Goal: Communication & Community: Answer question/provide support

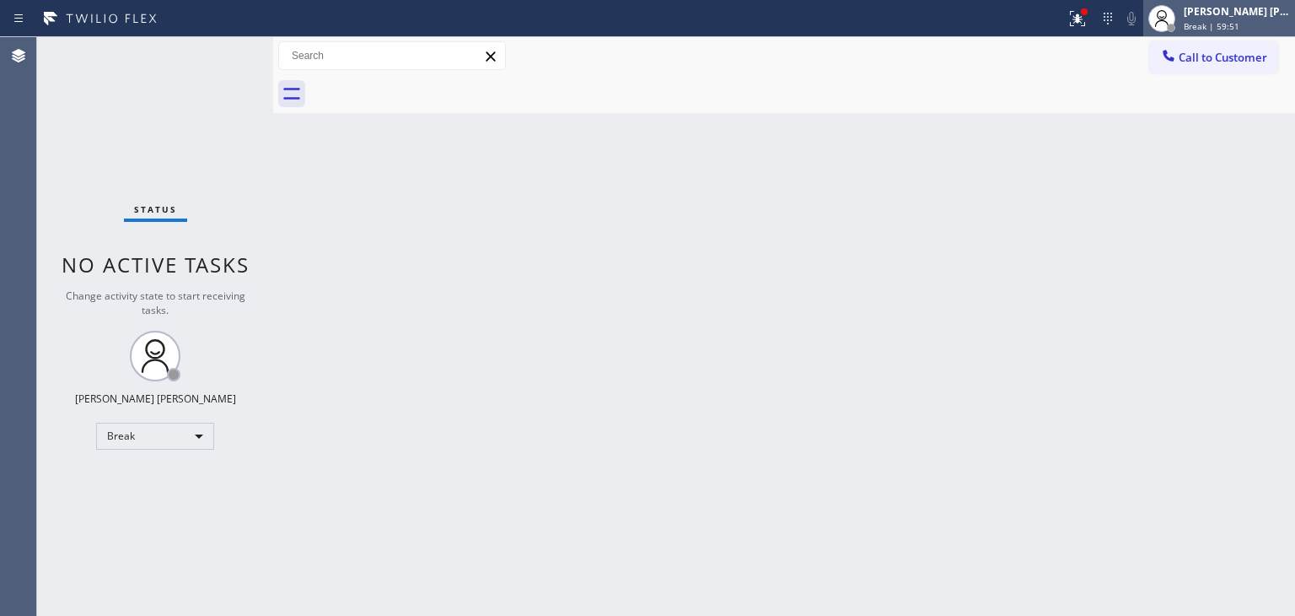
click at [1274, 23] on div "Break | 59:51" at bounding box center [1237, 26] width 106 height 12
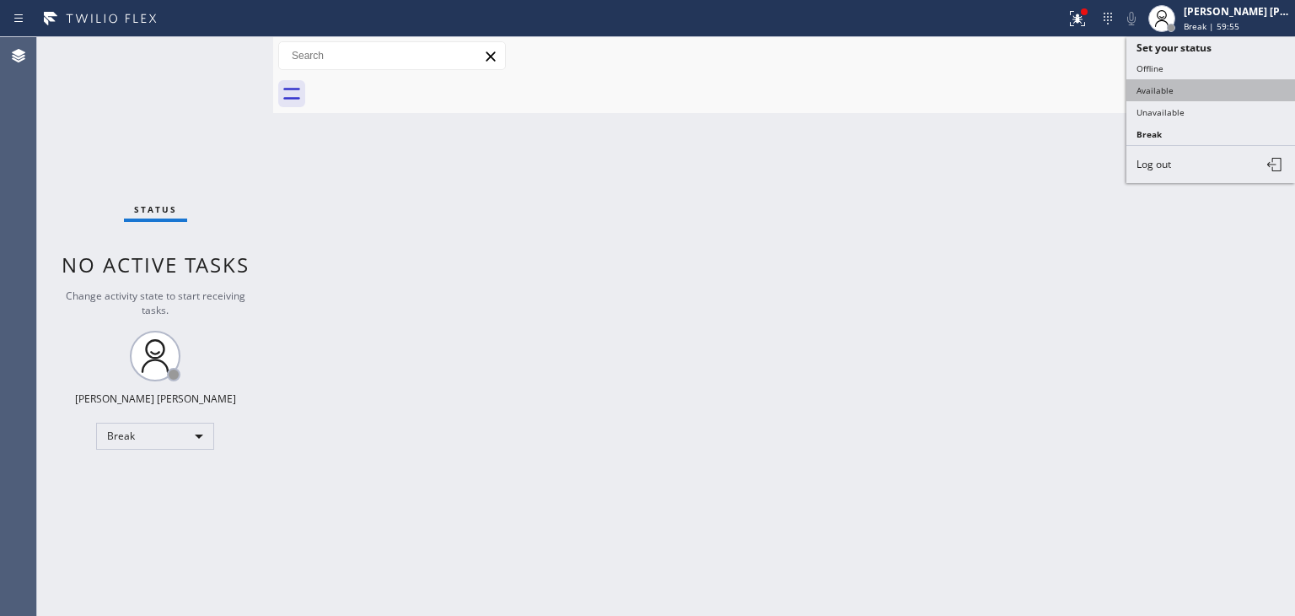
click at [1180, 89] on button "Available" at bounding box center [1211, 90] width 169 height 22
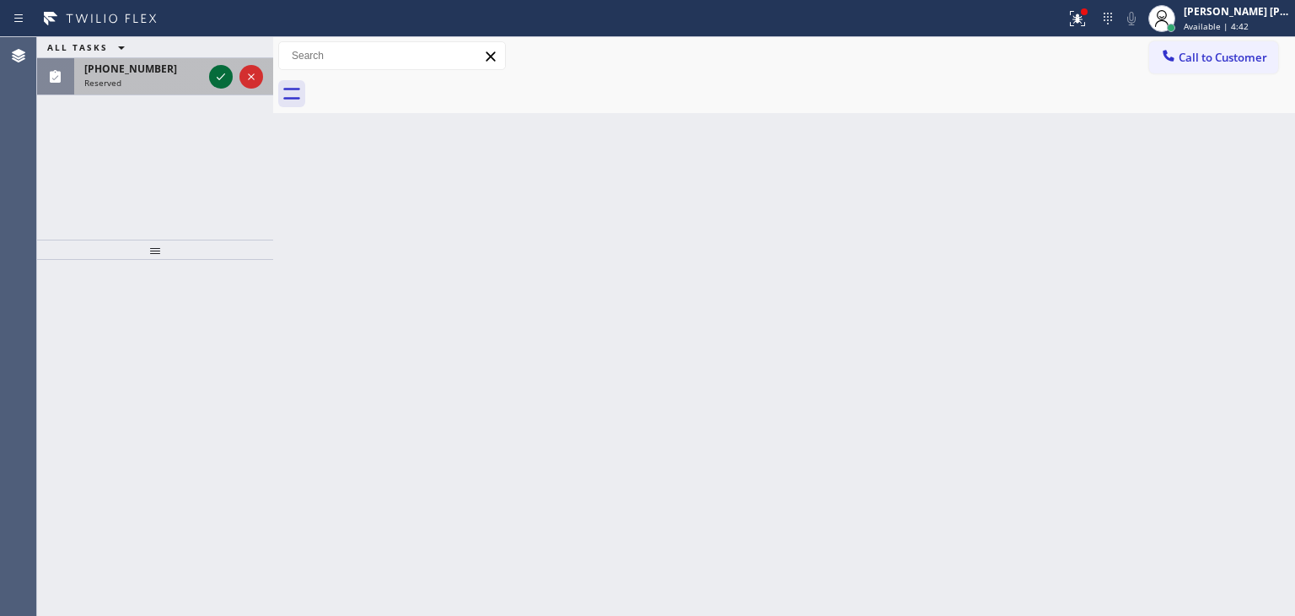
click at [219, 75] on icon at bounding box center [221, 77] width 20 height 20
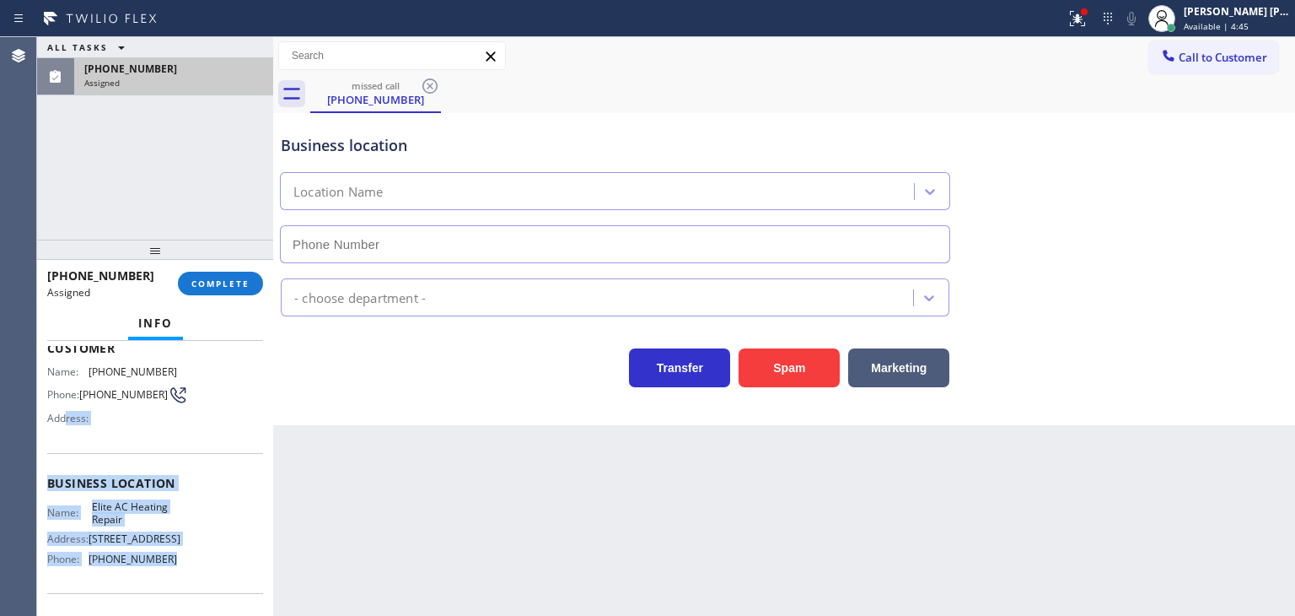
scroll to position [84, 0]
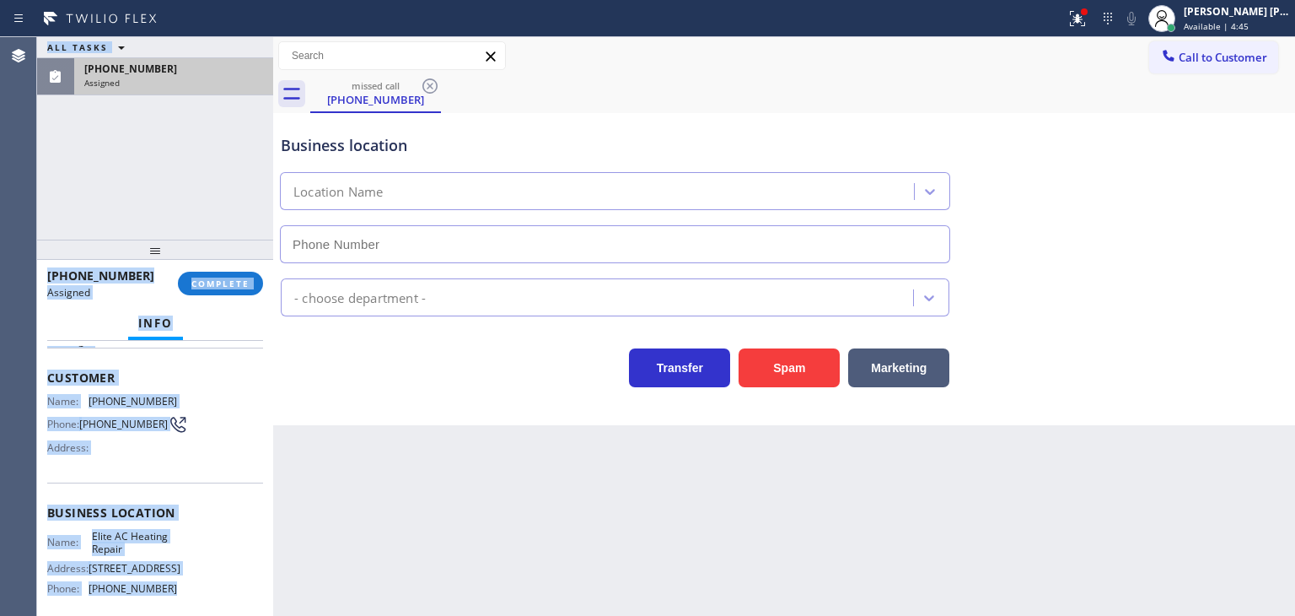
type input "[PHONE_NUMBER]"
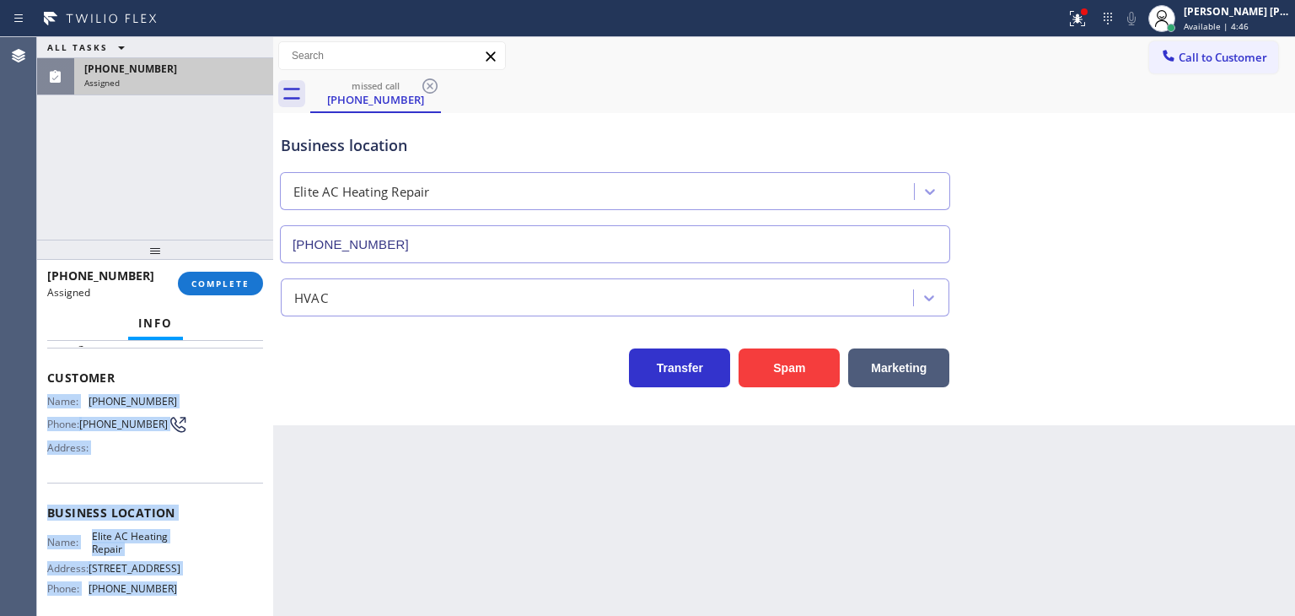
drag, startPoint x: 167, startPoint y: 507, endPoint x: 47, endPoint y: 401, distance: 160.1
click at [47, 401] on div "Context Queue: HVAC Priority: 0 Task Age: Customer Name: [PHONE_NUMBER] Phone: …" at bounding box center [155, 505] width 216 height 489
copy div "Name: [PHONE_NUMBER] Phone: [PHONE_NUMBER] Address: Business location Name: Eli…"
click at [220, 282] on span "COMPLETE" at bounding box center [220, 283] width 58 height 12
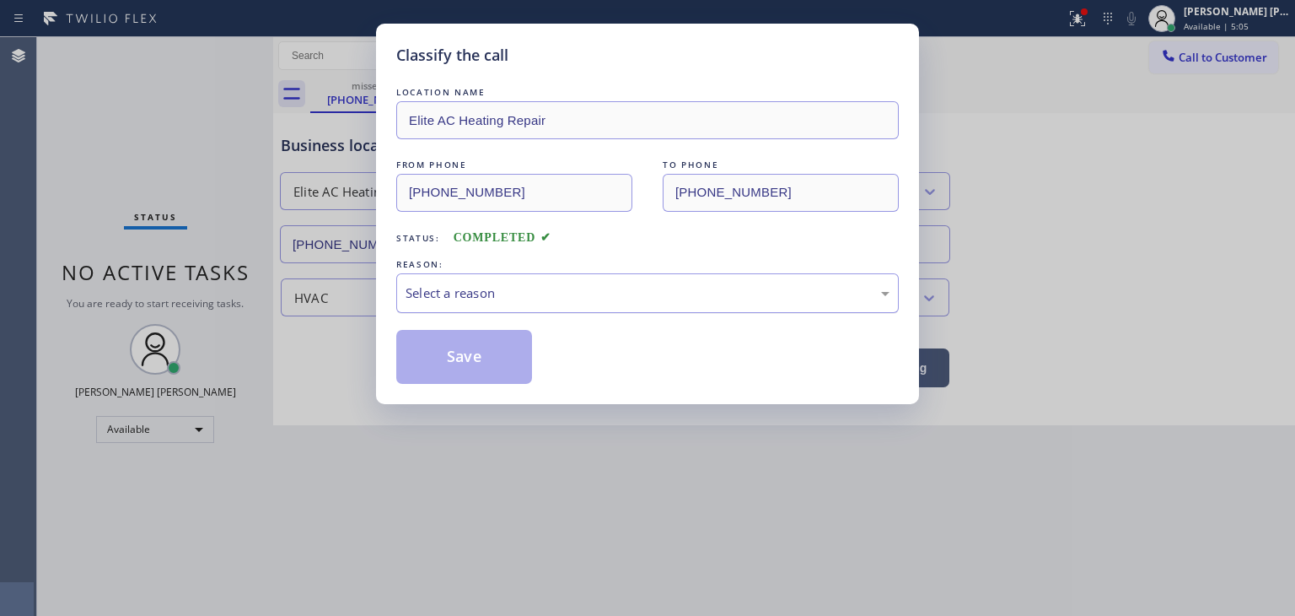
click at [528, 288] on div "Select a reason" at bounding box center [648, 292] width 484 height 19
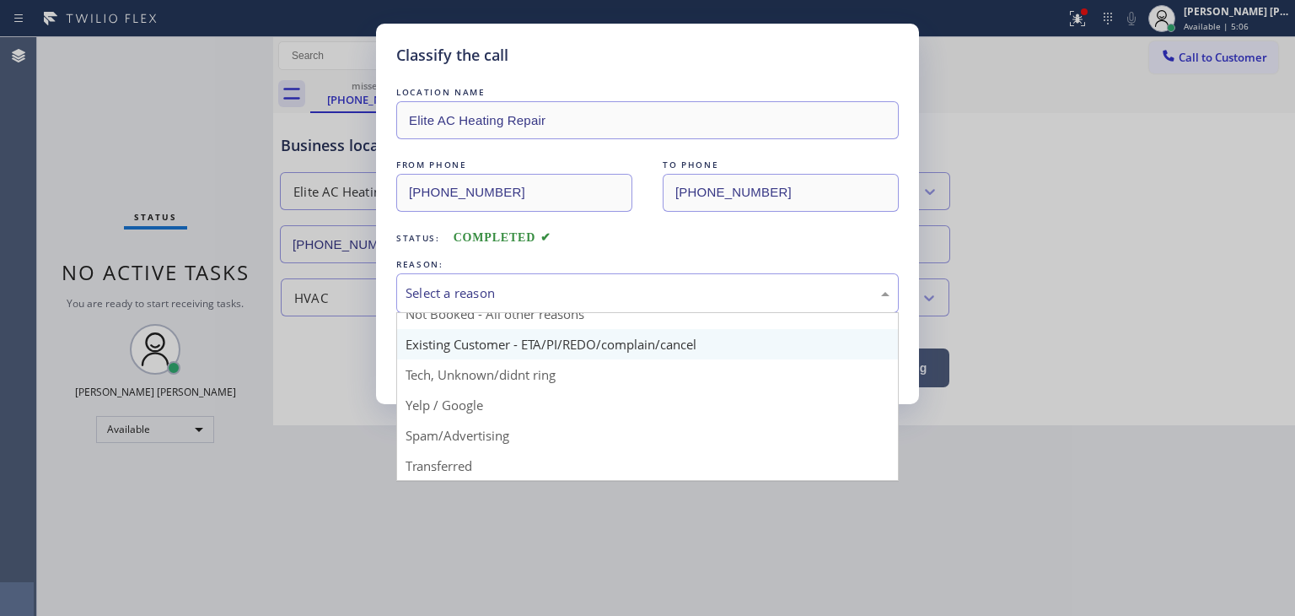
scroll to position [84, 0]
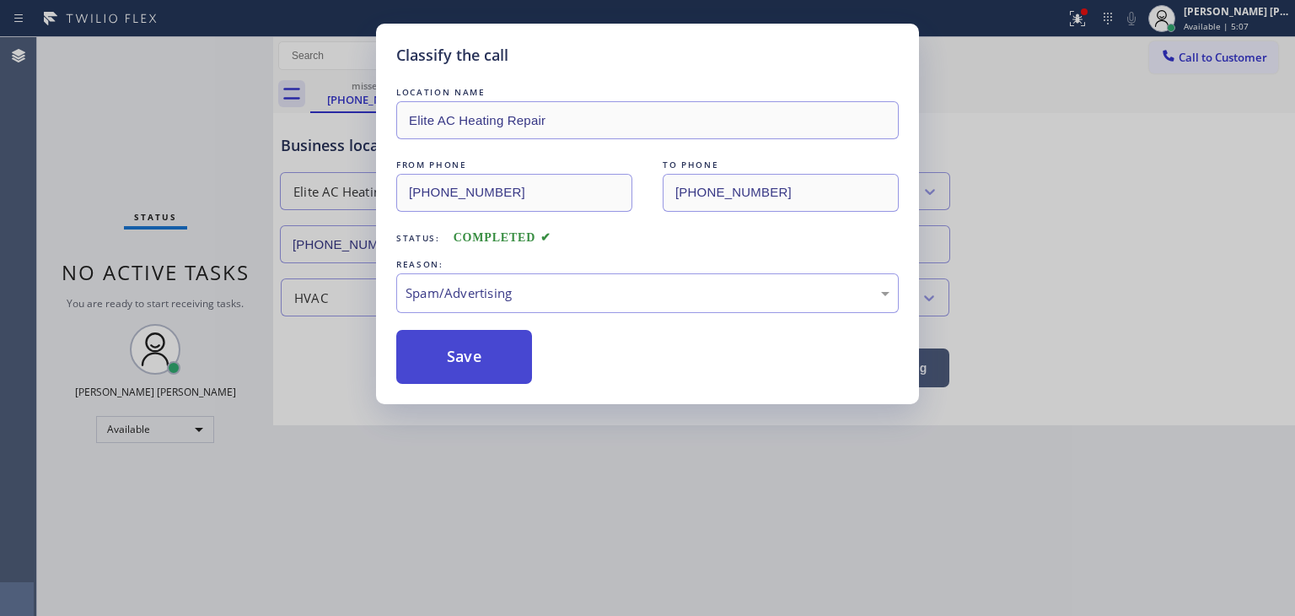
click at [474, 369] on button "Save" at bounding box center [464, 357] width 136 height 54
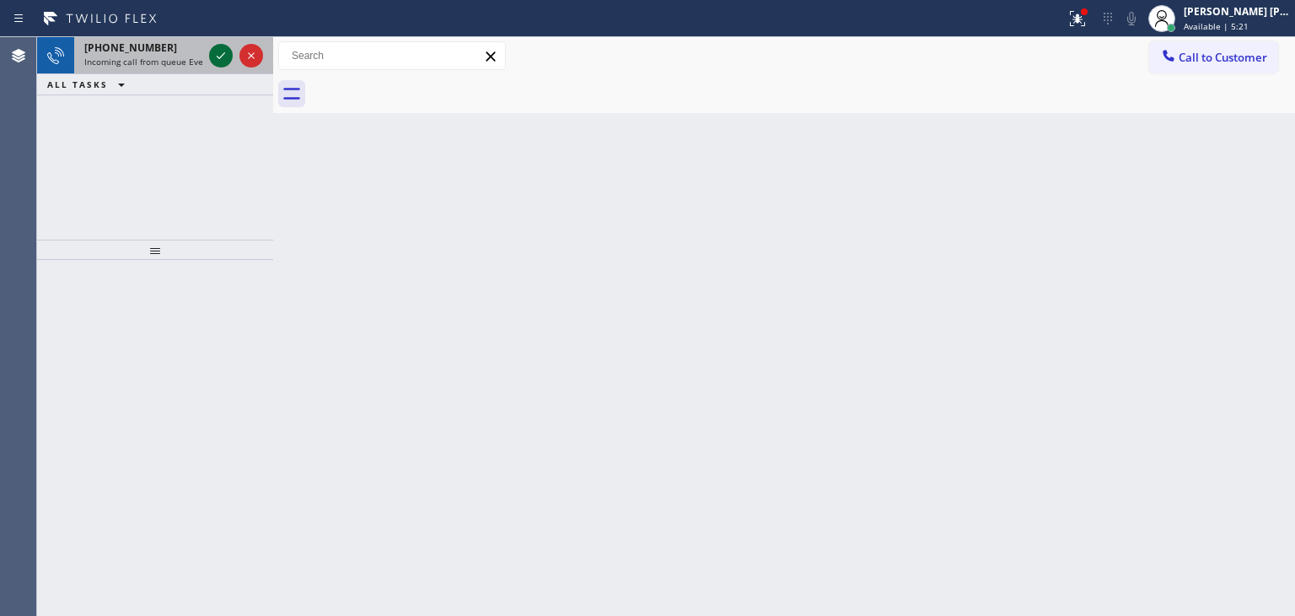
click at [223, 50] on icon at bounding box center [221, 56] width 20 height 20
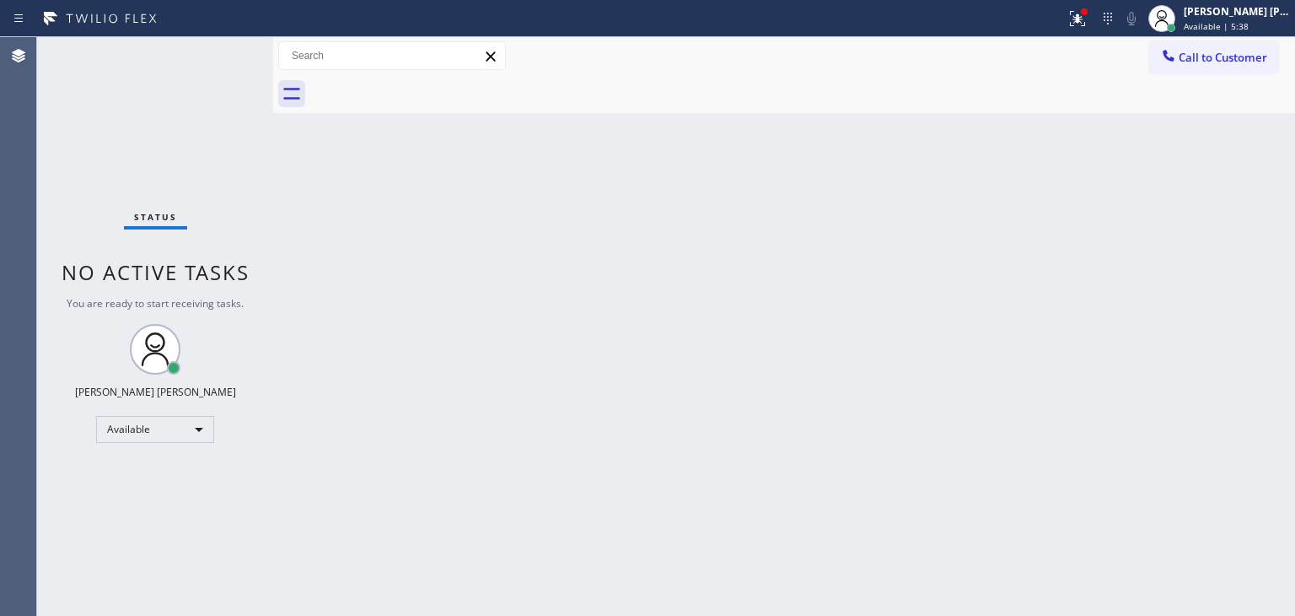
click at [213, 57] on div "Status No active tasks You are ready to start receiving tasks. [PERSON_NAME] [P…" at bounding box center [155, 326] width 236 height 579
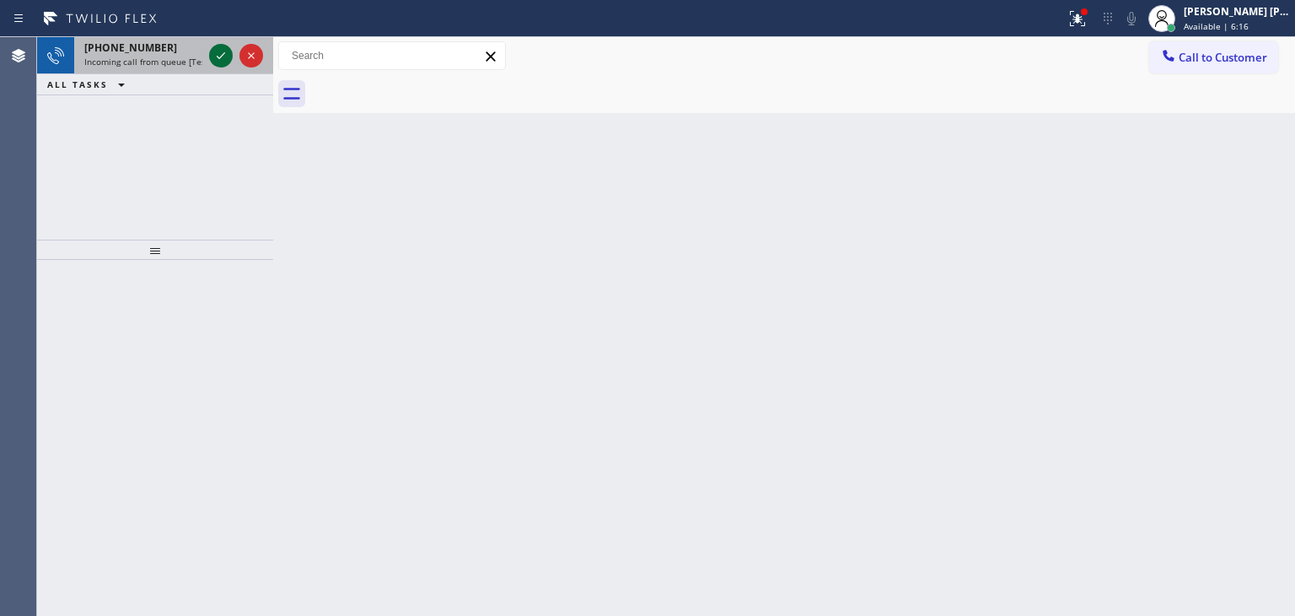
click at [229, 57] on icon at bounding box center [221, 56] width 20 height 20
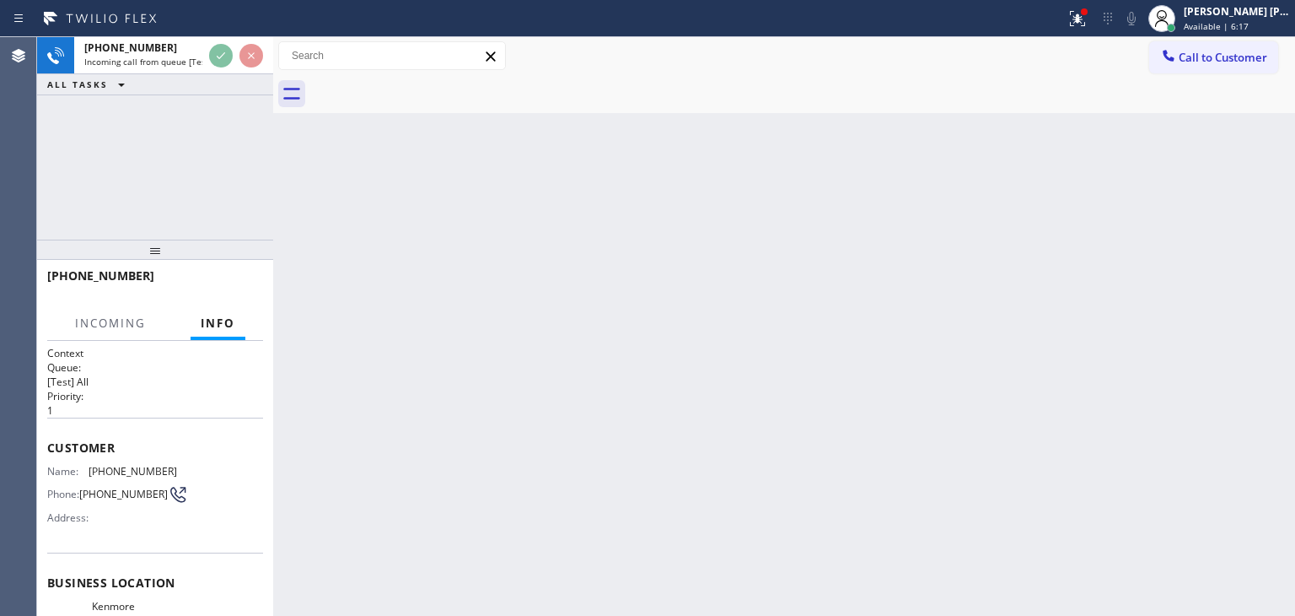
scroll to position [84, 0]
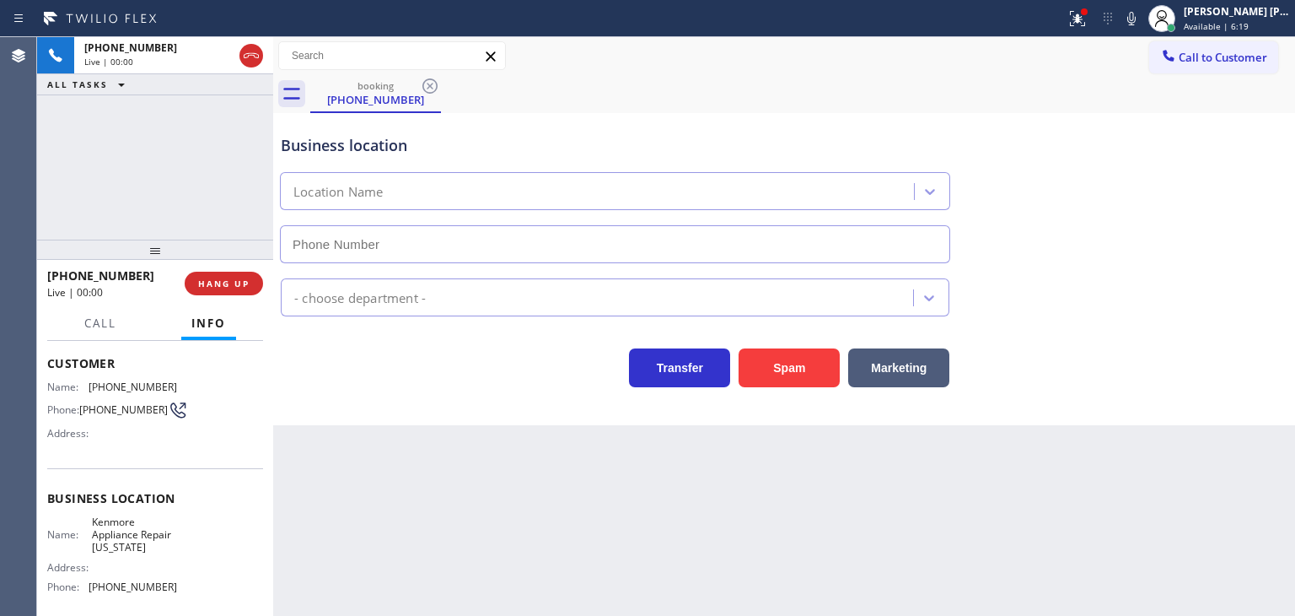
type input "[PHONE_NUMBER]"
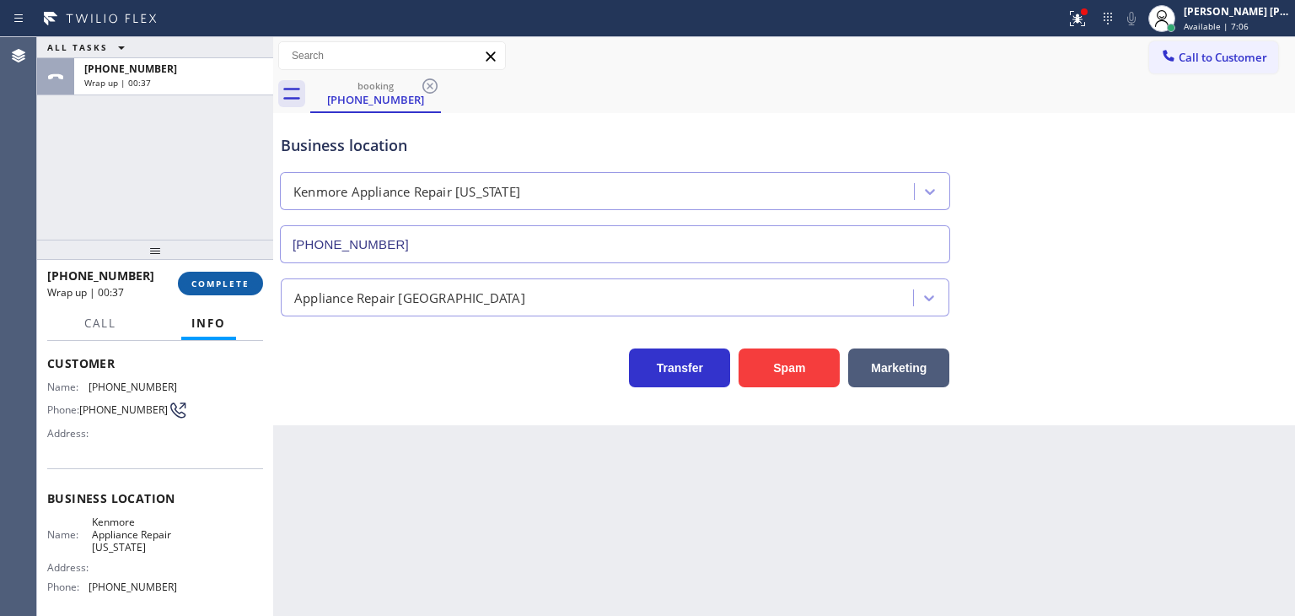
click at [209, 276] on button "COMPLETE" at bounding box center [220, 284] width 85 height 24
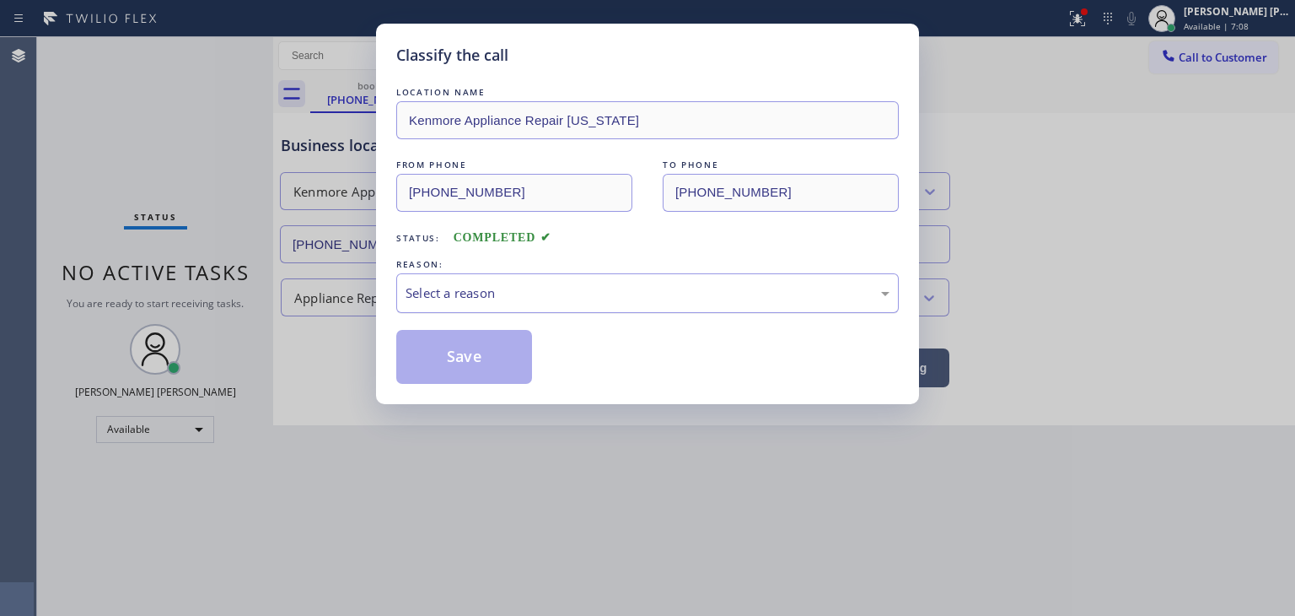
click at [464, 284] on div "Select a reason" at bounding box center [648, 292] width 484 height 19
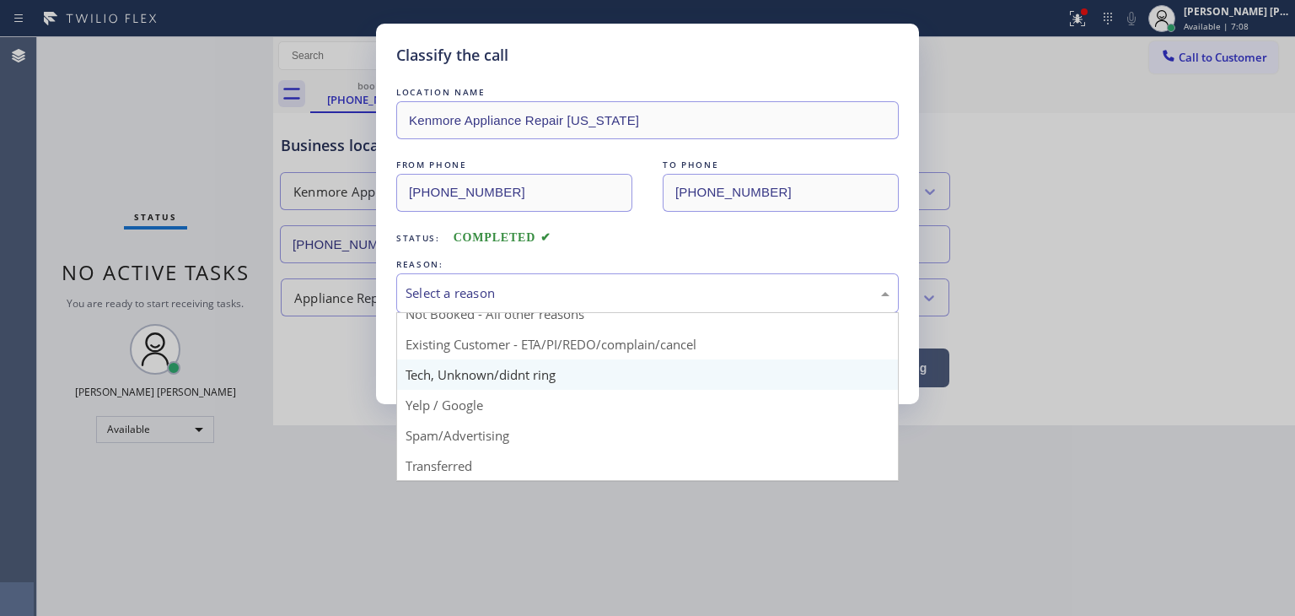
scroll to position [14, 0]
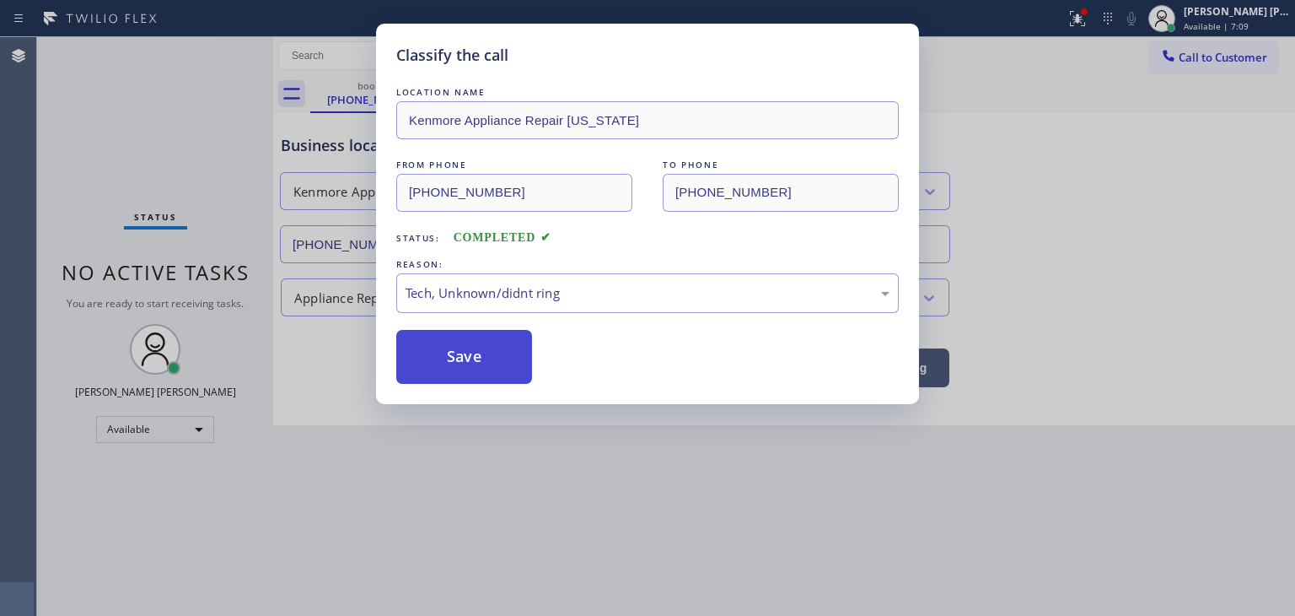
click at [476, 361] on button "Save" at bounding box center [464, 357] width 136 height 54
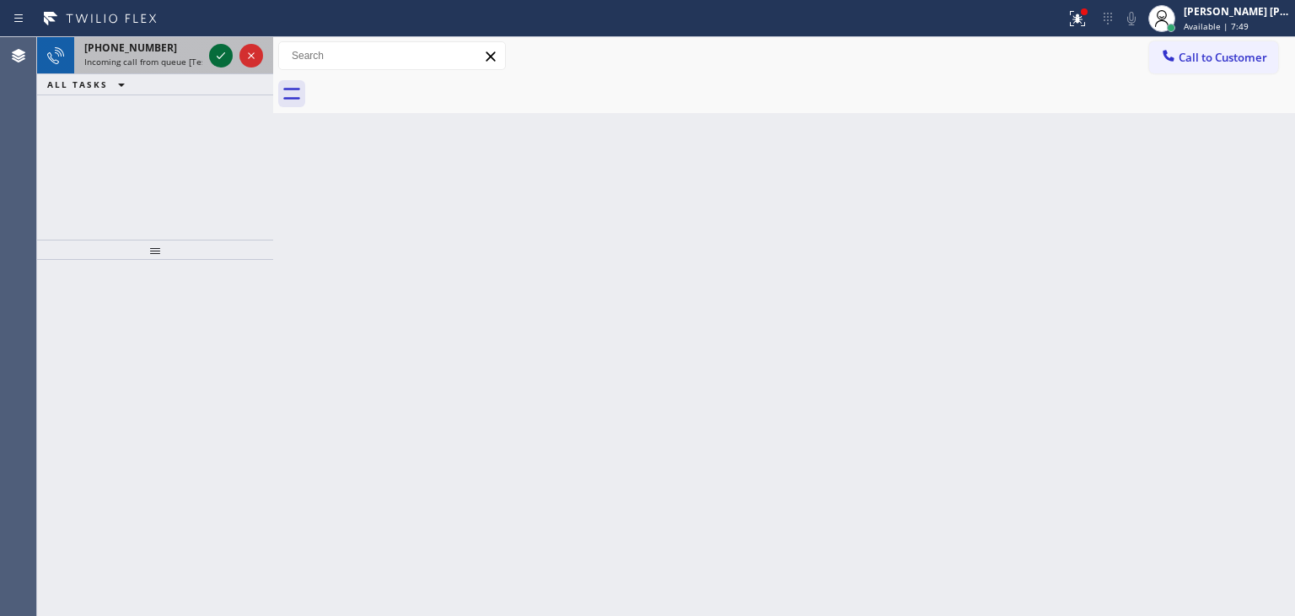
click at [218, 46] on icon at bounding box center [221, 56] width 20 height 20
click at [219, 63] on icon at bounding box center [221, 56] width 20 height 20
click at [216, 58] on icon at bounding box center [221, 56] width 20 height 20
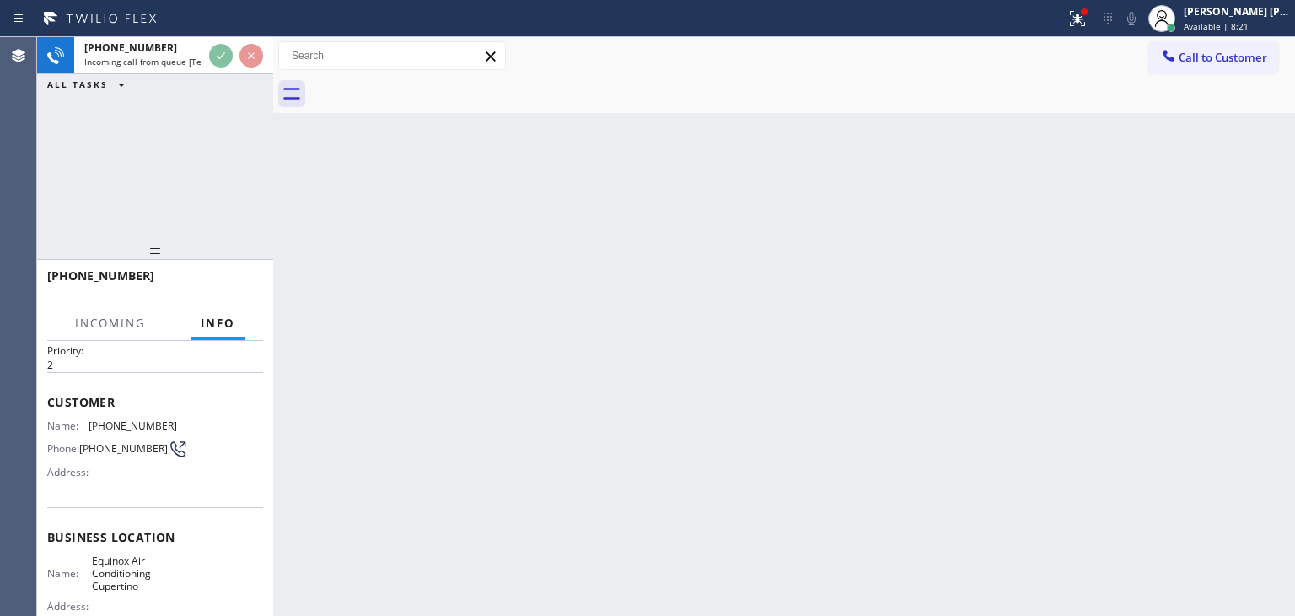
scroll to position [84, 0]
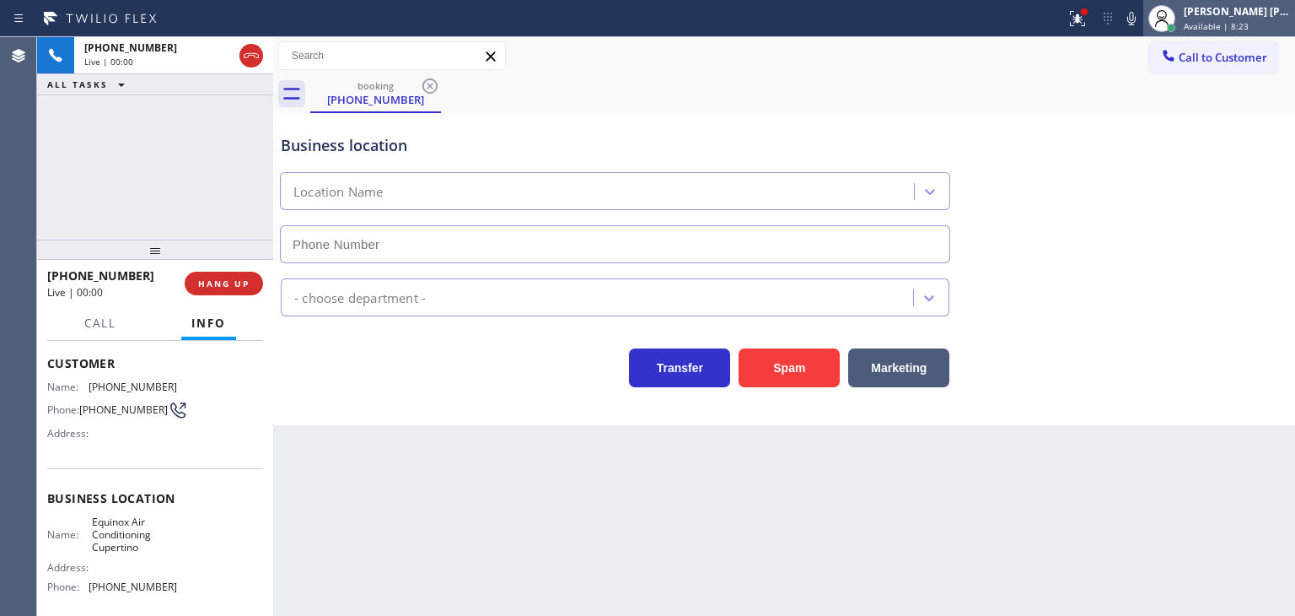
type input "[PHONE_NUMBER]"
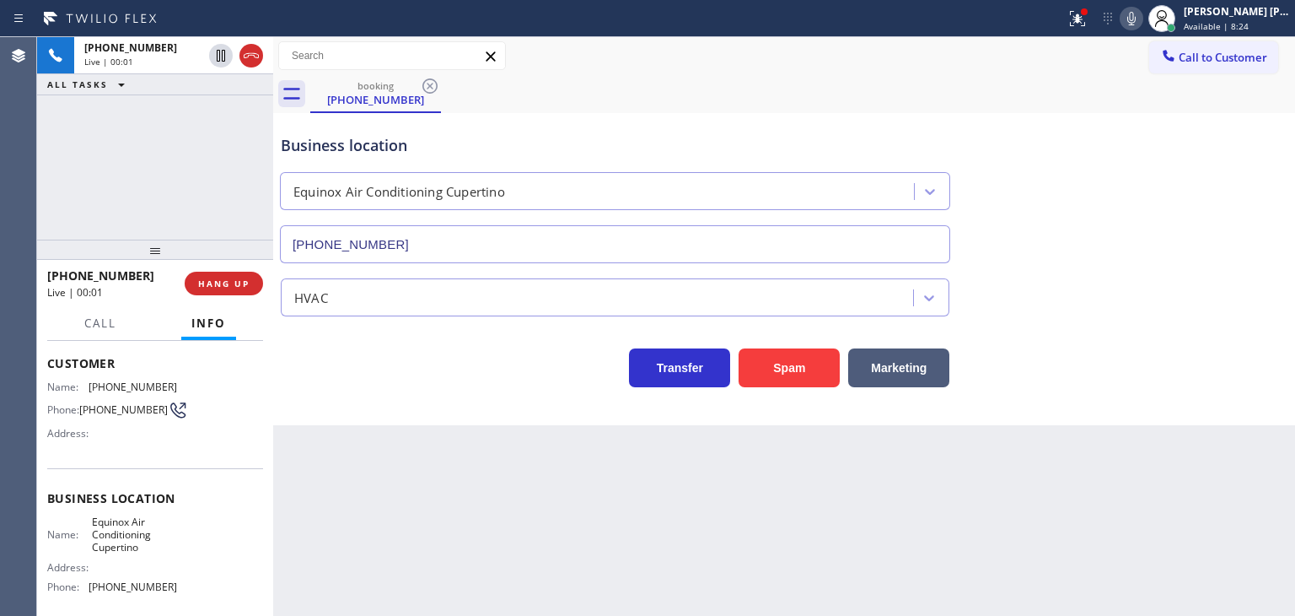
click at [1142, 24] on icon at bounding box center [1132, 18] width 20 height 20
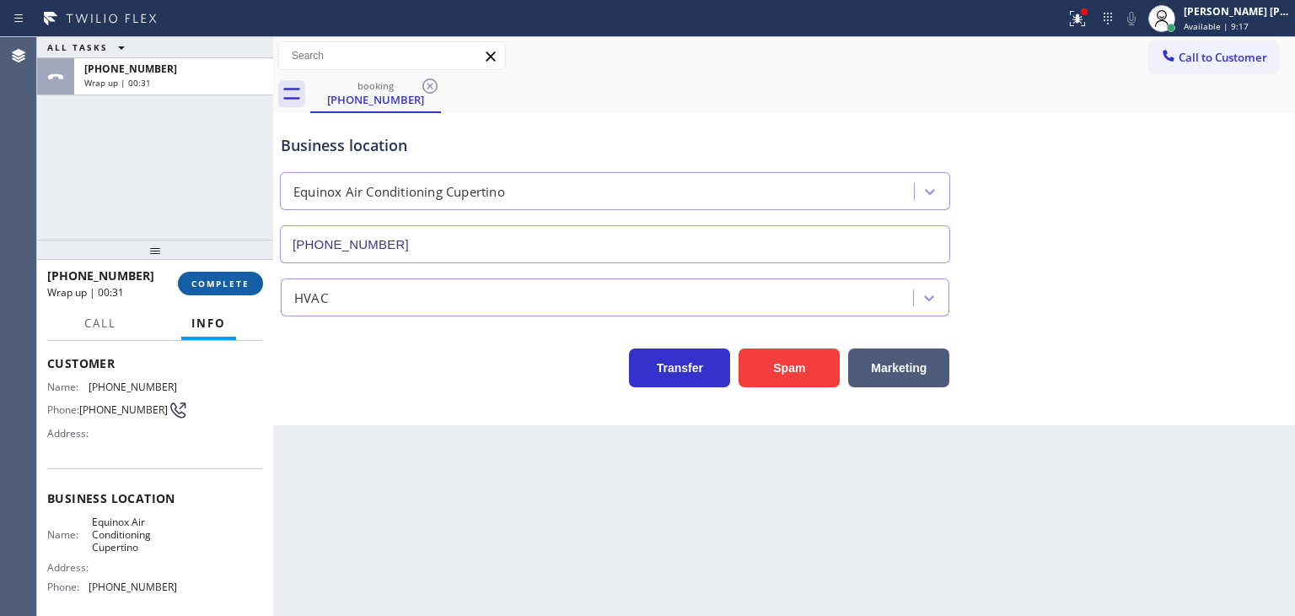
click at [251, 281] on button "COMPLETE" at bounding box center [220, 284] width 85 height 24
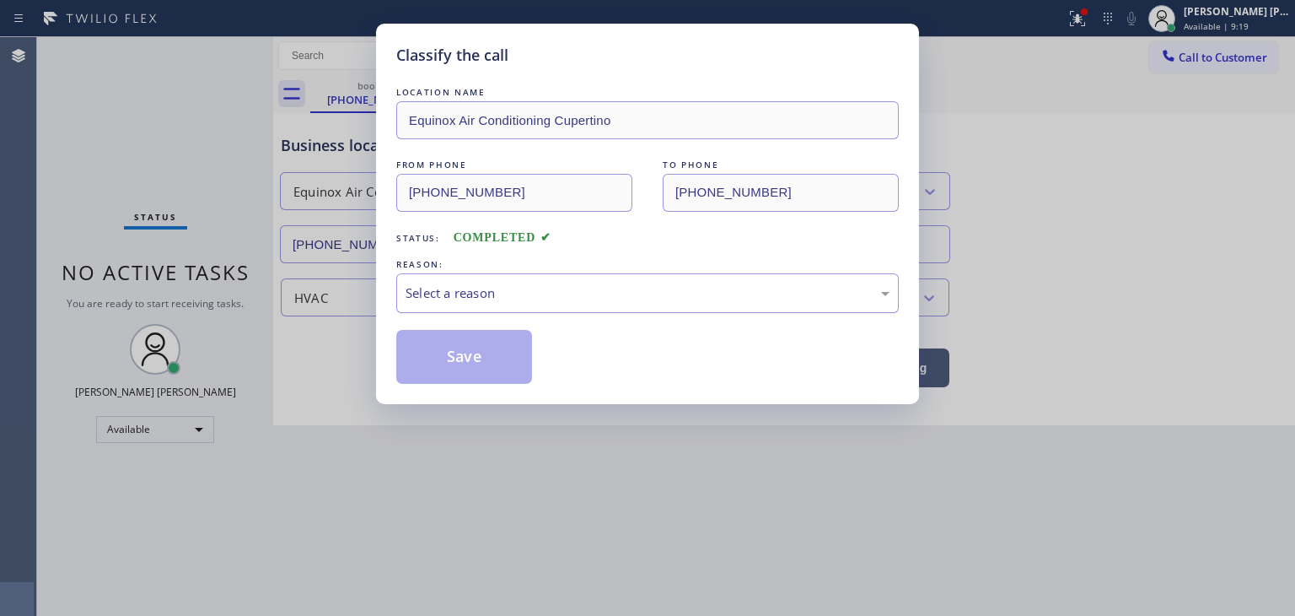
click at [580, 300] on div "Select a reason" at bounding box center [648, 292] width 484 height 19
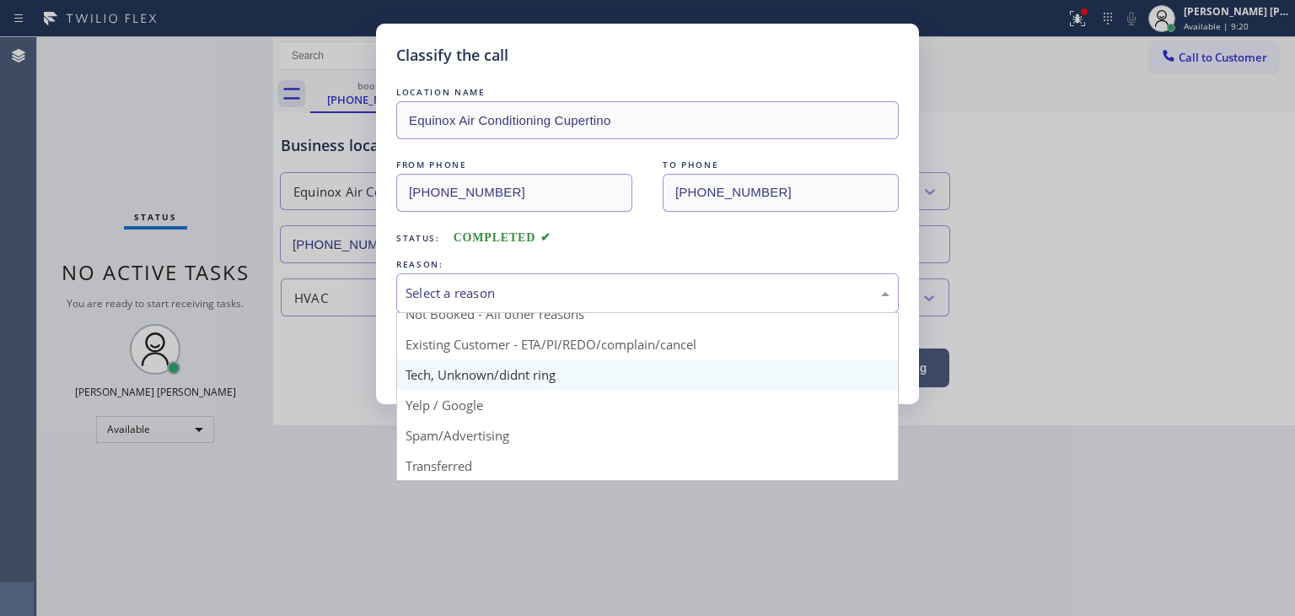
scroll to position [14, 0]
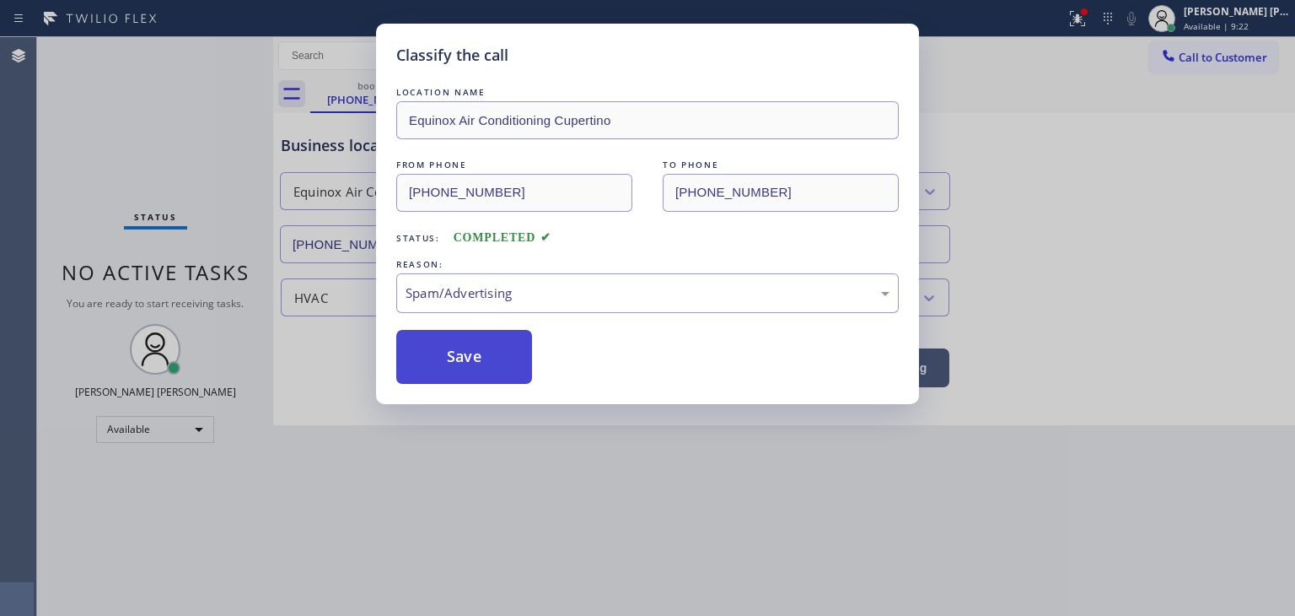
click at [458, 353] on button "Save" at bounding box center [464, 357] width 136 height 54
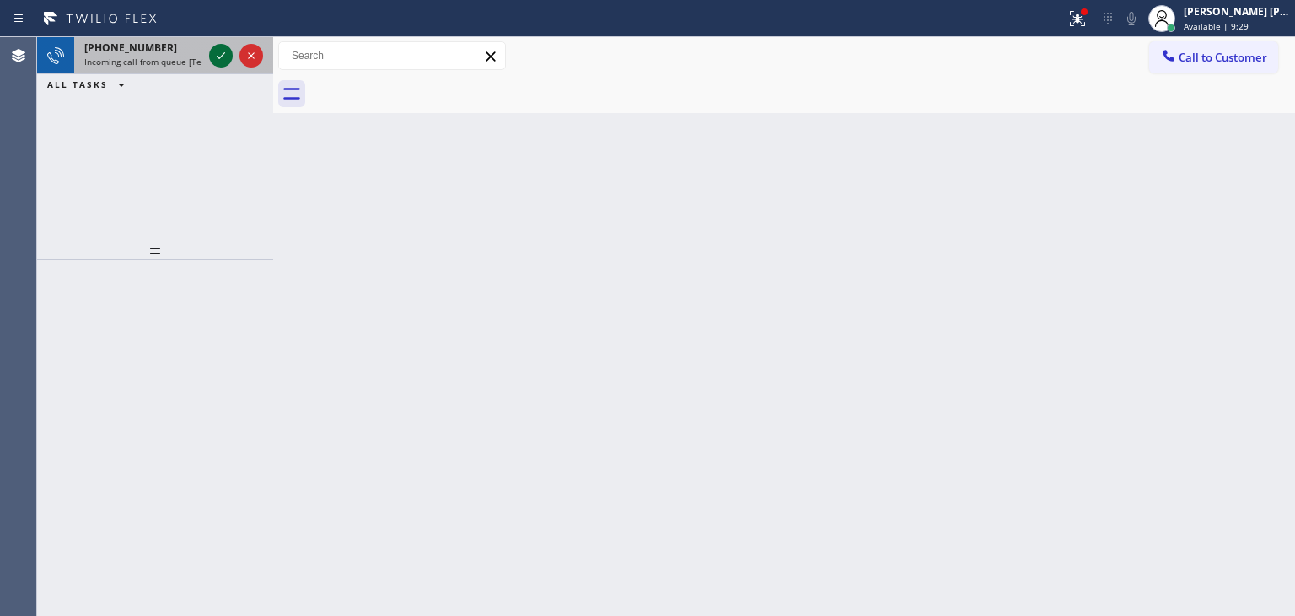
click at [219, 48] on icon at bounding box center [221, 56] width 20 height 20
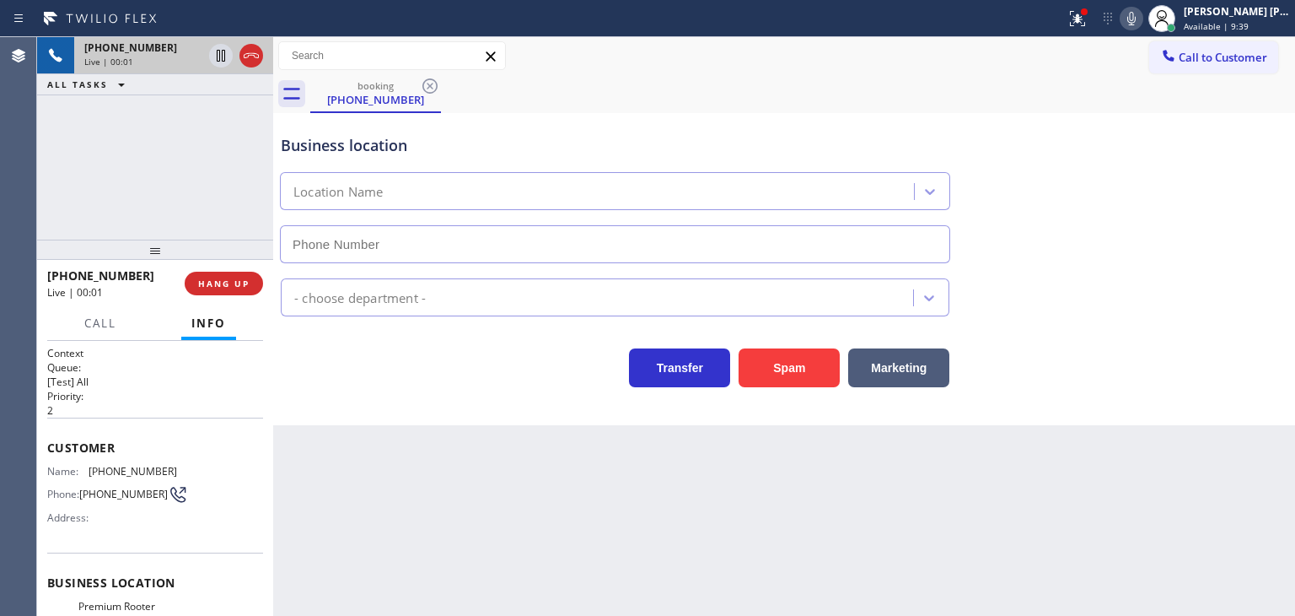
type input "[PHONE_NUMBER]"
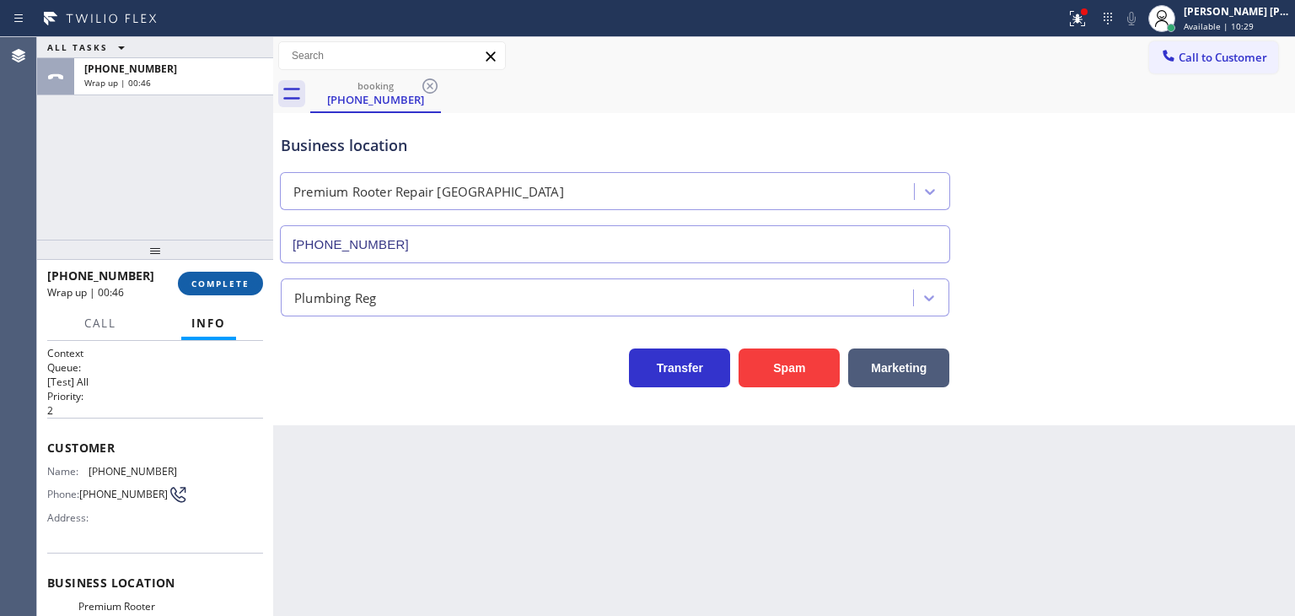
click at [229, 283] on span "COMPLETE" at bounding box center [220, 283] width 58 height 12
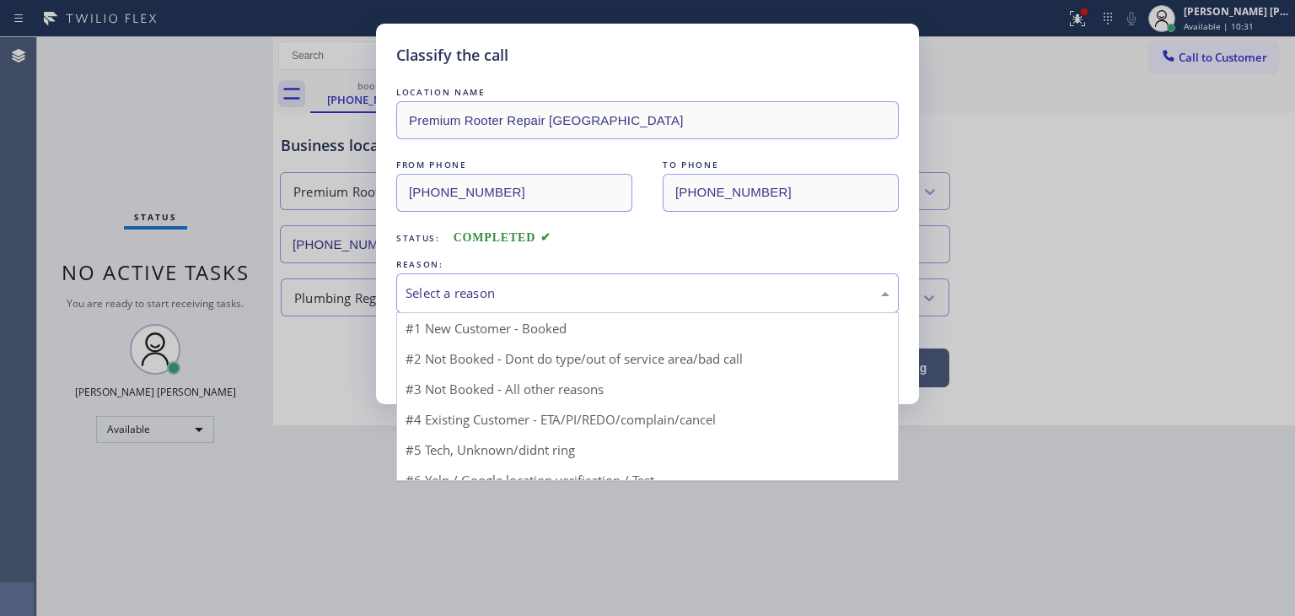
click at [490, 291] on div "Select a reason" at bounding box center [648, 292] width 484 height 19
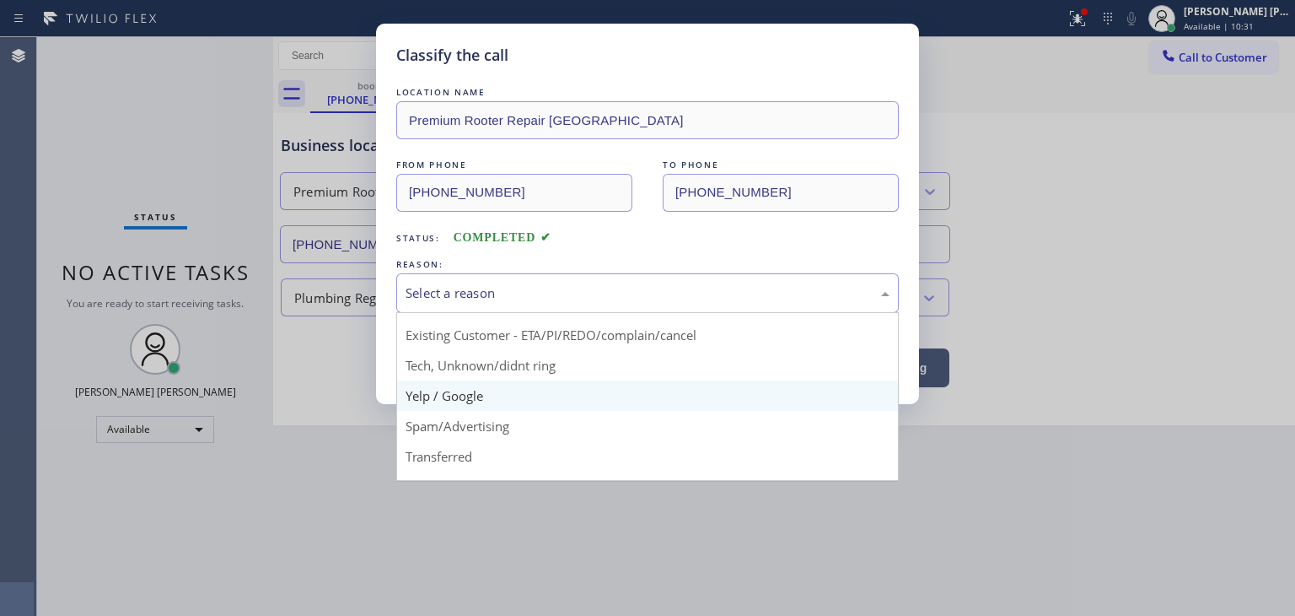
scroll to position [84, 0]
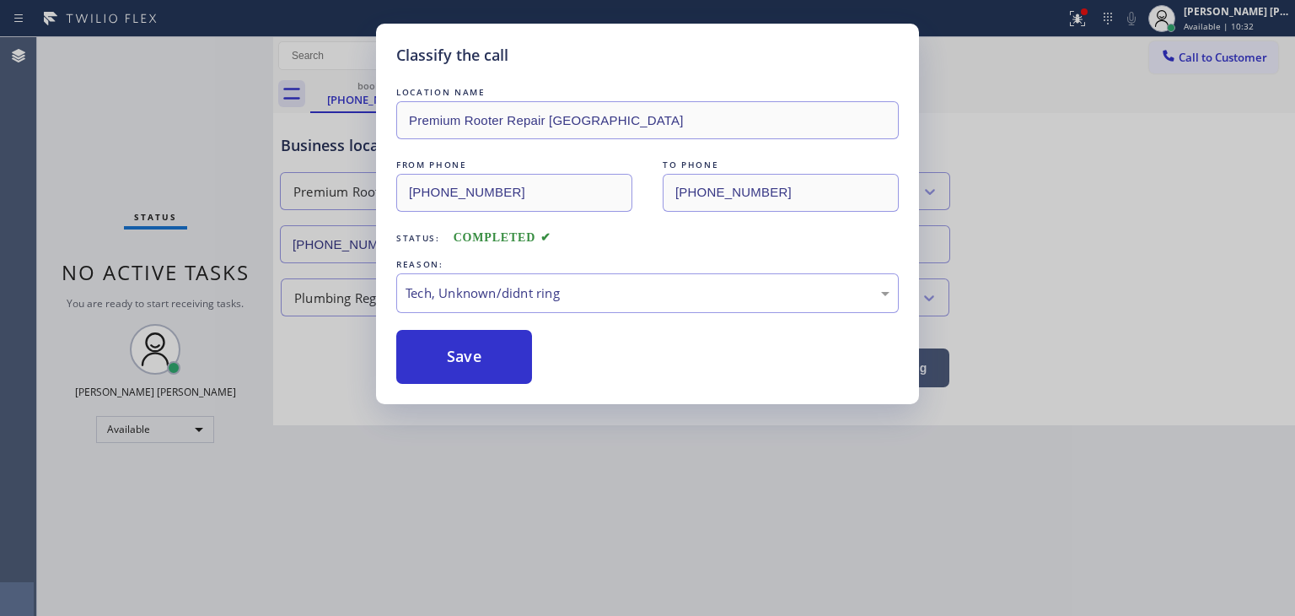
click at [486, 337] on button "Save" at bounding box center [464, 357] width 136 height 54
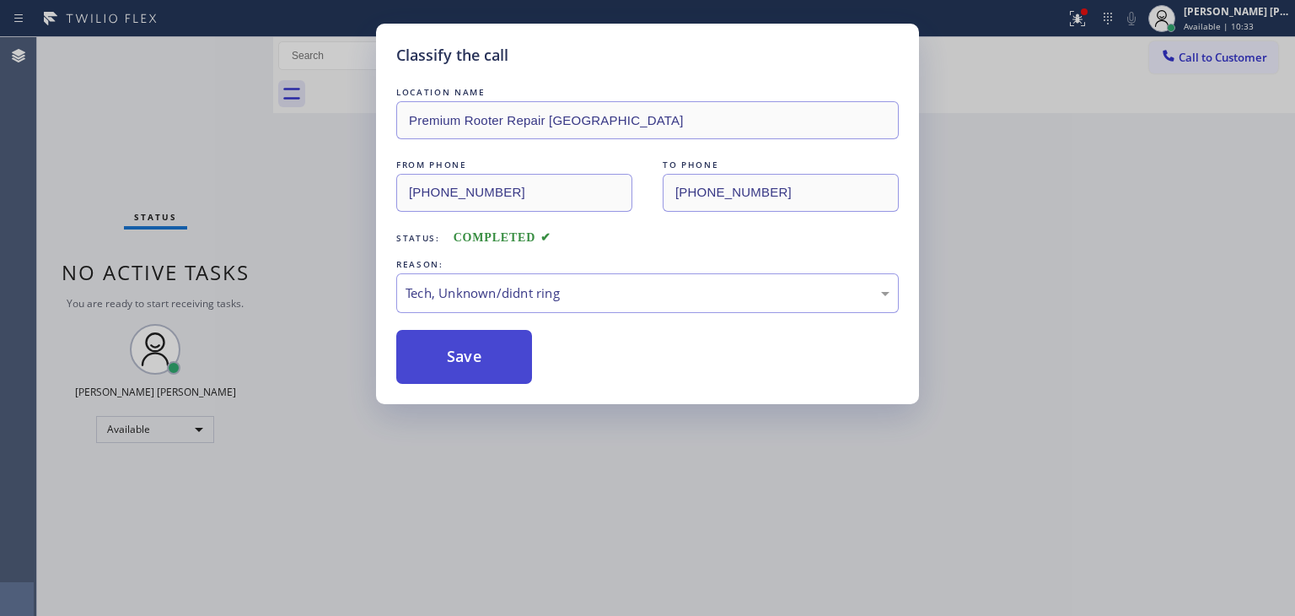
click at [479, 353] on button "Save" at bounding box center [464, 357] width 136 height 54
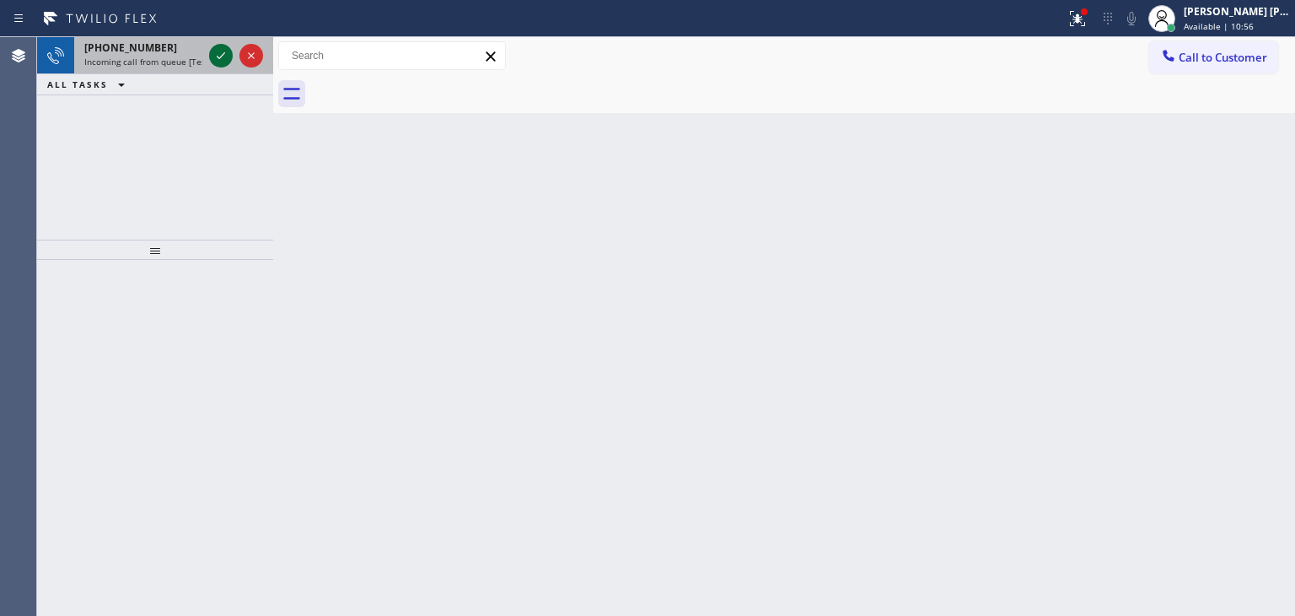
click at [216, 48] on icon at bounding box center [221, 56] width 20 height 20
click at [229, 61] on icon at bounding box center [221, 56] width 20 height 20
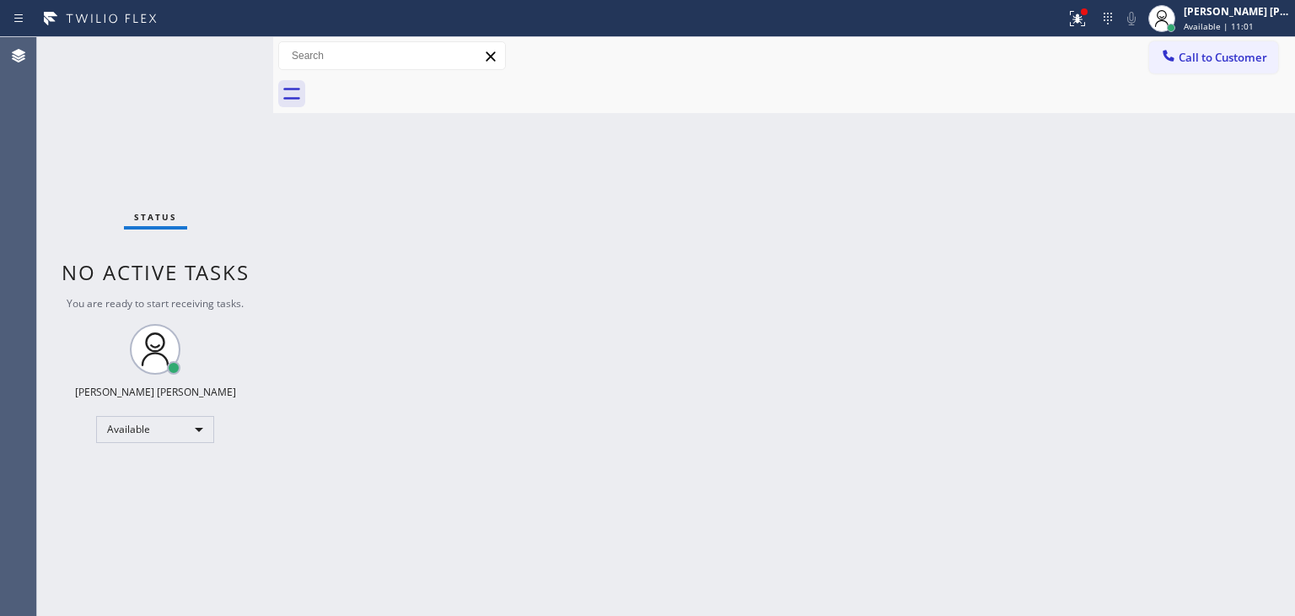
click at [219, 48] on div "Status No active tasks You are ready to start receiving tasks. [PERSON_NAME] [P…" at bounding box center [155, 326] width 236 height 579
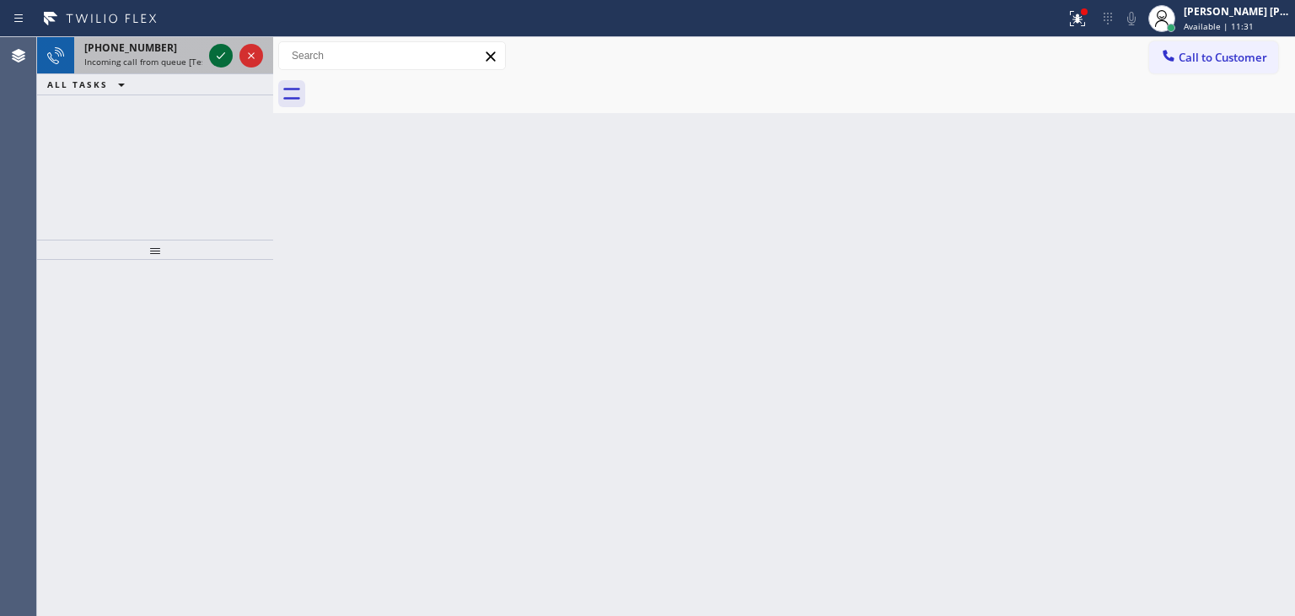
click at [223, 58] on icon at bounding box center [221, 56] width 20 height 20
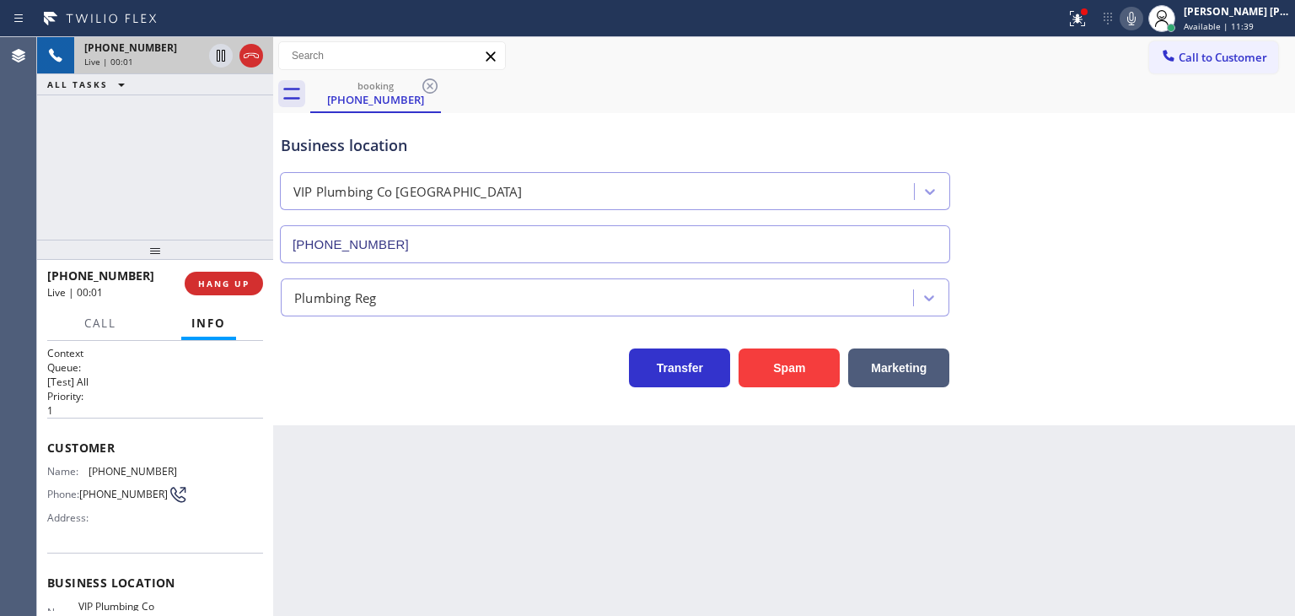
type input "[PHONE_NUMBER]"
click at [1142, 14] on icon at bounding box center [1132, 18] width 20 height 20
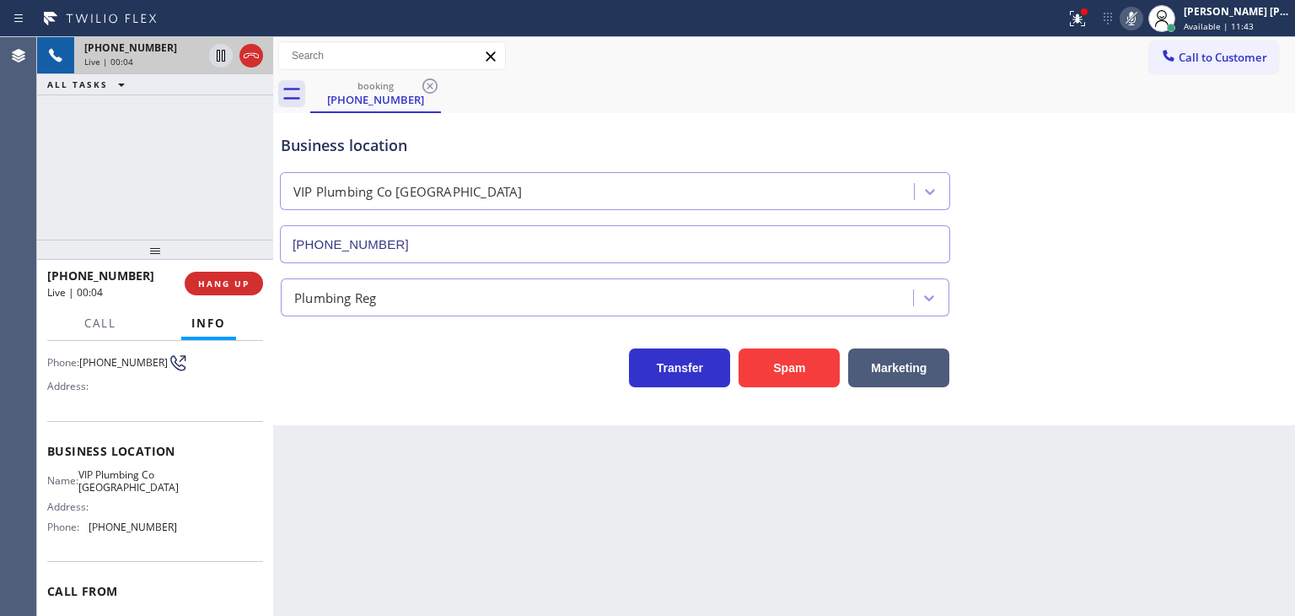
scroll to position [169, 0]
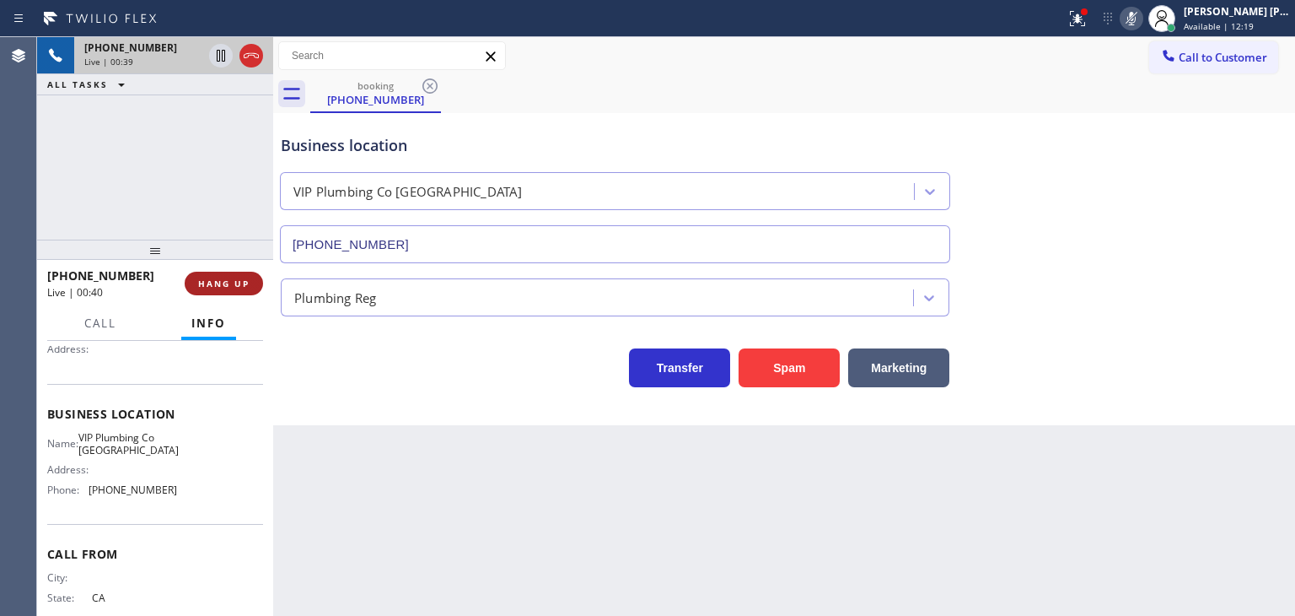
click at [245, 277] on span "HANG UP" at bounding box center [223, 283] width 51 height 12
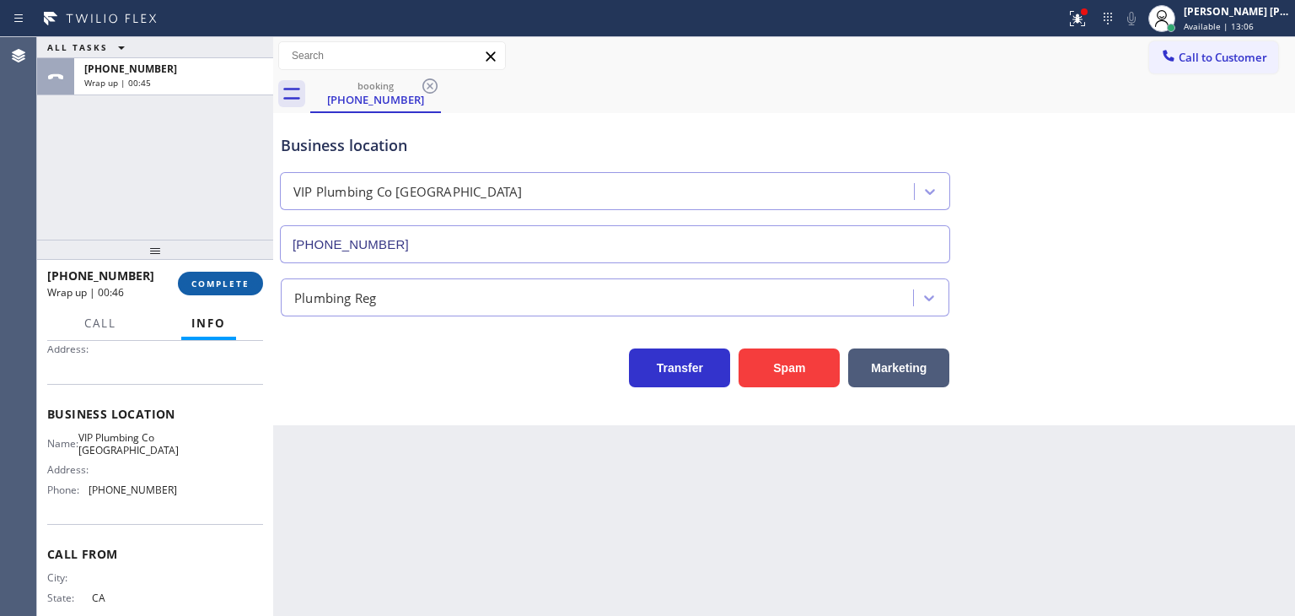
click at [223, 286] on span "COMPLETE" at bounding box center [220, 283] width 58 height 12
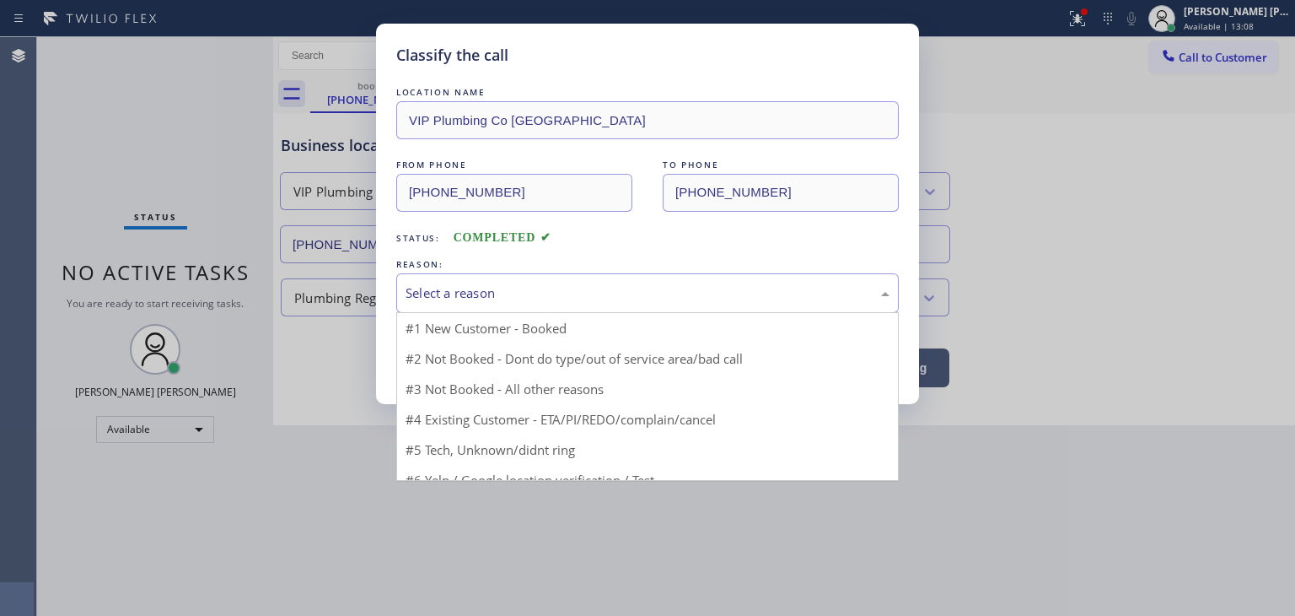
click at [518, 278] on div "Select a reason" at bounding box center [647, 293] width 503 height 40
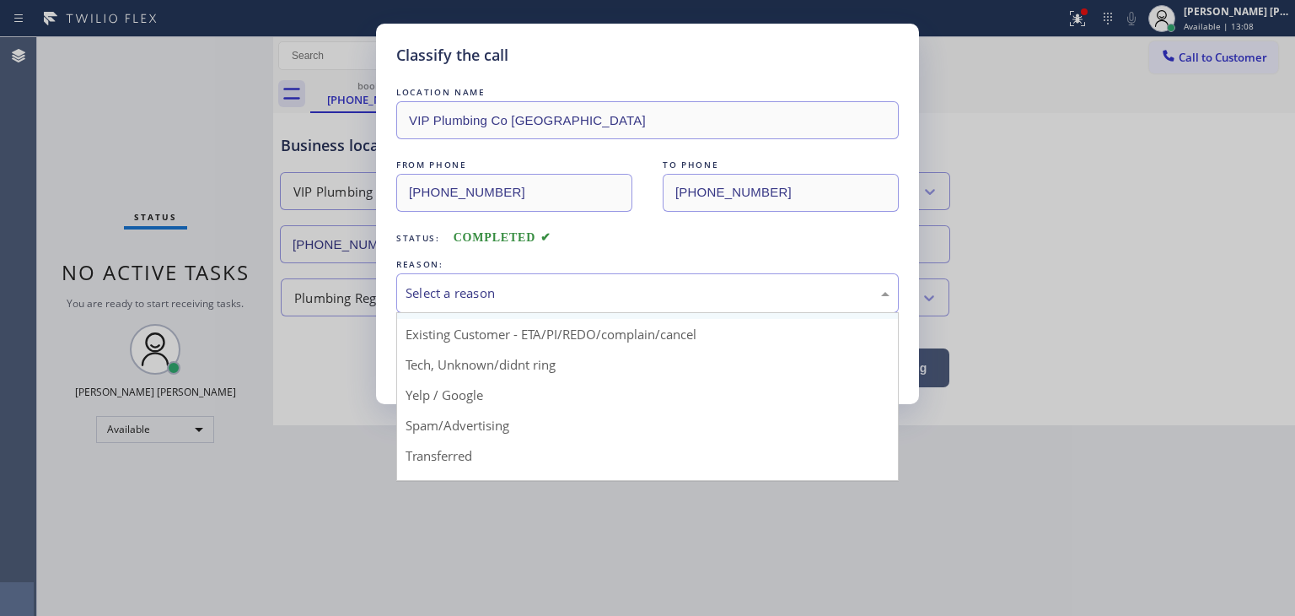
scroll to position [84, 0]
drag, startPoint x: 488, startPoint y: 399, endPoint x: 474, endPoint y: 375, distance: 27.6
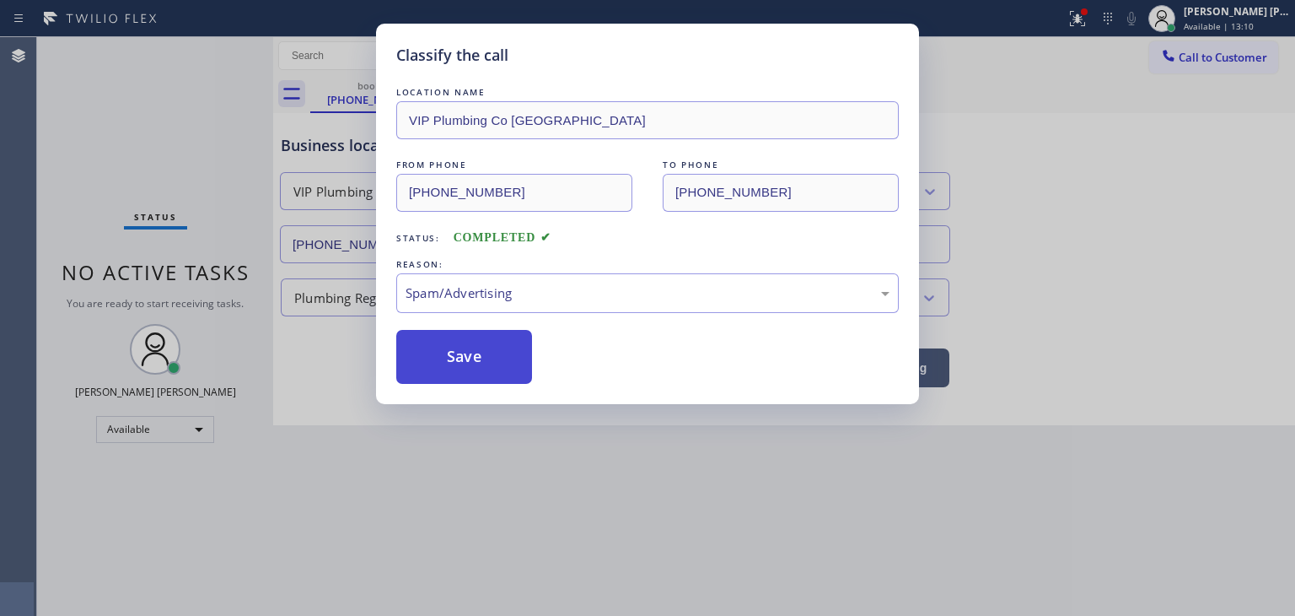
click at [471, 364] on button "Save" at bounding box center [464, 357] width 136 height 54
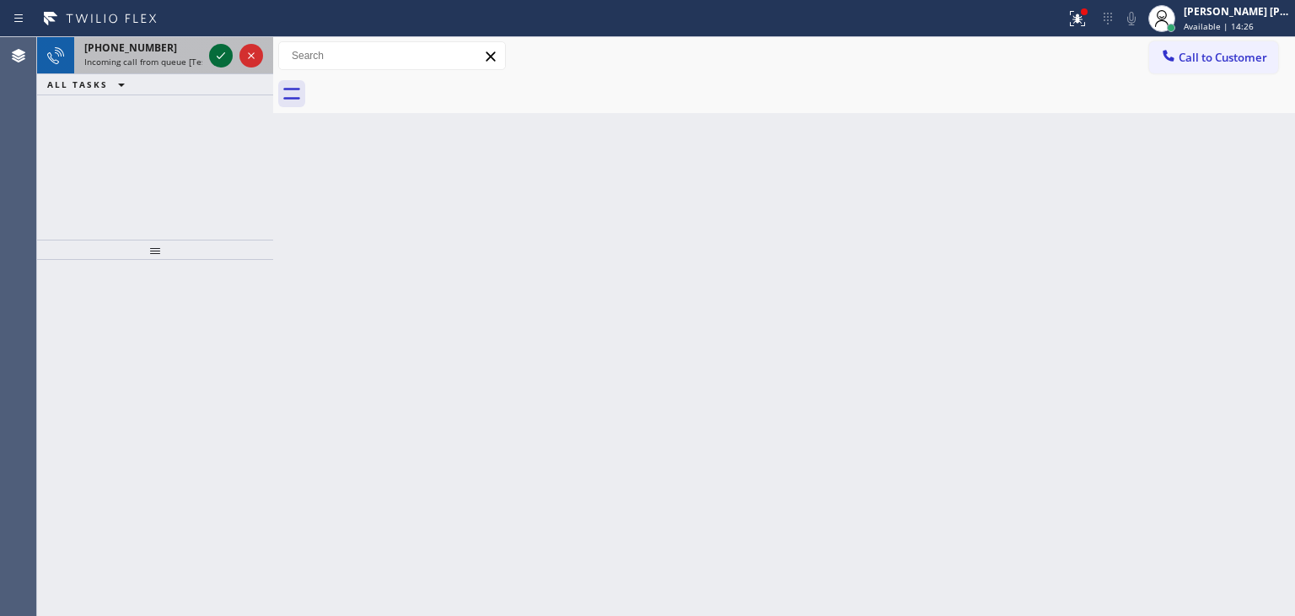
click at [218, 63] on icon at bounding box center [221, 56] width 20 height 20
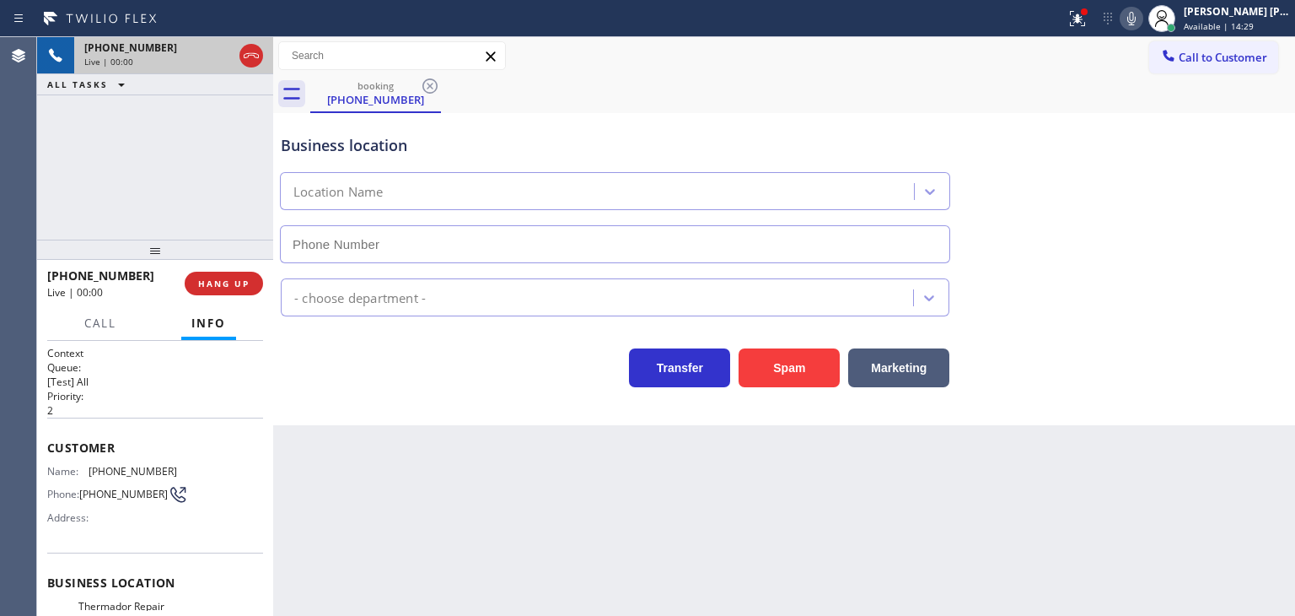
type input "[PHONE_NUMBER]"
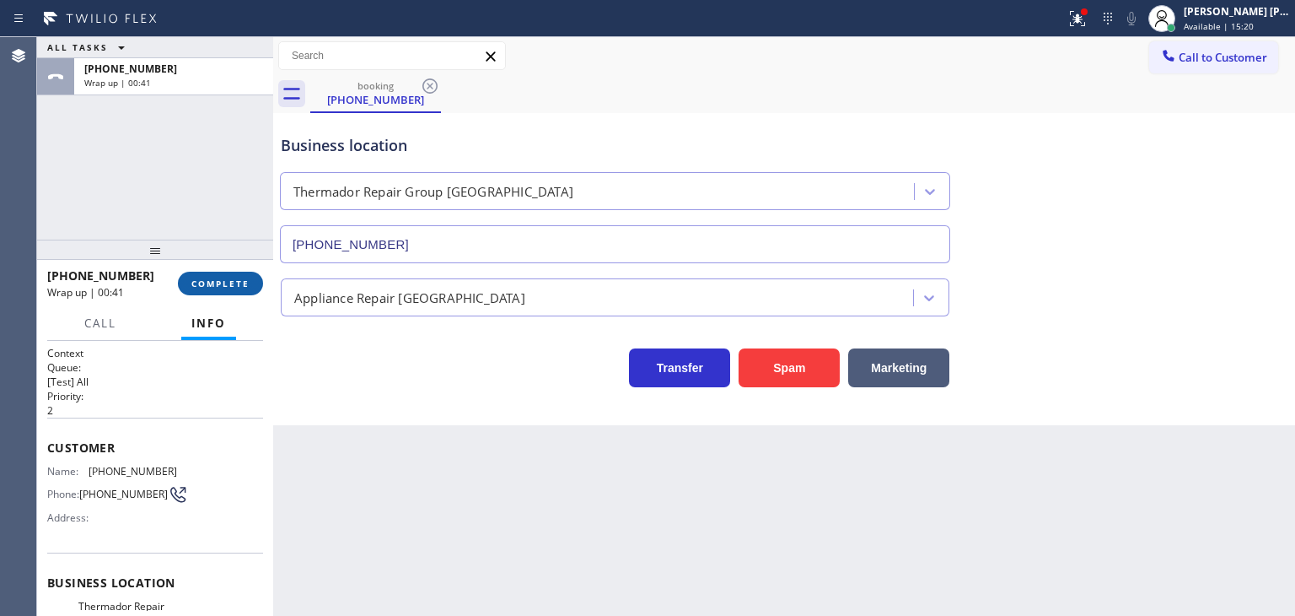
click at [201, 283] on span "COMPLETE" at bounding box center [220, 283] width 58 height 12
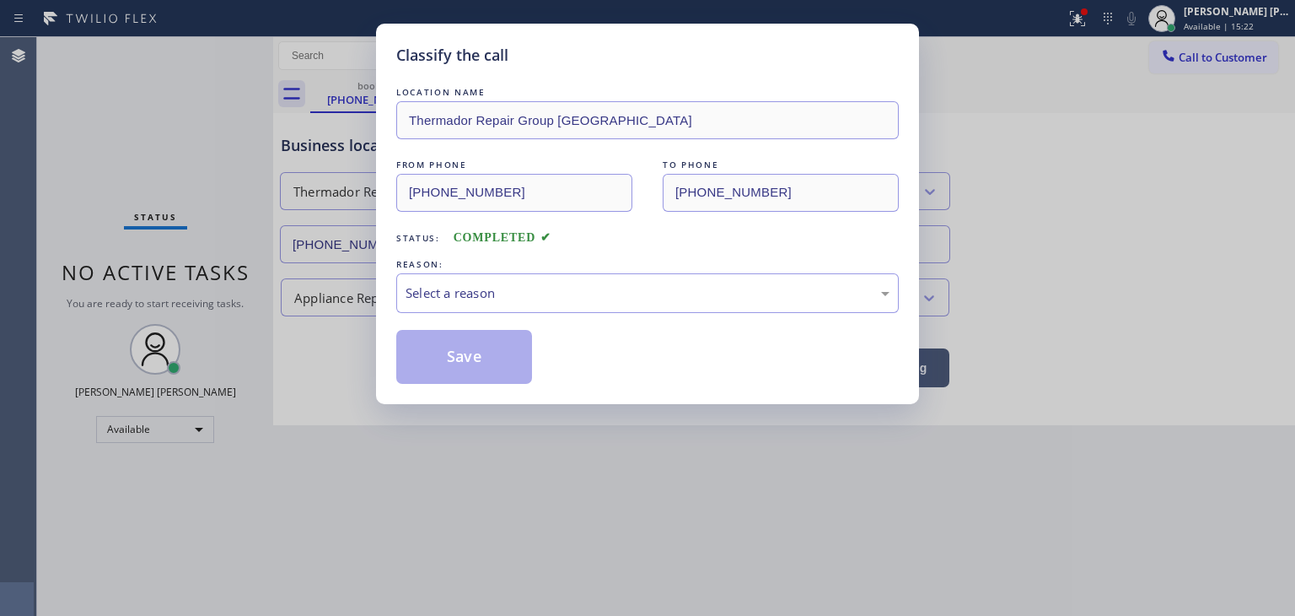
click at [454, 280] on div "Select a reason" at bounding box center [647, 293] width 503 height 40
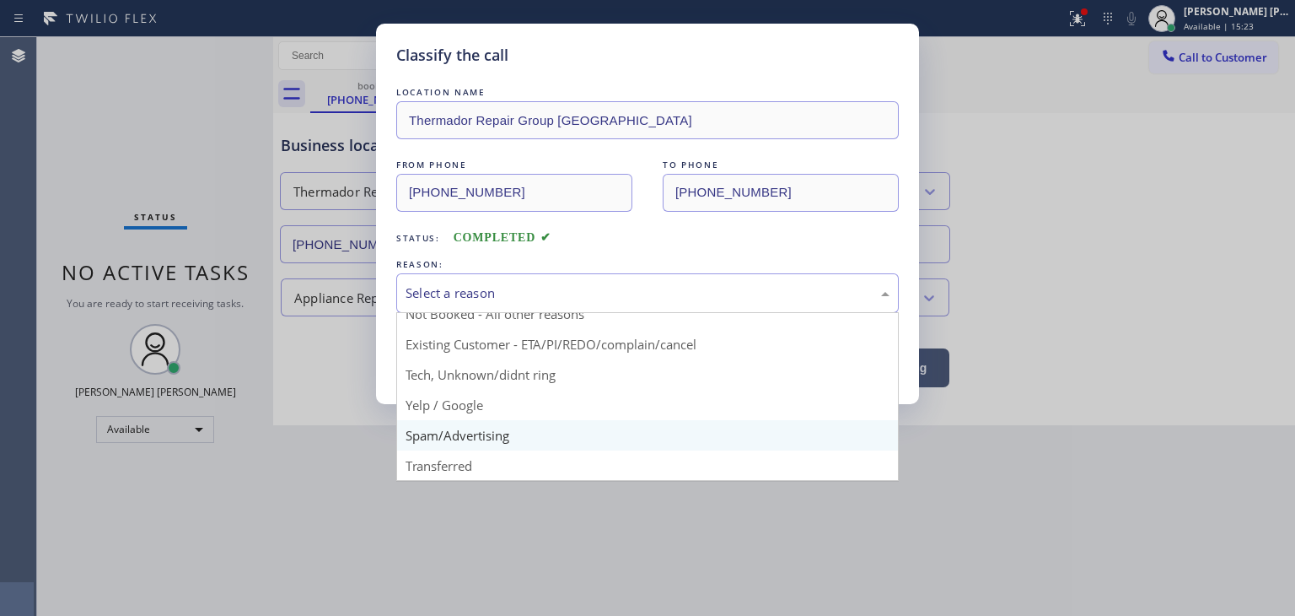
scroll to position [14, 0]
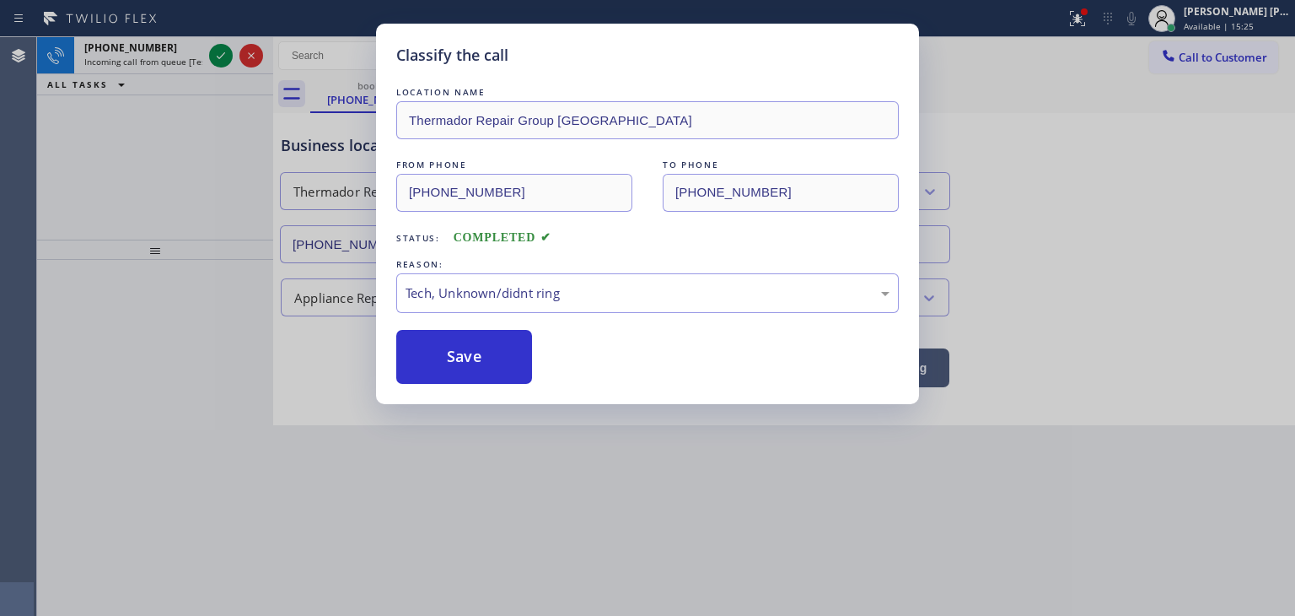
drag, startPoint x: 476, startPoint y: 373, endPoint x: 444, endPoint y: 320, distance: 60.9
click at [476, 369] on button "Save" at bounding box center [464, 357] width 136 height 54
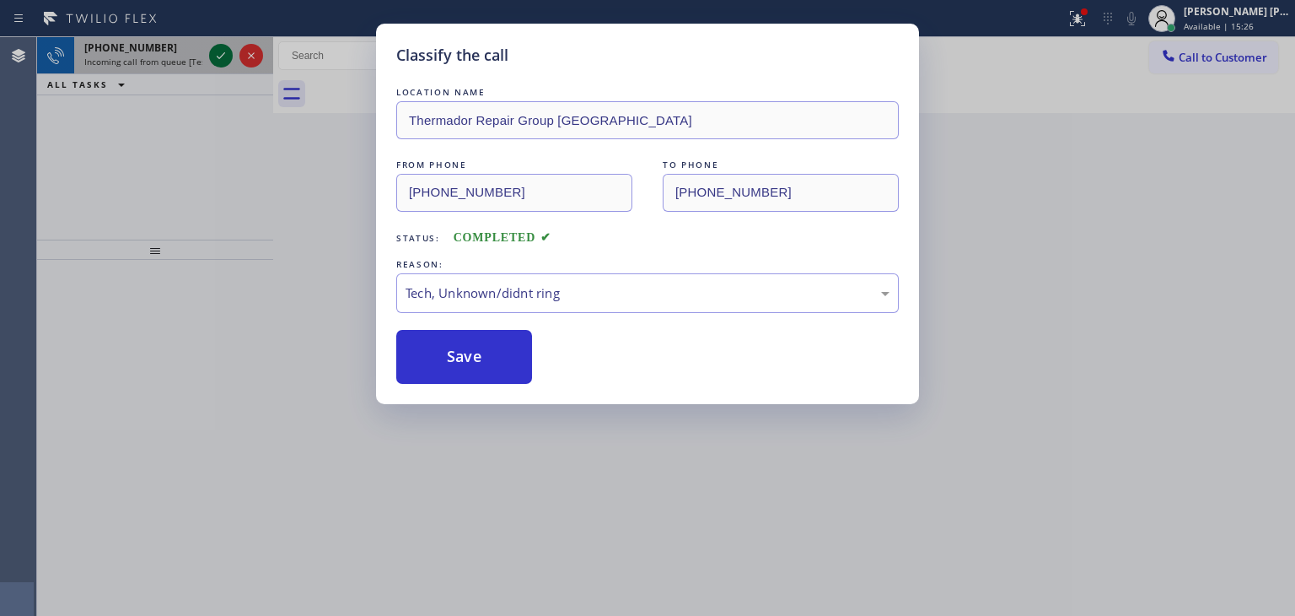
click at [224, 55] on div "Classify the call LOCATION NAME Bestway Appliance Repair [PERSON_NAME][GEOGRAPH…" at bounding box center [666, 326] width 1258 height 579
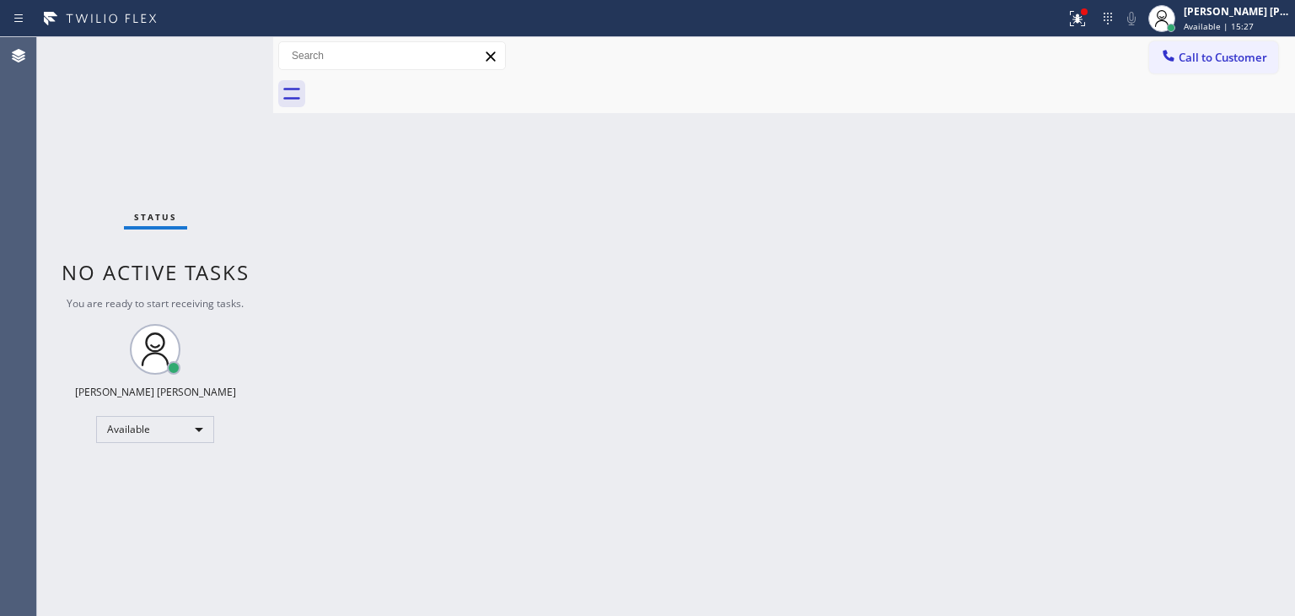
click at [224, 55] on div "Status No active tasks You are ready to start receiving tasks. [PERSON_NAME] [P…" at bounding box center [155, 326] width 236 height 579
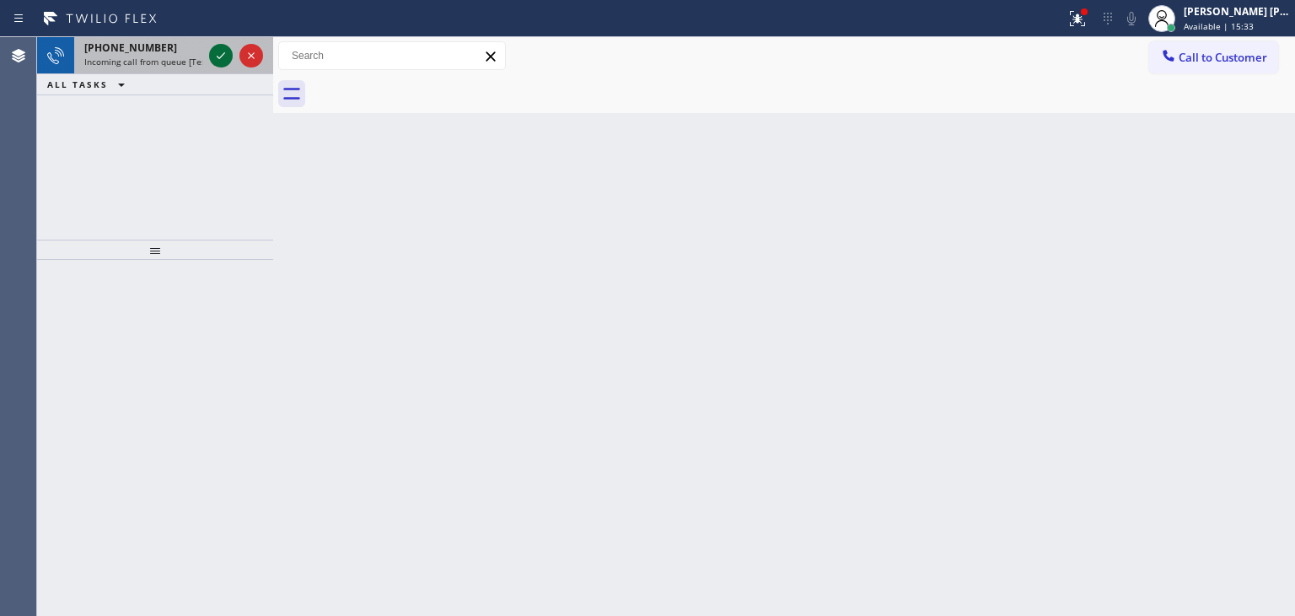
click at [224, 55] on icon at bounding box center [221, 56] width 20 height 20
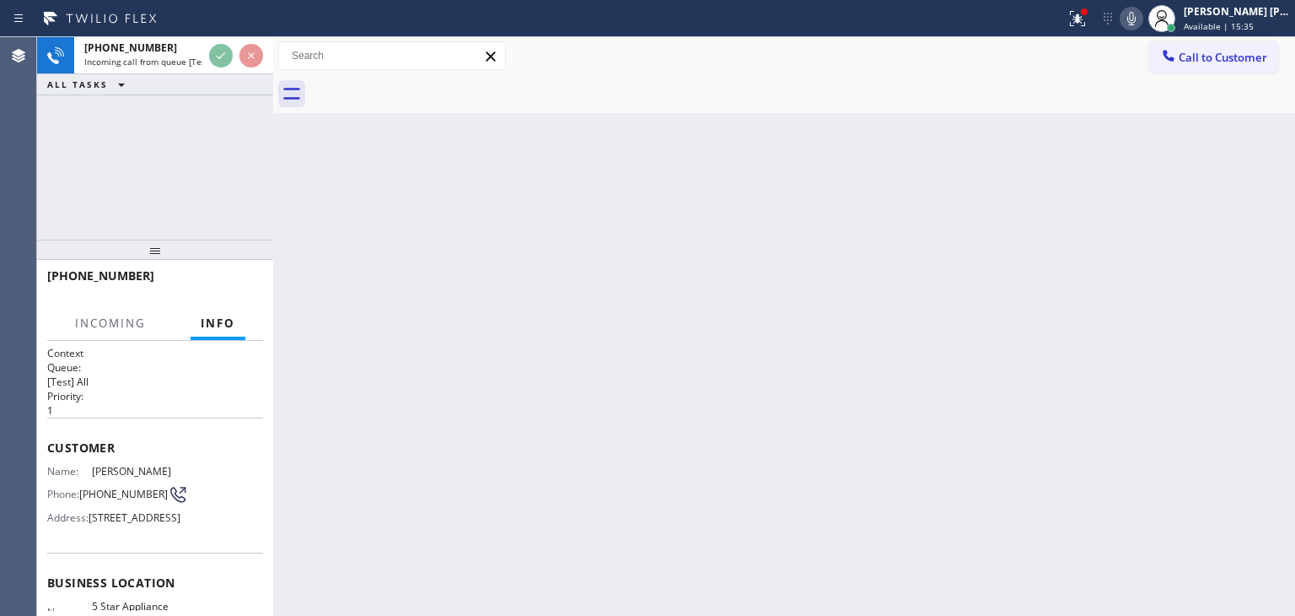
scroll to position [84, 0]
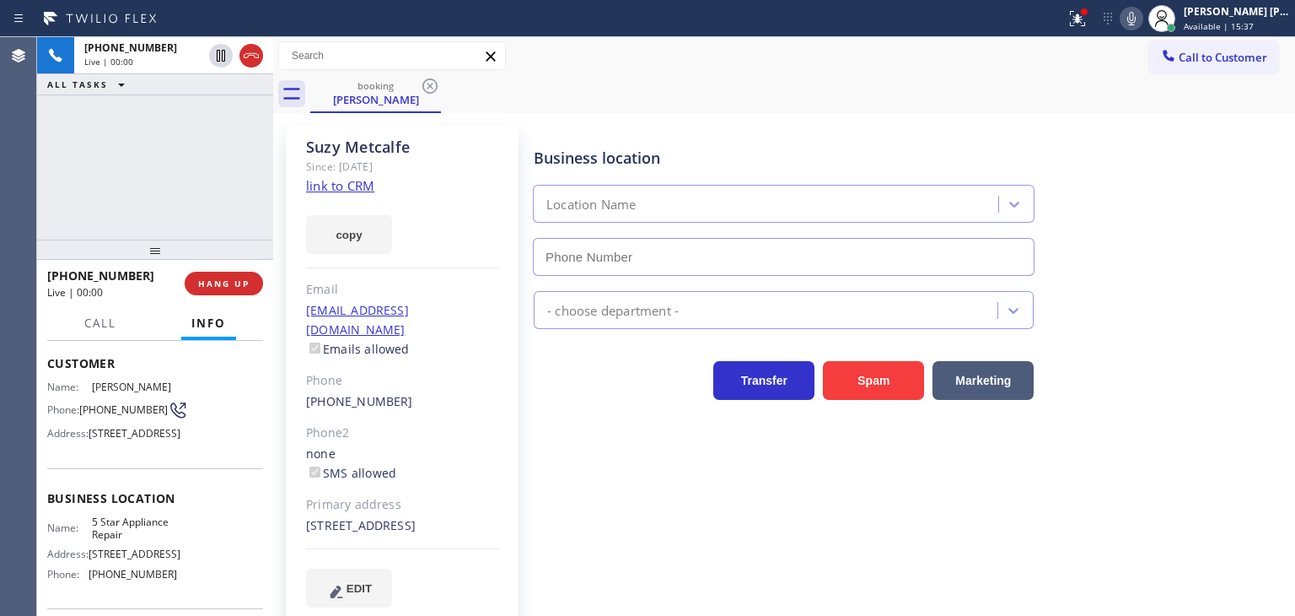
type input "[PHONE_NUMBER]"
drag, startPoint x: 187, startPoint y: 178, endPoint x: 256, endPoint y: 178, distance: 69.2
click at [187, 178] on div "[PHONE_NUMBER] Live | 00:08 ALL TASKS ALL TASKS ACTIVE TASKS TASKS IN WRAP UP" at bounding box center [155, 138] width 236 height 202
click at [334, 191] on link "link to CRM" at bounding box center [340, 185] width 68 height 17
click at [86, 333] on button "Call" at bounding box center [100, 323] width 52 height 33
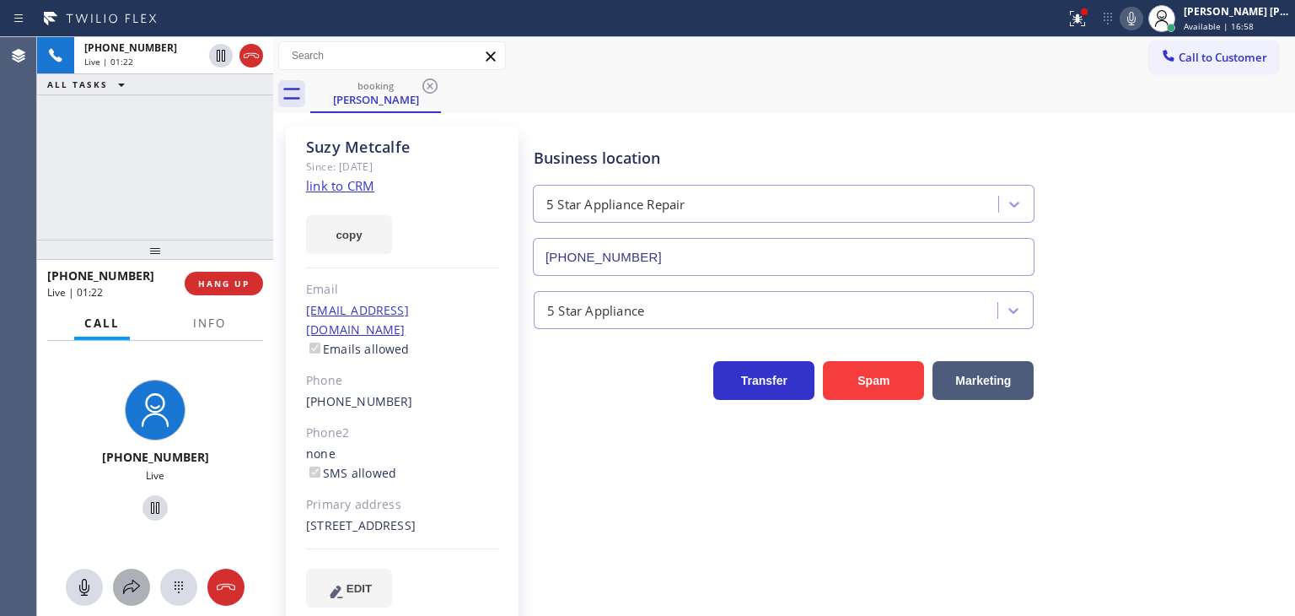
click at [132, 582] on icon at bounding box center [131, 587] width 20 height 20
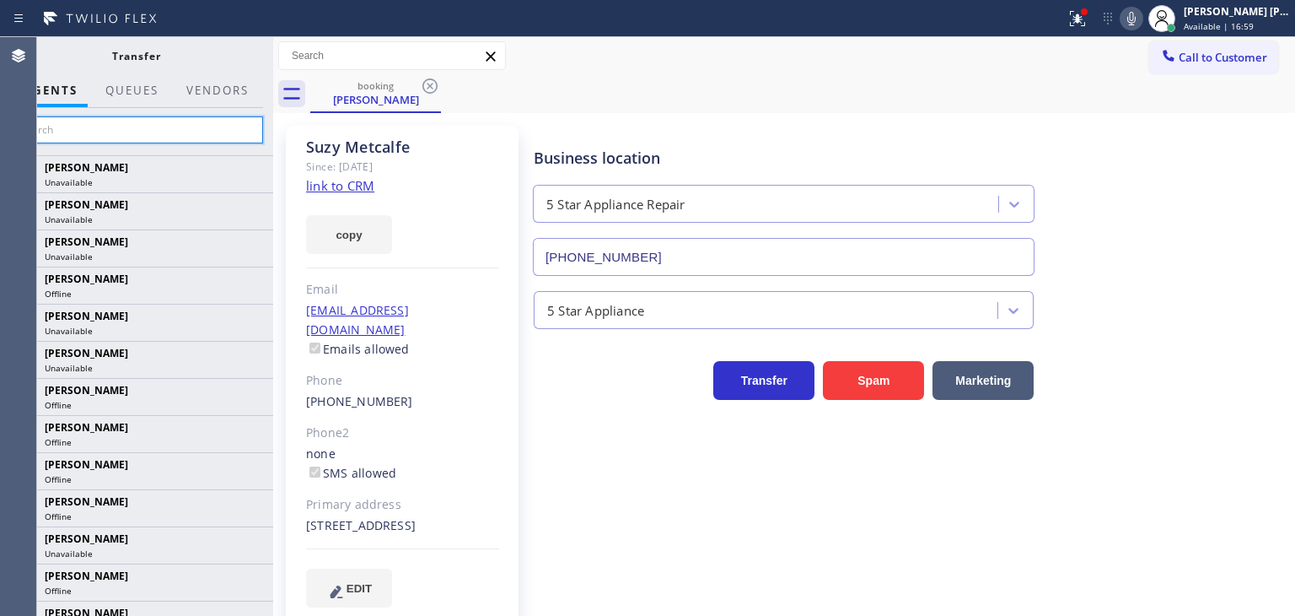
click at [165, 127] on input "text" at bounding box center [136, 129] width 254 height 27
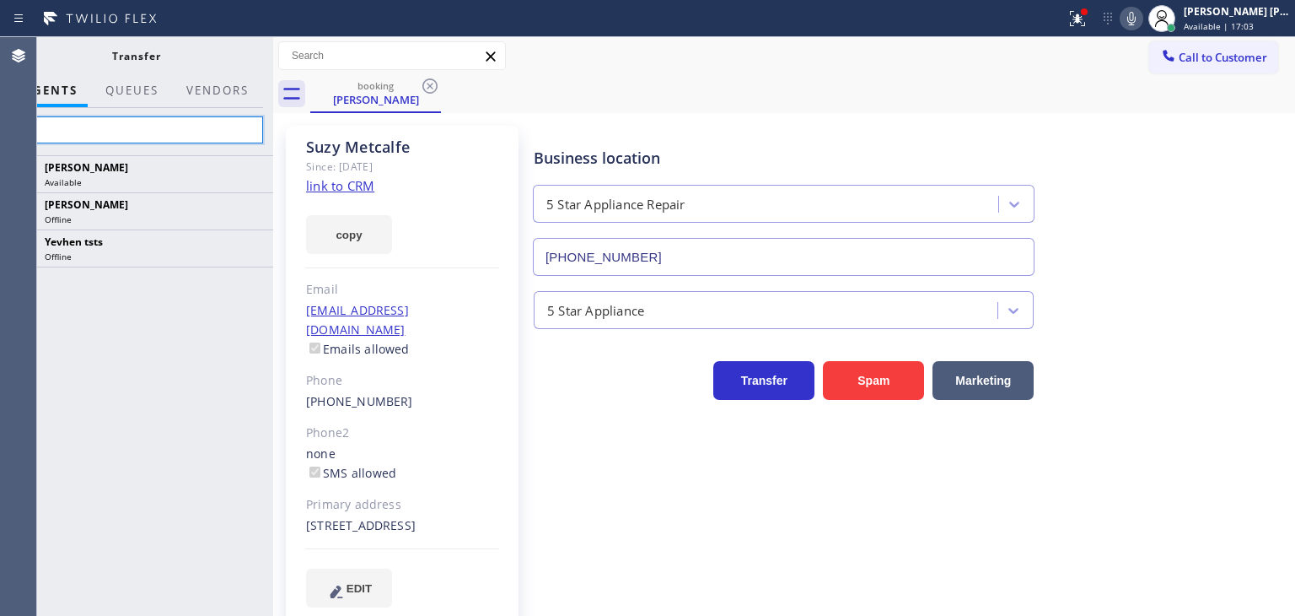
type input "Ye"
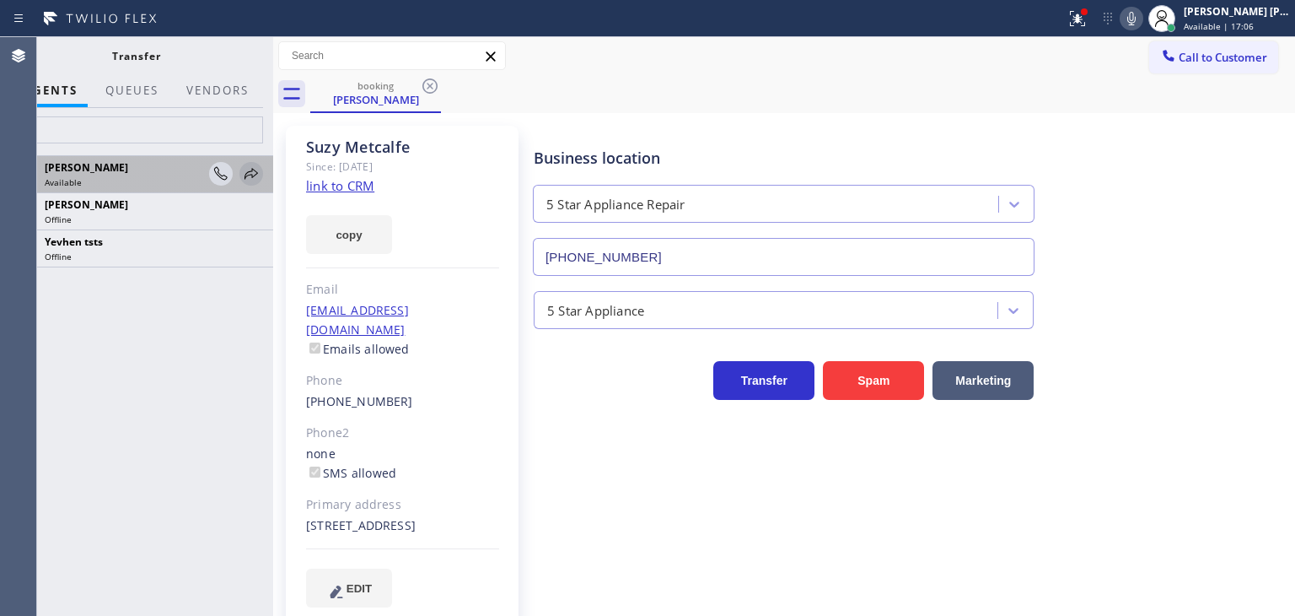
click at [250, 171] on icon at bounding box center [251, 173] width 13 height 11
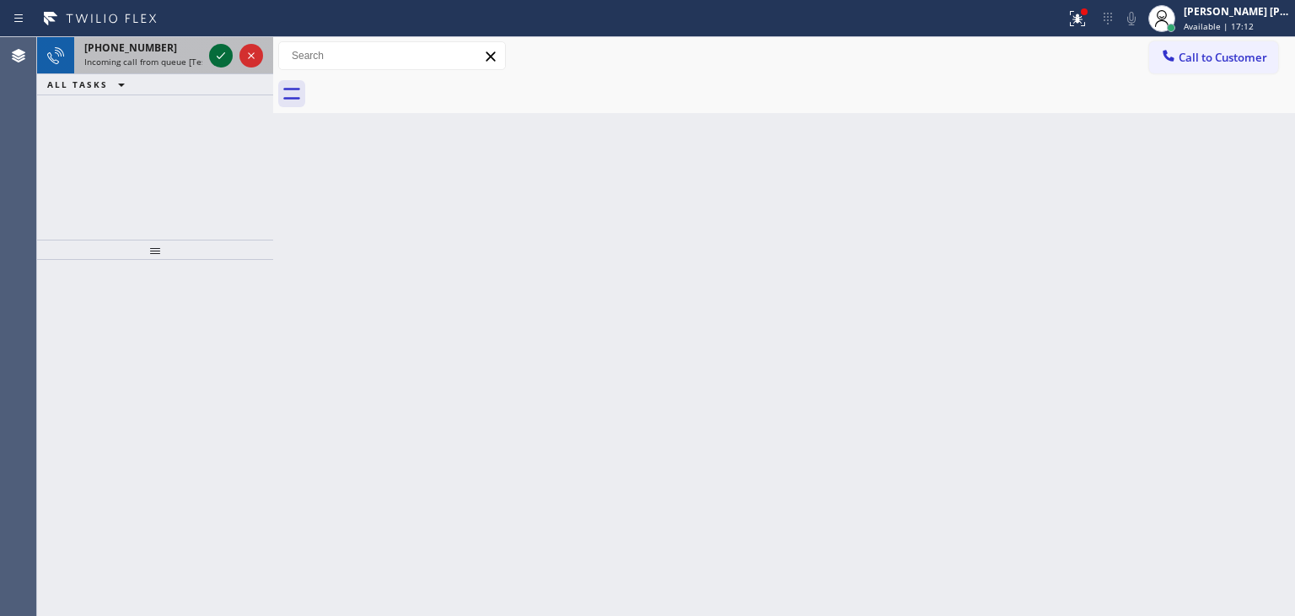
click at [211, 51] on icon at bounding box center [221, 56] width 20 height 20
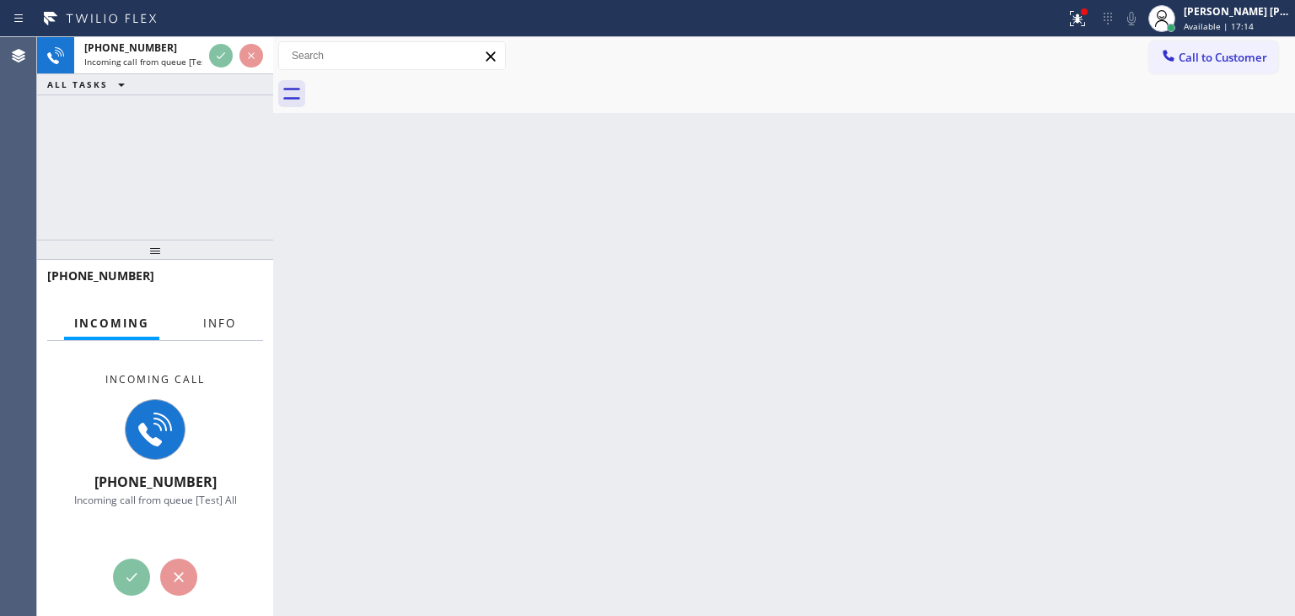
click at [208, 328] on span "Info" at bounding box center [219, 322] width 33 height 15
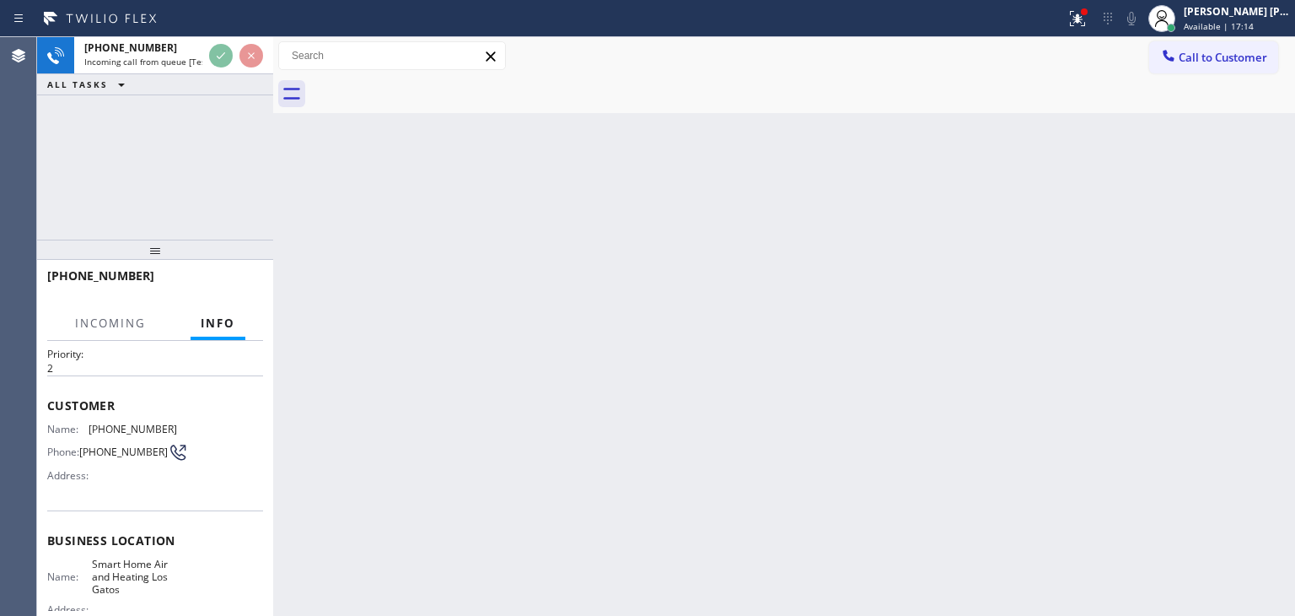
scroll to position [84, 0]
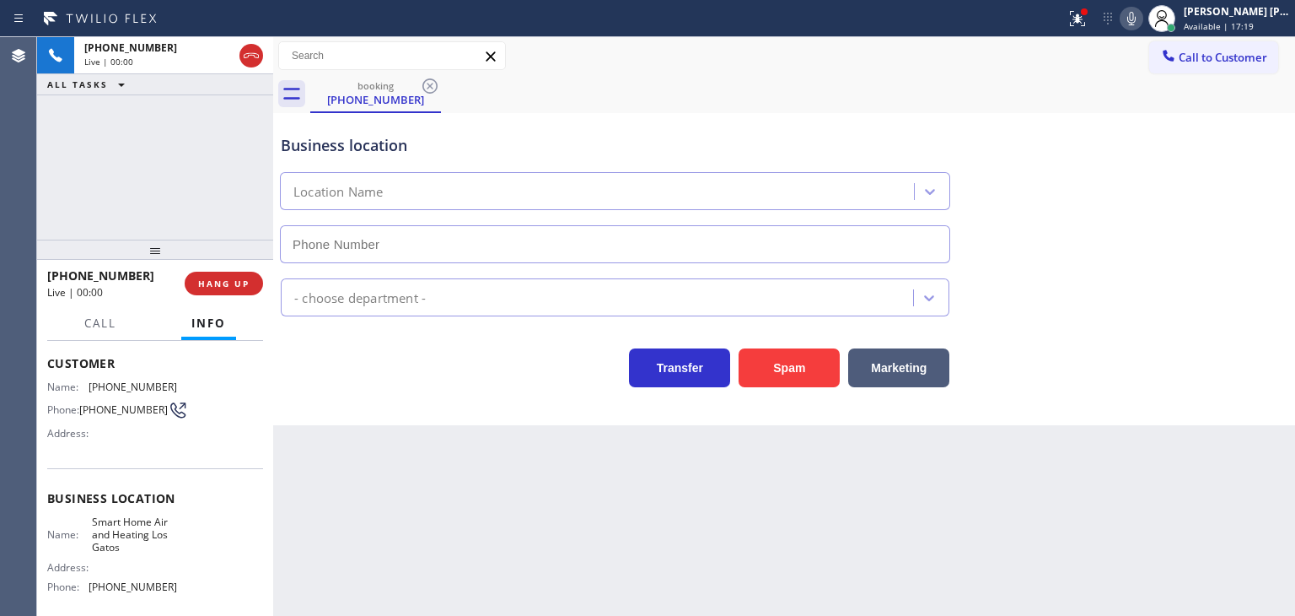
type input "[PHONE_NUMBER]"
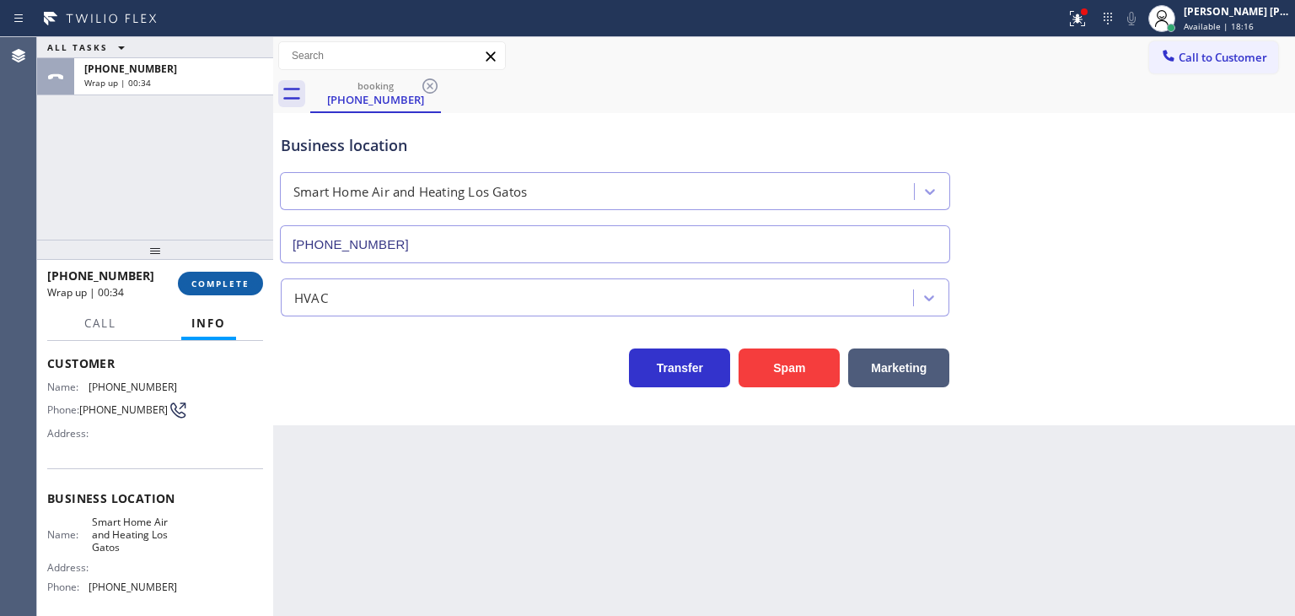
click at [236, 276] on button "COMPLETE" at bounding box center [220, 284] width 85 height 24
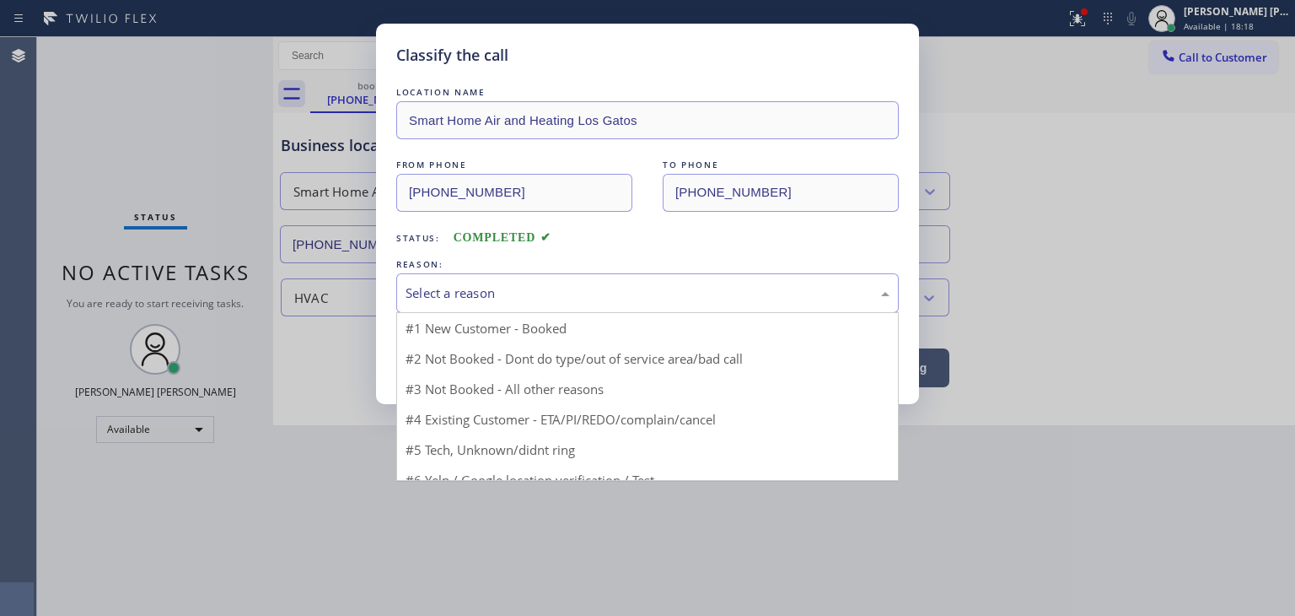
click at [505, 288] on div "Select a reason" at bounding box center [648, 292] width 484 height 19
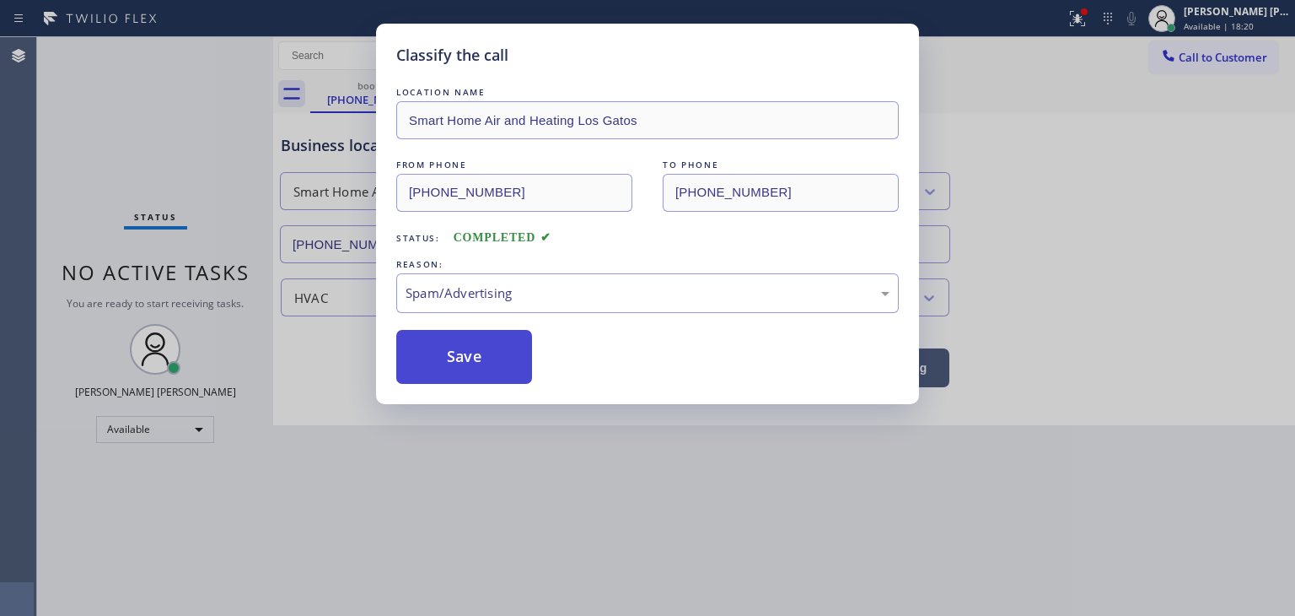
click at [449, 352] on button "Save" at bounding box center [464, 357] width 136 height 54
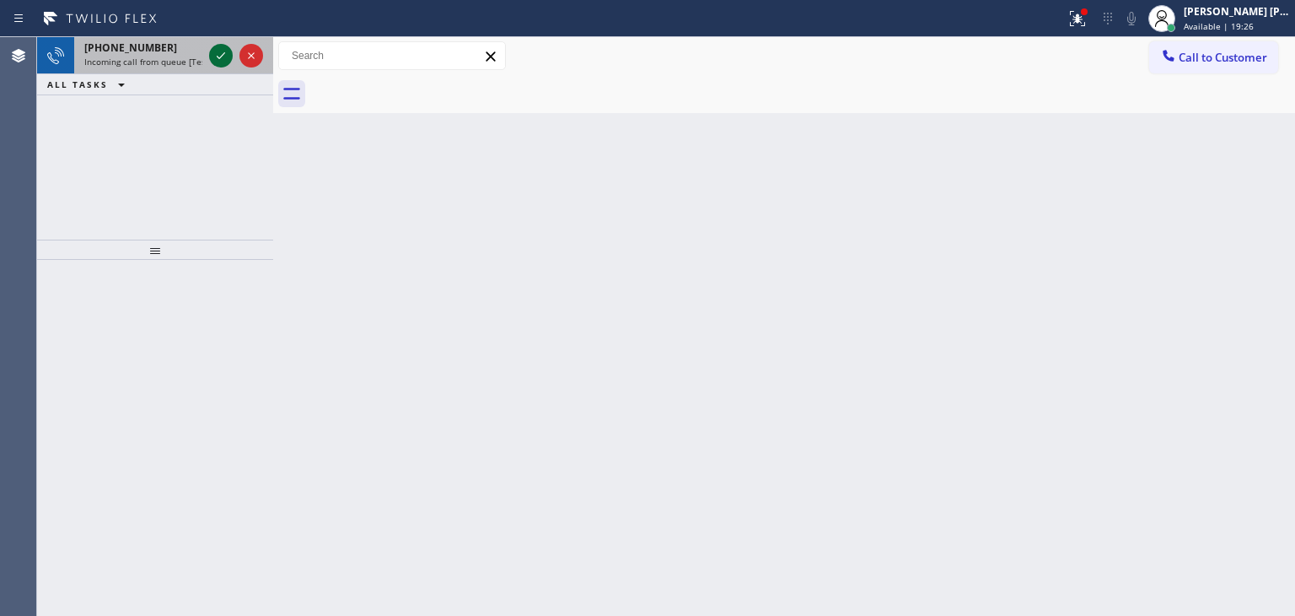
click at [214, 45] on button at bounding box center [221, 56] width 24 height 24
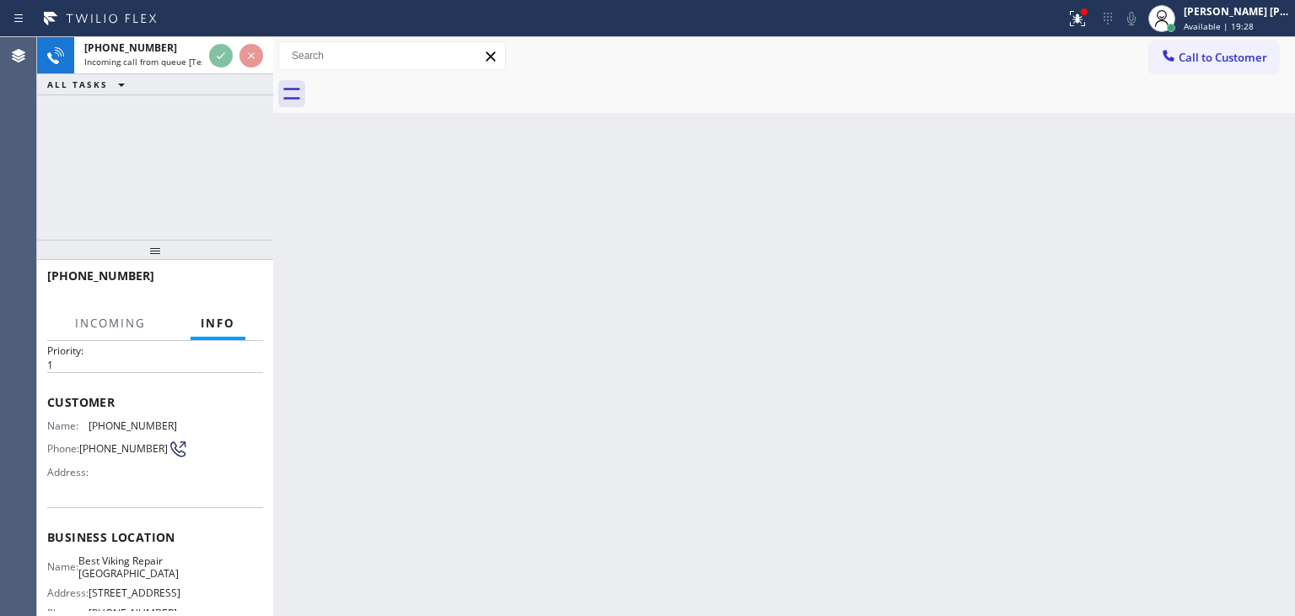
scroll to position [84, 0]
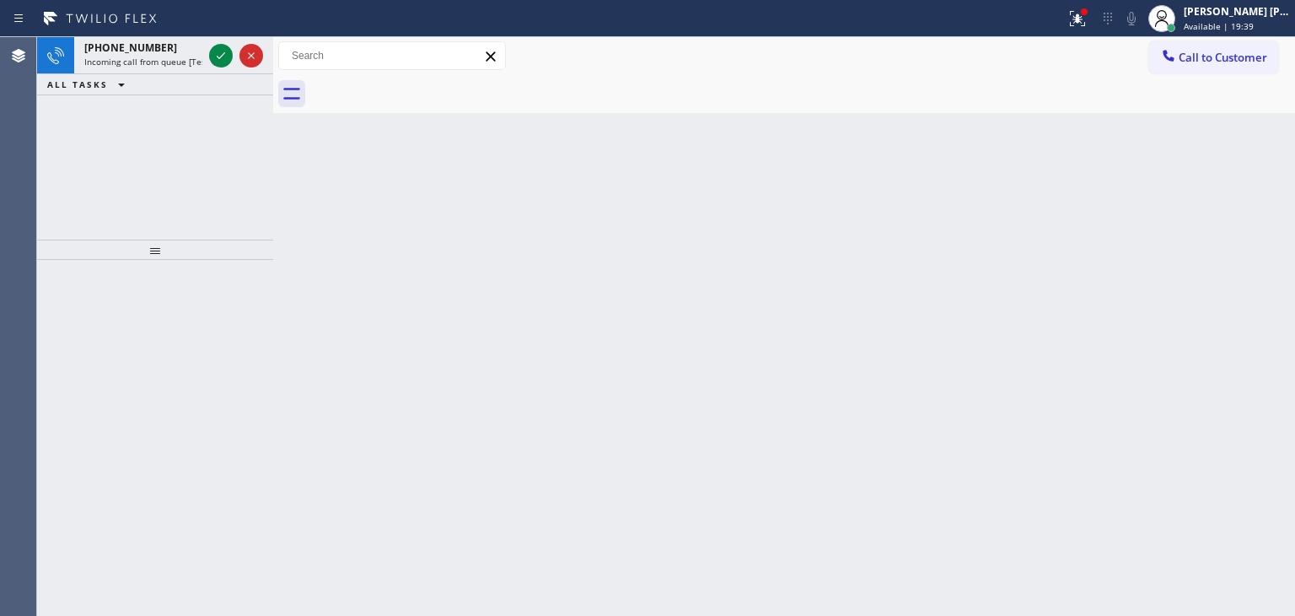
click at [224, 55] on icon at bounding box center [221, 56] width 20 height 20
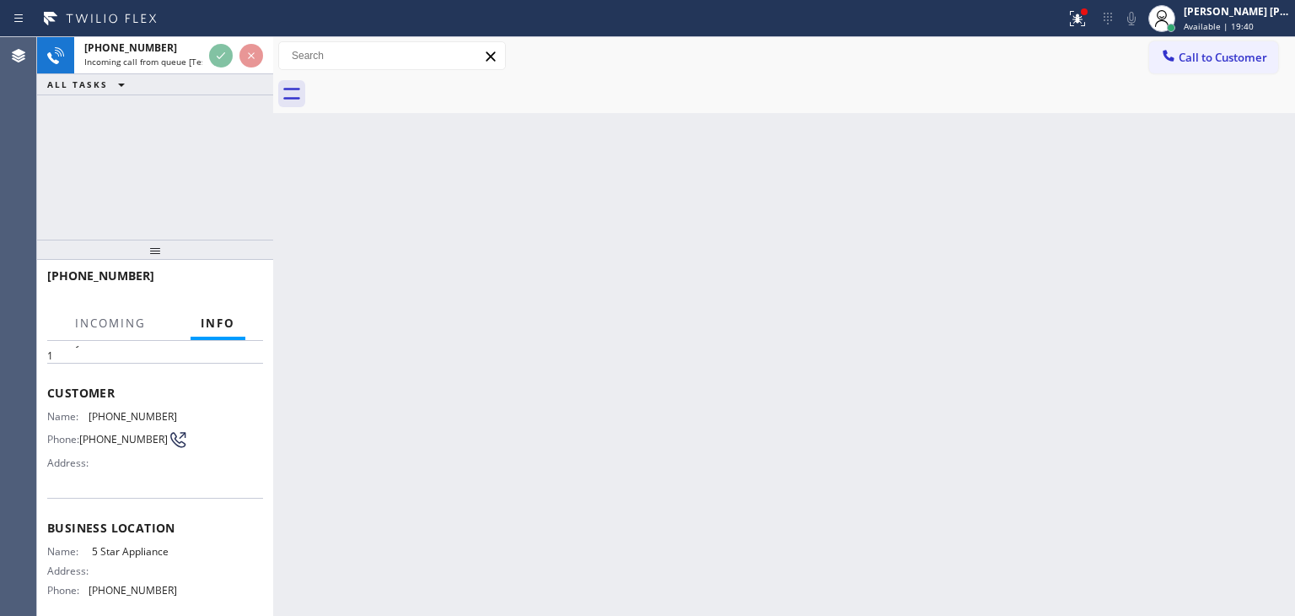
scroll to position [84, 0]
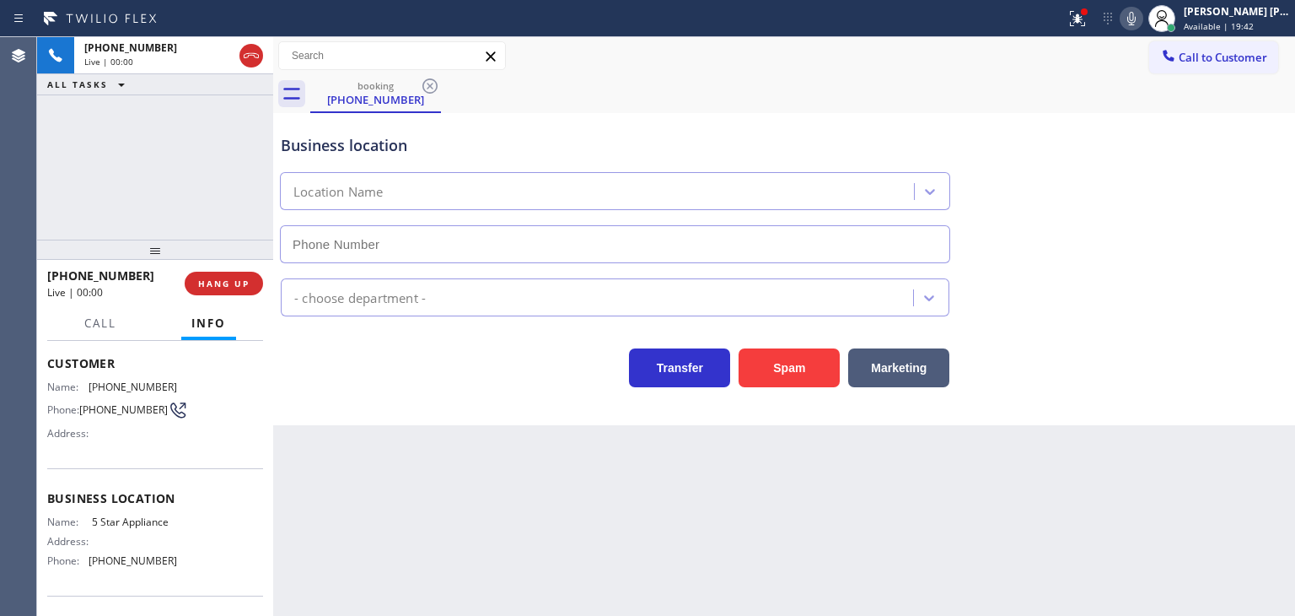
type input "[PHONE_NUMBER]"
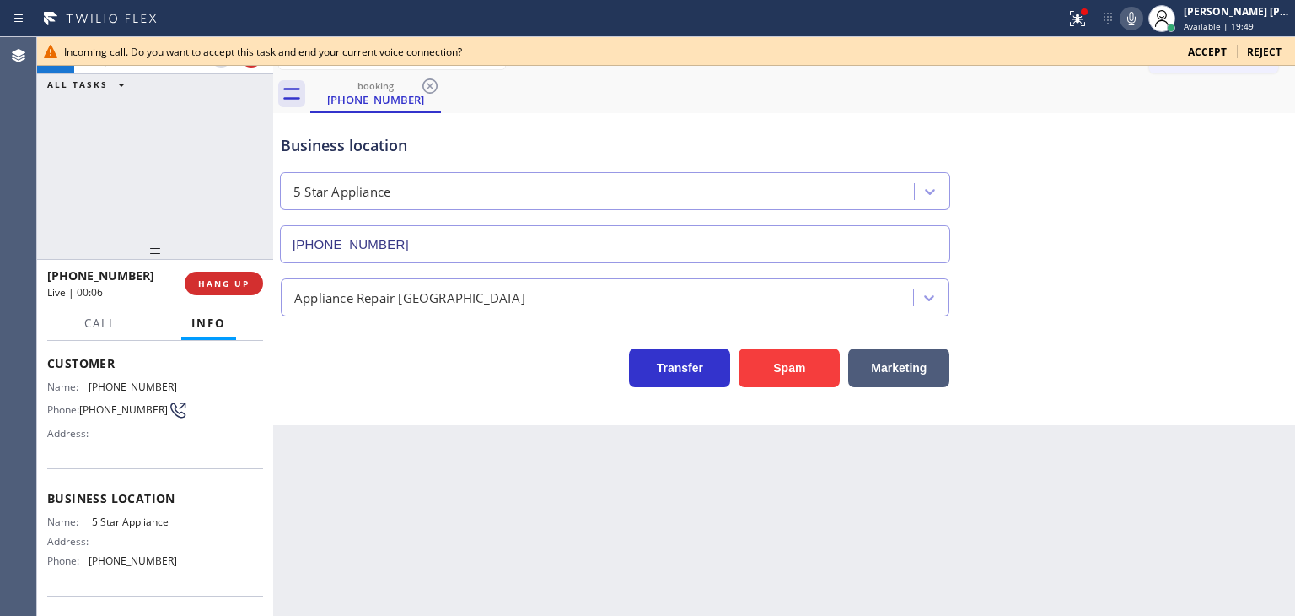
click at [1222, 162] on div "Business location 5 Star Appliance [PHONE_NUMBER]" at bounding box center [784, 186] width 1014 height 153
drag, startPoint x: 1231, startPoint y: 207, endPoint x: 1223, endPoint y: 208, distance: 8.6
click at [1231, 207] on div "Business location 5 Star Appliance [PHONE_NUMBER]" at bounding box center [784, 186] width 1014 height 153
click at [1112, 180] on div "Business location 5 Star Appliance [PHONE_NUMBER]" at bounding box center [784, 186] width 1014 height 153
drag, startPoint x: 147, startPoint y: 270, endPoint x: 63, endPoint y: 274, distance: 83.6
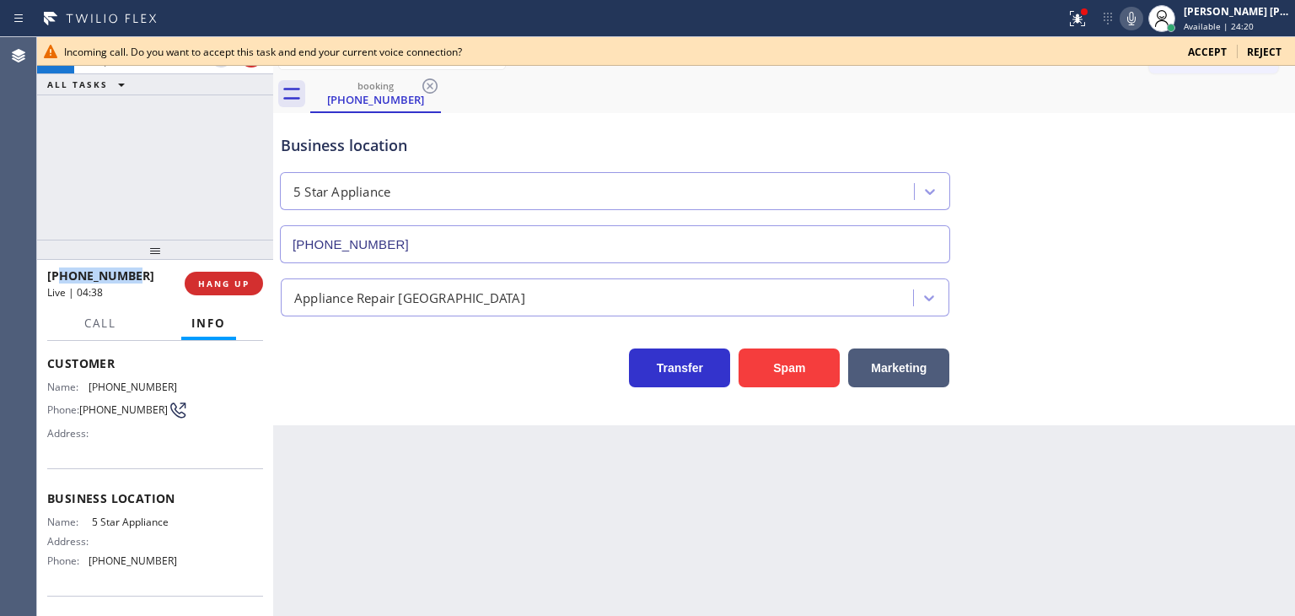
click at [63, 274] on div "[PHONE_NUMBER]" at bounding box center [110, 275] width 126 height 16
copy span "4123536550"
click at [220, 109] on icon at bounding box center [221, 114] width 20 height 20
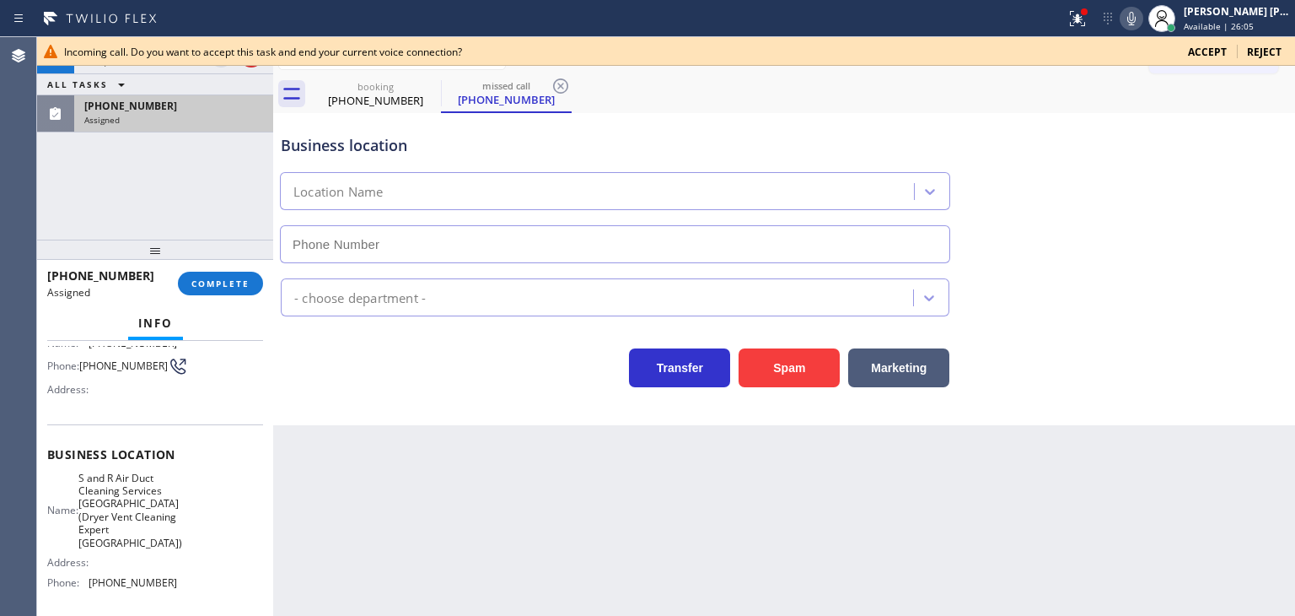
scroll to position [182, 0]
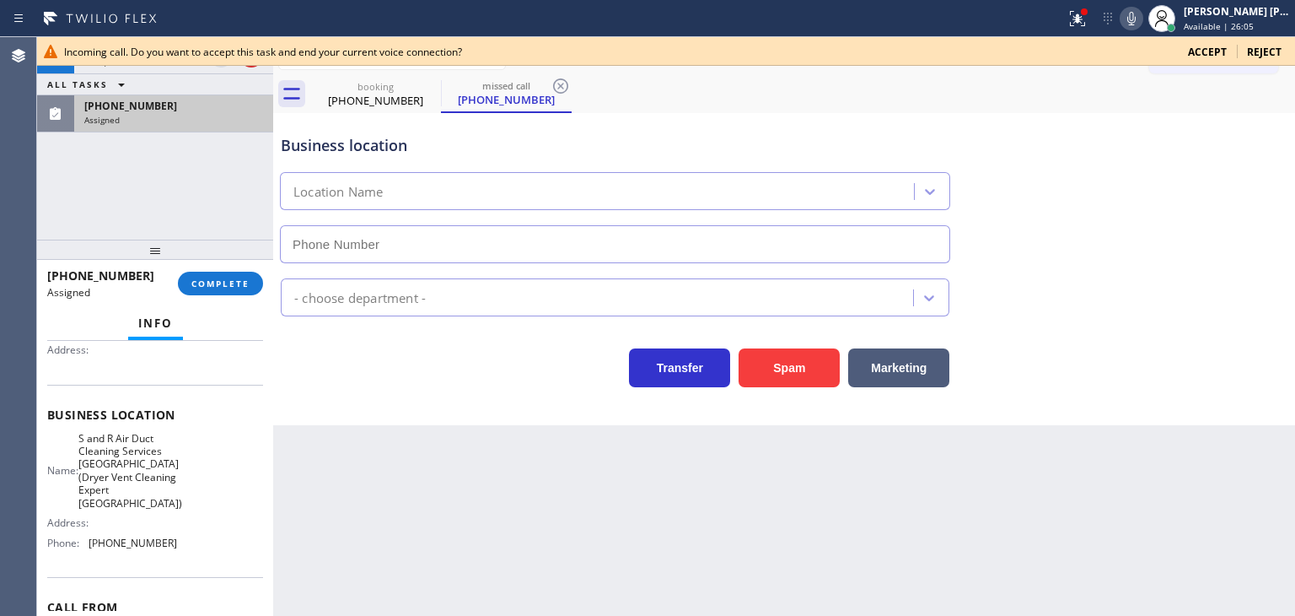
type input "[PHONE_NUMBER]"
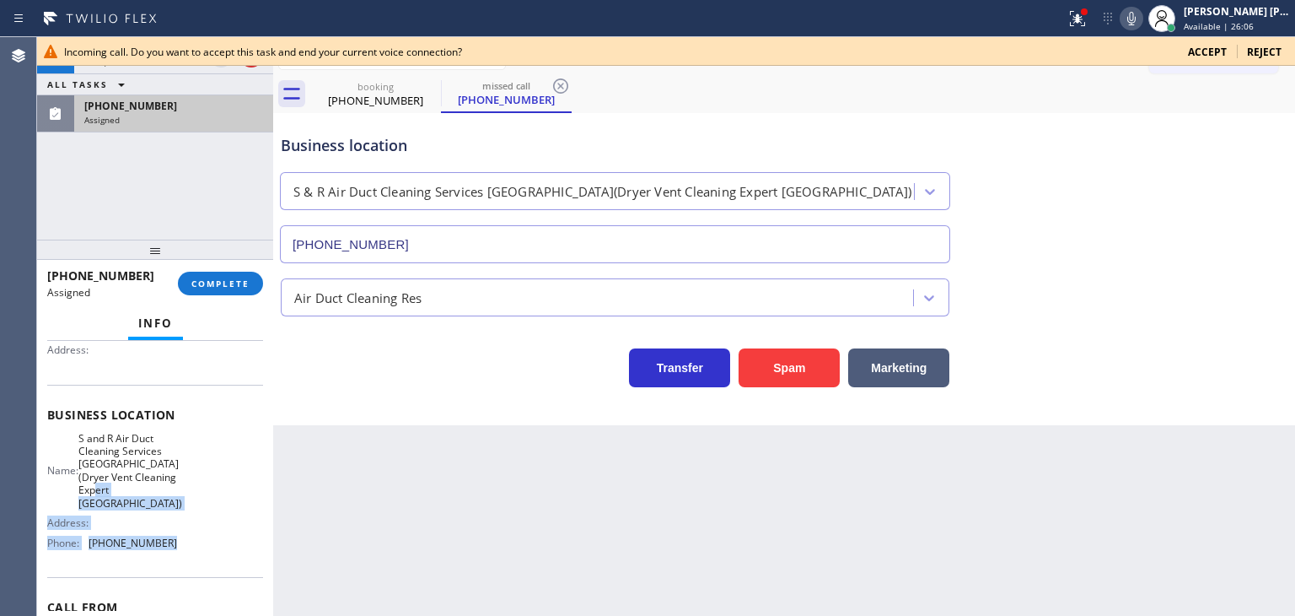
scroll to position [98, 0]
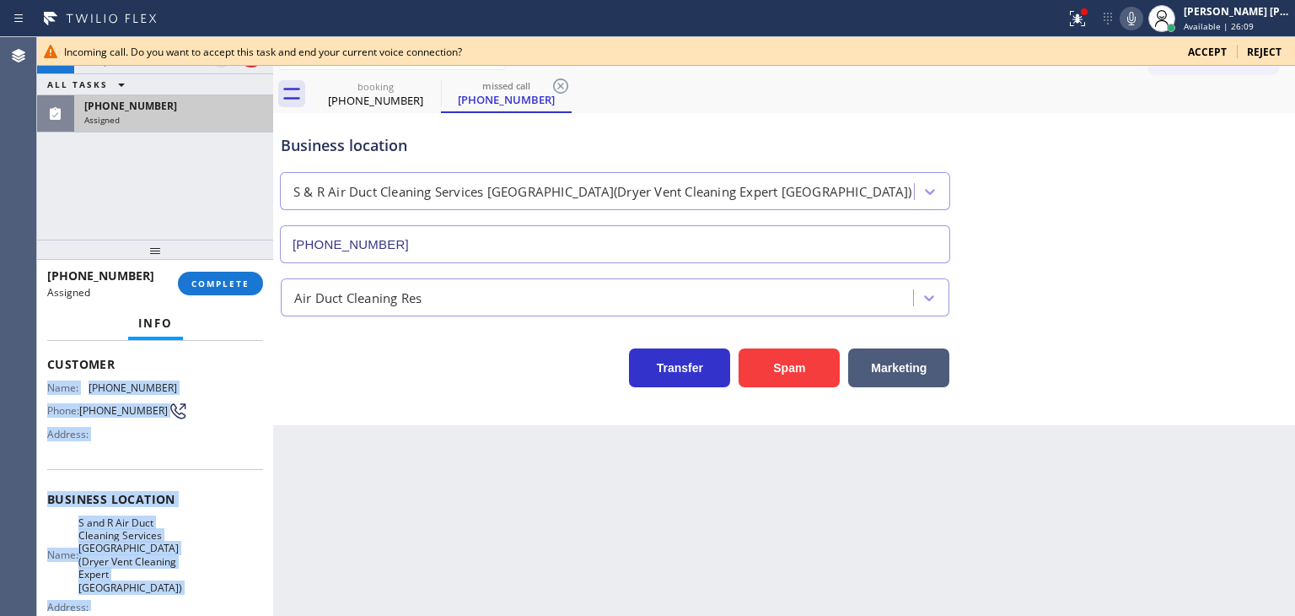
drag, startPoint x: 165, startPoint y: 547, endPoint x: 49, endPoint y: 389, distance: 196.7
click at [49, 389] on div "Context Queue: ADC Priority: 0 Task Age: Customer Name: [PHONE_NUMBER] Phone: […" at bounding box center [155, 518] width 216 height 541
copy div "Name: [PHONE_NUMBER] Phone: [PHONE_NUMBER] Address: Business location Name: S a…"
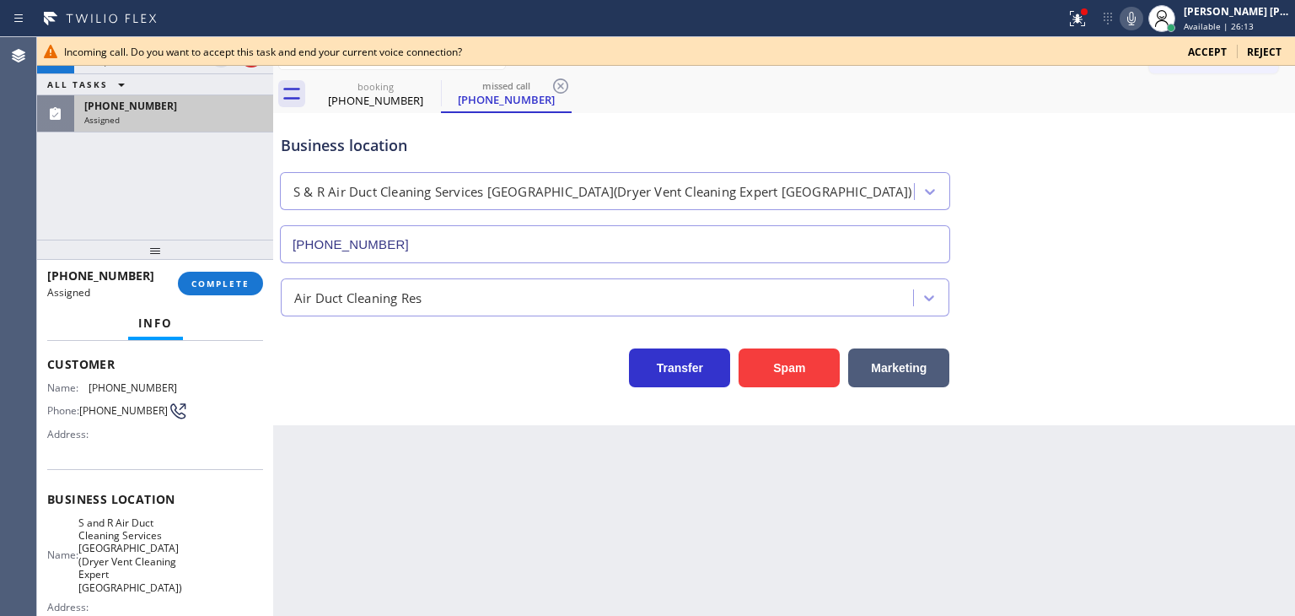
click at [206, 318] on div "Info" at bounding box center [155, 324] width 216 height 34
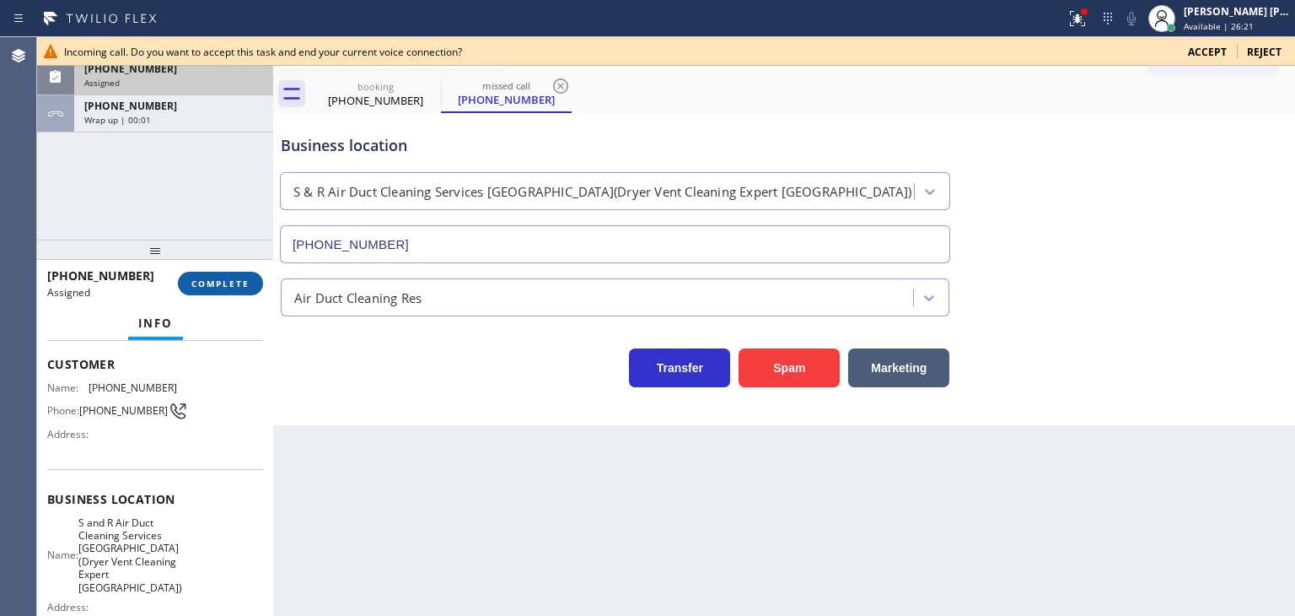
click at [223, 280] on span "COMPLETE" at bounding box center [220, 283] width 58 height 12
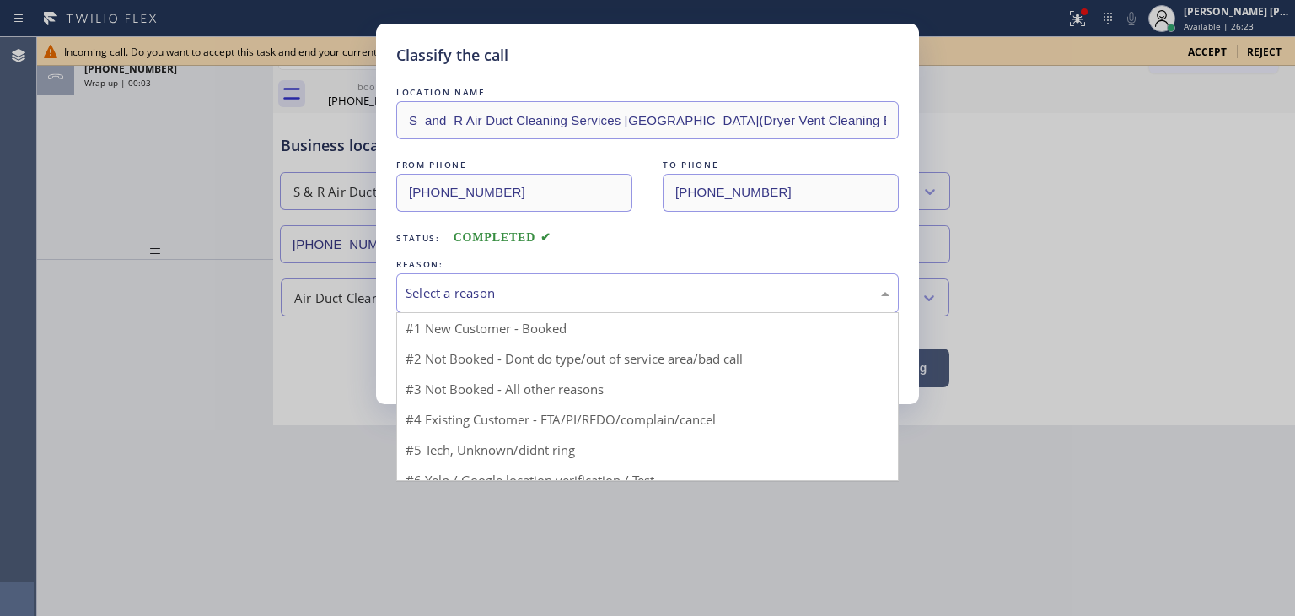
click at [524, 303] on div "Select a reason" at bounding box center [647, 293] width 503 height 40
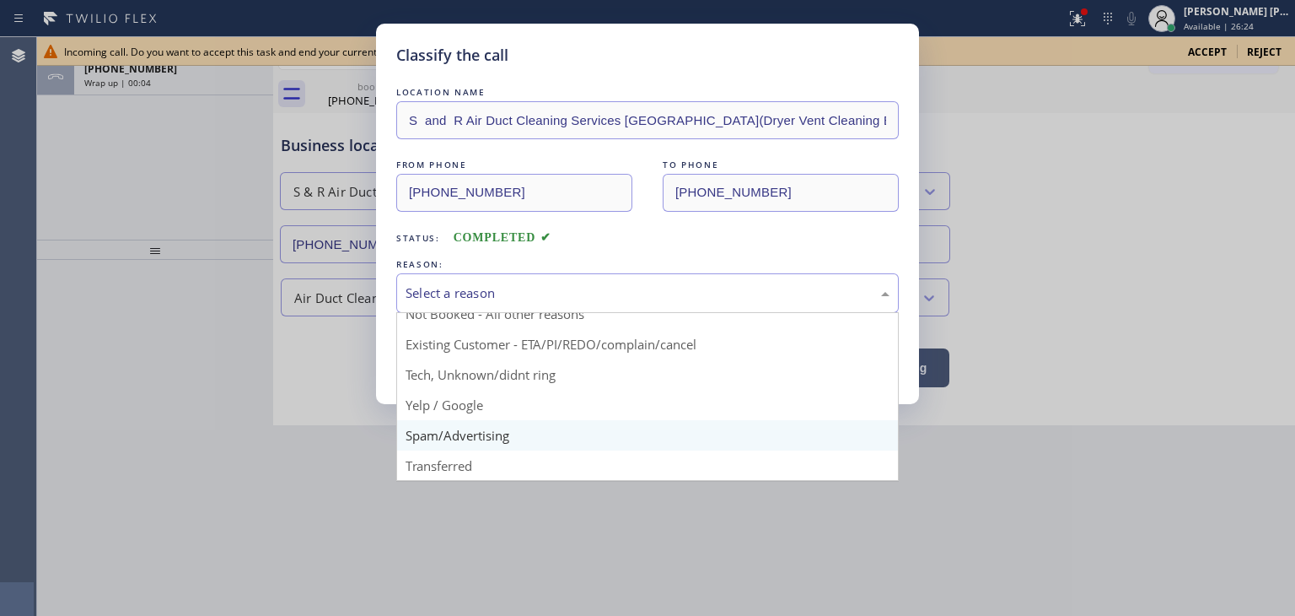
scroll to position [14, 0]
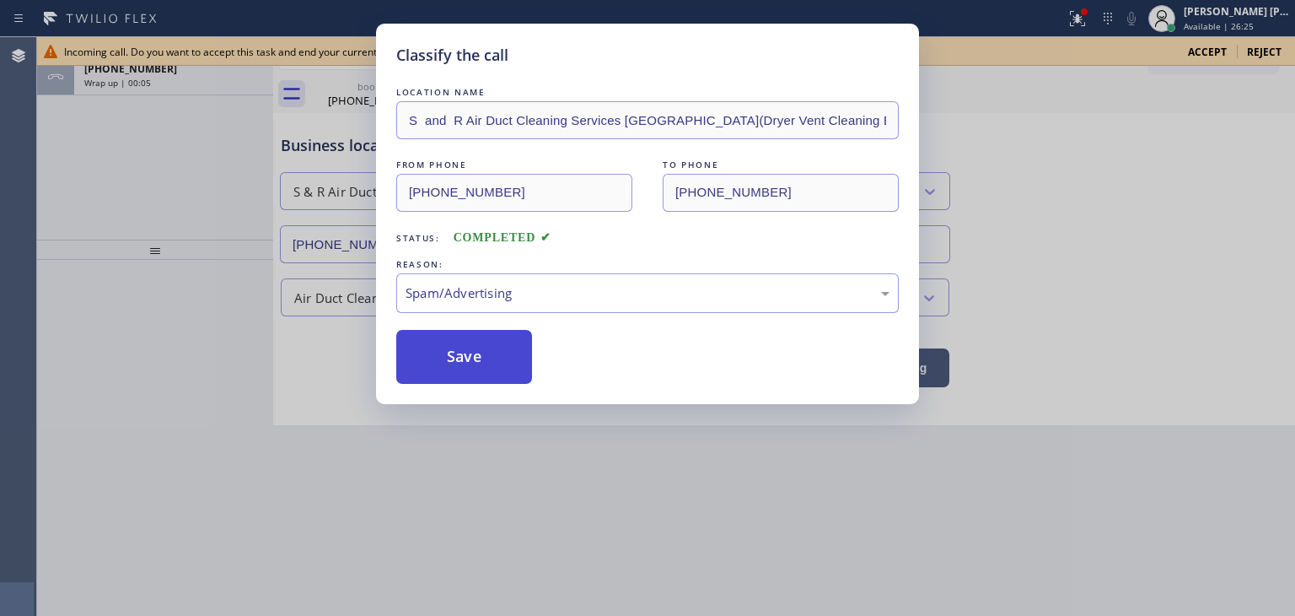
click at [481, 358] on button "Save" at bounding box center [464, 357] width 136 height 54
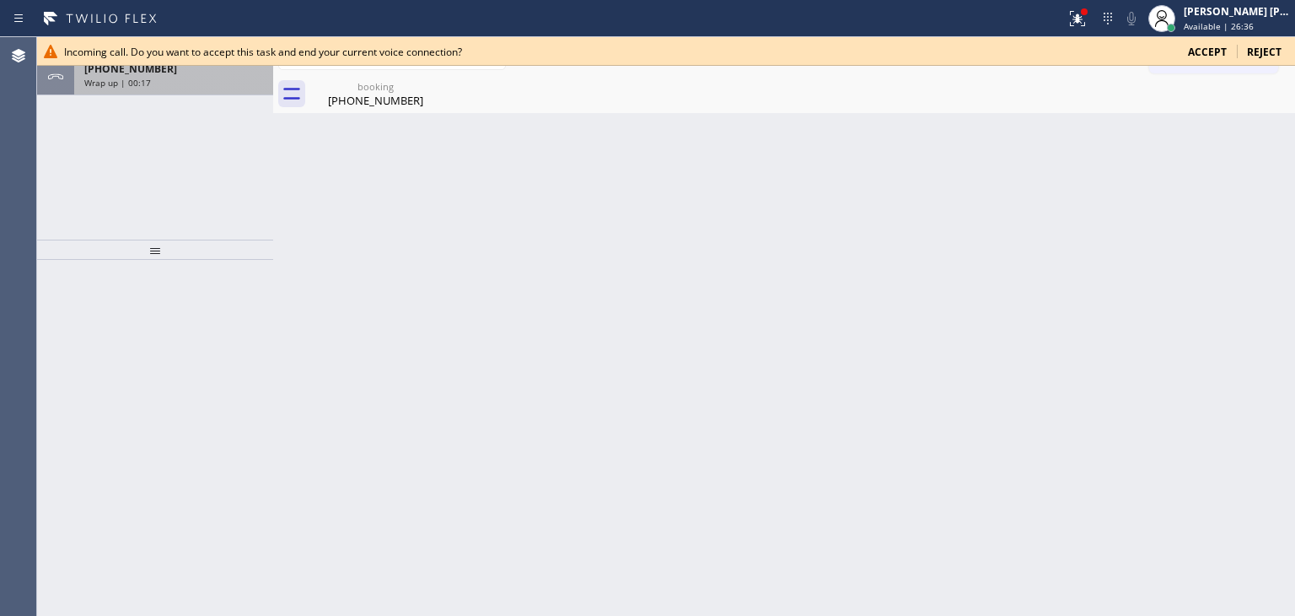
click at [188, 85] on div "Wrap up | 00:17" at bounding box center [173, 83] width 179 height 12
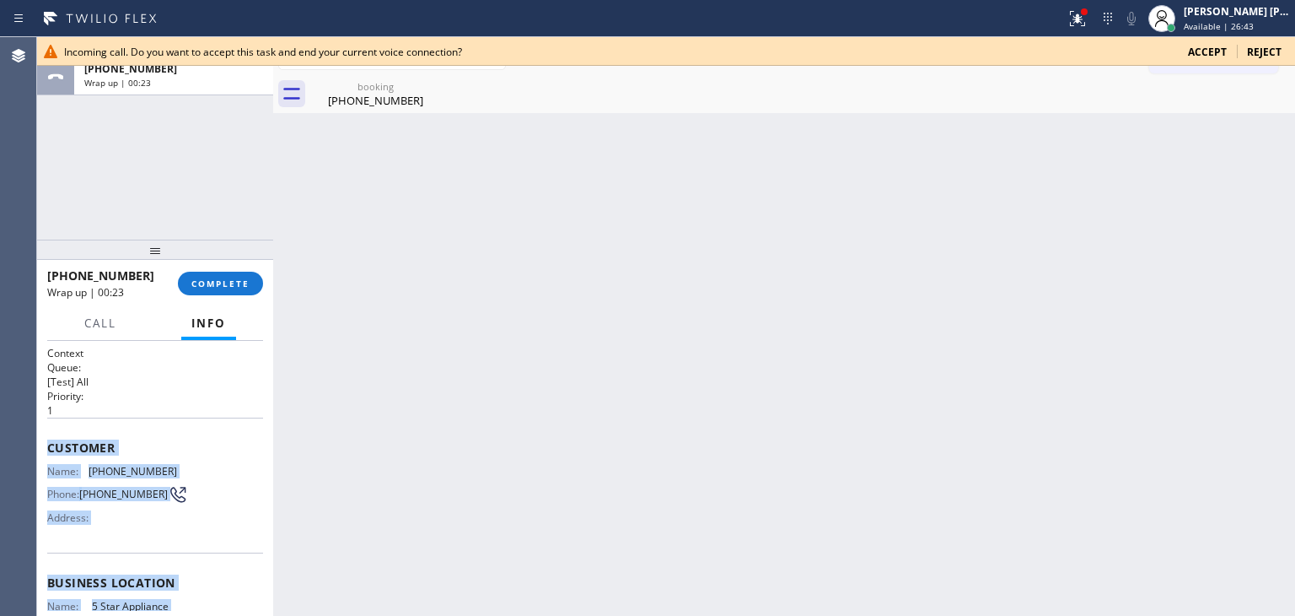
drag, startPoint x: 197, startPoint y: 561, endPoint x: 44, endPoint y: 448, distance: 189.9
click at [44, 448] on div "Context Queue: [Test] All Priority: 1 Customer Name: [PHONE_NUMBER] Phone: [PHO…" at bounding box center [155, 478] width 236 height 275
copy div "Customer Name: [PHONE_NUMBER] Phone: [PHONE_NUMBER] Address: Business location …"
click at [241, 277] on span "COMPLETE" at bounding box center [220, 283] width 58 height 12
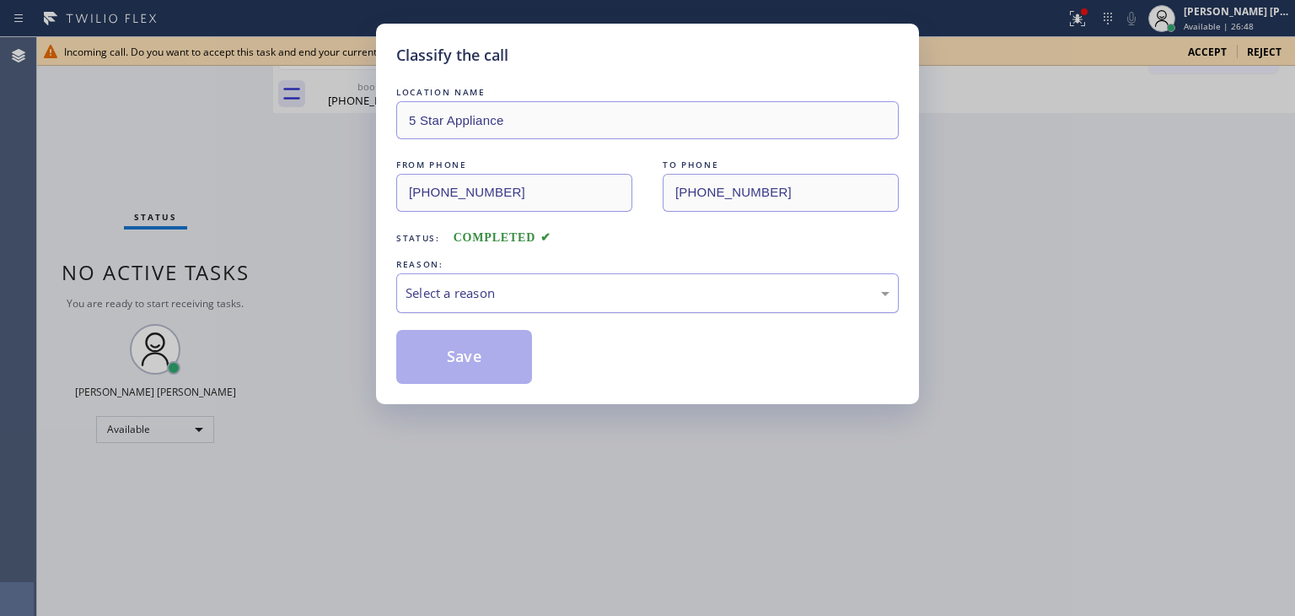
click at [460, 299] on div "Select a reason" at bounding box center [648, 292] width 484 height 19
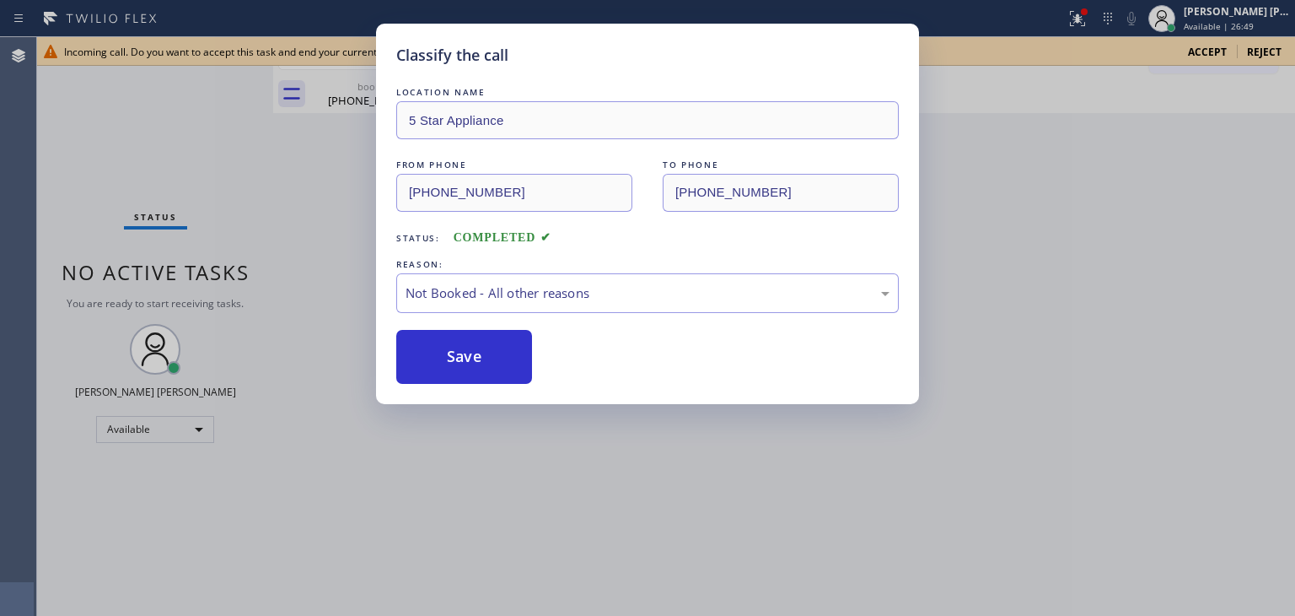
click at [466, 351] on button "Save" at bounding box center [464, 357] width 136 height 54
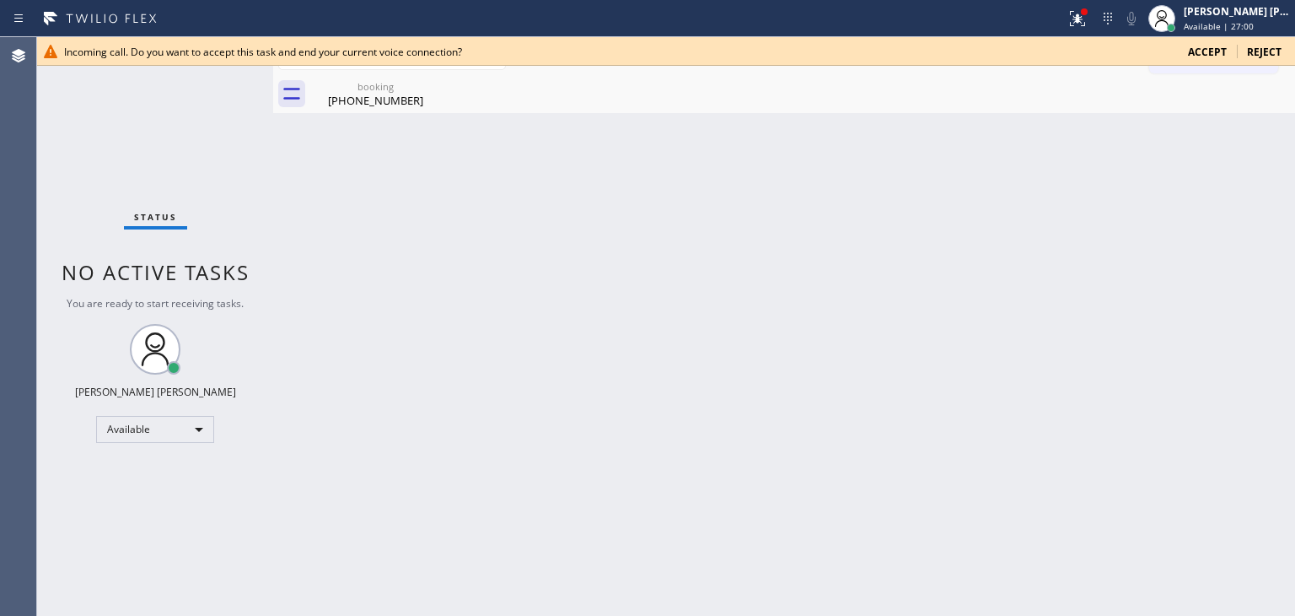
click at [1203, 55] on span "Accept" at bounding box center [1207, 52] width 39 height 14
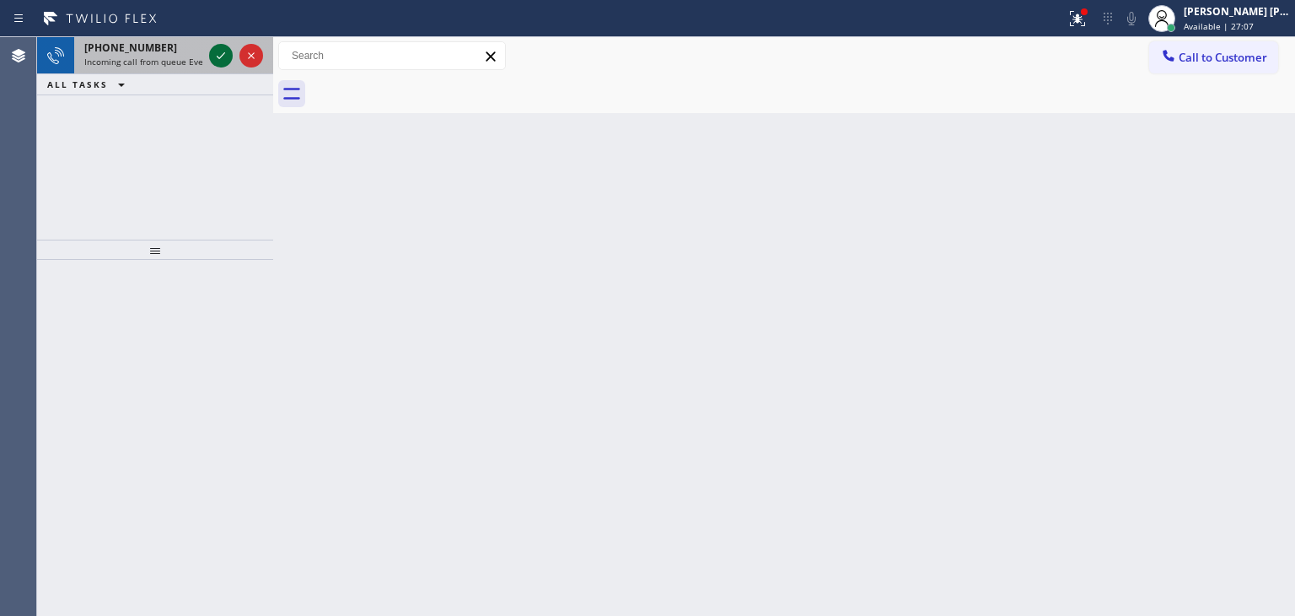
click at [224, 55] on icon at bounding box center [221, 56] width 20 height 20
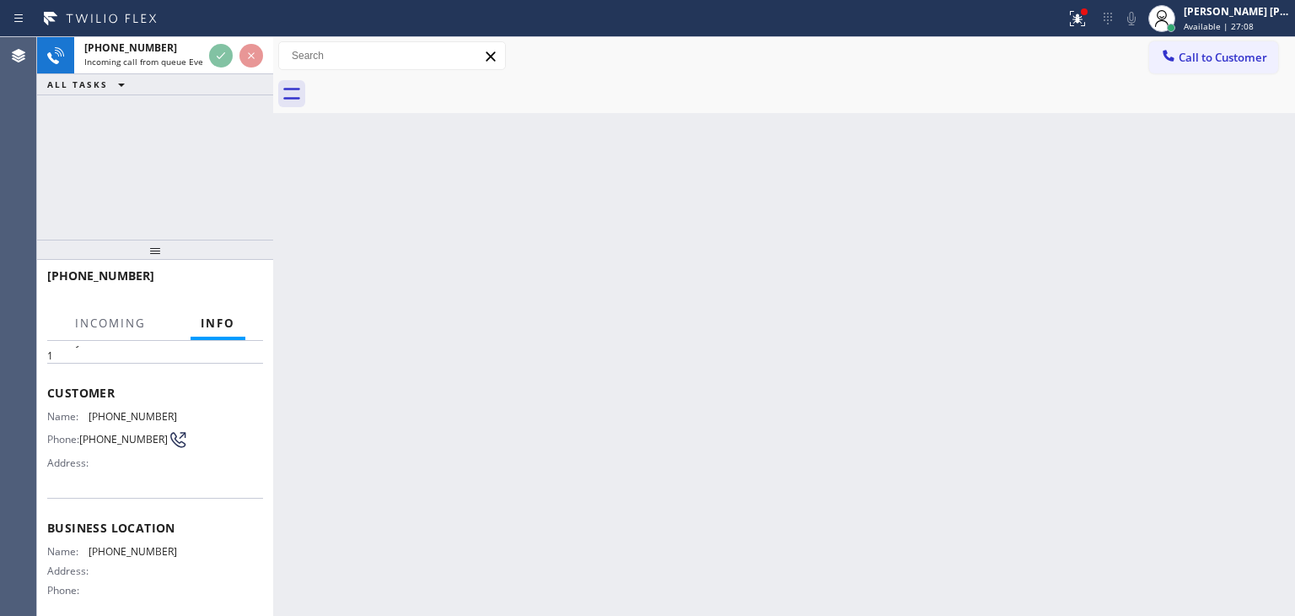
scroll to position [84, 0]
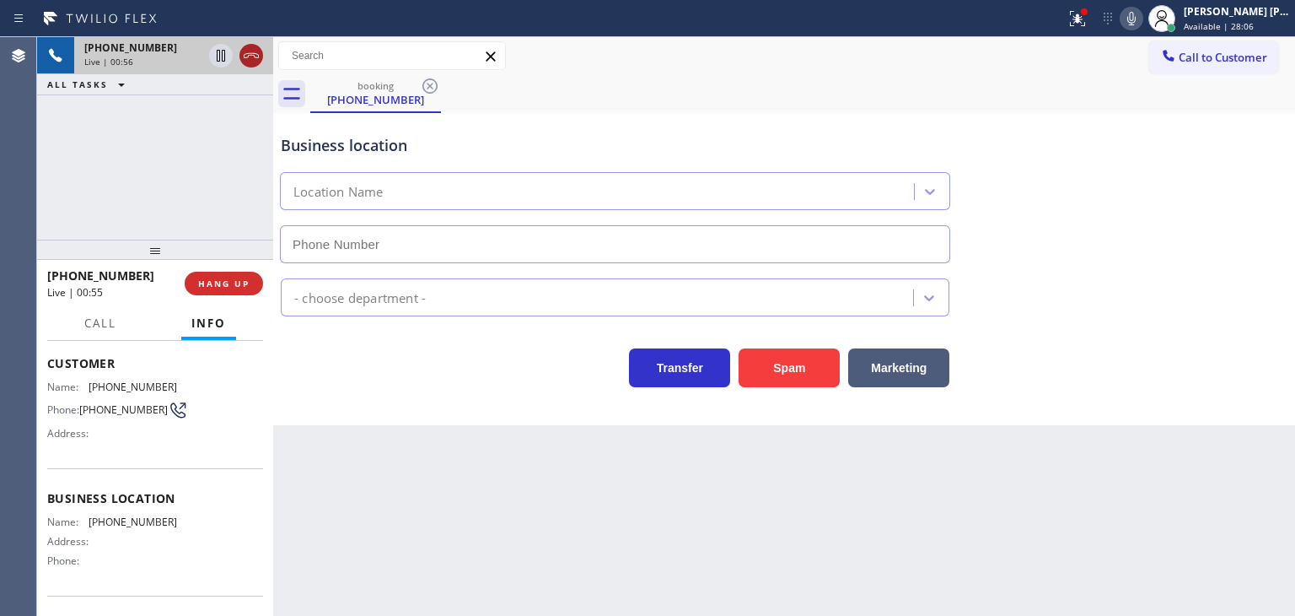
click at [245, 59] on icon at bounding box center [251, 56] width 20 height 20
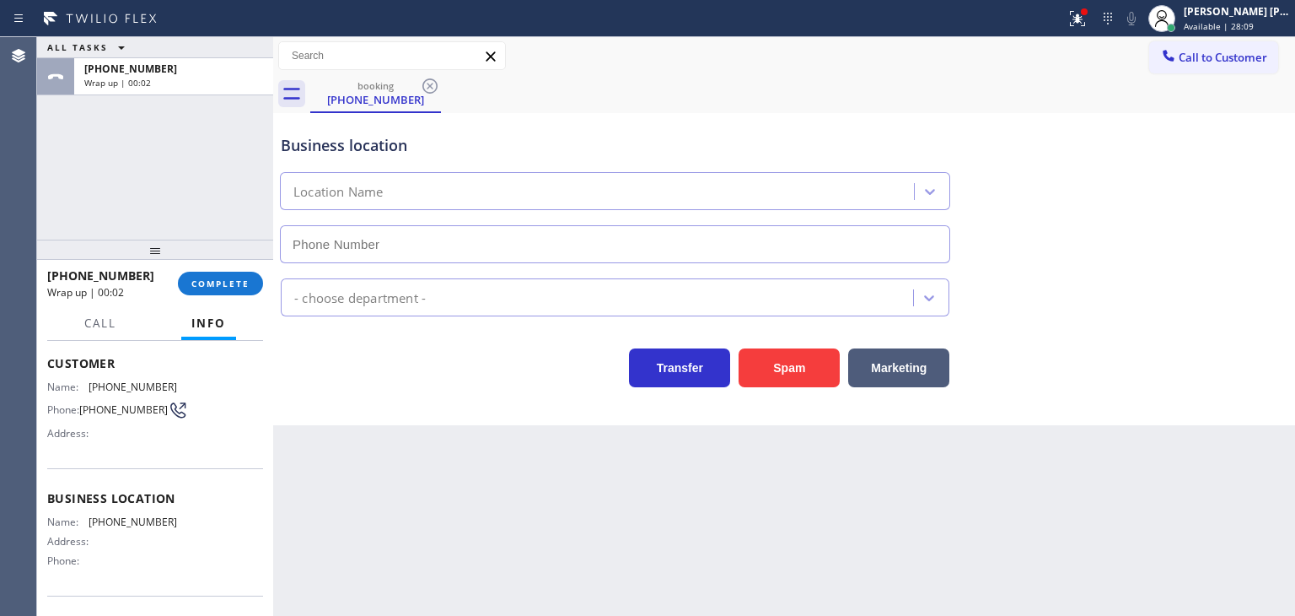
click at [247, 270] on div "[PHONE_NUMBER] Wrap up | 00:02 COMPLETE" at bounding box center [155, 283] width 216 height 44
click at [236, 274] on button "COMPLETE" at bounding box center [220, 284] width 85 height 24
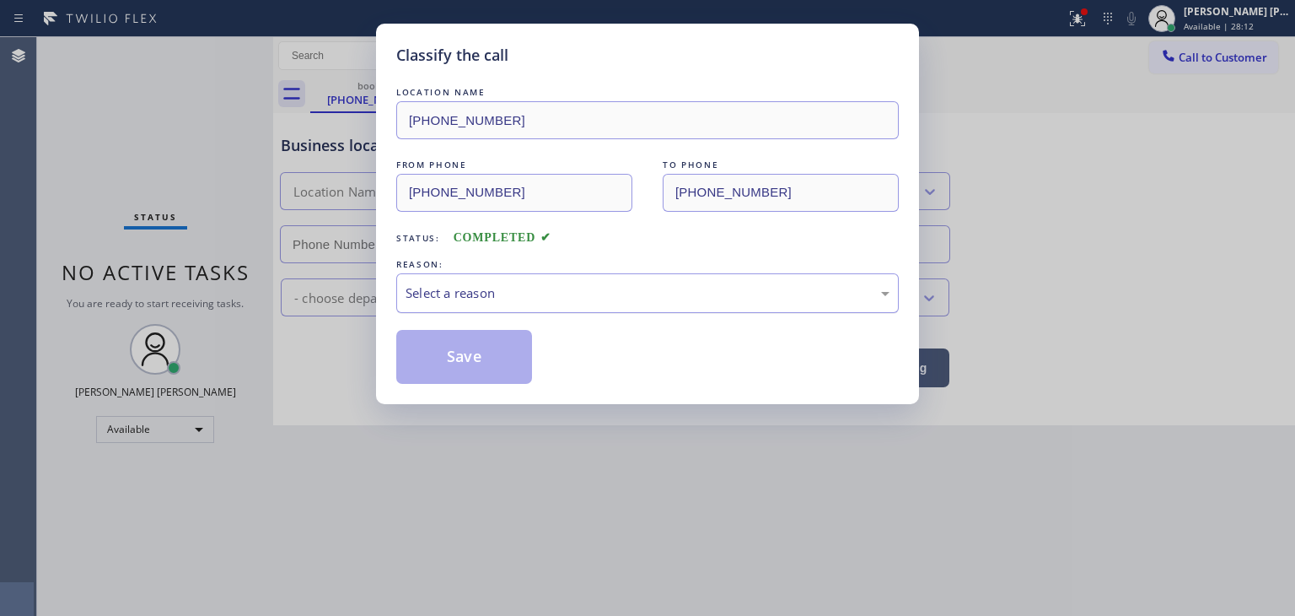
drag, startPoint x: 483, startPoint y: 294, endPoint x: 487, endPoint y: 305, distance: 11.5
click at [484, 294] on div "Select a reason" at bounding box center [648, 292] width 484 height 19
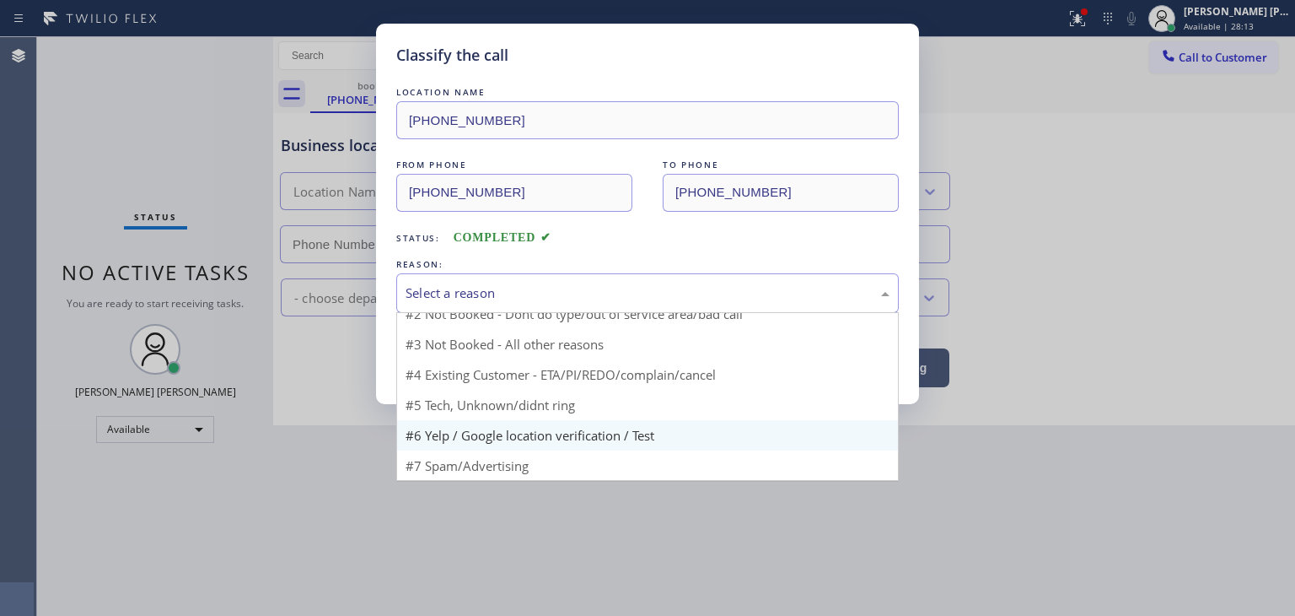
scroll to position [14, 0]
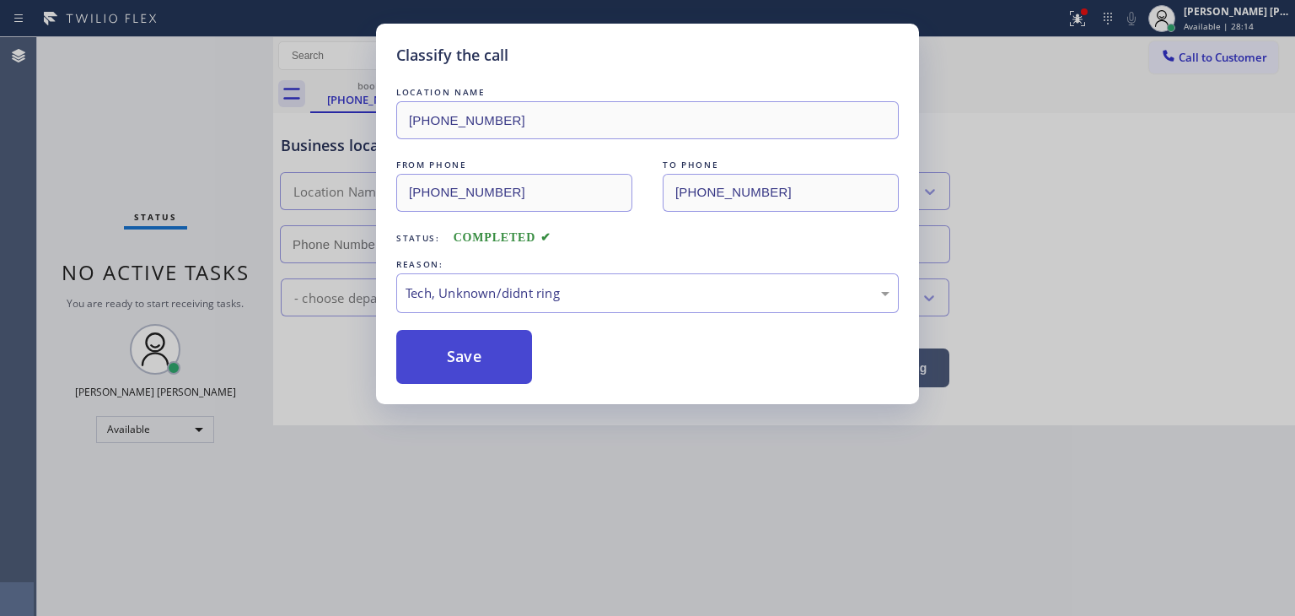
click at [467, 358] on button "Save" at bounding box center [464, 357] width 136 height 54
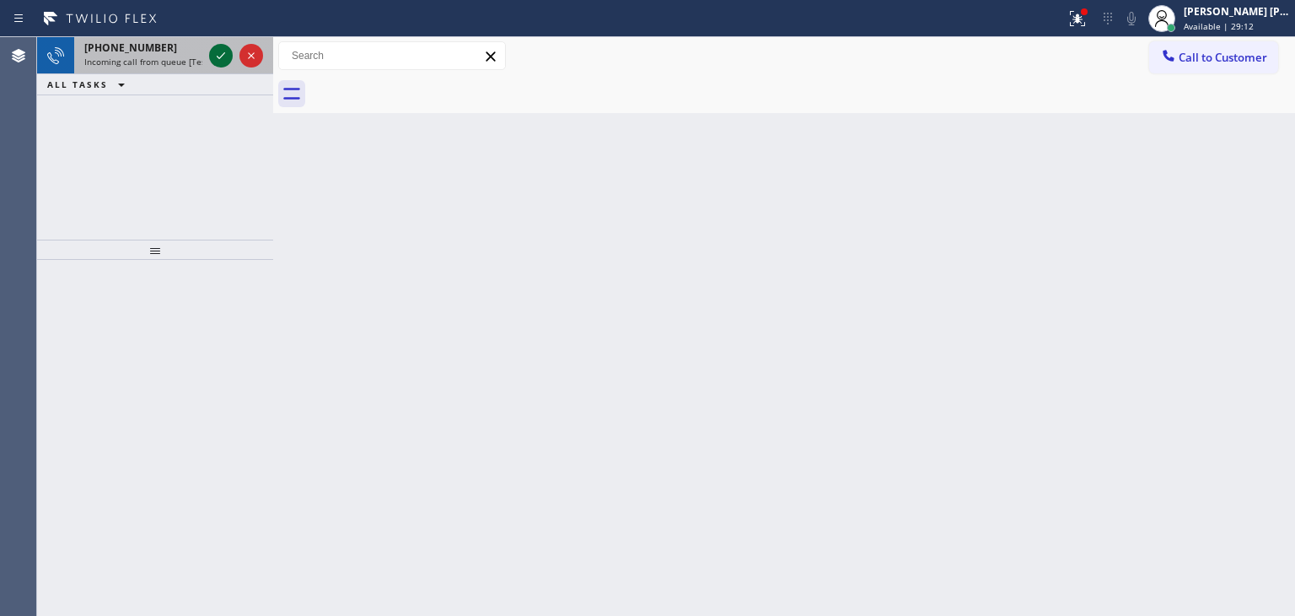
click at [215, 55] on icon at bounding box center [221, 56] width 20 height 20
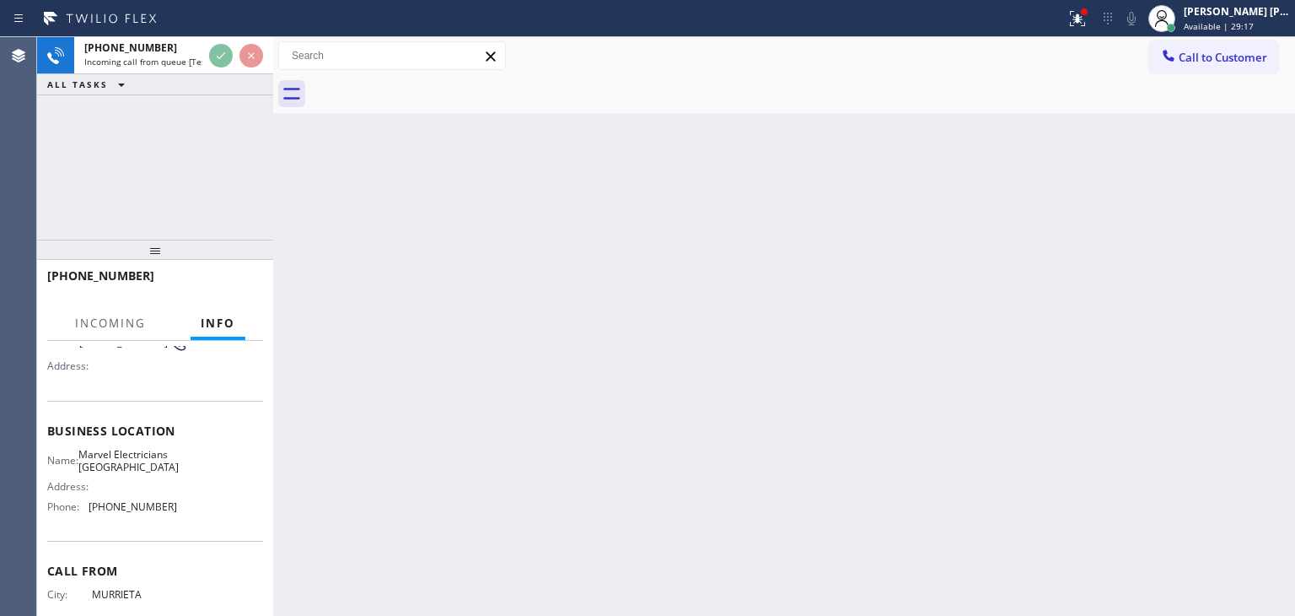
scroll to position [169, 0]
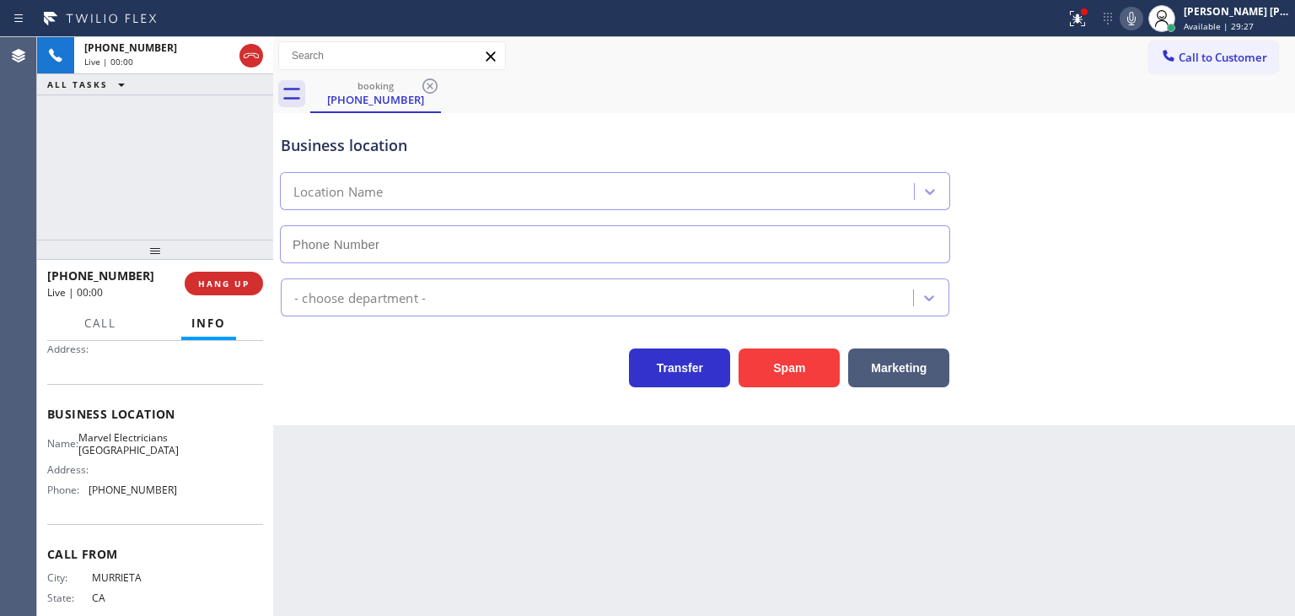
type input "[PHONE_NUMBER]"
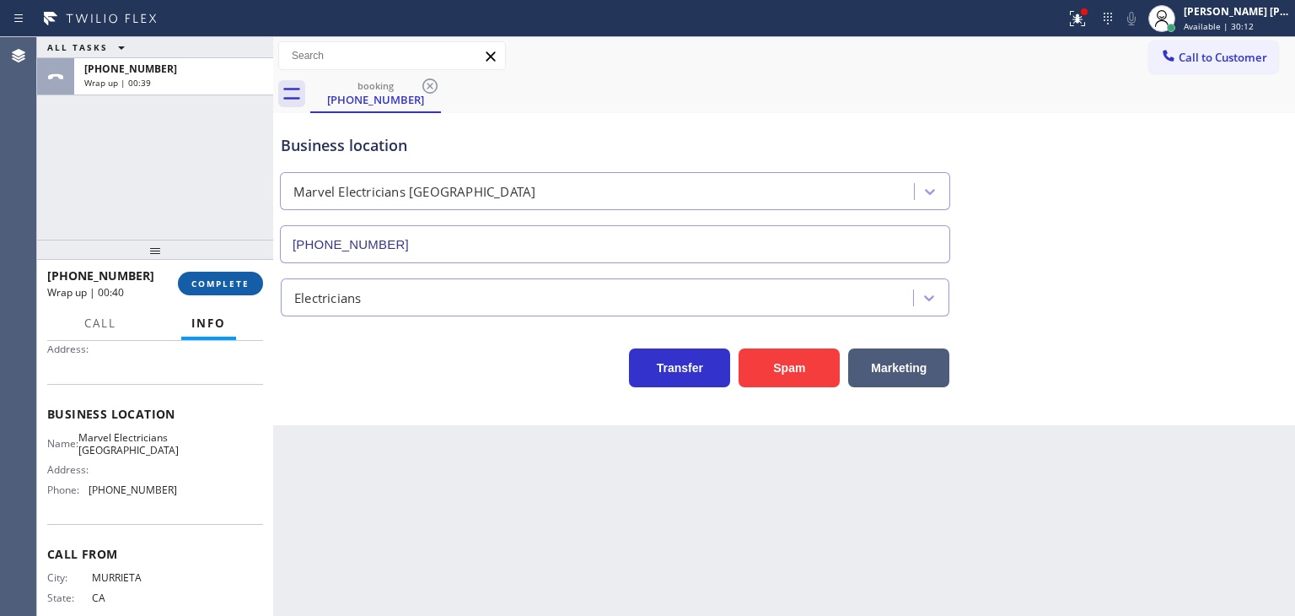
click at [217, 281] on span "COMPLETE" at bounding box center [220, 283] width 58 height 12
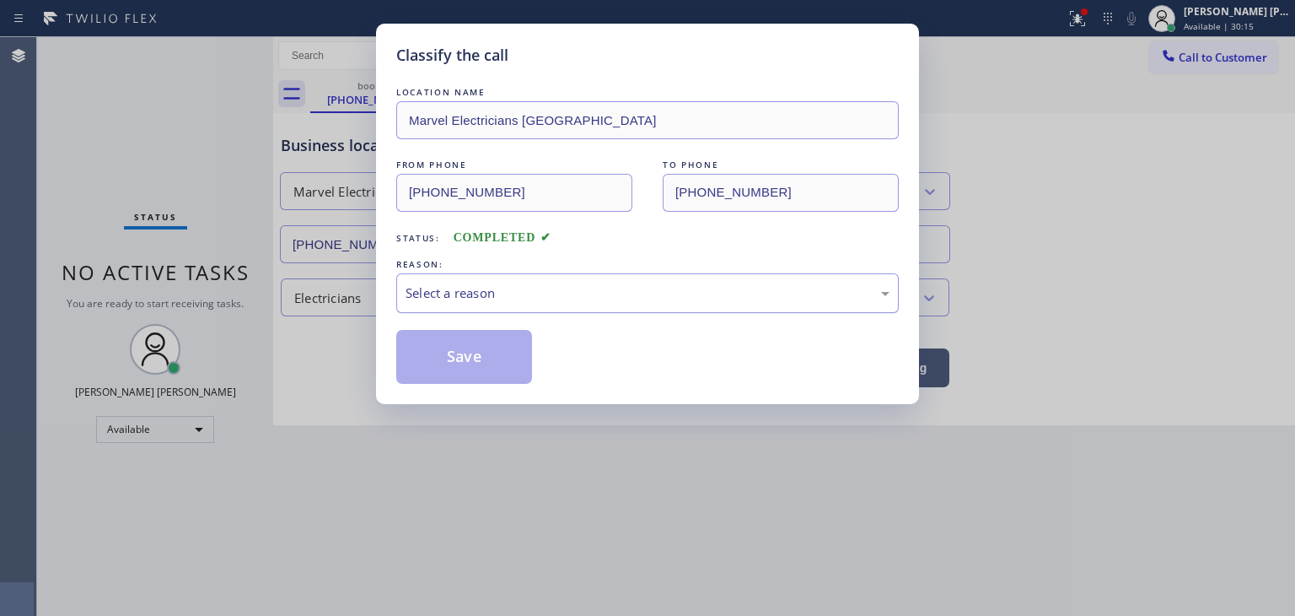
click at [482, 301] on div "Select a reason" at bounding box center [648, 292] width 484 height 19
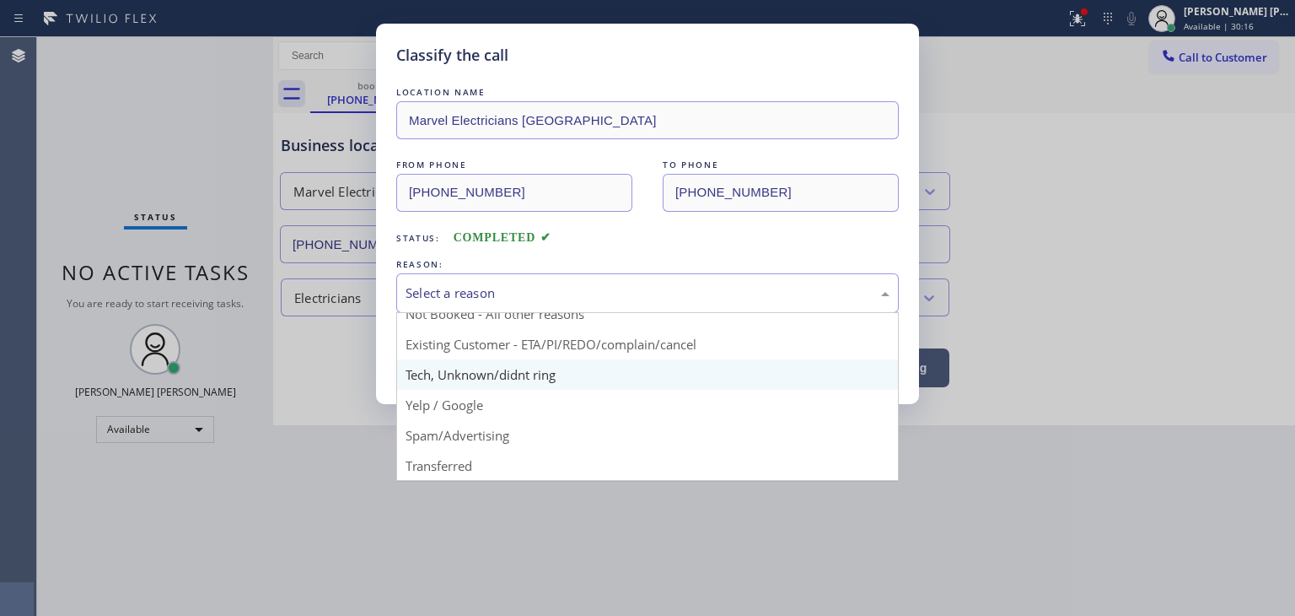
scroll to position [14, 0]
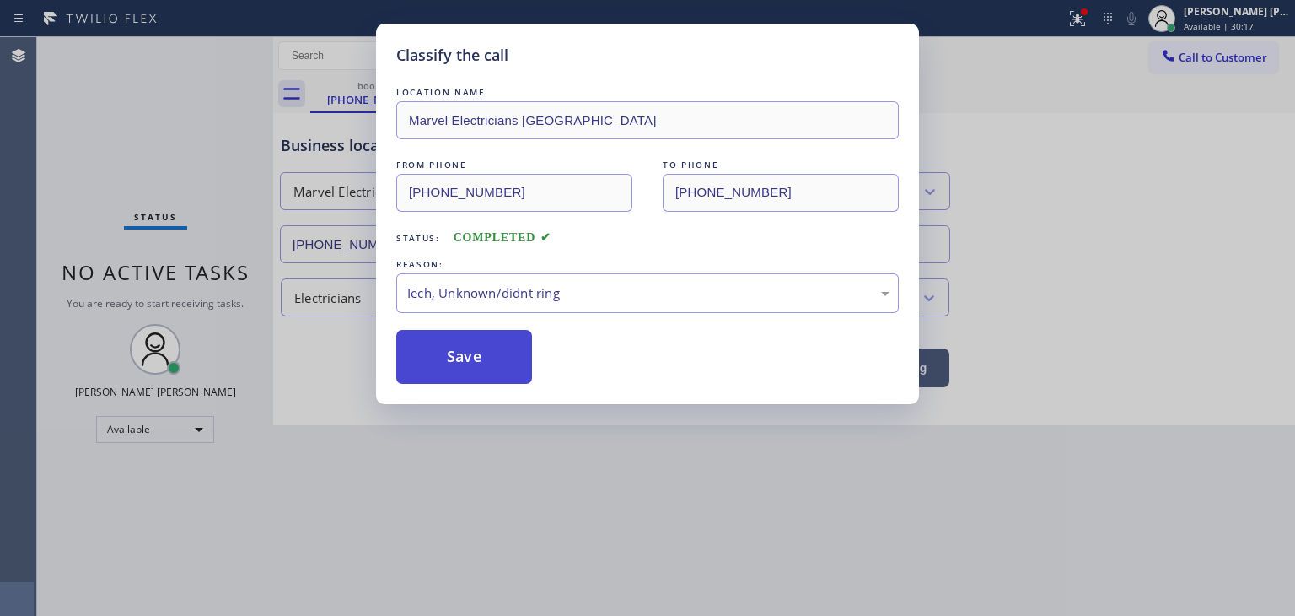
click at [459, 354] on button "Save" at bounding box center [464, 357] width 136 height 54
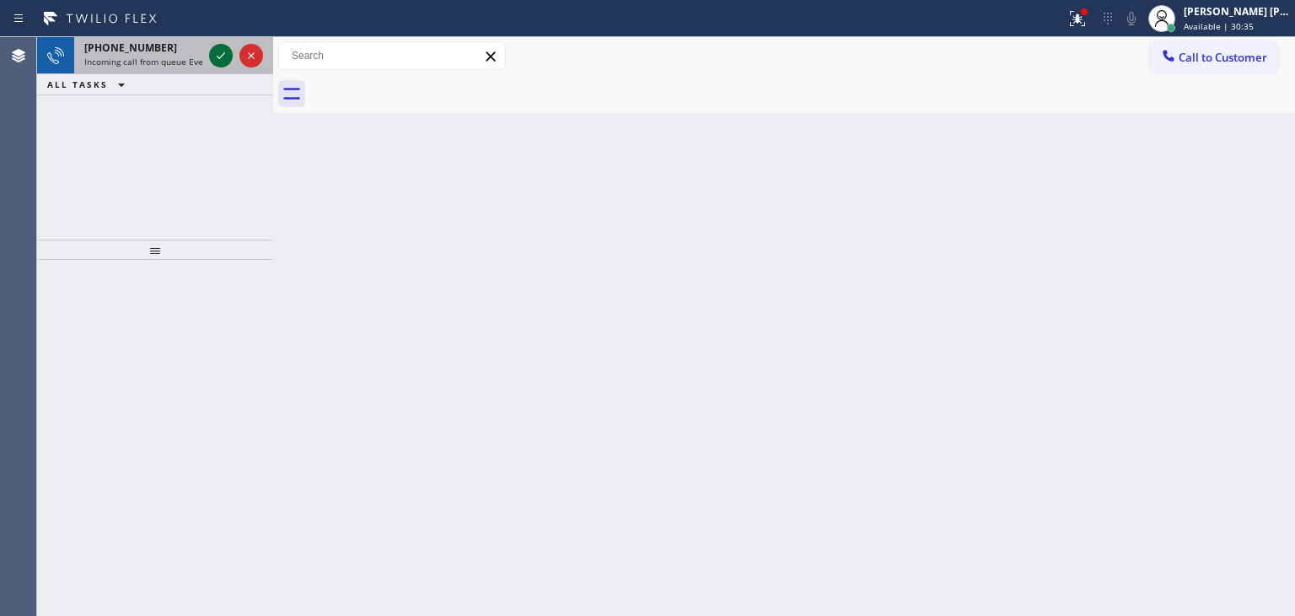
click at [223, 55] on icon at bounding box center [221, 56] width 20 height 20
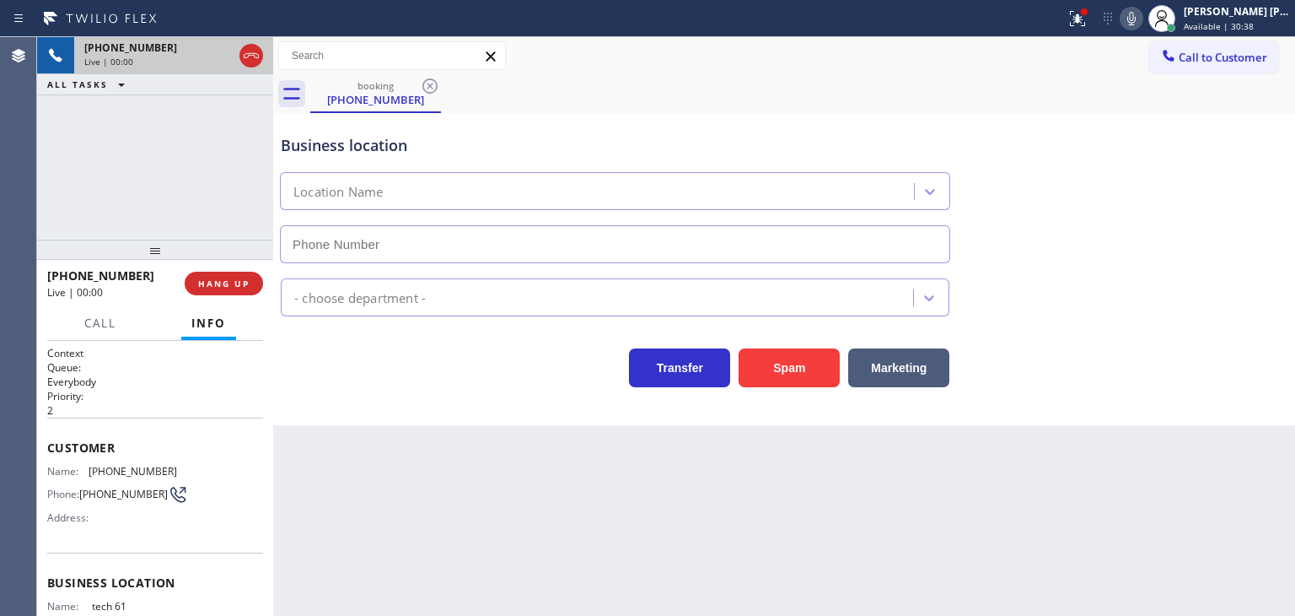
type input "[PHONE_NUMBER]"
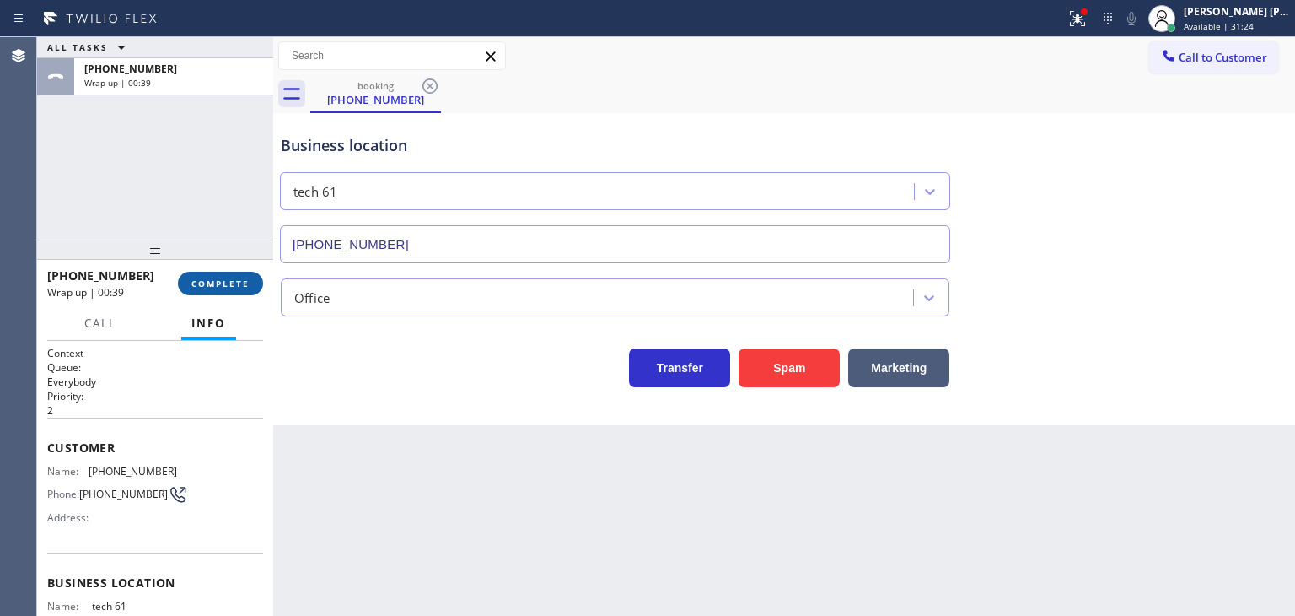
click at [196, 292] on button "COMPLETE" at bounding box center [220, 284] width 85 height 24
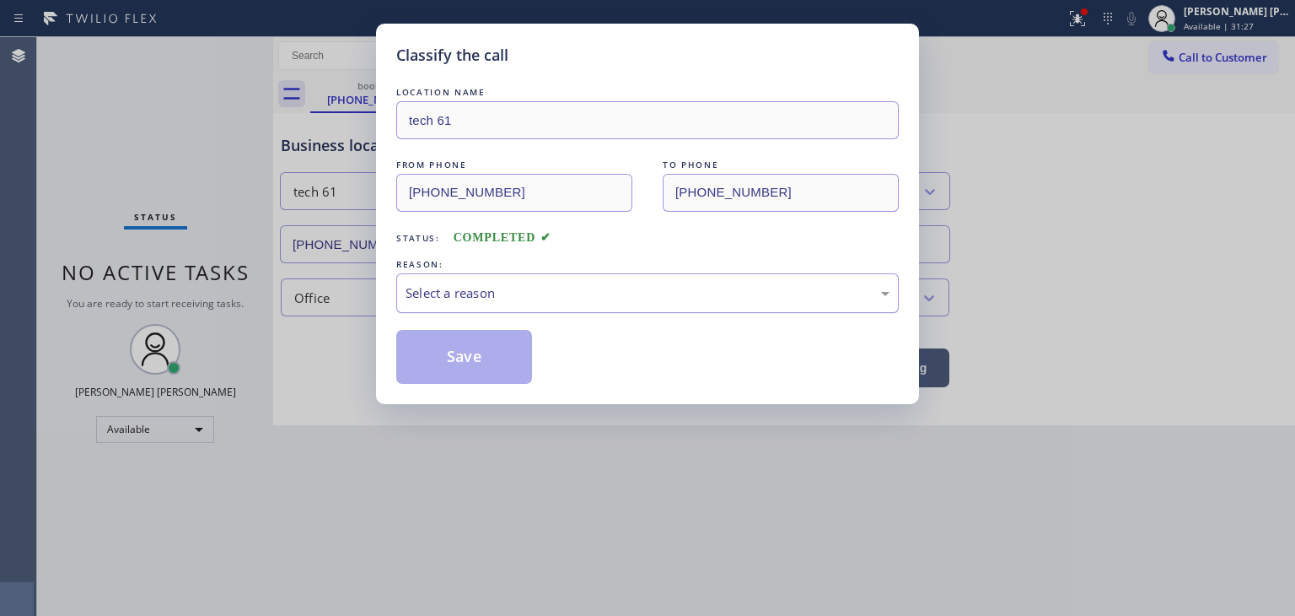
click at [503, 284] on div "Select a reason" at bounding box center [648, 292] width 484 height 19
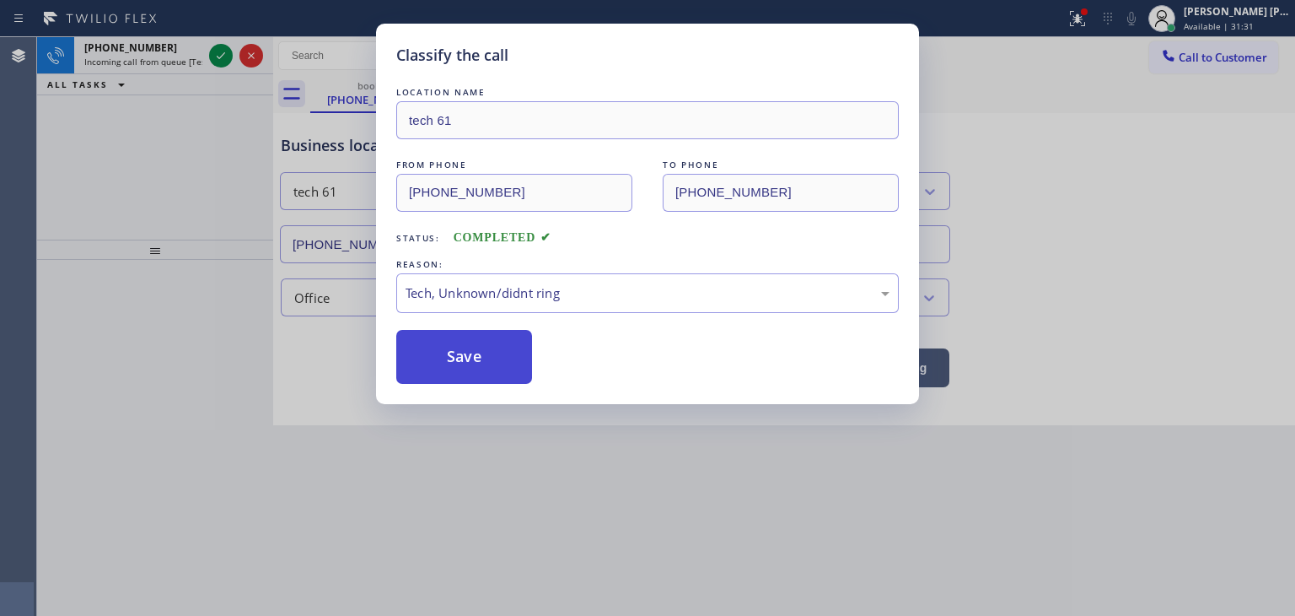
click at [474, 358] on button "Save" at bounding box center [464, 357] width 136 height 54
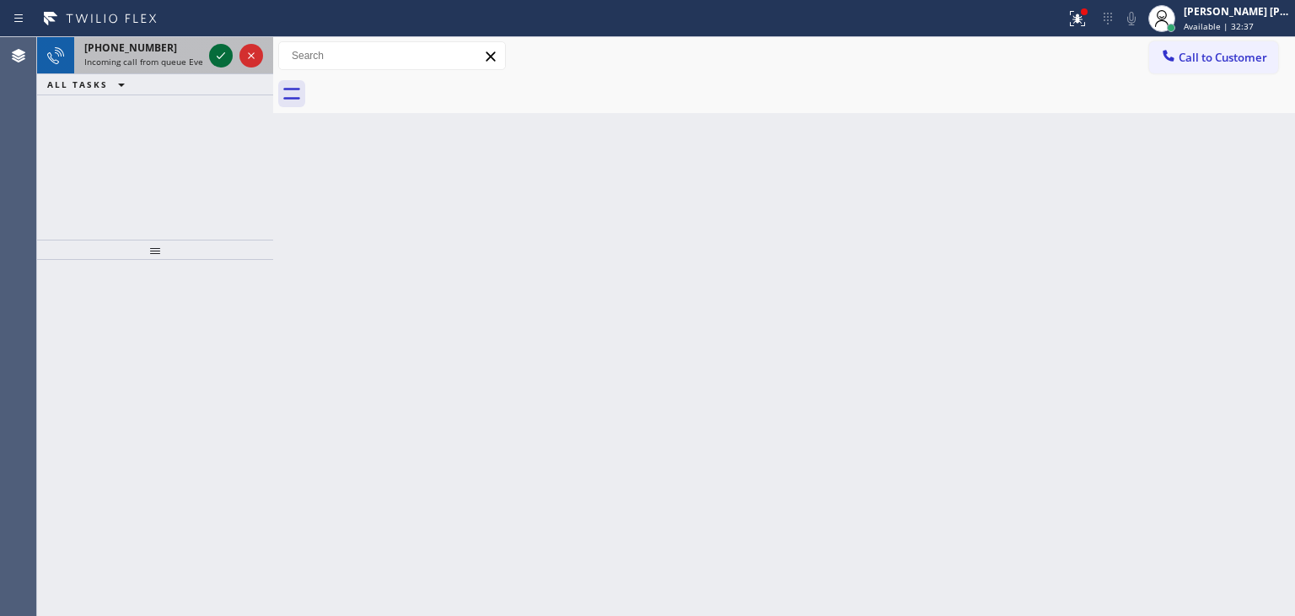
click at [226, 48] on icon at bounding box center [221, 56] width 20 height 20
click at [218, 47] on icon at bounding box center [221, 56] width 20 height 20
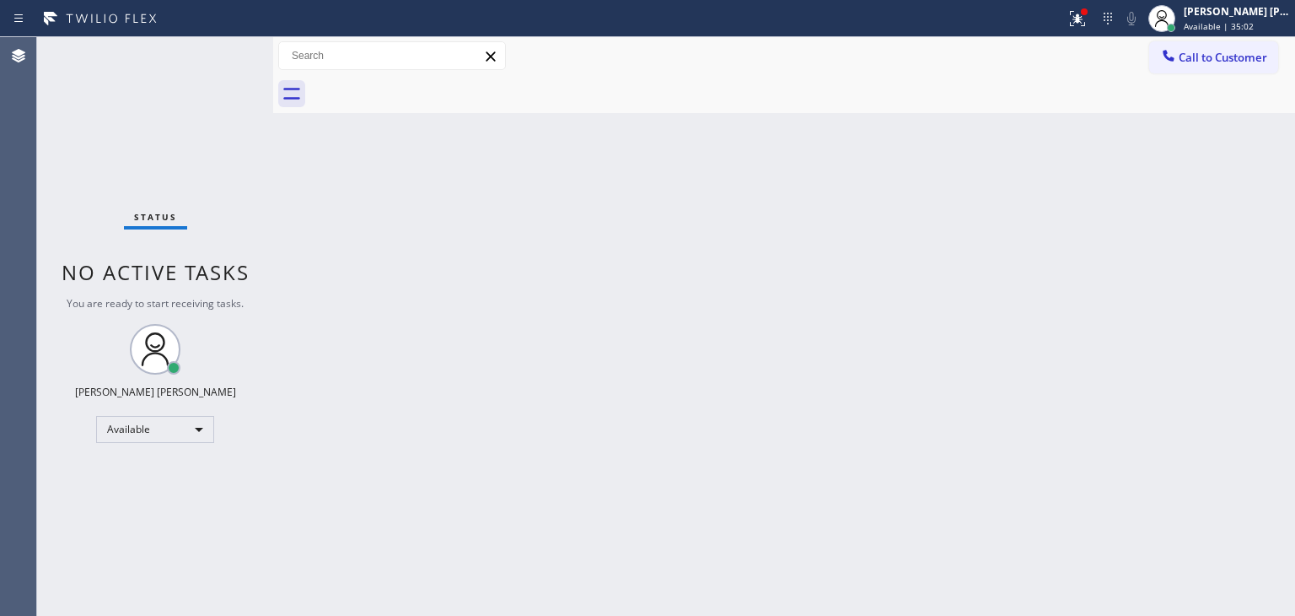
click at [223, 51] on div "Status No active tasks You are ready to start receiving tasks. [PERSON_NAME] [P…" at bounding box center [155, 326] width 236 height 579
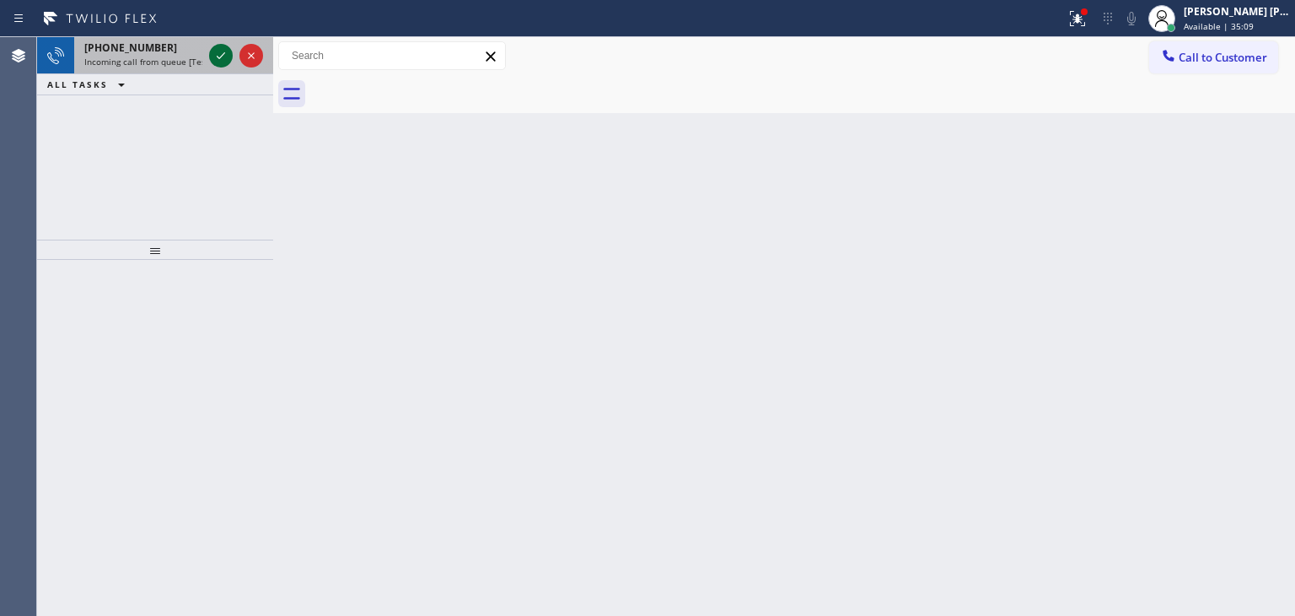
click at [221, 49] on icon at bounding box center [221, 56] width 20 height 20
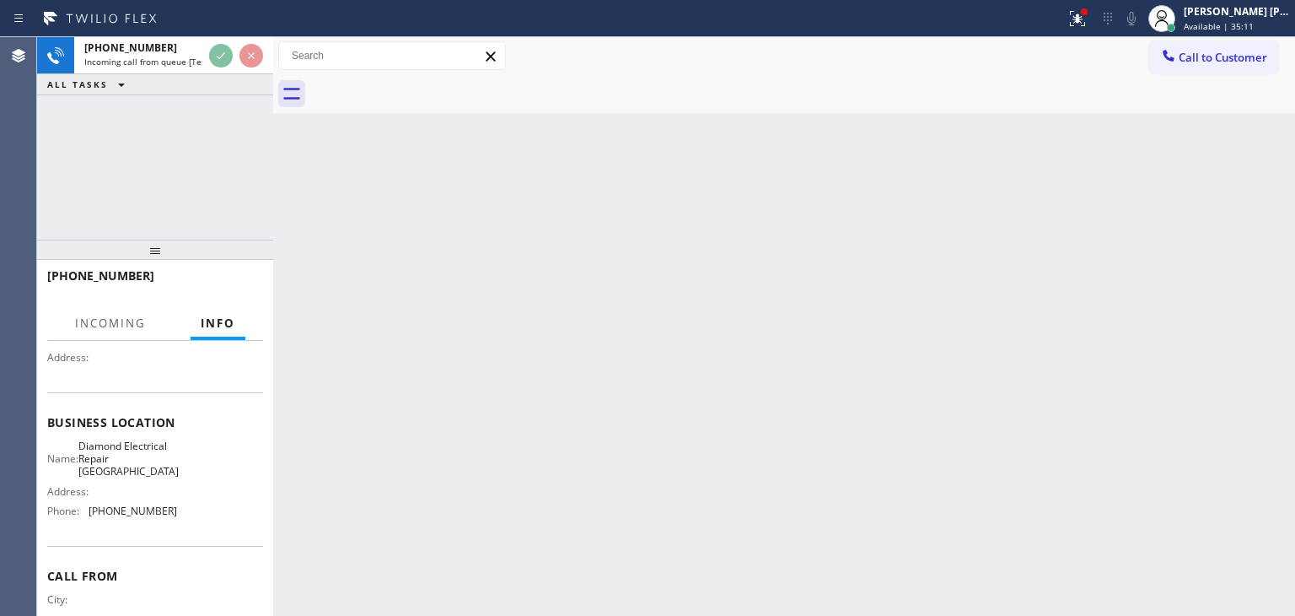
scroll to position [169, 0]
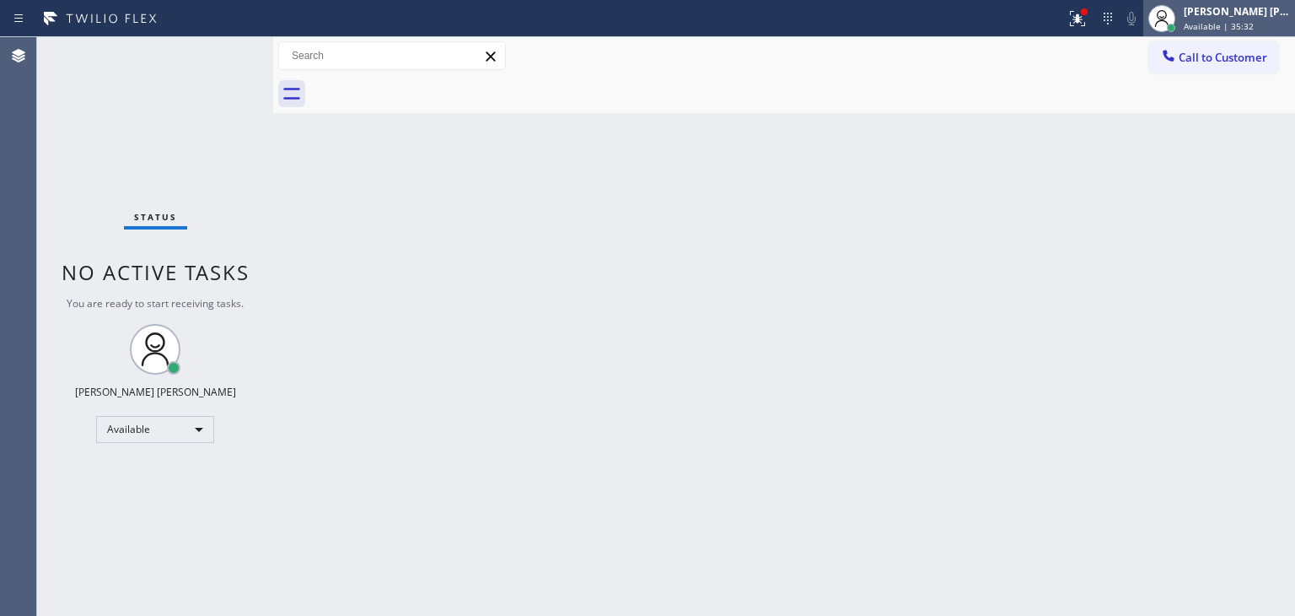
drag, startPoint x: 1245, startPoint y: 21, endPoint x: 1236, endPoint y: 28, distance: 10.8
click at [1245, 21] on span "Available | 35:32" at bounding box center [1219, 26] width 70 height 12
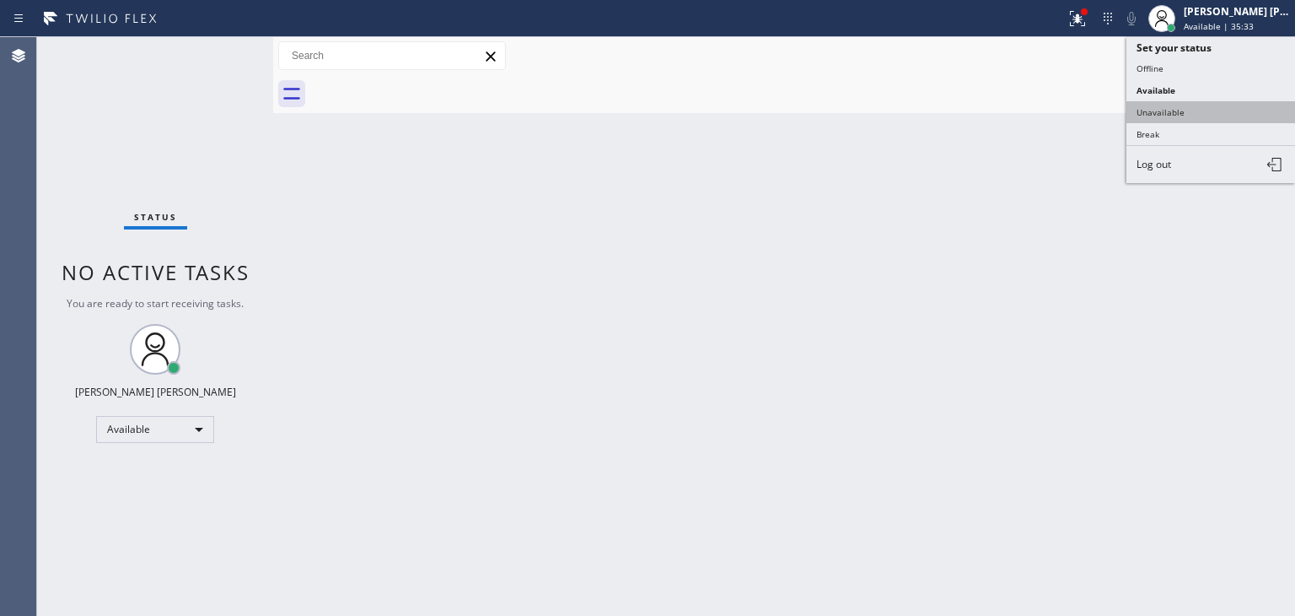
click at [1182, 103] on button "Unavailable" at bounding box center [1211, 112] width 169 height 22
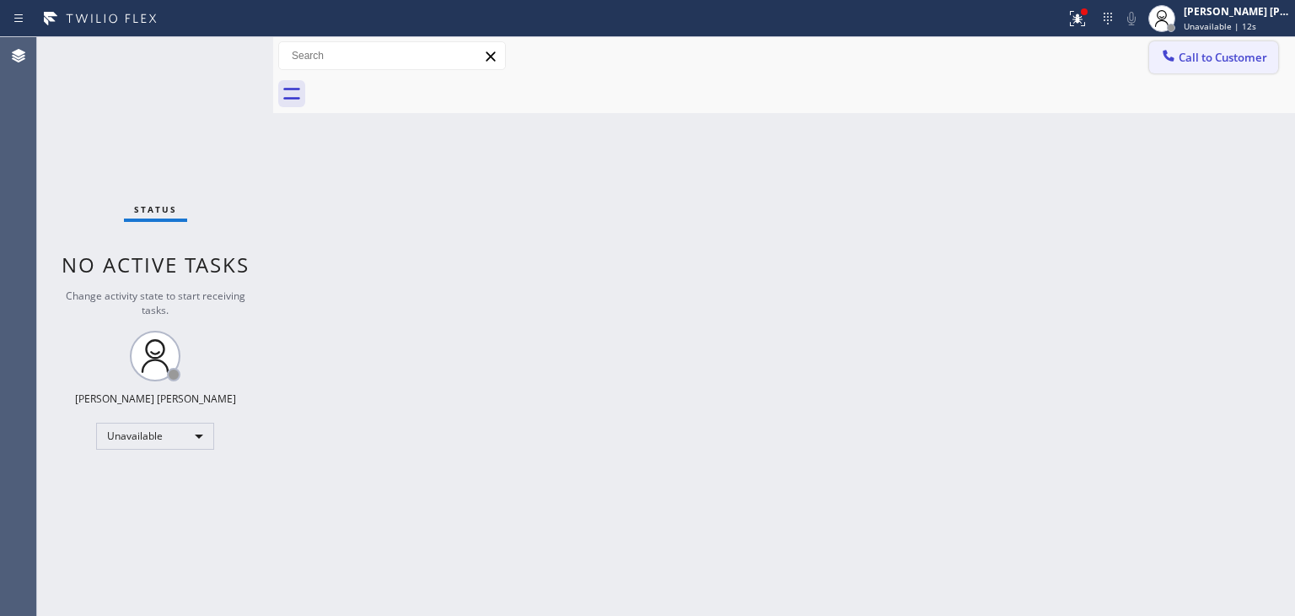
click at [1241, 59] on span "Call to Customer" at bounding box center [1223, 57] width 89 height 15
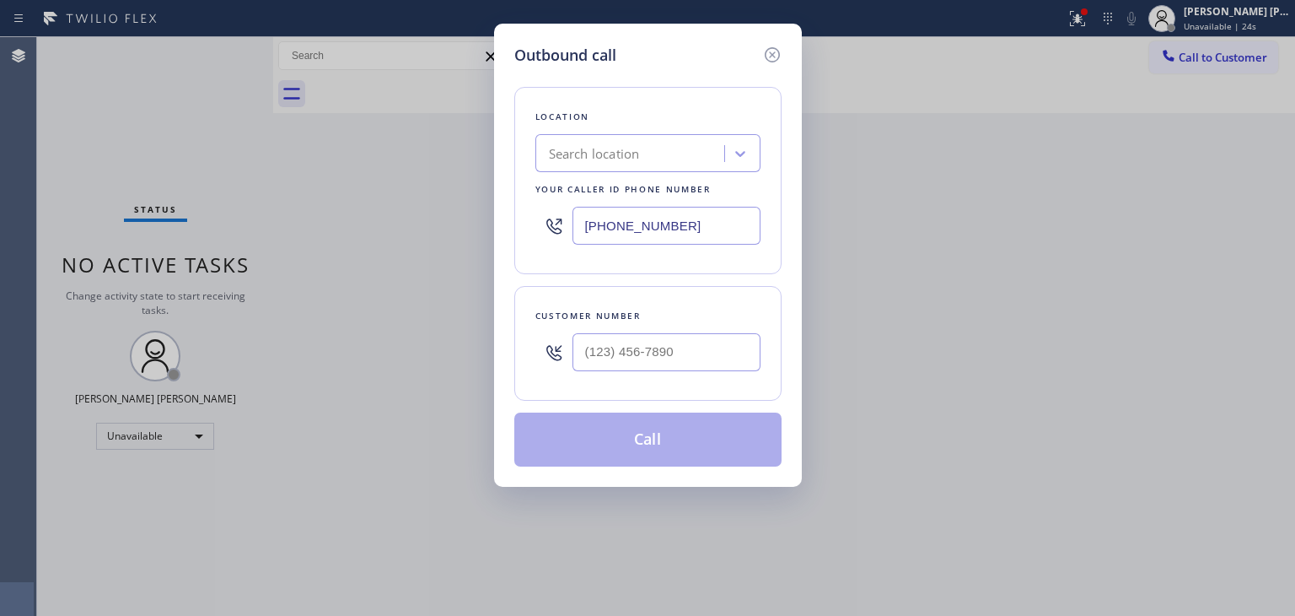
drag, startPoint x: 697, startPoint y: 230, endPoint x: 579, endPoint y: 232, distance: 118.1
click at [579, 232] on input "[PHONE_NUMBER]" at bounding box center [667, 226] width 188 height 38
paste input "202) 933-7030"
type input "[PHONE_NUMBER]"
type input "(___) ___-____"
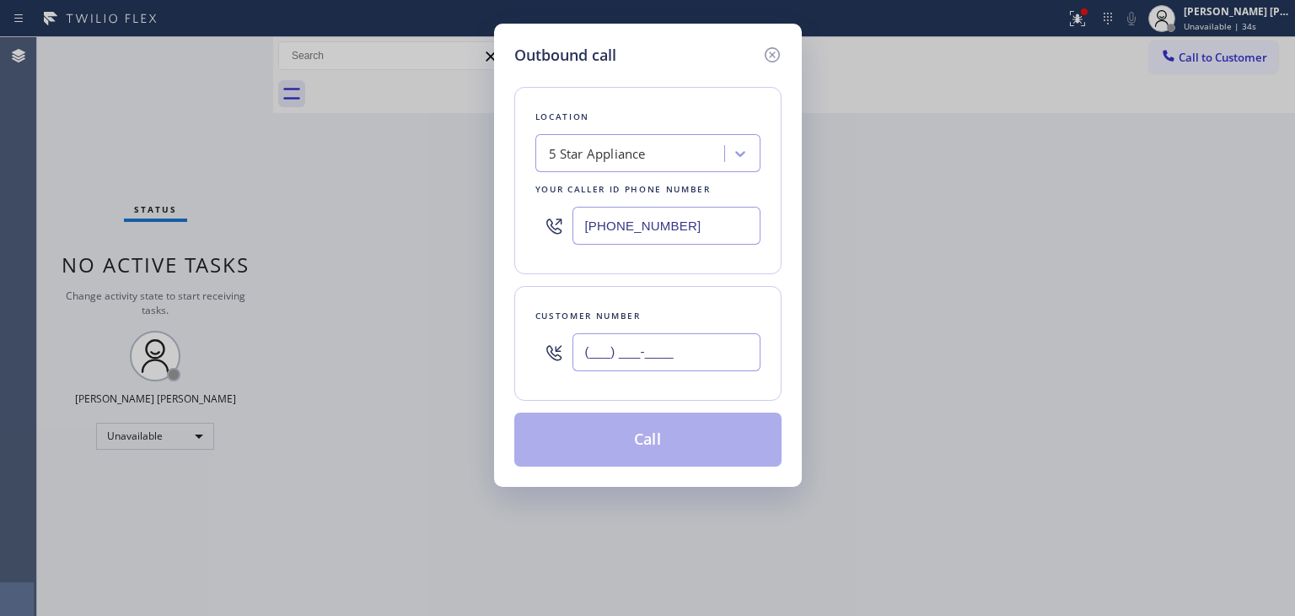
paste input "412) 353-6550"
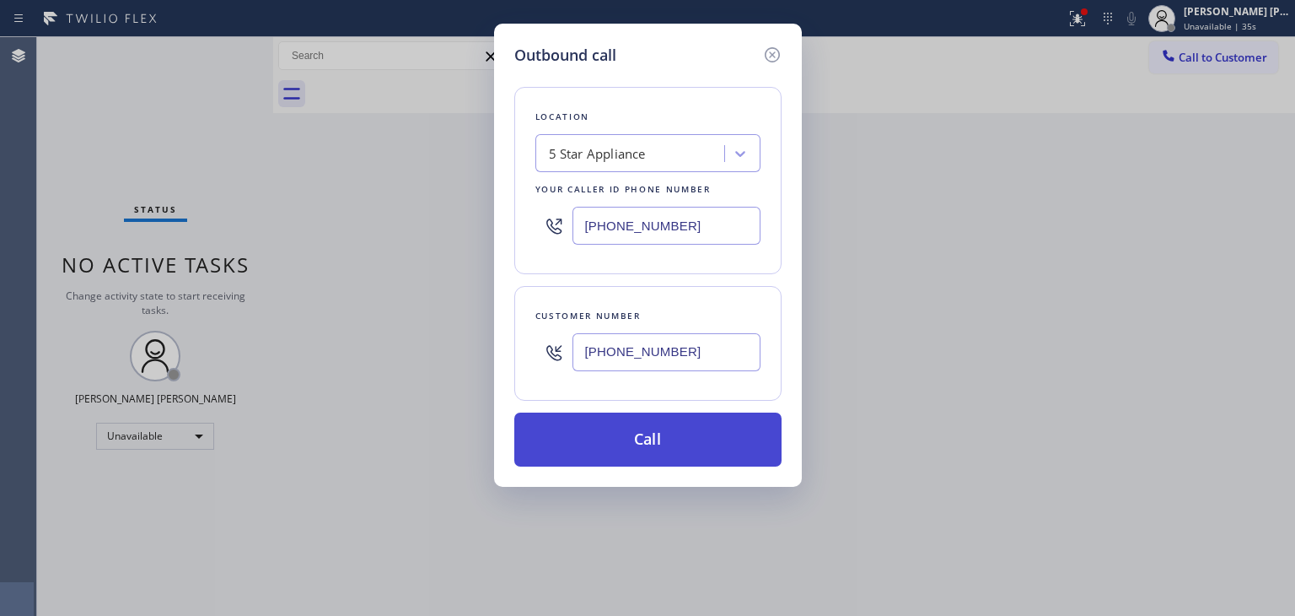
type input "[PHONE_NUMBER]"
click at [650, 430] on button "Call" at bounding box center [647, 439] width 267 height 54
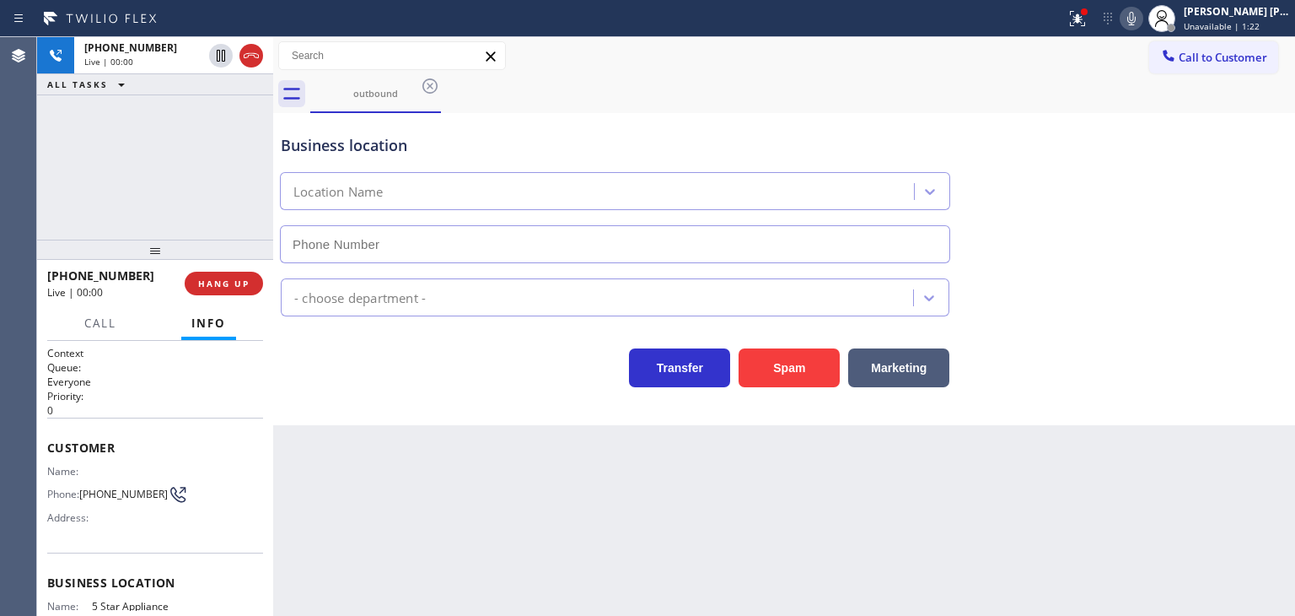
type input "[PHONE_NUMBER]"
click at [205, 290] on button "HANG UP" at bounding box center [224, 284] width 78 height 24
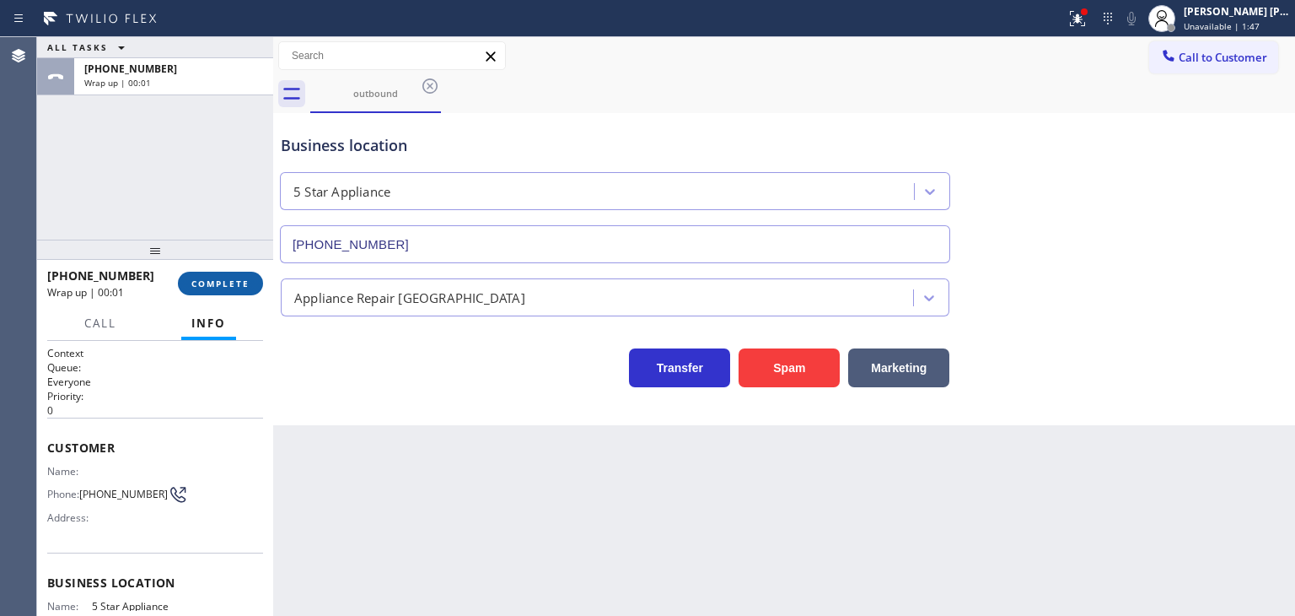
click at [223, 290] on button "COMPLETE" at bounding box center [220, 284] width 85 height 24
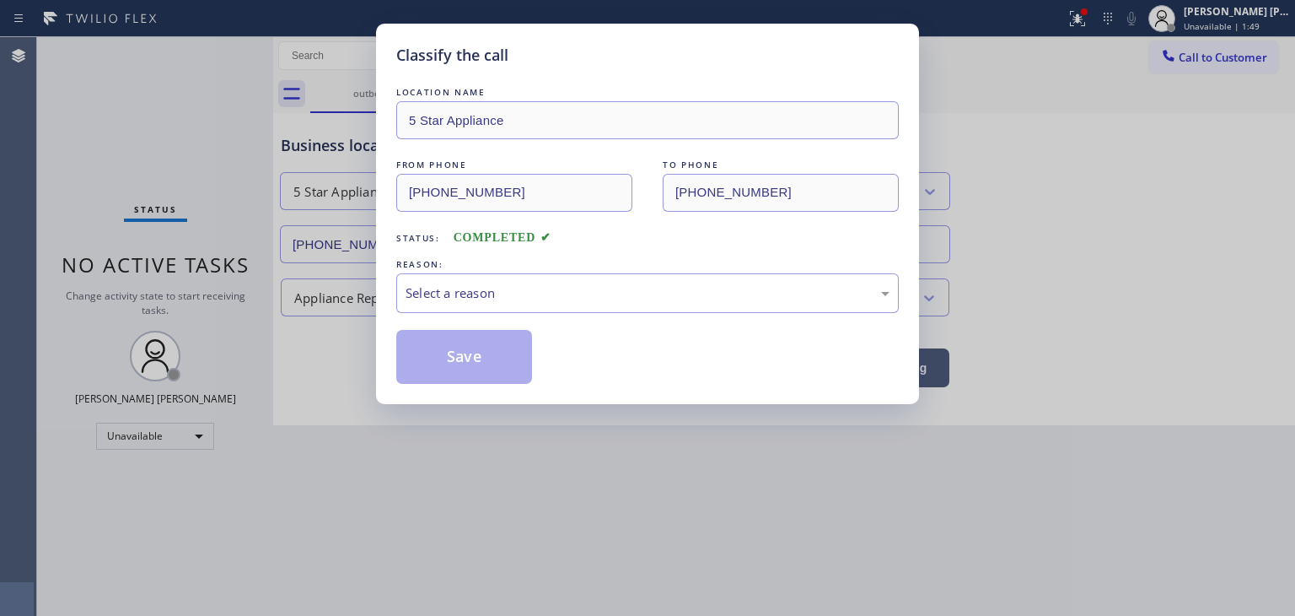
click at [506, 298] on div "Select a reason" at bounding box center [648, 292] width 484 height 19
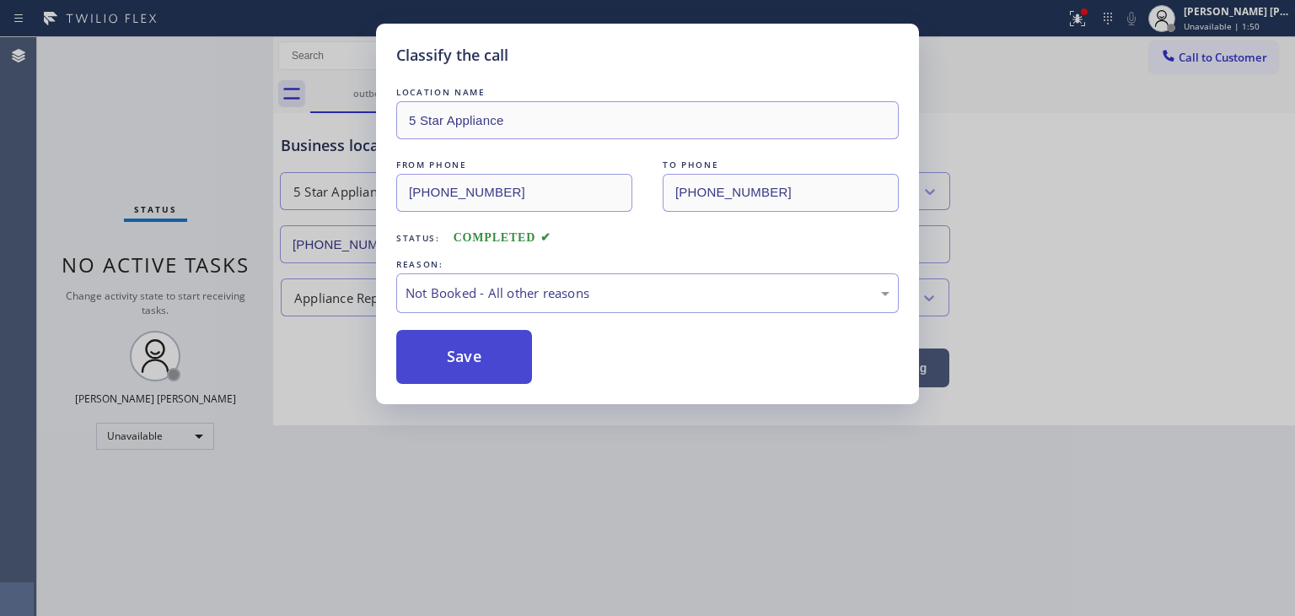
click at [479, 353] on button "Save" at bounding box center [464, 357] width 136 height 54
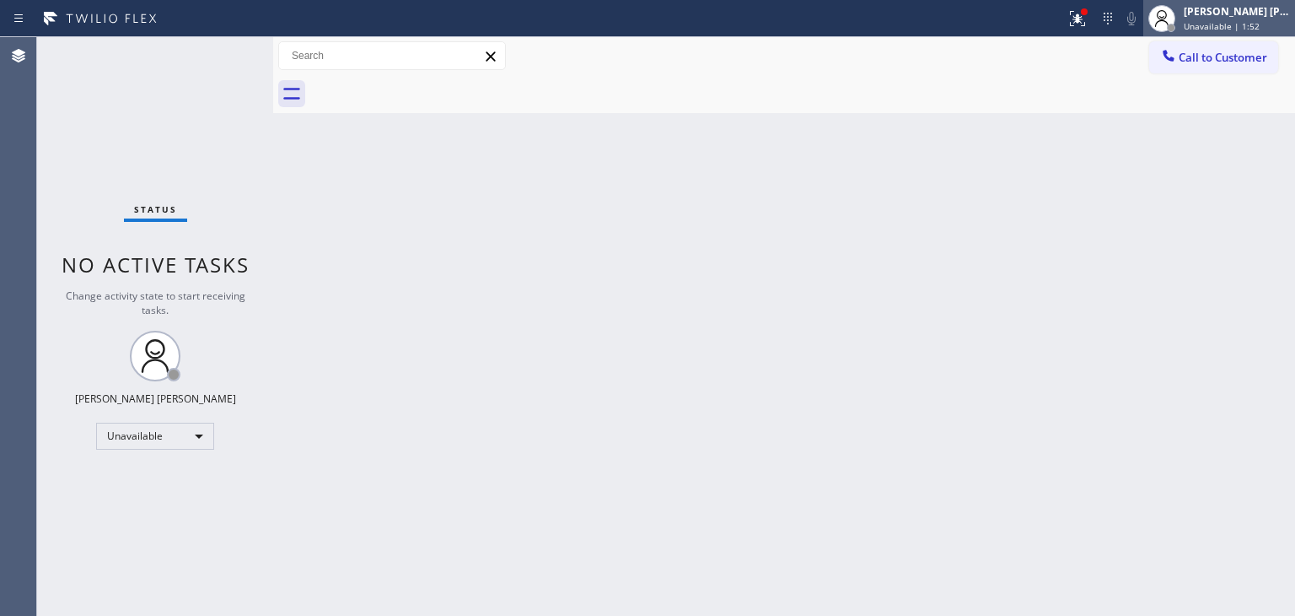
click at [1231, 13] on div "[PERSON_NAME] [PERSON_NAME]" at bounding box center [1237, 11] width 106 height 14
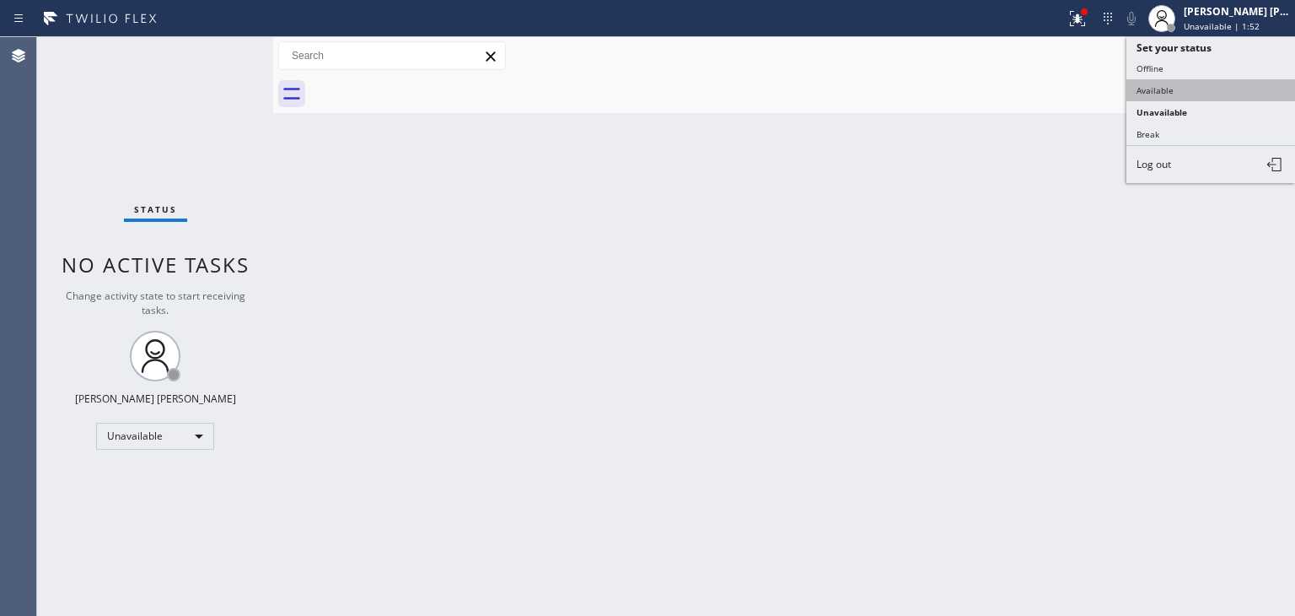
click at [1171, 92] on button "Available" at bounding box center [1211, 90] width 169 height 22
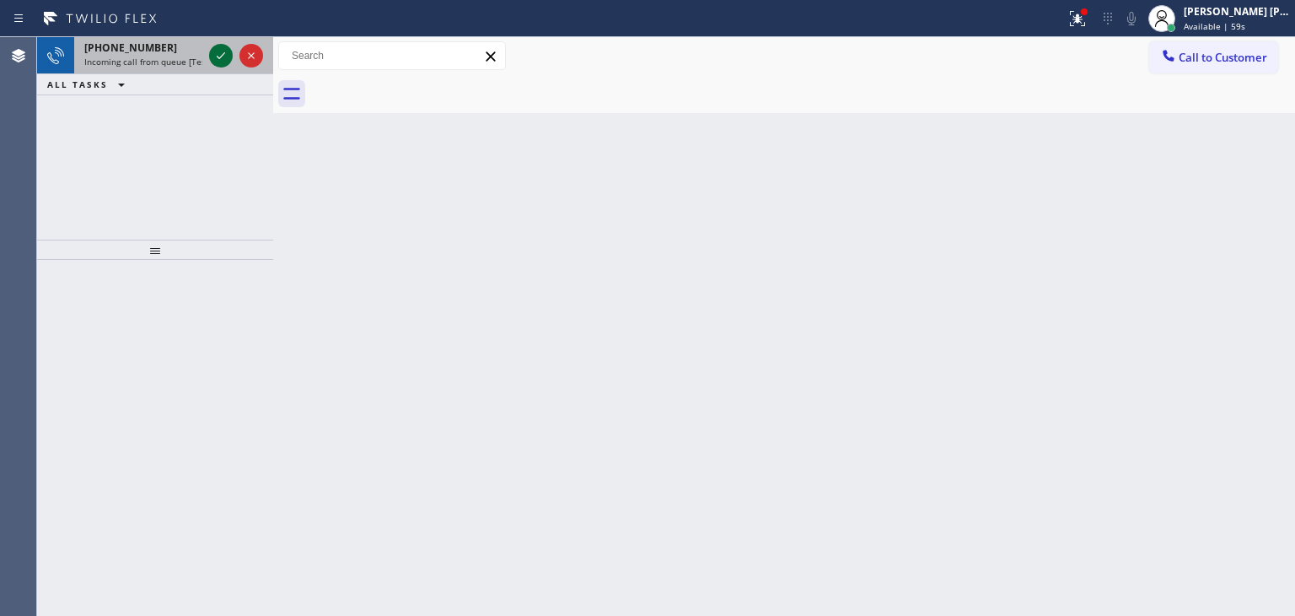
click at [217, 51] on icon at bounding box center [221, 56] width 20 height 20
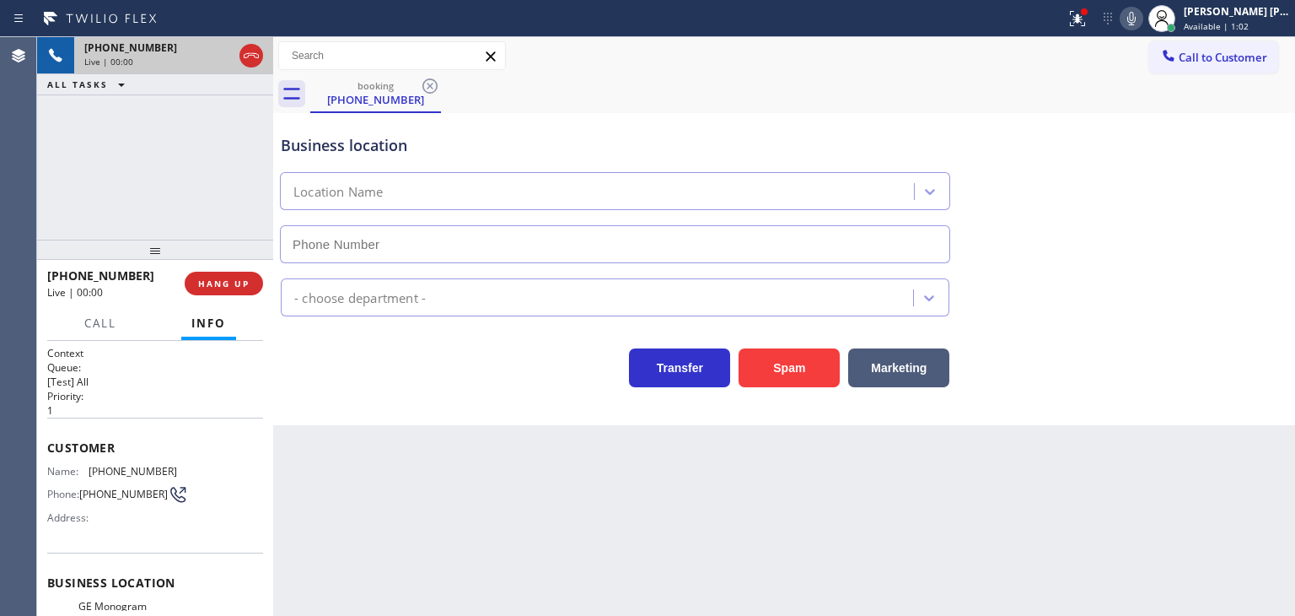
scroll to position [169, 0]
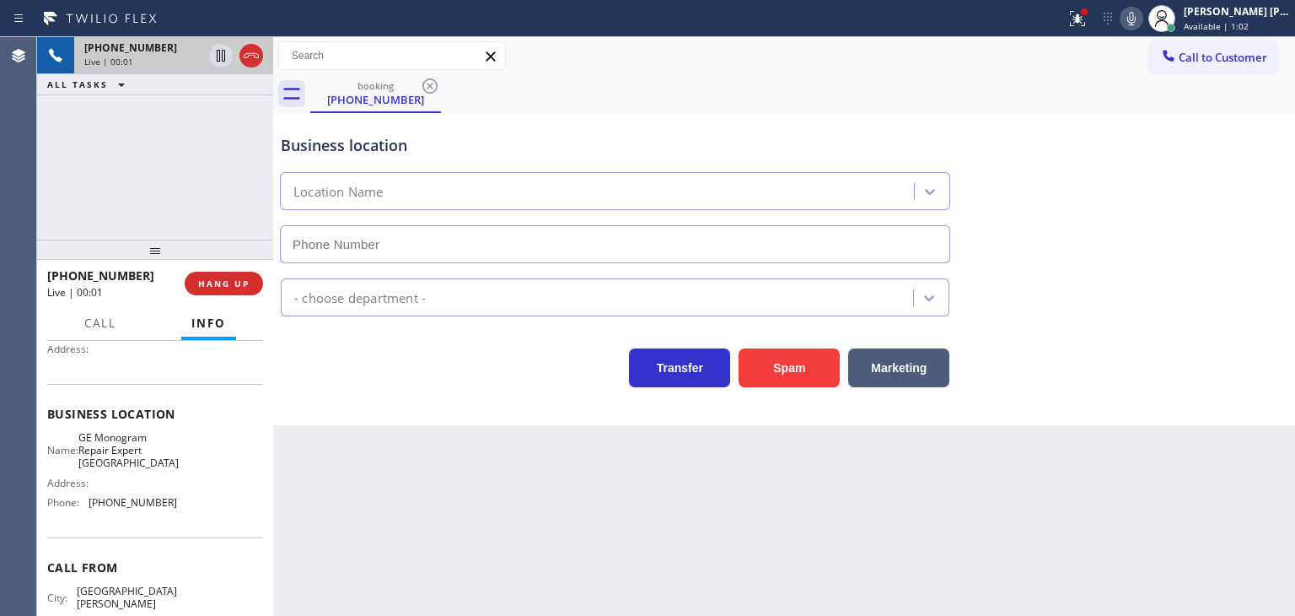
type input "[PHONE_NUMBER]"
click at [1142, 18] on icon at bounding box center [1132, 18] width 20 height 20
click at [1142, 17] on icon at bounding box center [1132, 18] width 20 height 20
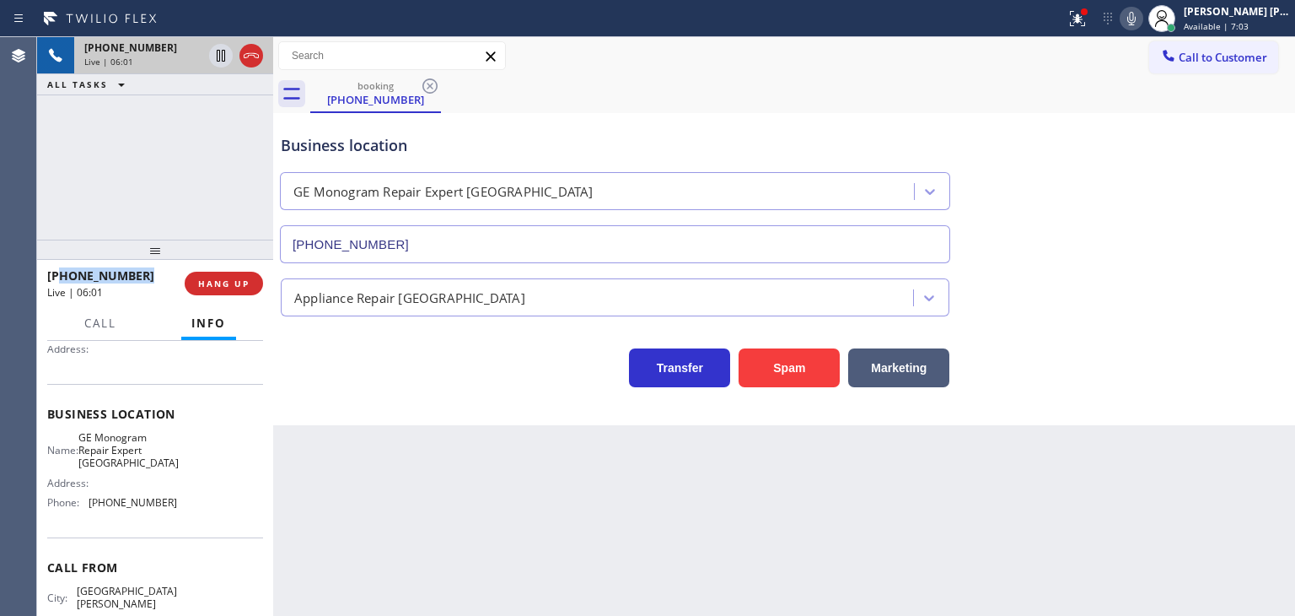
drag, startPoint x: 145, startPoint y: 287, endPoint x: 64, endPoint y: 277, distance: 81.5
click at [64, 277] on div "[PHONE_NUMBER] Live | 06:01" at bounding box center [115, 283] width 137 height 44
copy span "4085916946"
drag, startPoint x: 163, startPoint y: 512, endPoint x: 84, endPoint y: 509, distance: 78.5
click at [84, 509] on div "Name: GE Monogram Repair Expert Cathedral City Address: Phone: [PHONE_NUMBER]" at bounding box center [112, 473] width 130 height 85
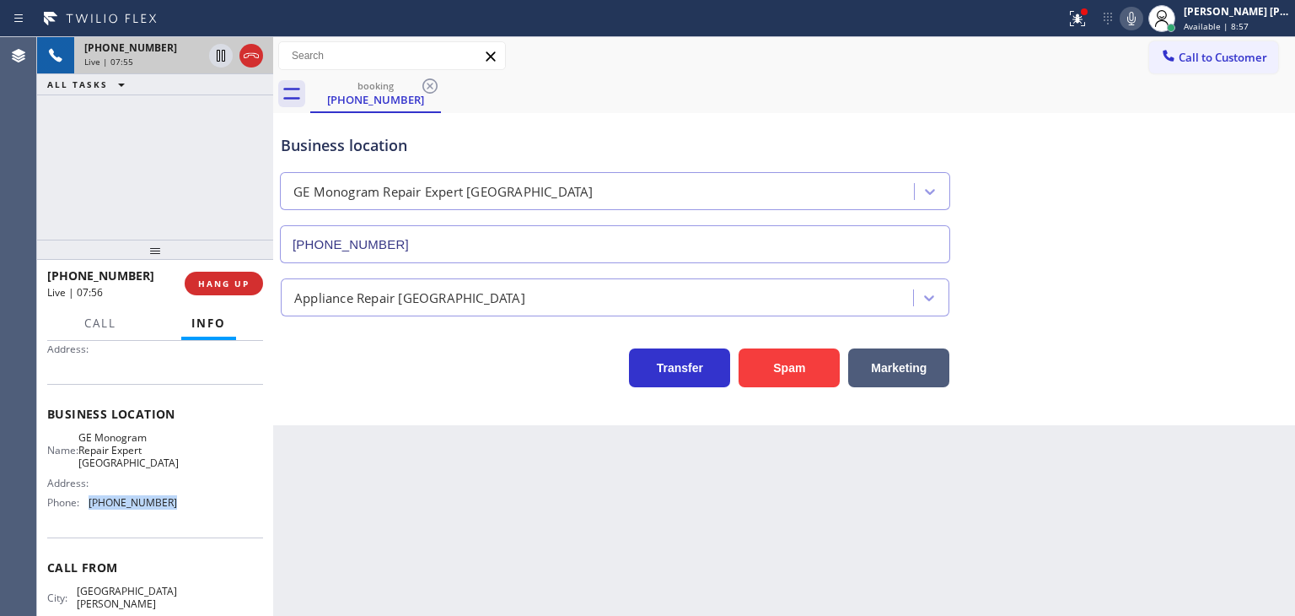
copy div "[PHONE_NUMBER]"
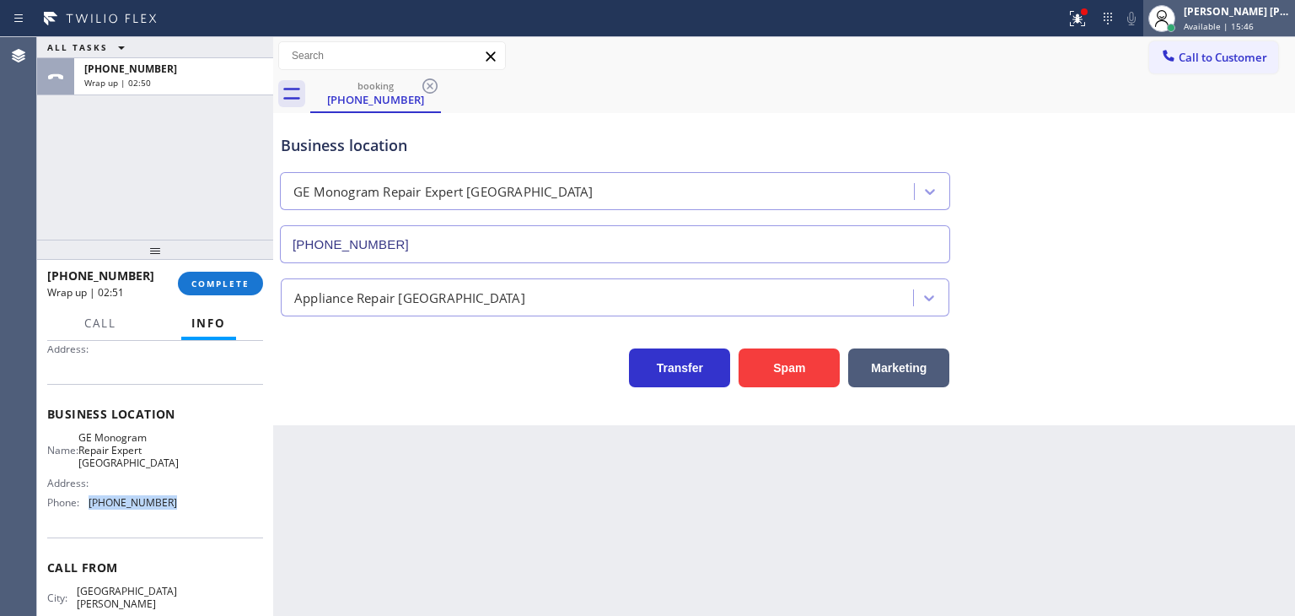
click at [1236, 11] on div "[PERSON_NAME] [PERSON_NAME]" at bounding box center [1237, 11] width 106 height 14
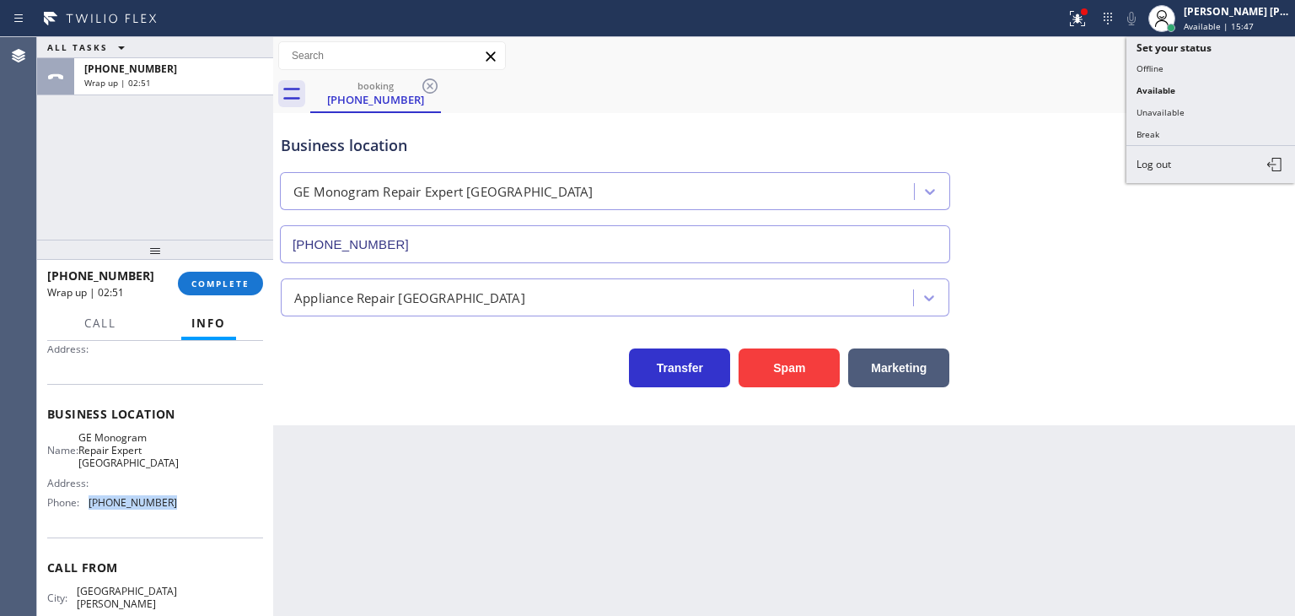
drag, startPoint x: 1192, startPoint y: 110, endPoint x: 1087, endPoint y: 110, distance: 104.6
click at [1188, 110] on button "Unavailable" at bounding box center [1211, 112] width 169 height 22
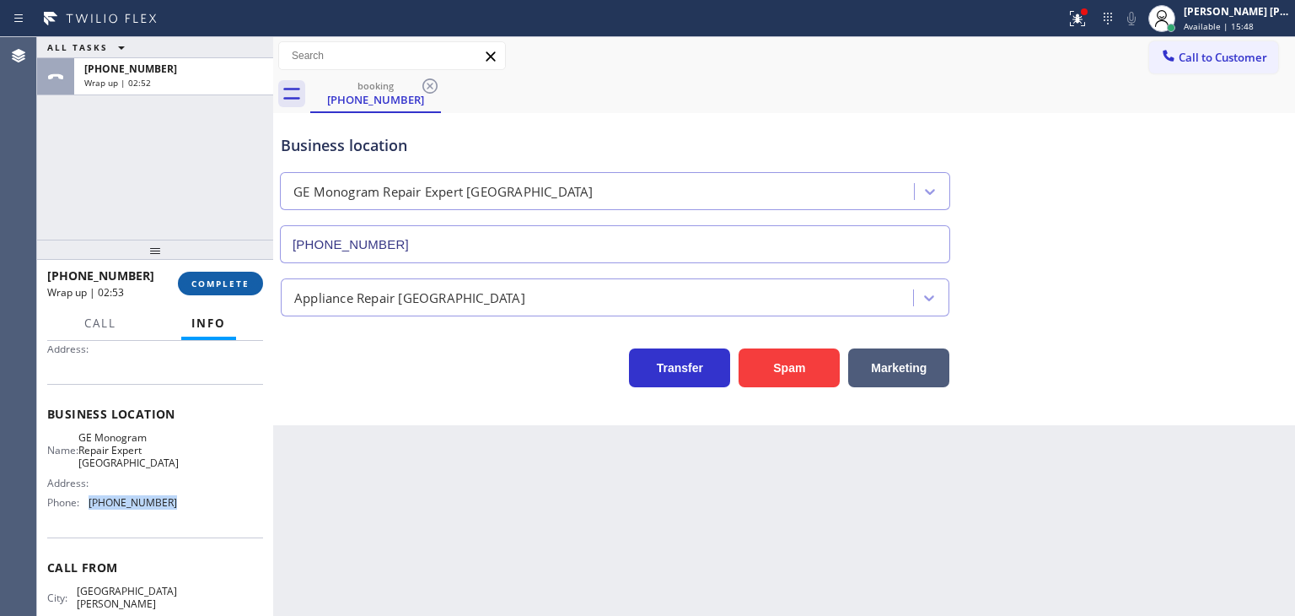
click at [223, 288] on span "COMPLETE" at bounding box center [220, 283] width 58 height 12
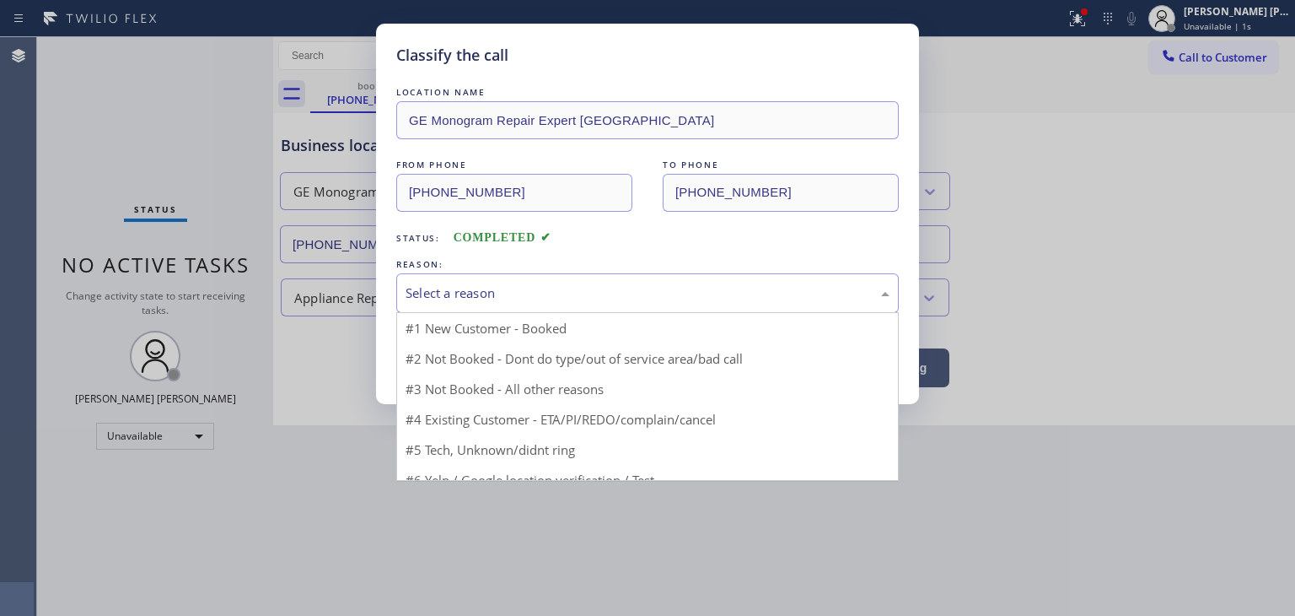
click at [530, 280] on div "Select a reason" at bounding box center [647, 293] width 503 height 40
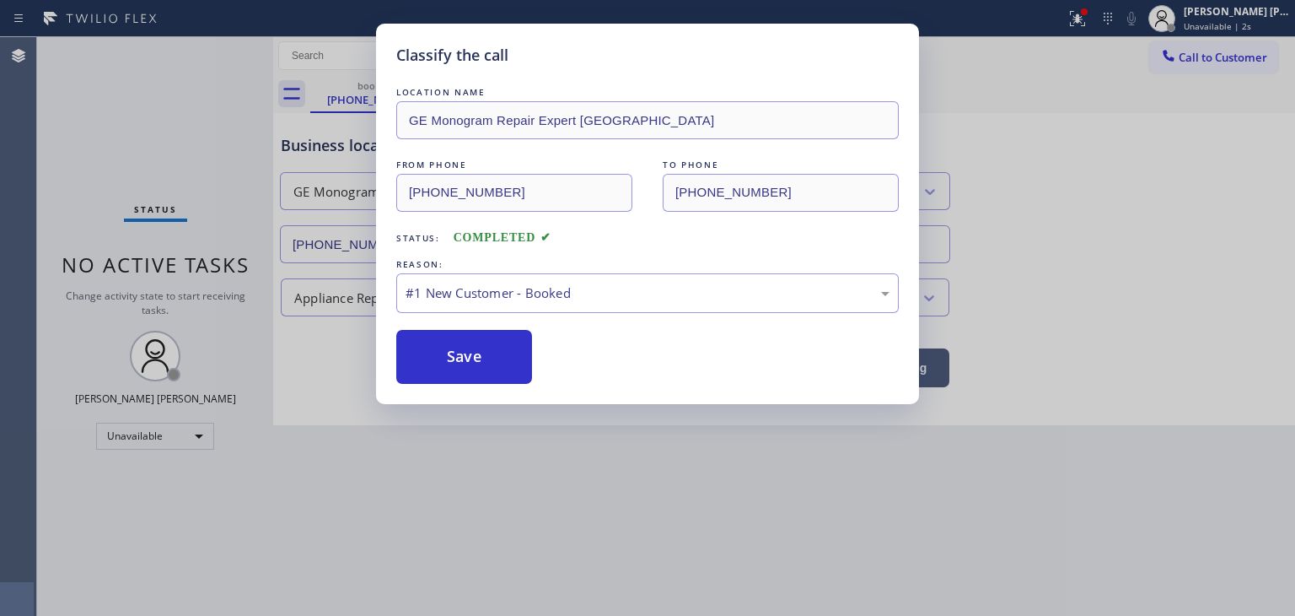
drag, startPoint x: 489, startPoint y: 351, endPoint x: 570, endPoint y: 267, distance: 116.3
click at [489, 349] on button "Save" at bounding box center [464, 357] width 136 height 54
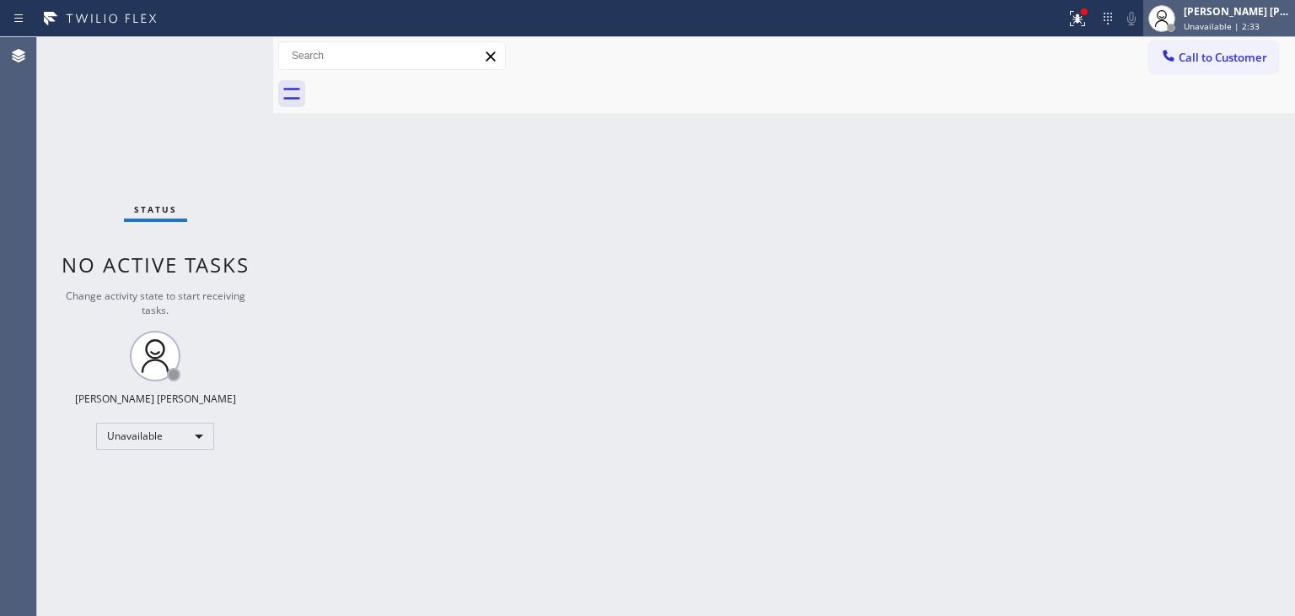
click at [1260, 29] on span "Unavailable | 2:33" at bounding box center [1222, 26] width 76 height 12
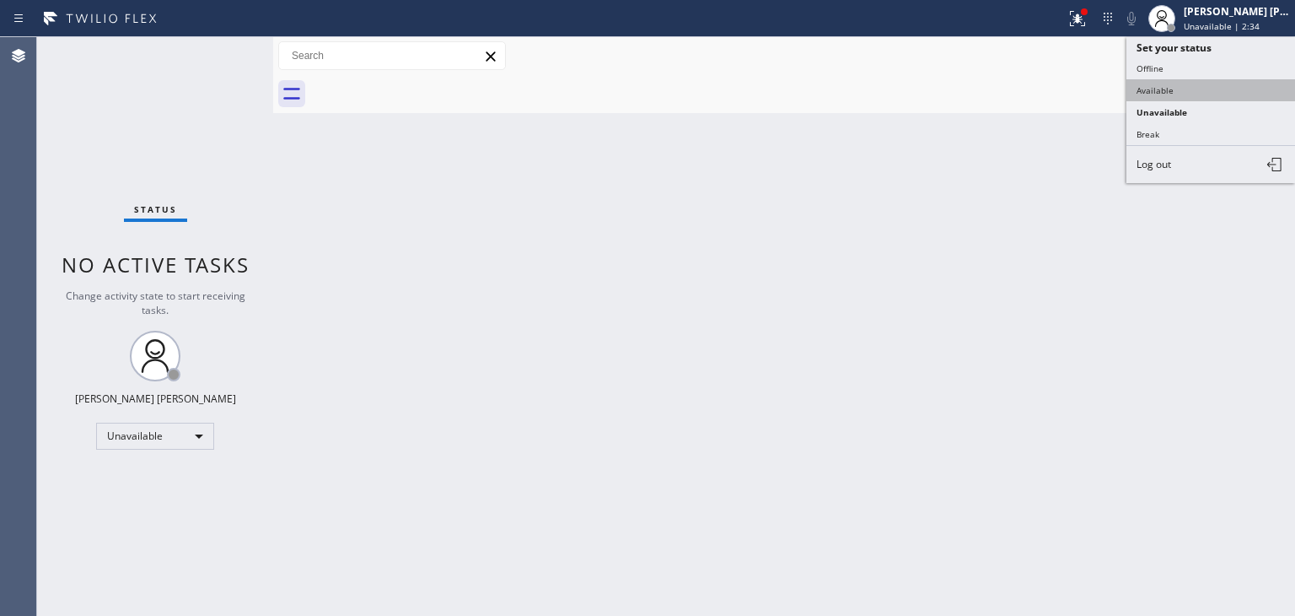
click at [1200, 85] on button "Available" at bounding box center [1211, 90] width 169 height 22
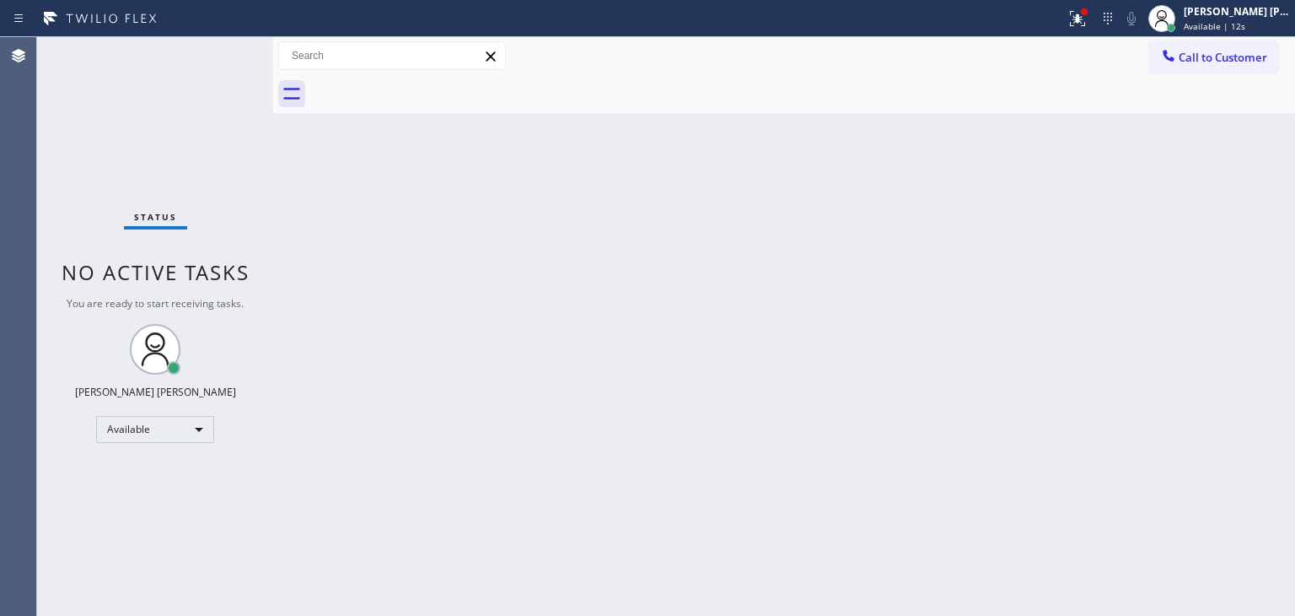
drag, startPoint x: 1247, startPoint y: 149, endPoint x: 1241, endPoint y: 109, distance: 41.0
click at [1247, 149] on div "Back to Dashboard Change Sender ID Customers Technicians Select a contact Outbo…" at bounding box center [784, 326] width 1022 height 579
click at [1225, 23] on span "Available | 13s" at bounding box center [1215, 26] width 62 height 12
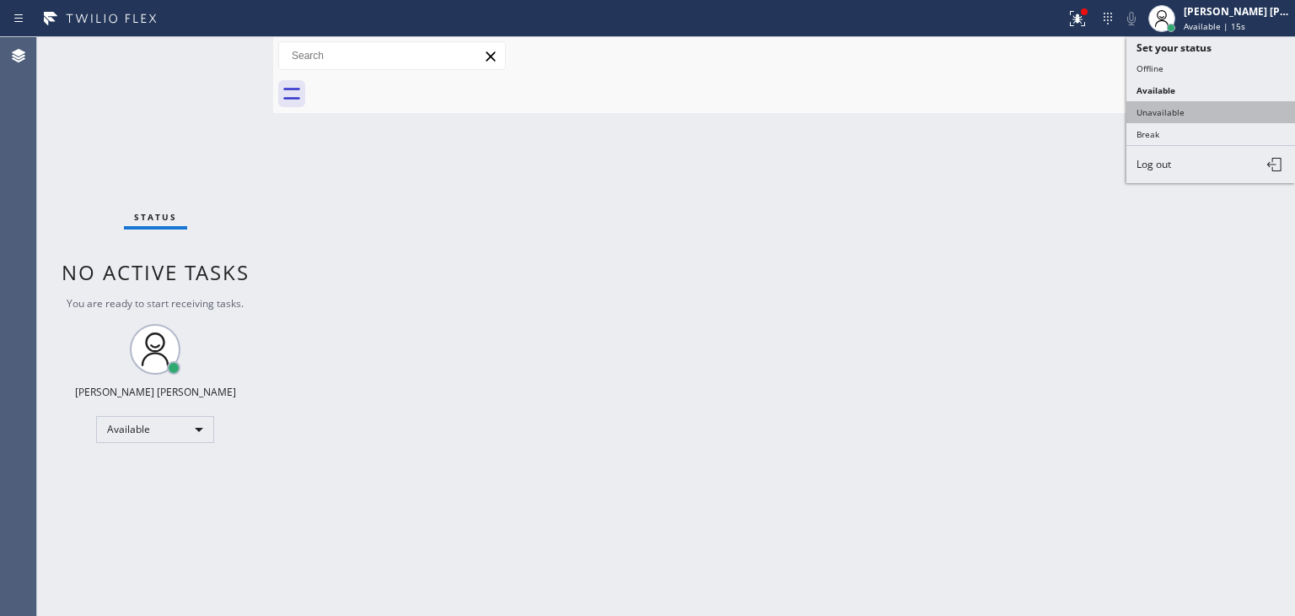
click at [1191, 108] on button "Unavailable" at bounding box center [1211, 112] width 169 height 22
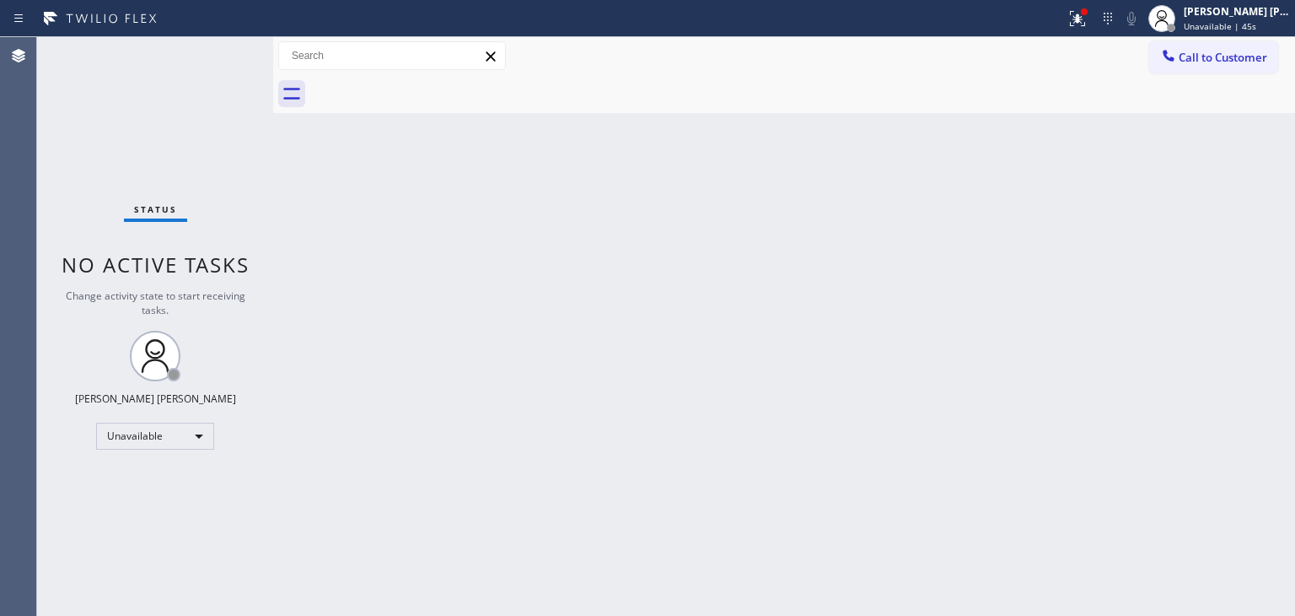
drag, startPoint x: 1242, startPoint y: 64, endPoint x: 1228, endPoint y: 62, distance: 13.7
click at [1242, 64] on span "Call to Customer" at bounding box center [1223, 57] width 89 height 15
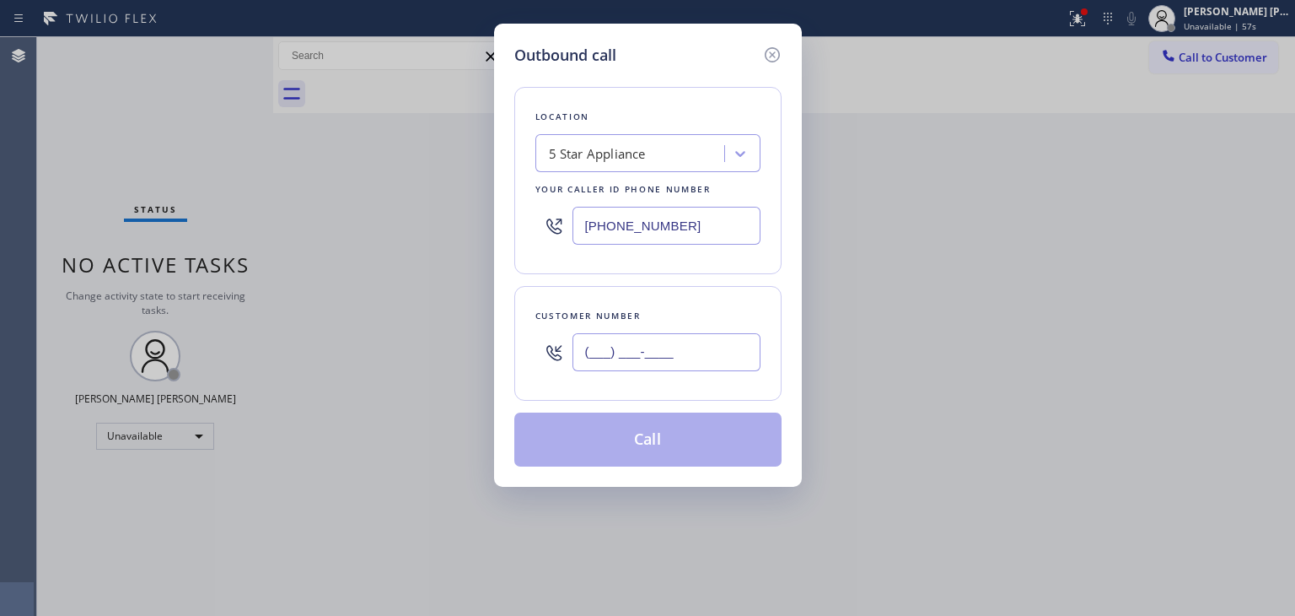
click at [663, 369] on input "(___) ___-____" at bounding box center [667, 352] width 188 height 38
paste input "412) 353-6550"
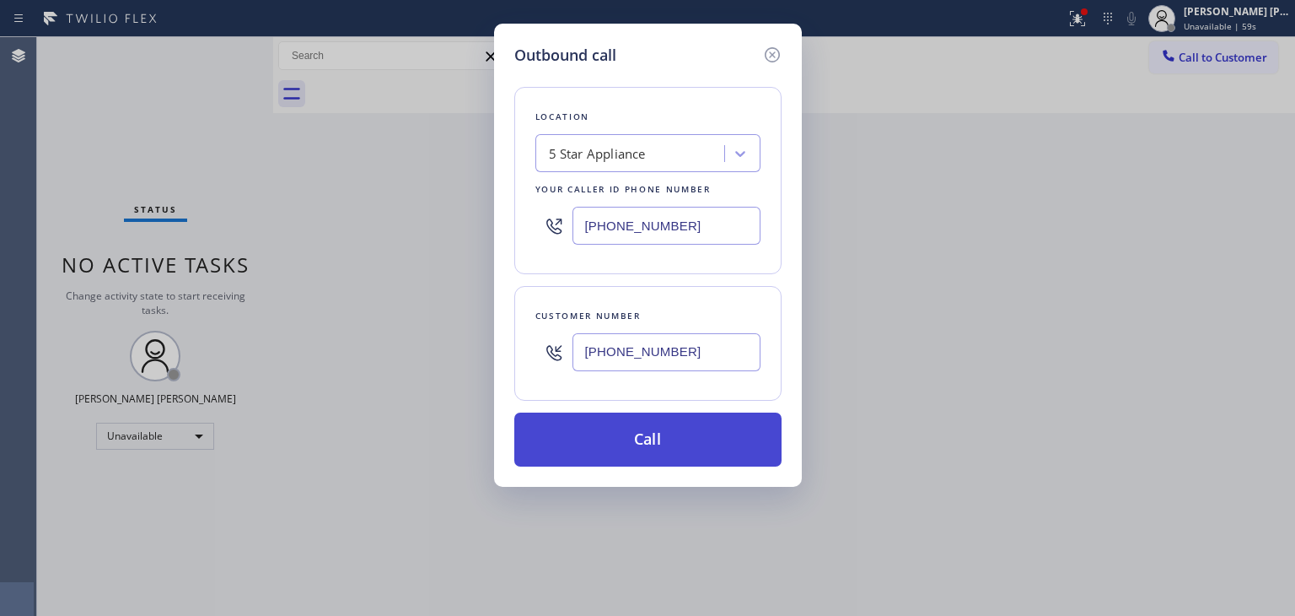
type input "[PHONE_NUMBER]"
click at [658, 444] on button "Call" at bounding box center [647, 439] width 267 height 54
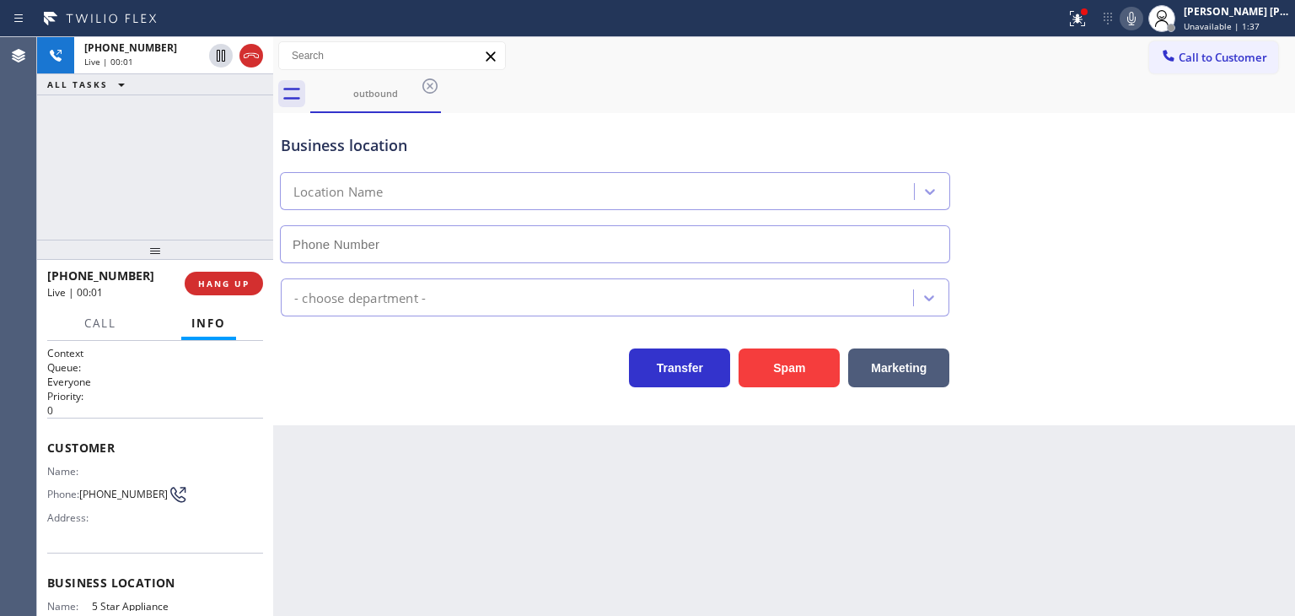
type input "[PHONE_NUMBER]"
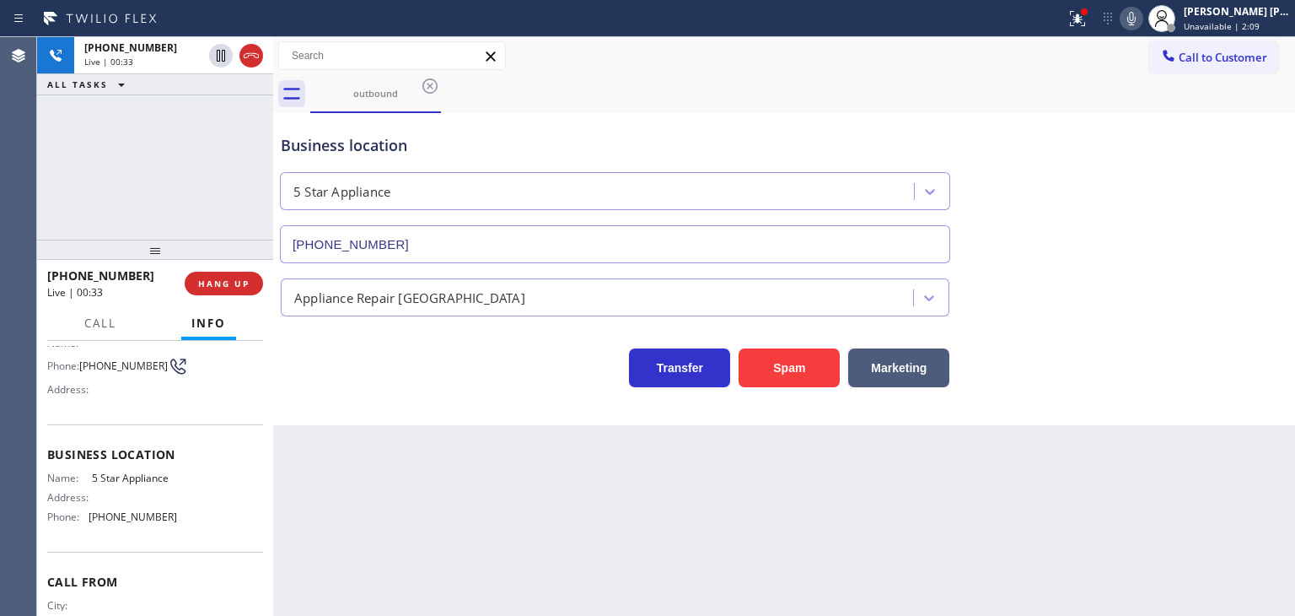
scroll to position [169, 0]
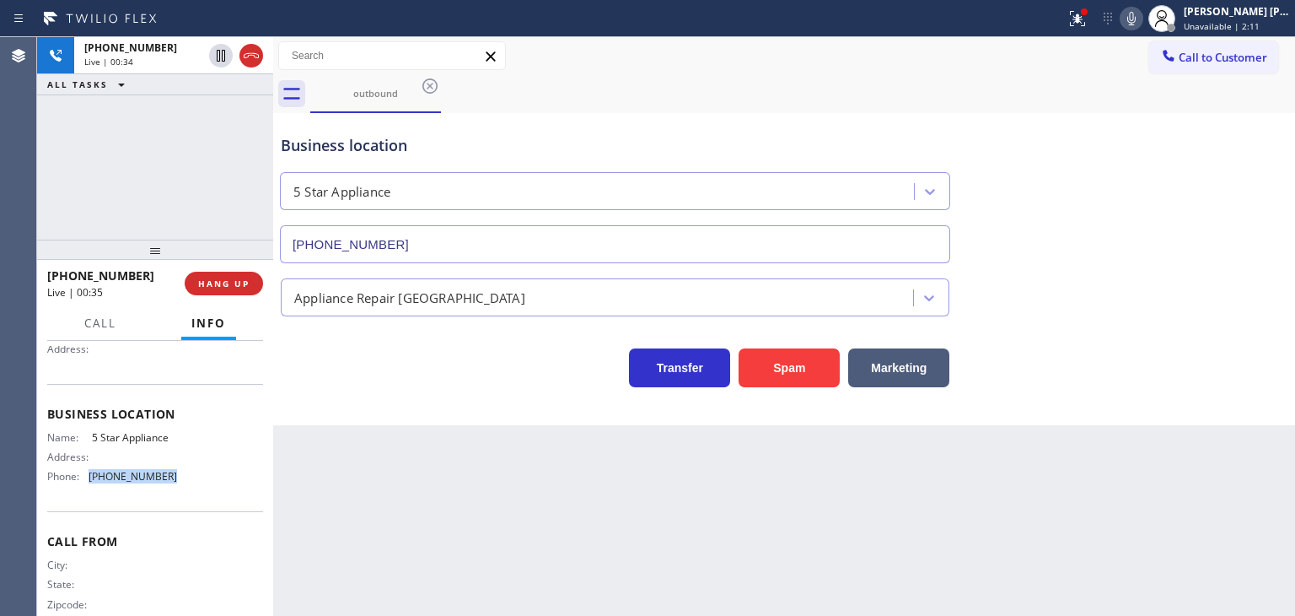
drag, startPoint x: 173, startPoint y: 480, endPoint x: 83, endPoint y: 480, distance: 90.2
click at [83, 480] on div "Name: 5 Star Appliance Address: Phone: [PHONE_NUMBER]" at bounding box center [155, 460] width 216 height 59
copy div "[PHONE_NUMBER]"
click at [245, 284] on span "HANG UP" at bounding box center [223, 283] width 51 height 12
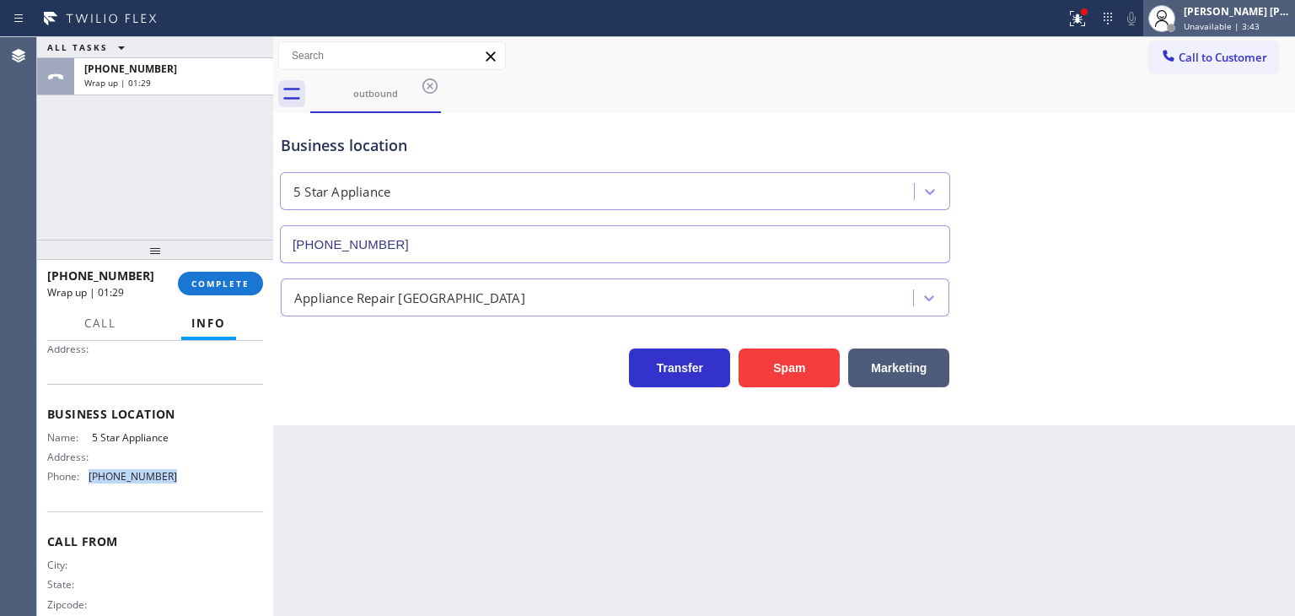
click at [1276, 14] on div "[PERSON_NAME] [PERSON_NAME]" at bounding box center [1237, 11] width 106 height 14
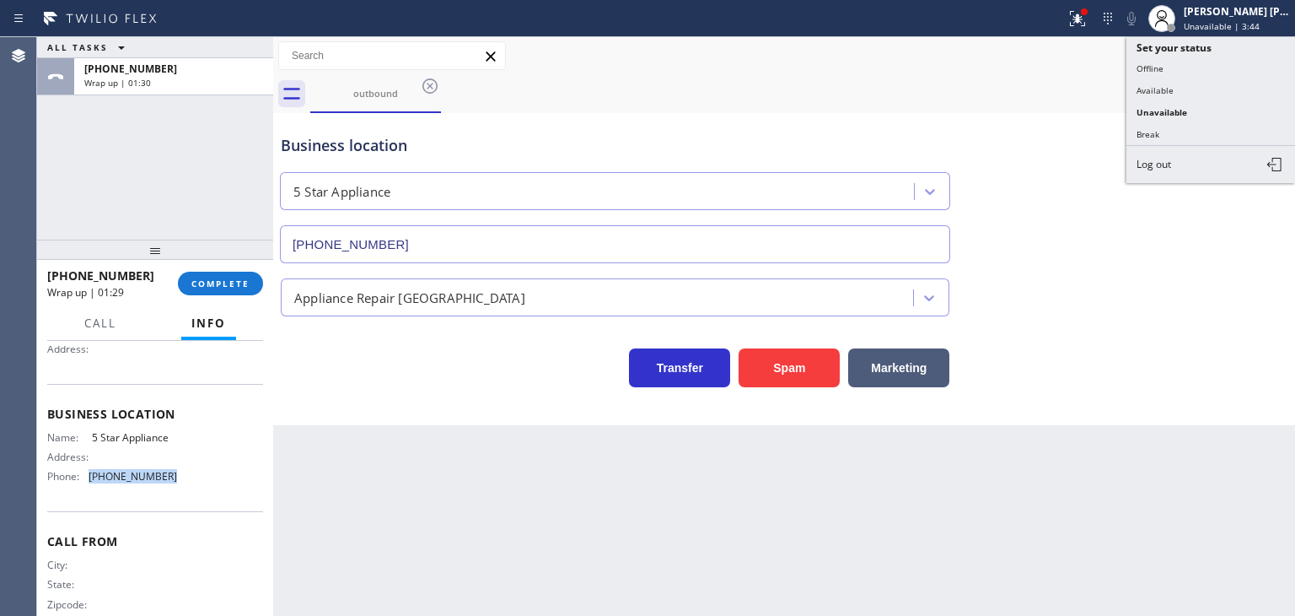
click at [1197, 90] on button "Available" at bounding box center [1211, 90] width 169 height 22
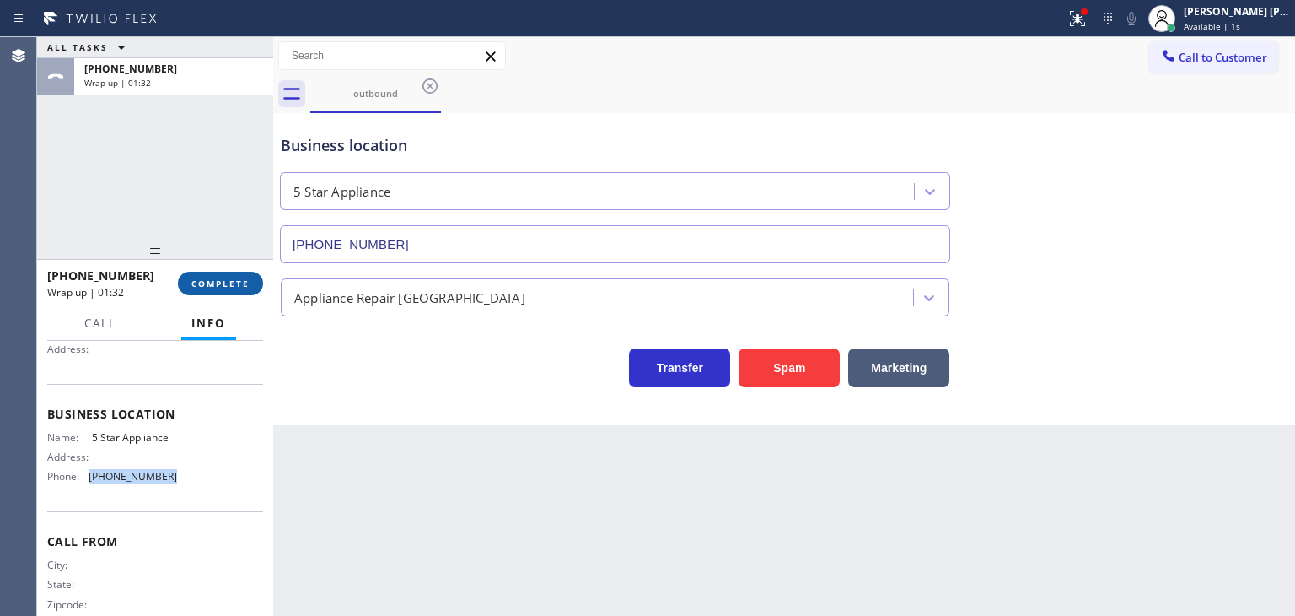
click at [209, 294] on button "COMPLETE" at bounding box center [220, 284] width 85 height 24
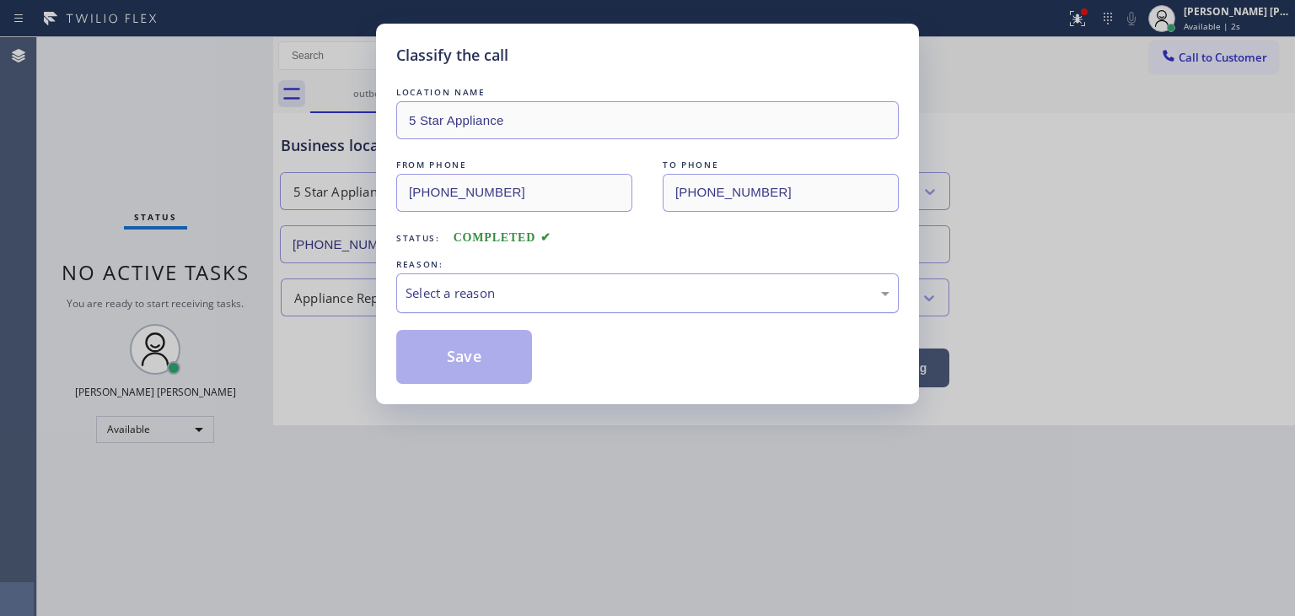
click at [514, 292] on div "Select a reason" at bounding box center [648, 292] width 484 height 19
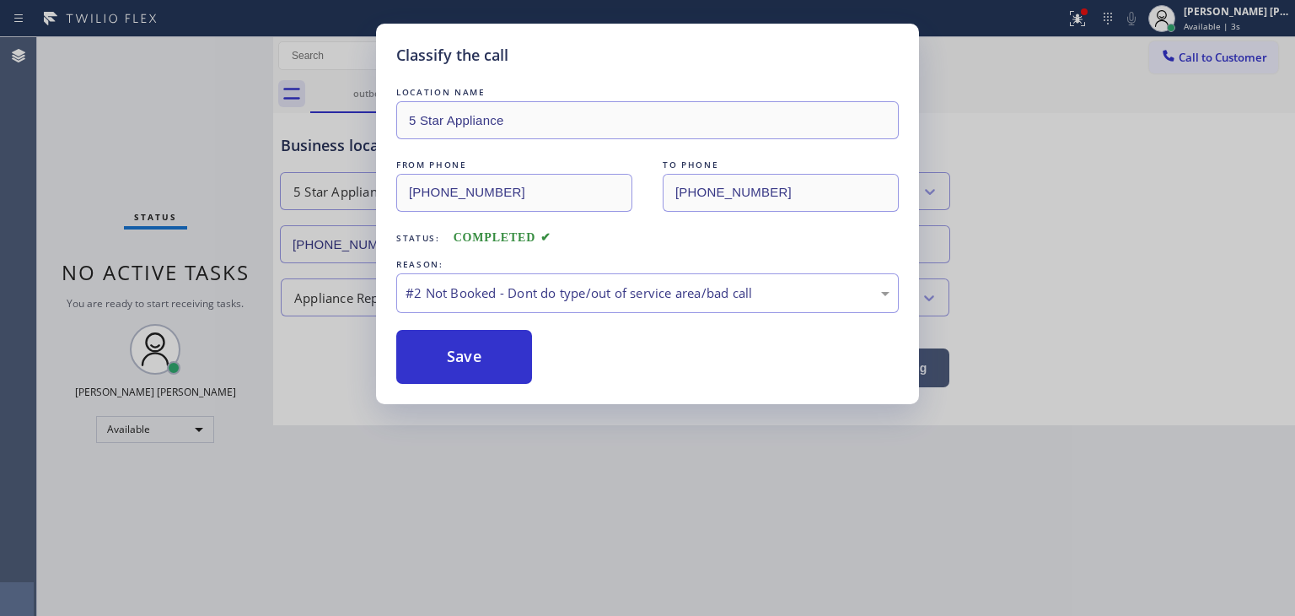
click at [452, 365] on button "Save" at bounding box center [464, 357] width 136 height 54
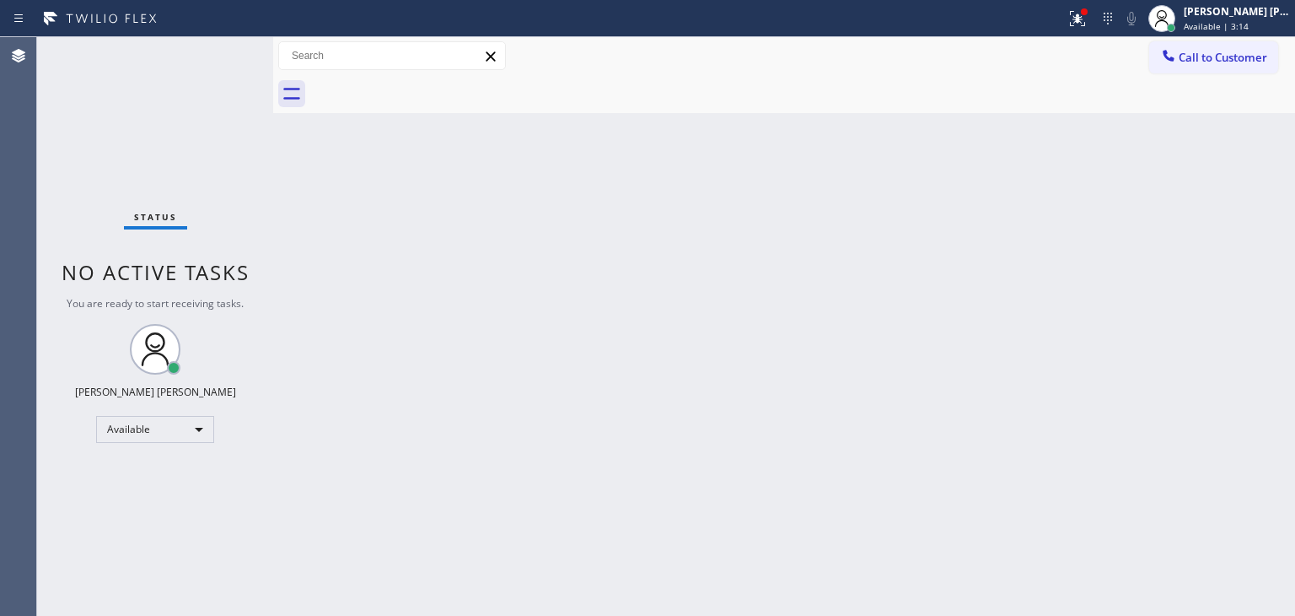
click at [219, 51] on div "Status No active tasks You are ready to start receiving tasks. [PERSON_NAME] [P…" at bounding box center [155, 326] width 236 height 579
click at [222, 56] on div "Status No active tasks You are ready to start receiving tasks. [PERSON_NAME] [P…" at bounding box center [155, 326] width 236 height 579
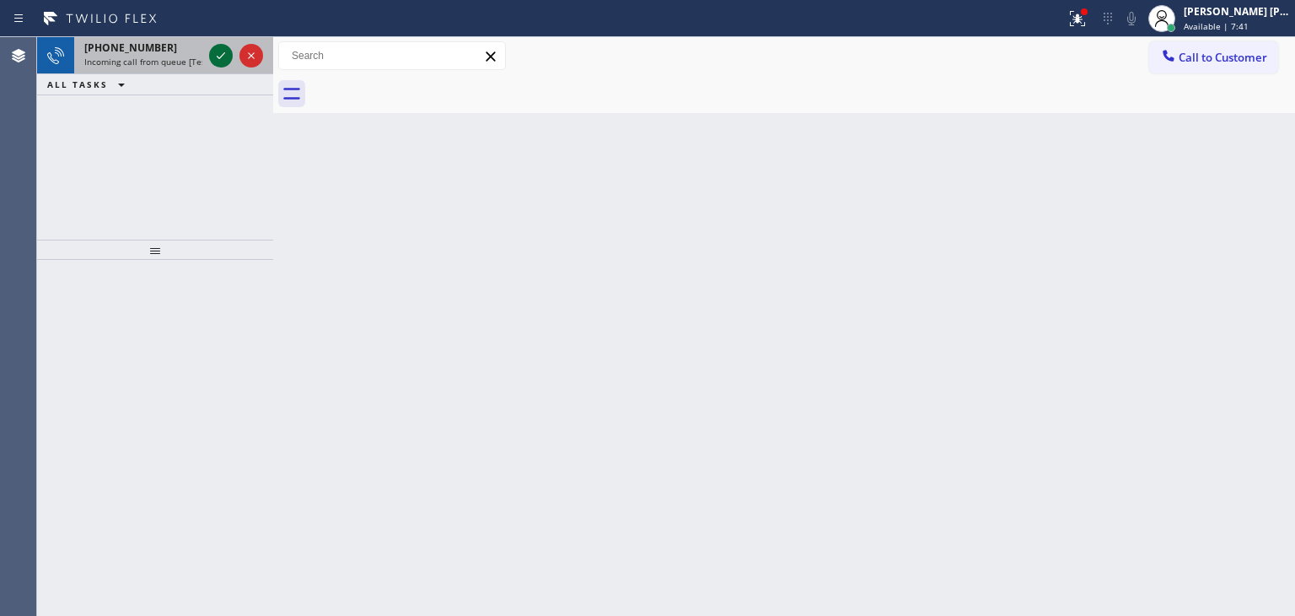
click at [218, 55] on icon at bounding box center [221, 56] width 20 height 20
click at [221, 55] on icon at bounding box center [221, 56] width 20 height 20
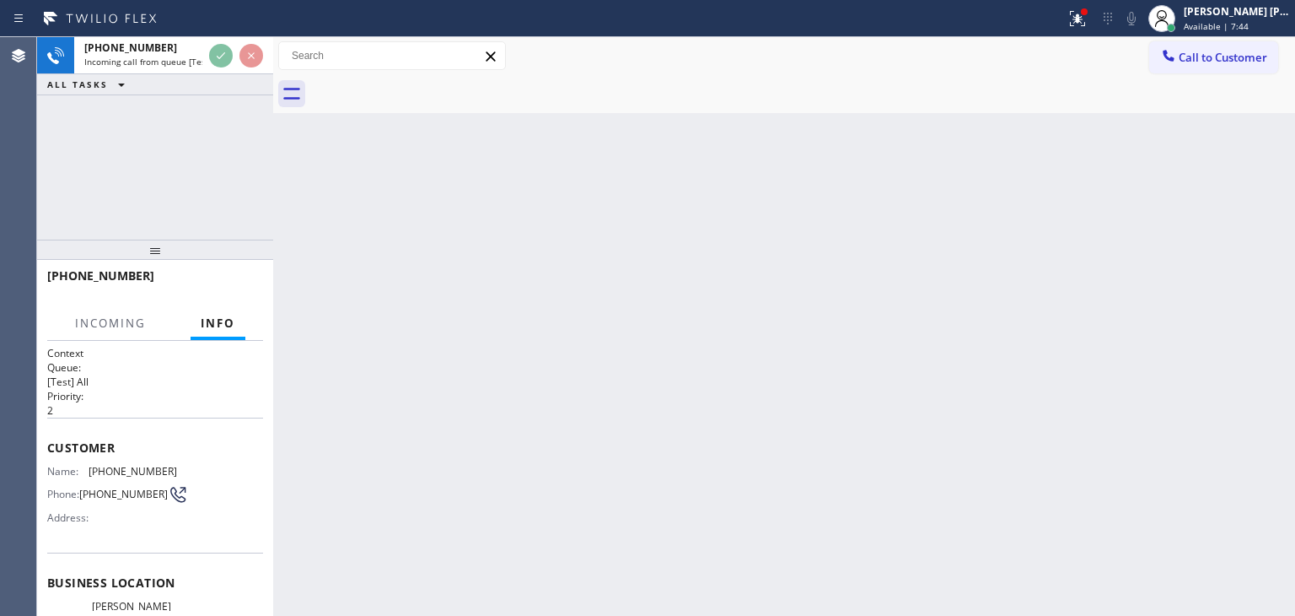
scroll to position [84, 0]
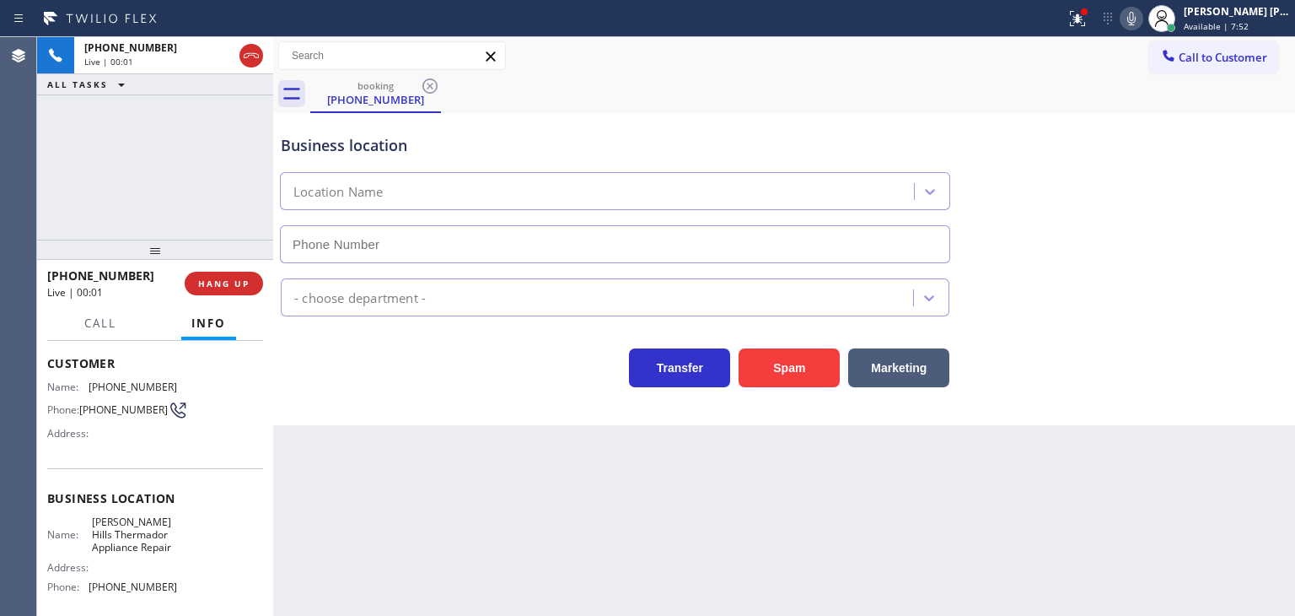
type input "[PHONE_NUMBER]"
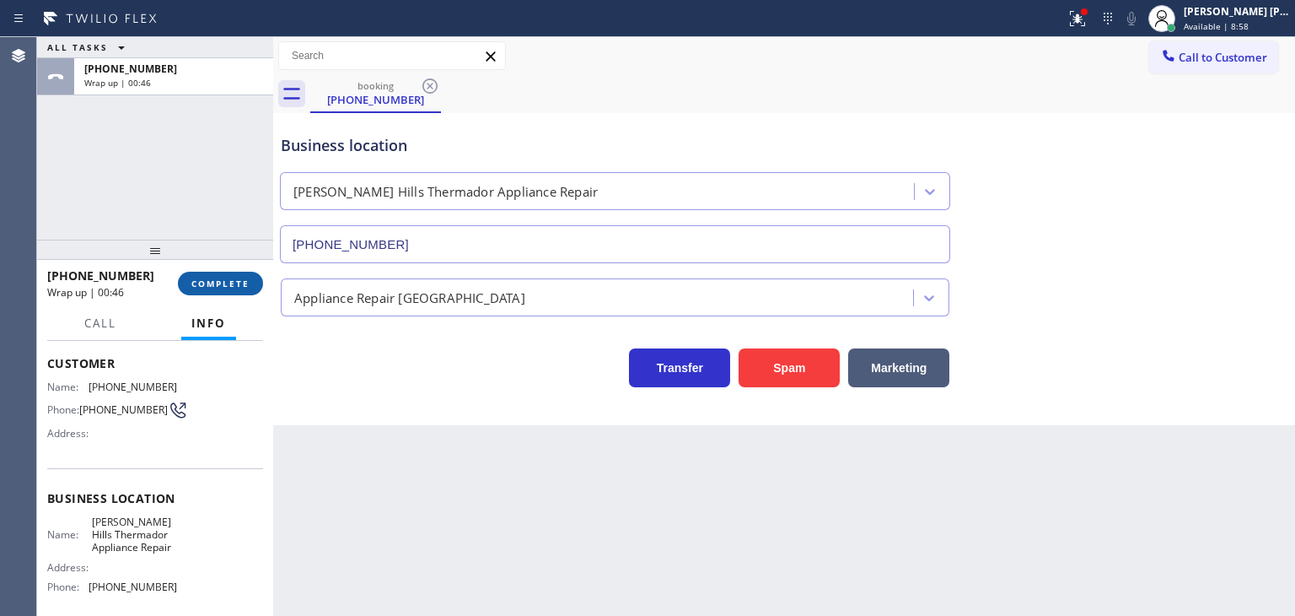
click at [226, 281] on span "COMPLETE" at bounding box center [220, 283] width 58 height 12
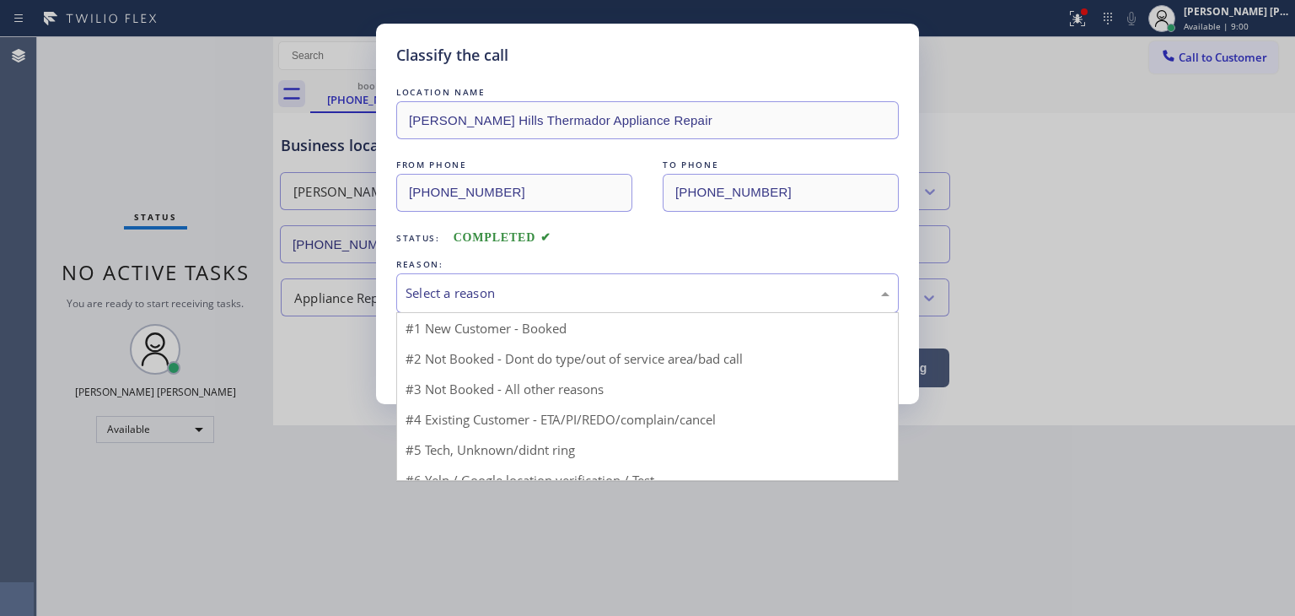
click at [427, 301] on div "Select a reason" at bounding box center [648, 292] width 484 height 19
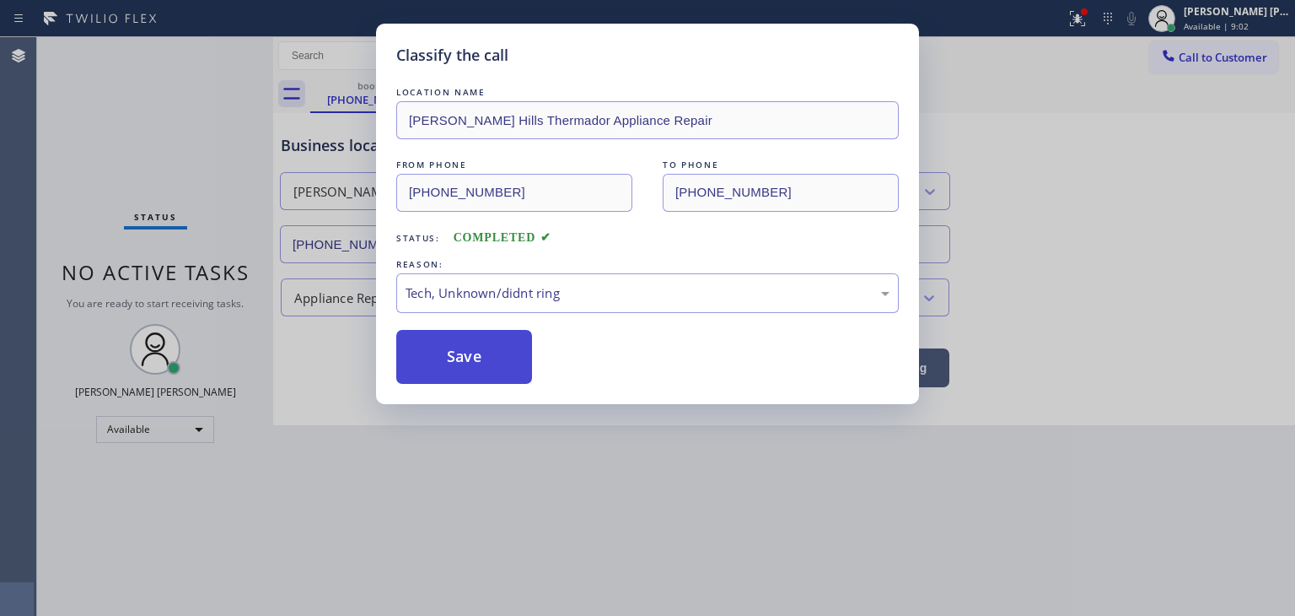
click at [481, 364] on button "Save" at bounding box center [464, 357] width 136 height 54
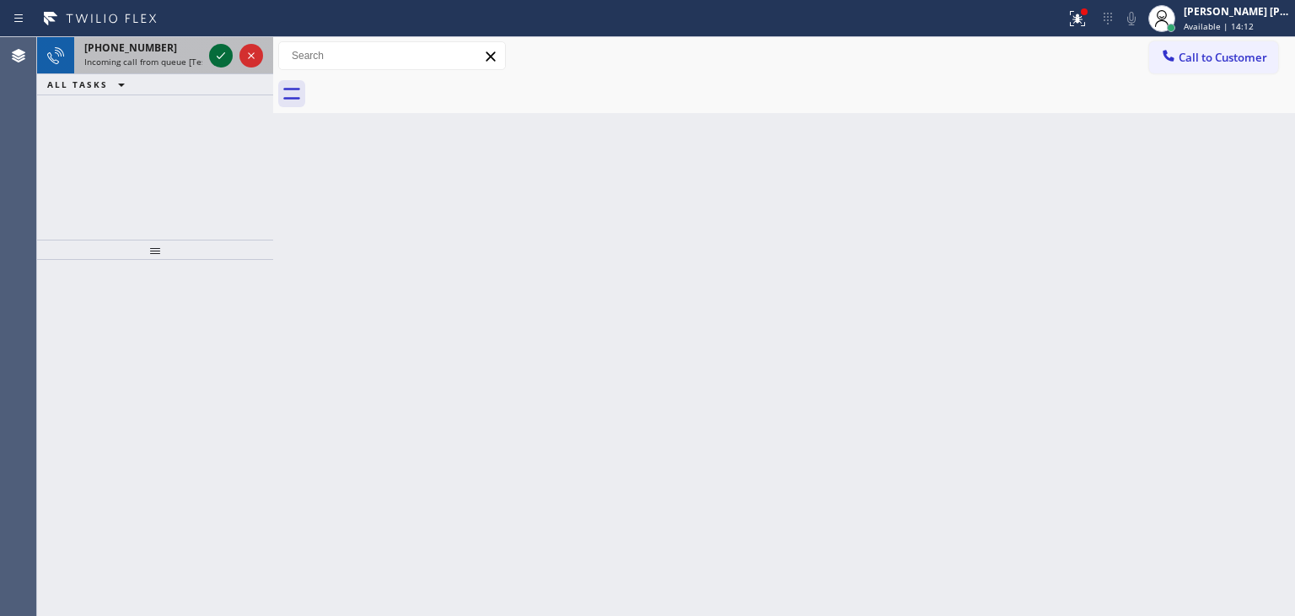
click at [220, 50] on icon at bounding box center [221, 56] width 20 height 20
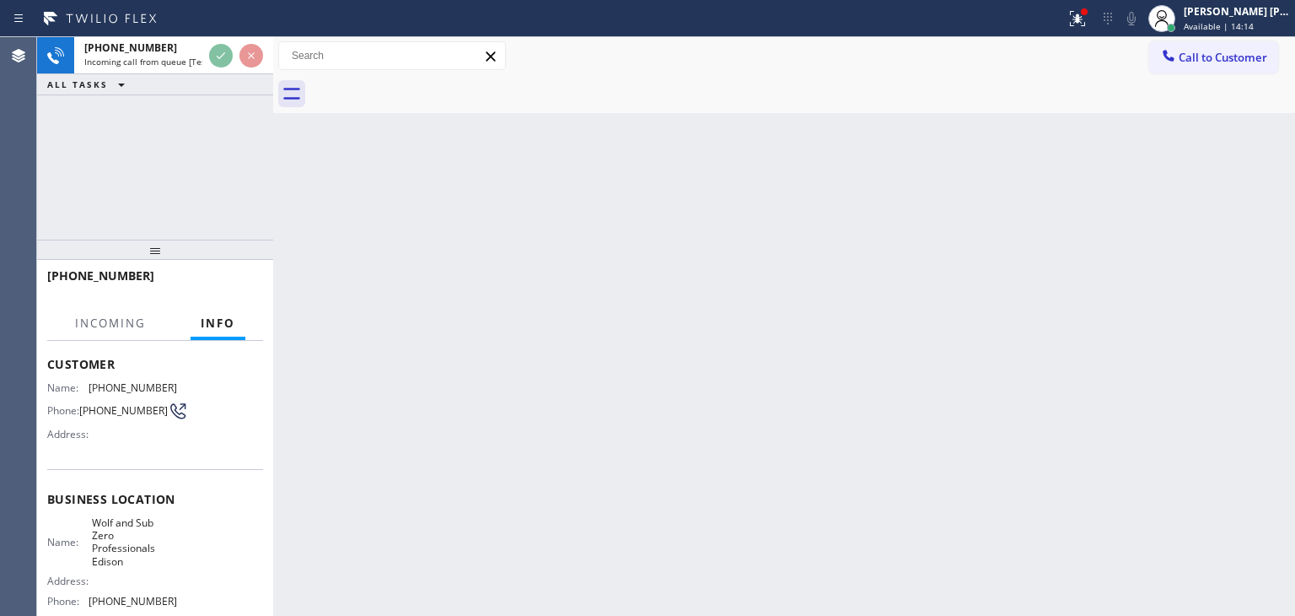
scroll to position [84, 0]
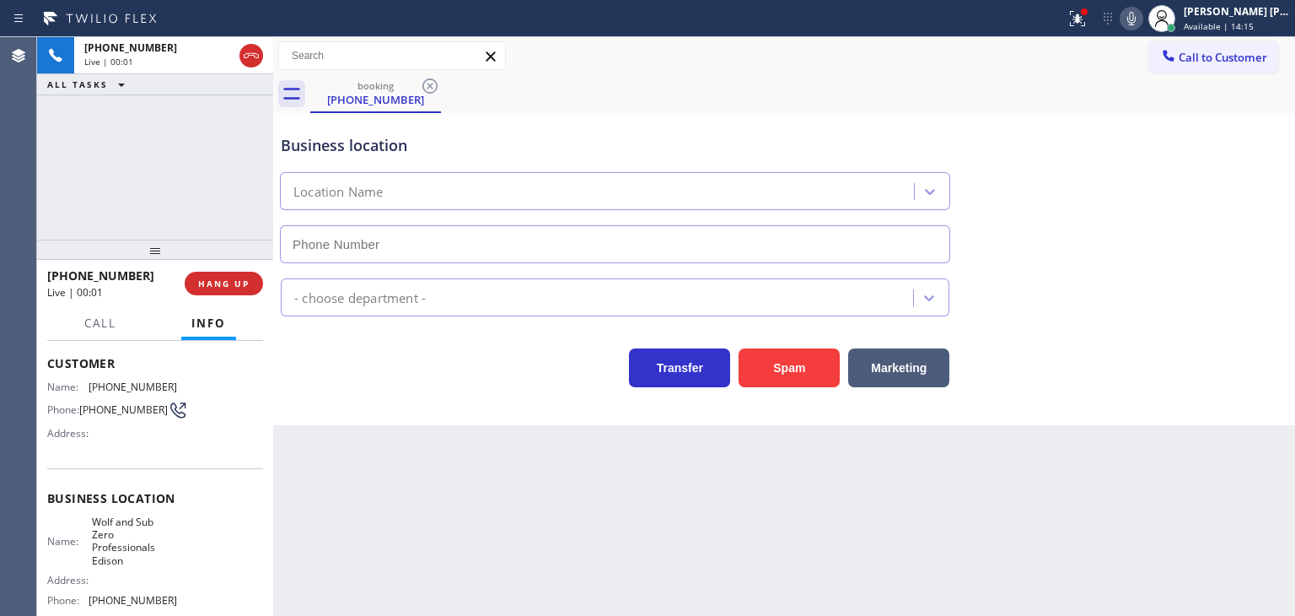
type input "[PHONE_NUMBER]"
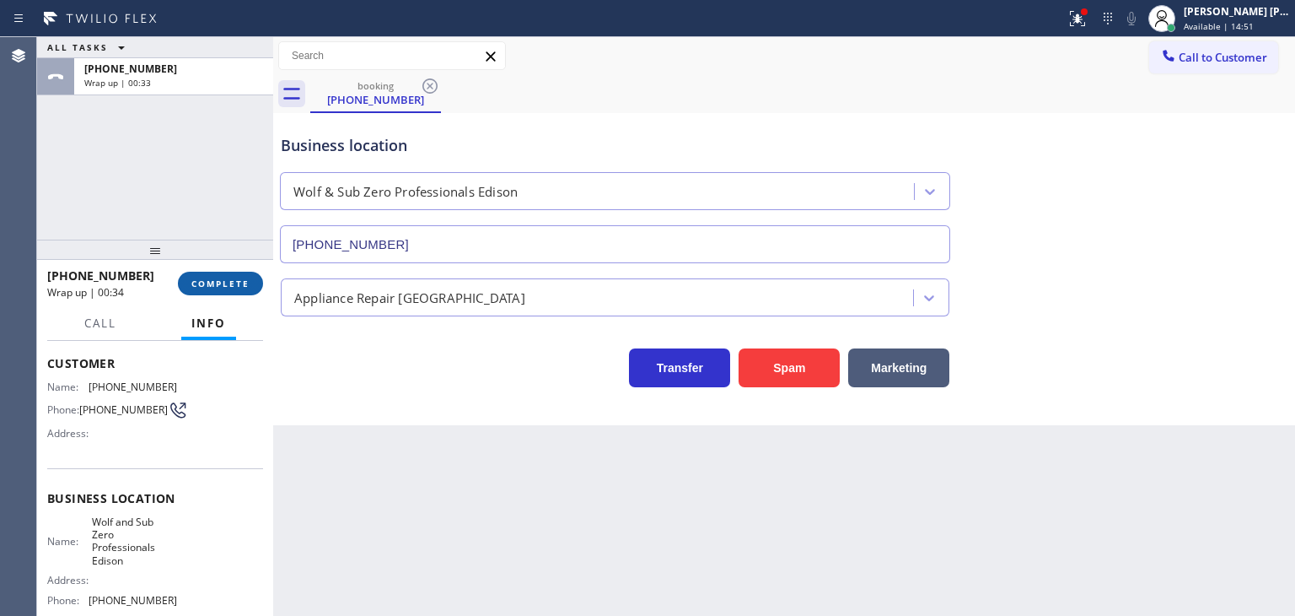
click at [241, 287] on span "COMPLETE" at bounding box center [220, 283] width 58 height 12
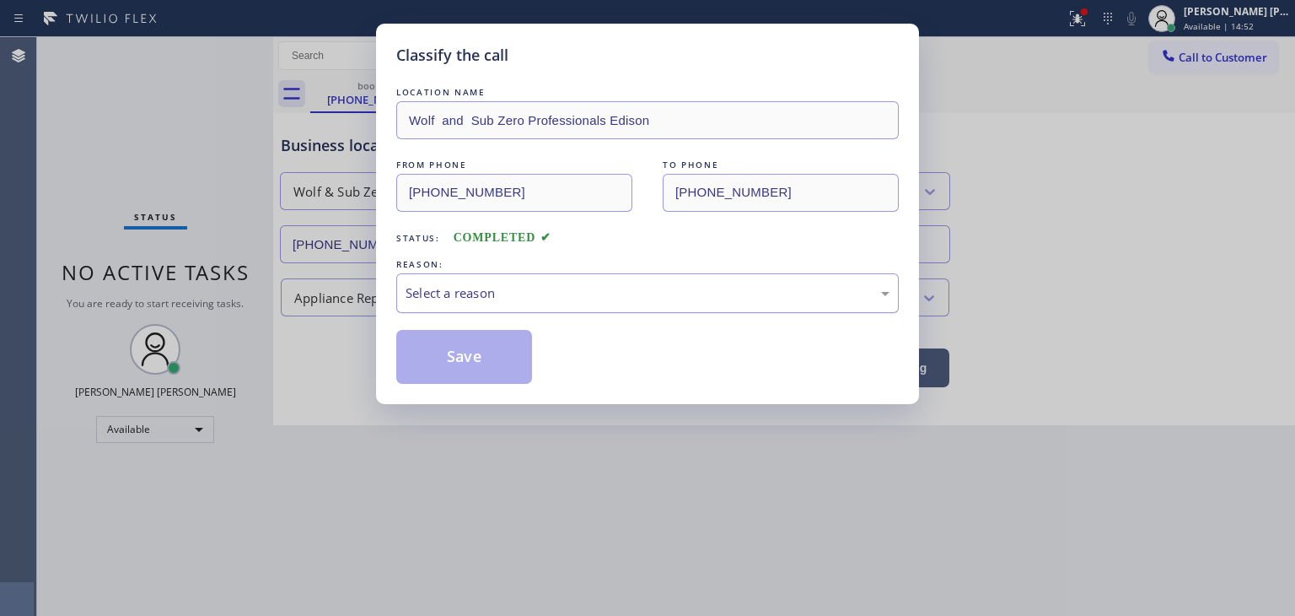
click at [450, 284] on div "Select a reason" at bounding box center [648, 292] width 484 height 19
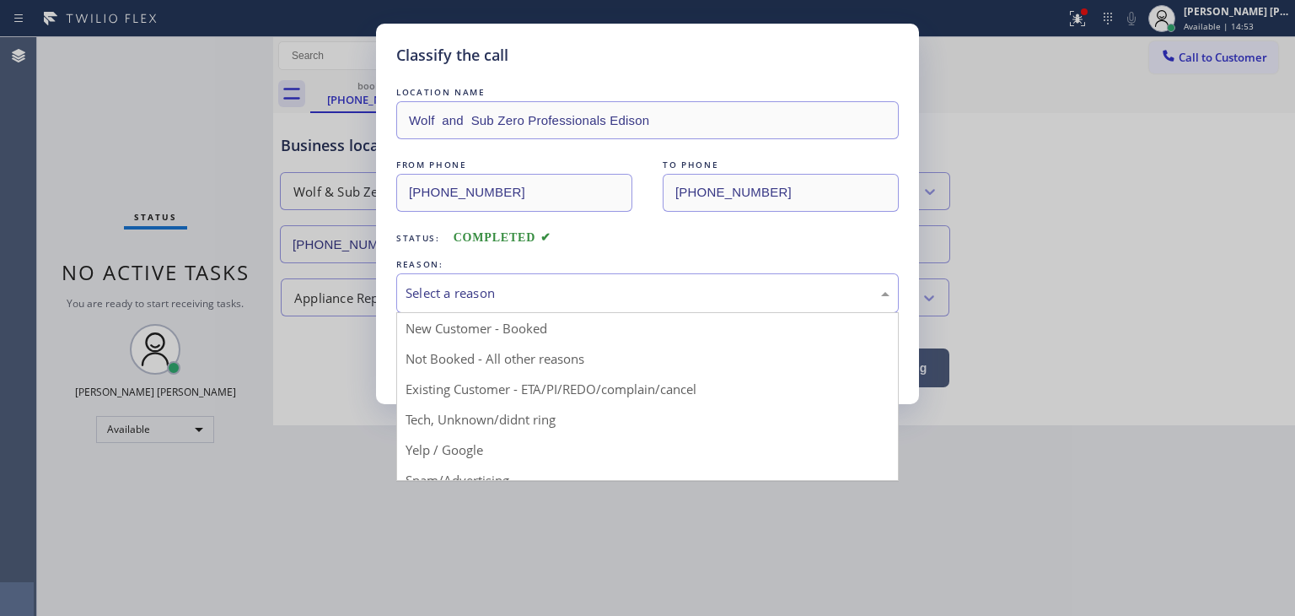
drag, startPoint x: 514, startPoint y: 422, endPoint x: 507, endPoint y: 406, distance: 17.4
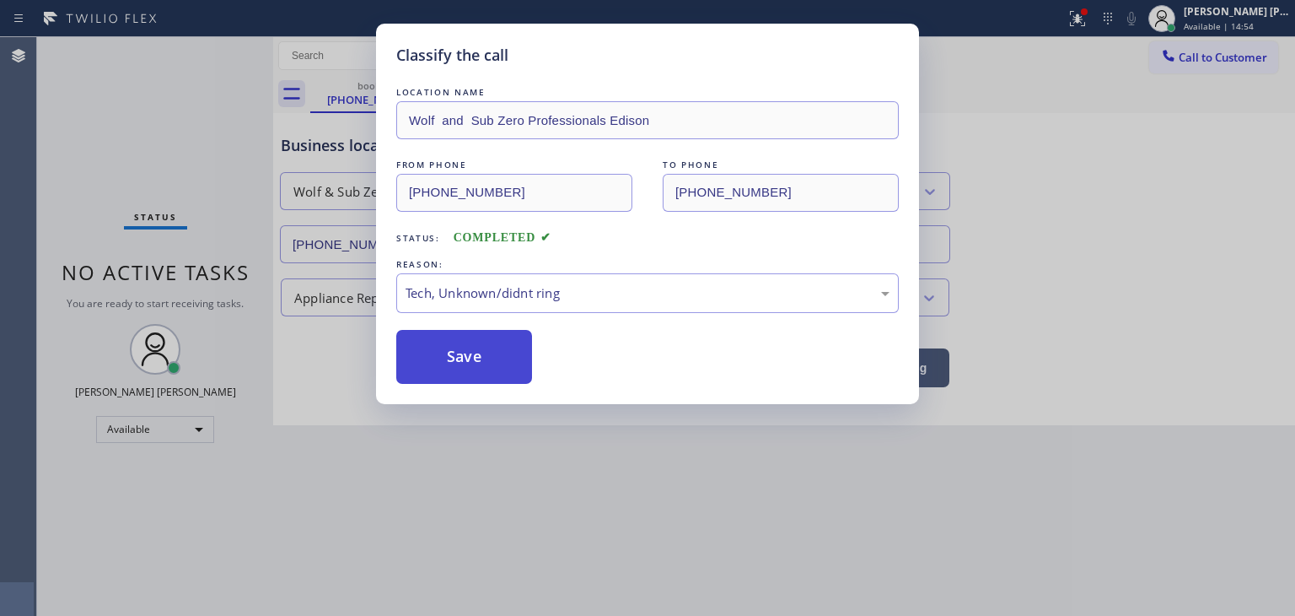
click at [483, 355] on button "Save" at bounding box center [464, 357] width 136 height 54
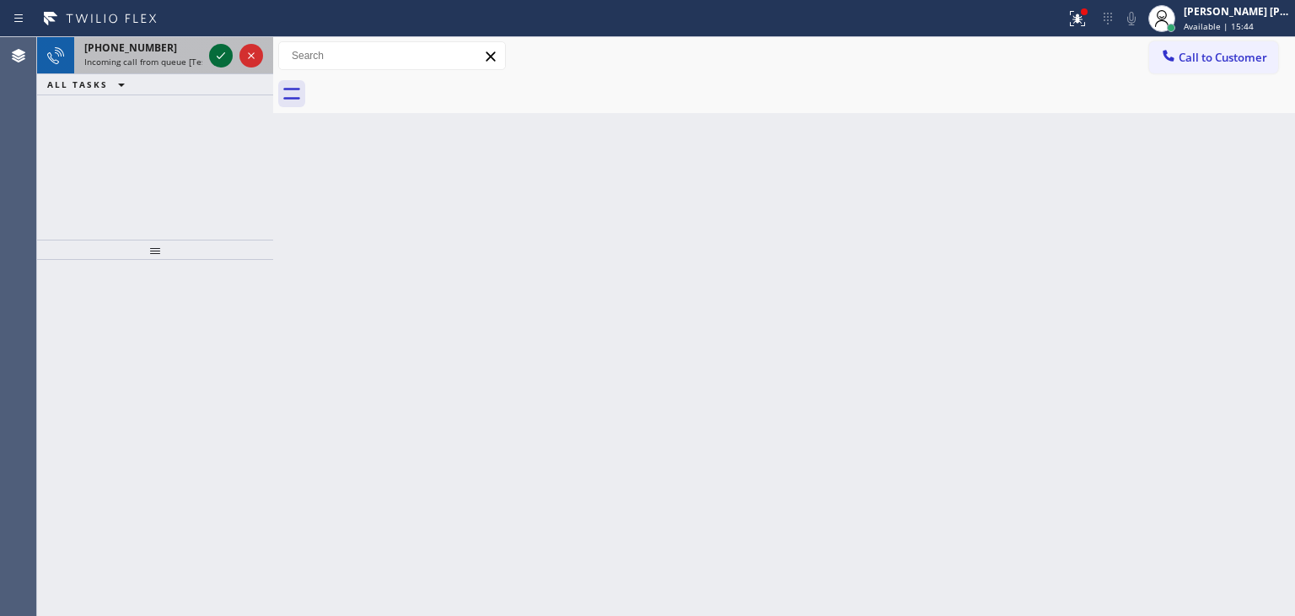
click at [223, 51] on icon at bounding box center [221, 56] width 20 height 20
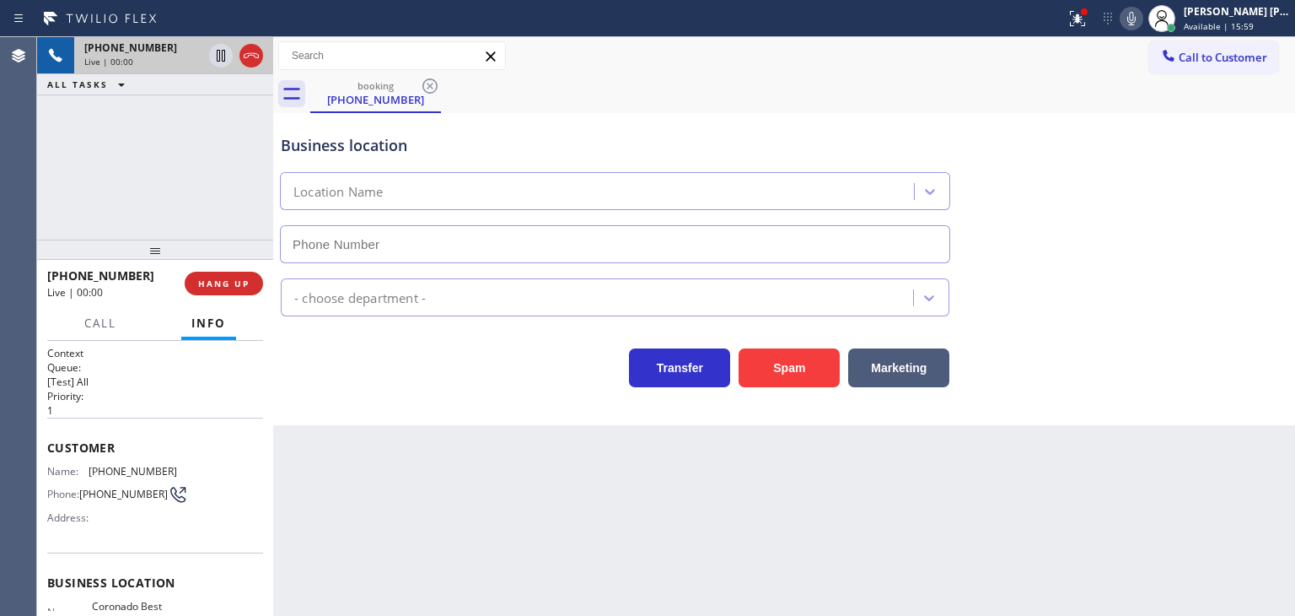
type input "[PHONE_NUMBER]"
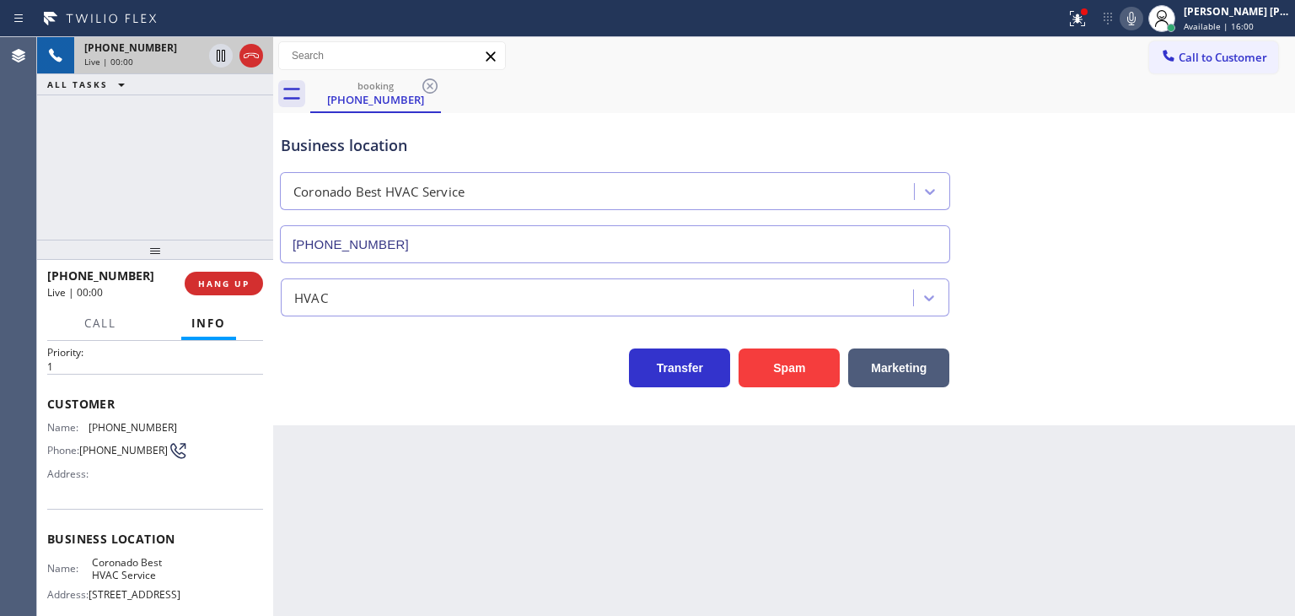
scroll to position [84, 0]
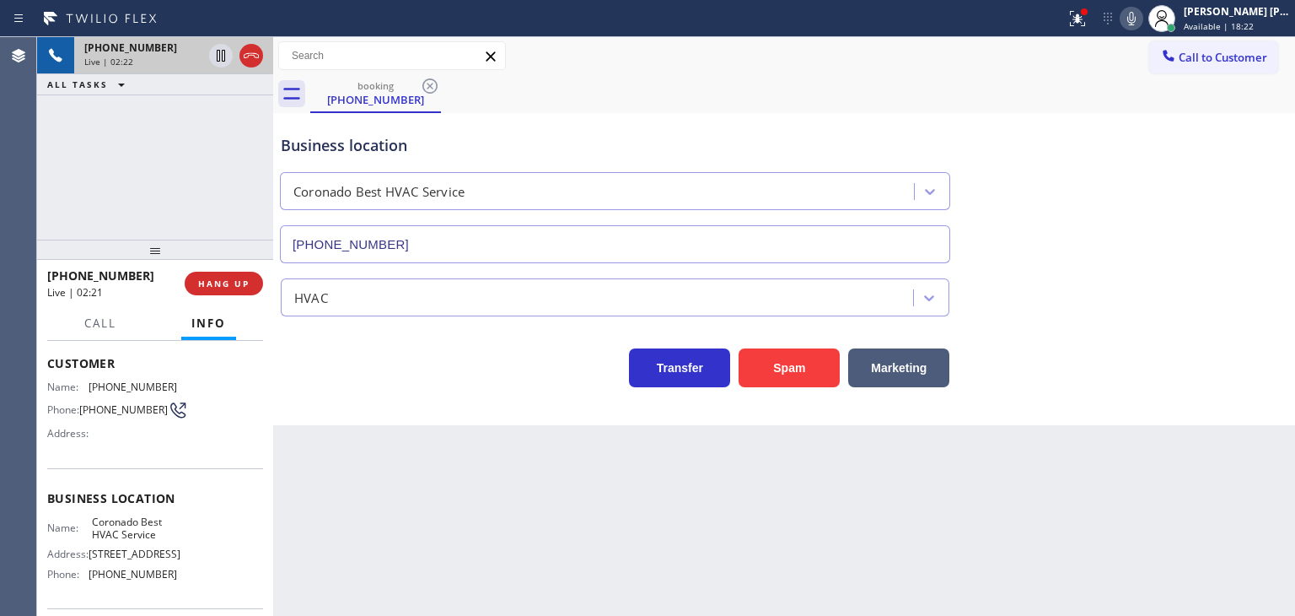
click at [1259, 143] on div "Business location Coronado Best HVAC Service [PHONE_NUMBER]" at bounding box center [784, 186] width 1014 height 153
click at [1142, 23] on icon at bounding box center [1132, 18] width 20 height 20
click at [1249, 24] on span "Available | 18:23" at bounding box center [1219, 26] width 70 height 12
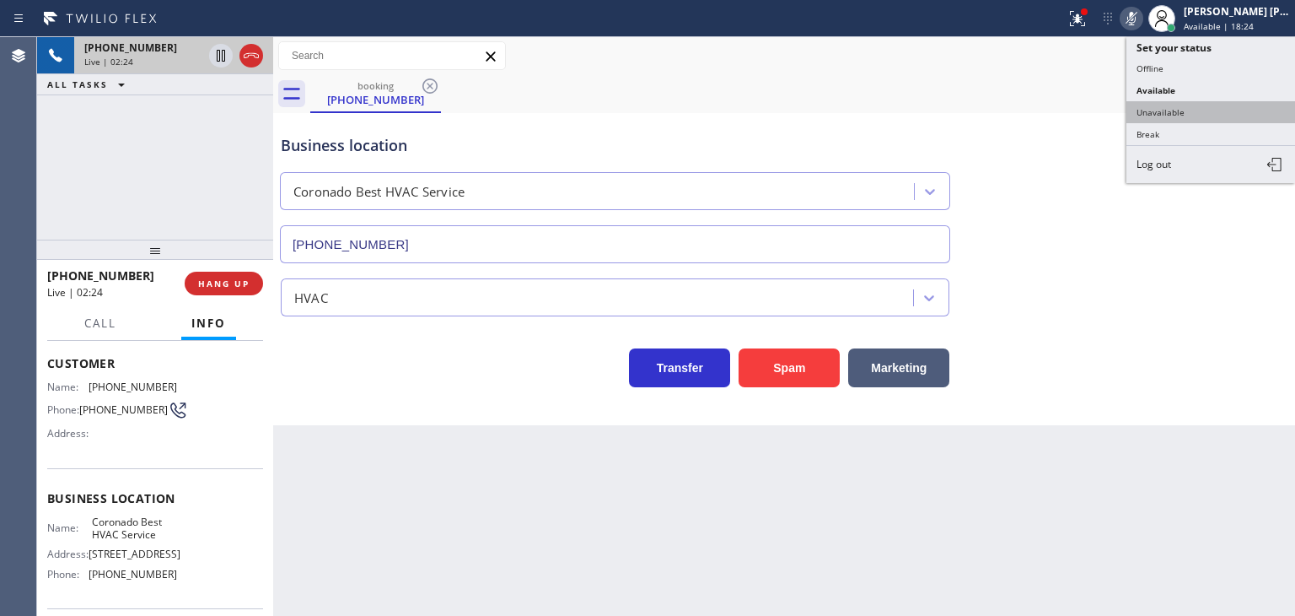
click at [1217, 101] on button "Unavailable" at bounding box center [1211, 112] width 169 height 22
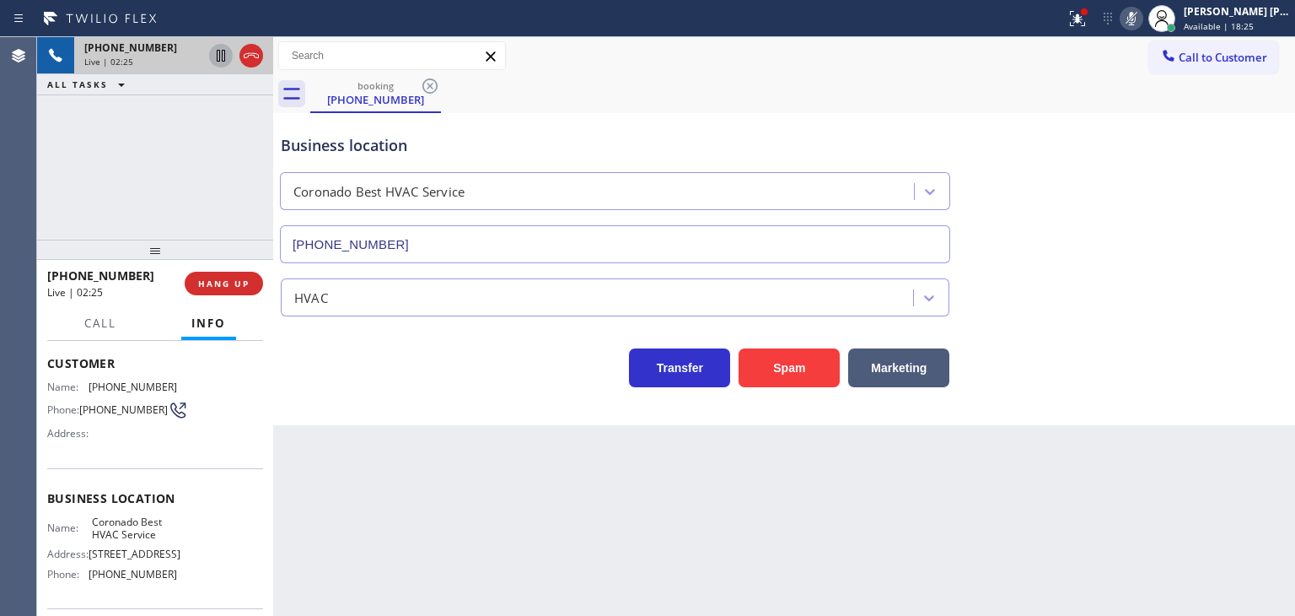
click at [219, 47] on icon at bounding box center [221, 56] width 20 height 20
click at [1142, 21] on icon at bounding box center [1132, 18] width 20 height 20
click at [221, 51] on icon at bounding box center [221, 56] width 20 height 20
drag, startPoint x: 1218, startPoint y: 306, endPoint x: 1214, endPoint y: 289, distance: 17.4
click at [1218, 306] on div "HVAC" at bounding box center [784, 294] width 1014 height 45
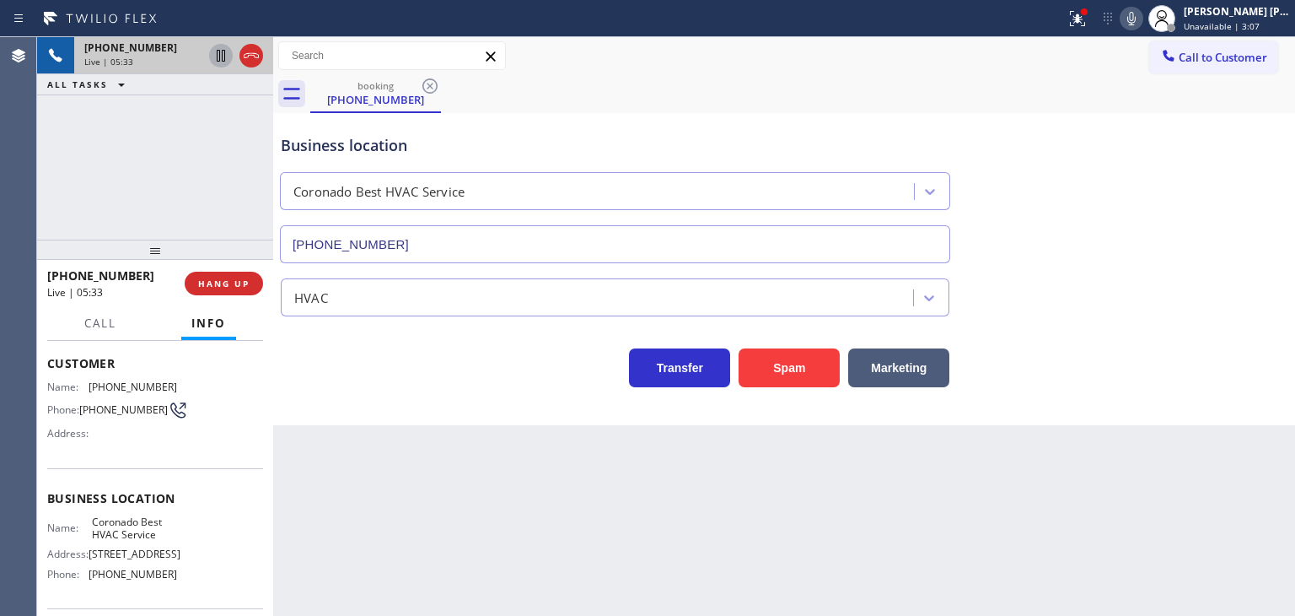
click at [1142, 10] on icon at bounding box center [1132, 18] width 20 height 20
click at [1206, 240] on div "Business location Coronado Best HVAC Service [PHONE_NUMBER]" at bounding box center [784, 186] width 1014 height 153
click at [1142, 13] on icon at bounding box center [1132, 18] width 20 height 20
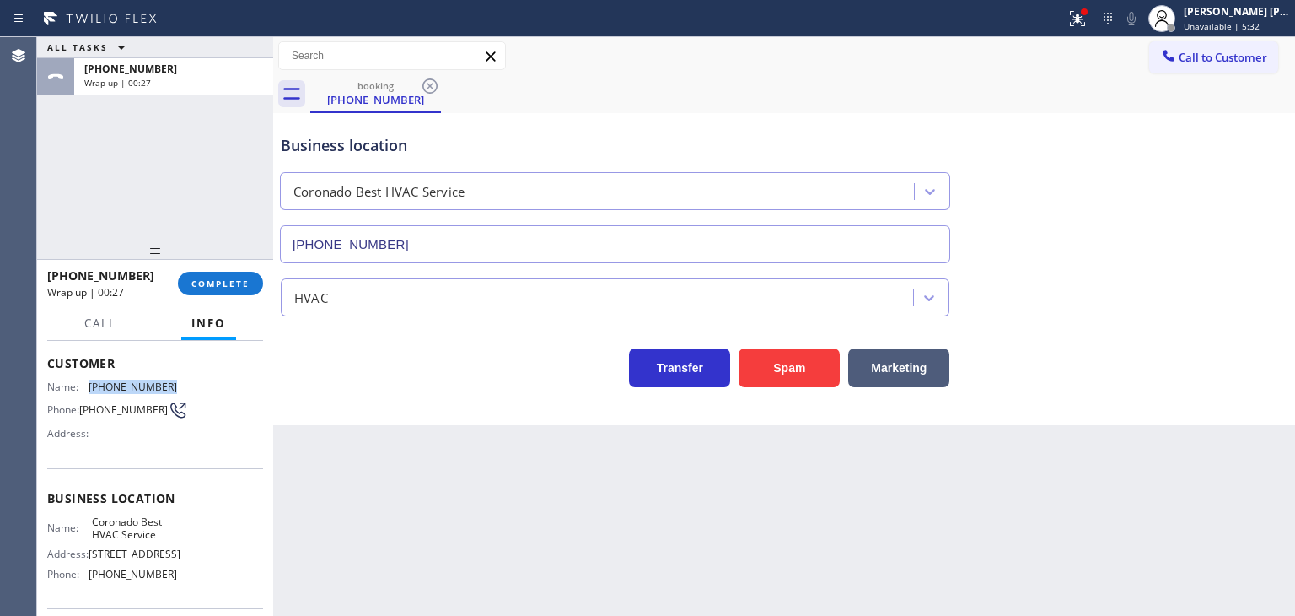
drag, startPoint x: 176, startPoint y: 377, endPoint x: 88, endPoint y: 382, distance: 88.7
click at [88, 382] on div "Name: [PHONE_NUMBER] Phone: [PHONE_NUMBER] Address:" at bounding box center [155, 413] width 216 height 67
copy div "[PHONE_NUMBER]"
click at [1215, 24] on span "Unavailable | 6:35" at bounding box center [1222, 26] width 76 height 12
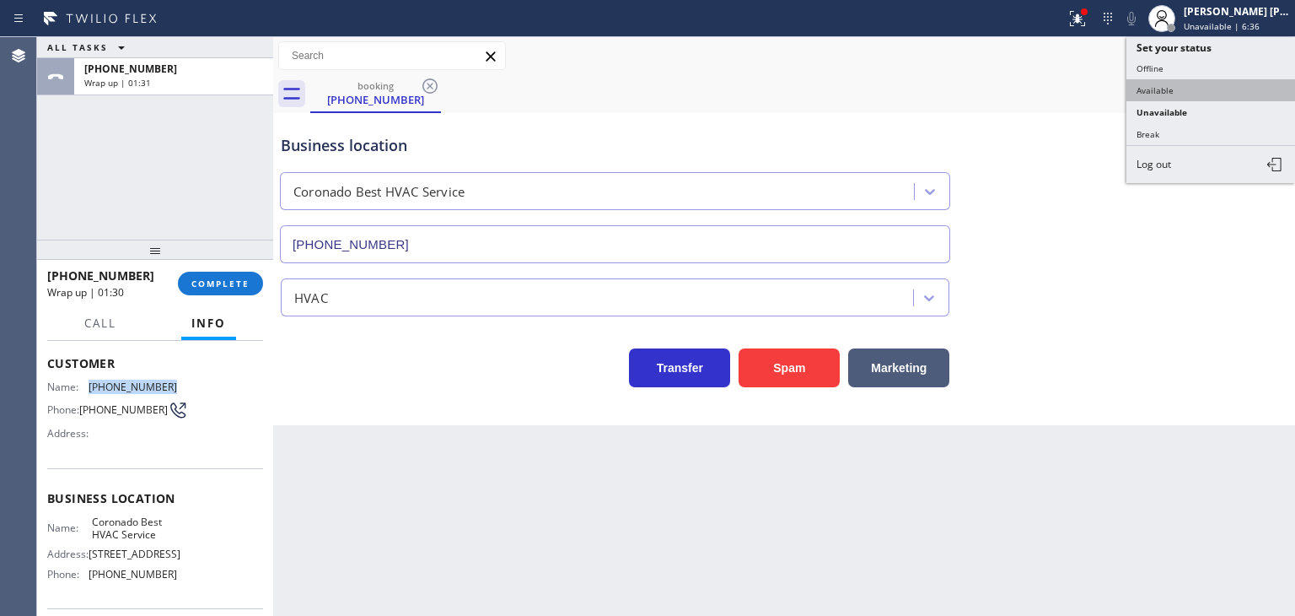
click at [1198, 86] on button "Available" at bounding box center [1211, 90] width 169 height 22
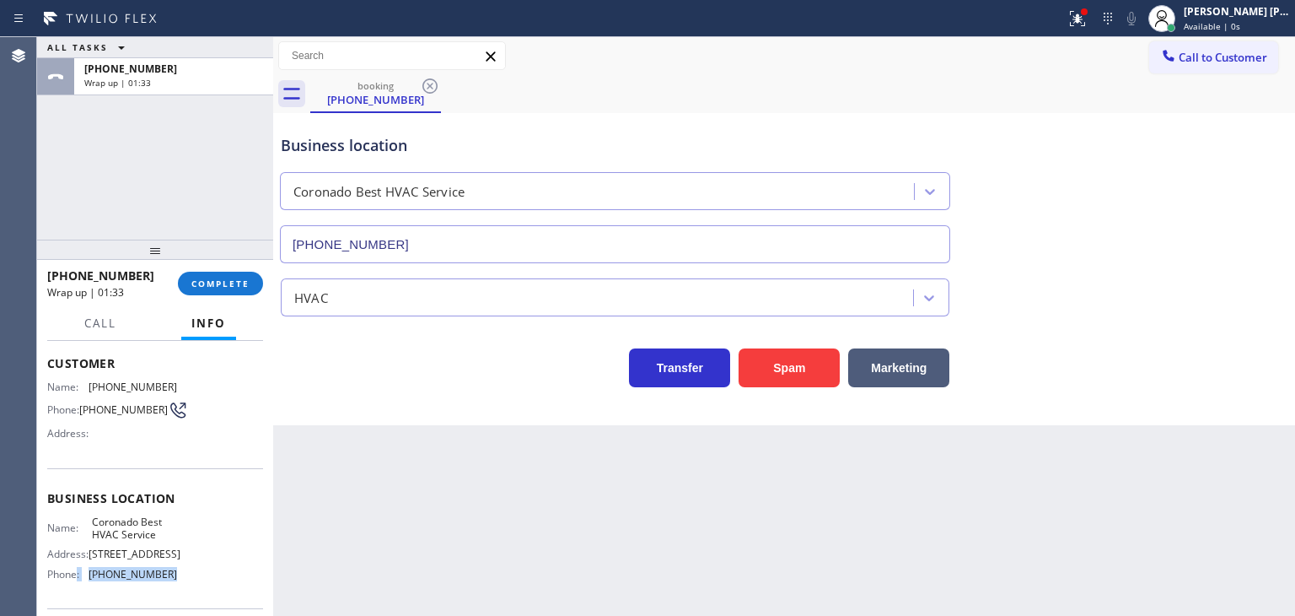
drag, startPoint x: 182, startPoint y: 575, endPoint x: 77, endPoint y: 586, distance: 106.0
click at [77, 586] on div "Name: Coronado Best HVAC Service Address: [STREET_ADDRESS] Phone: [PHONE_NUMBER]" at bounding box center [155, 551] width 216 height 73
click at [77, 586] on div "Name: Coronado Best HVAC Service Address: [STREET_ADDRESS] Phone: [PHONE_NUMBER]" at bounding box center [112, 551] width 130 height 73
drag, startPoint x: 196, startPoint y: 574, endPoint x: 92, endPoint y: 568, distance: 103.9
click at [92, 568] on div "Name: Coronado Best HVAC Service Address: [STREET_ADDRESS] Phone: [PHONE_NUMBER]" at bounding box center [155, 551] width 216 height 73
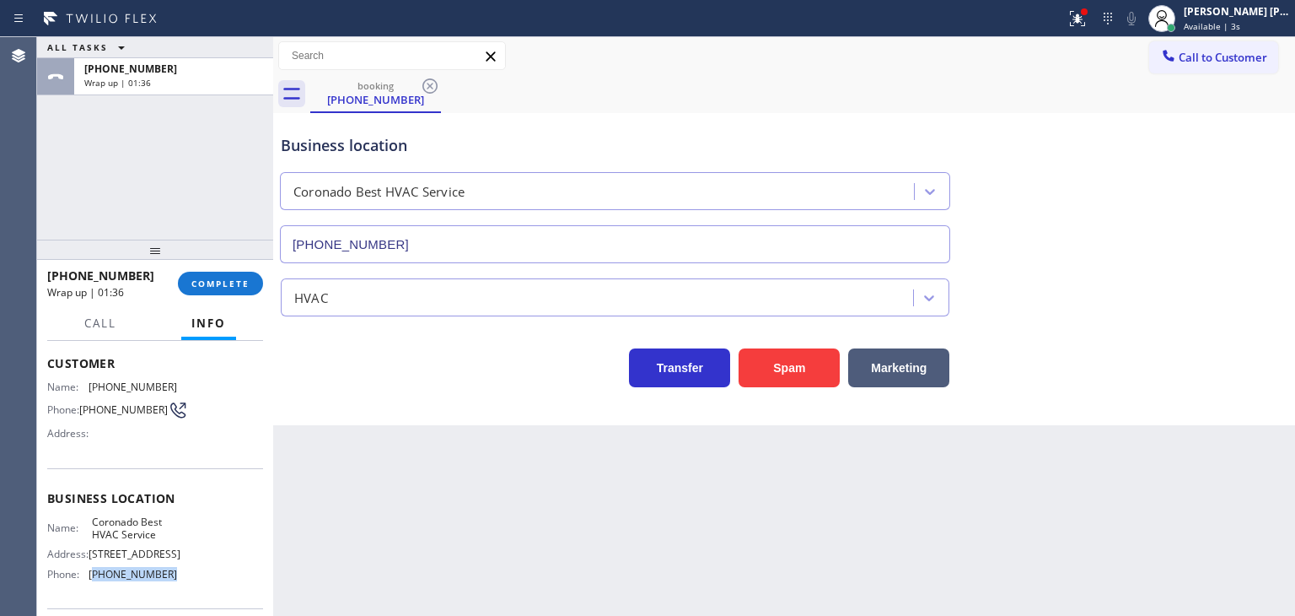
copy span "619) 202-8284"
click at [1251, 18] on div "[PERSON_NAME] [PERSON_NAME]" at bounding box center [1237, 11] width 106 height 14
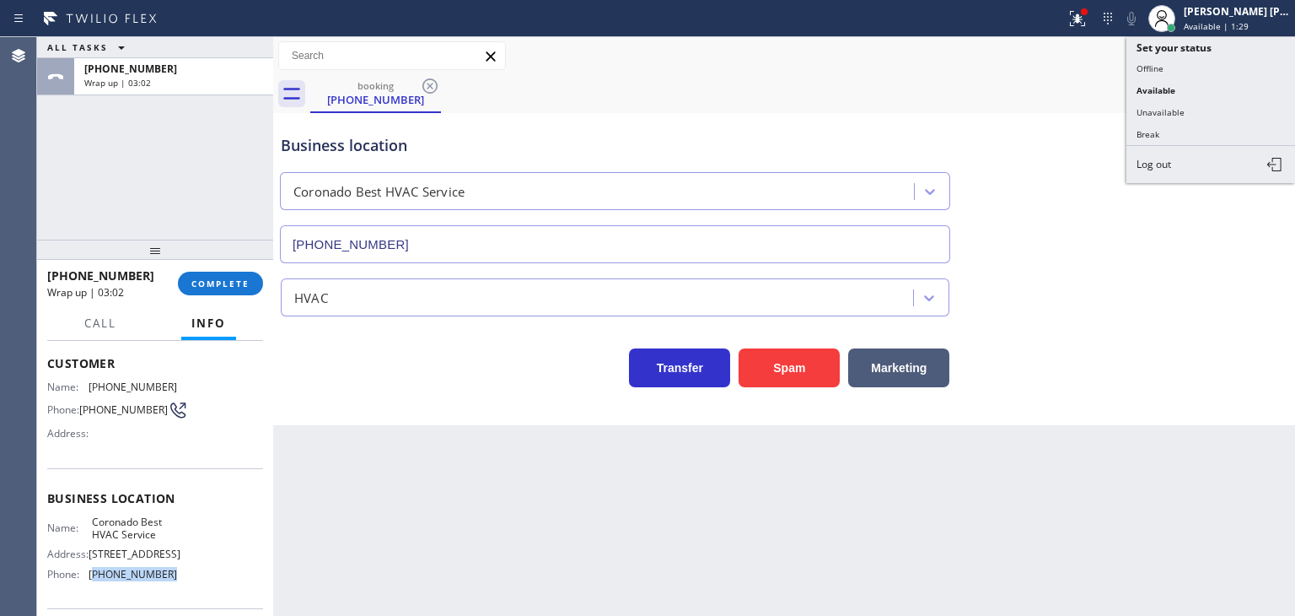
click at [1205, 135] on button "Break" at bounding box center [1211, 134] width 169 height 22
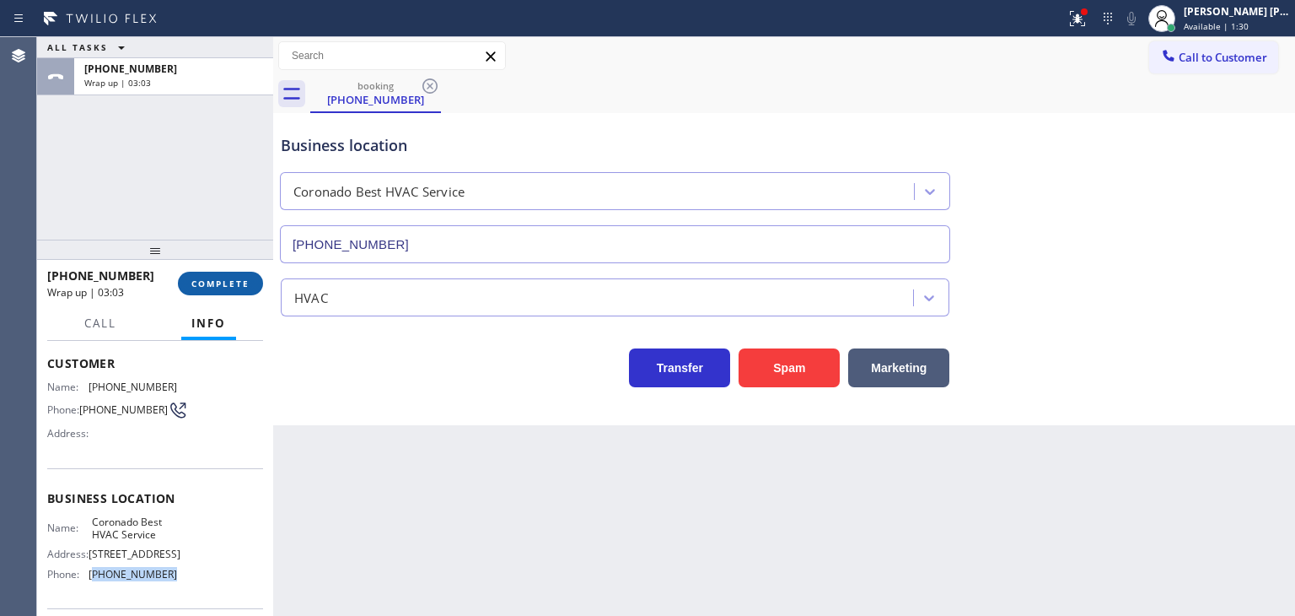
click at [207, 291] on button "COMPLETE" at bounding box center [220, 284] width 85 height 24
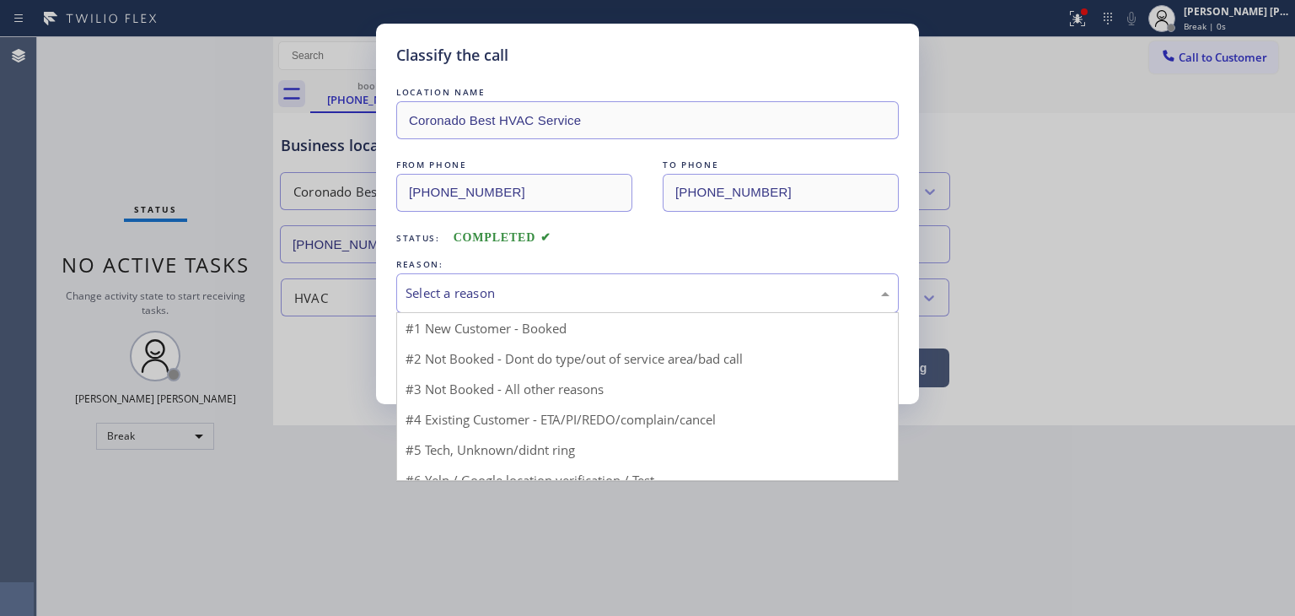
click at [420, 291] on div "Select a reason" at bounding box center [648, 292] width 484 height 19
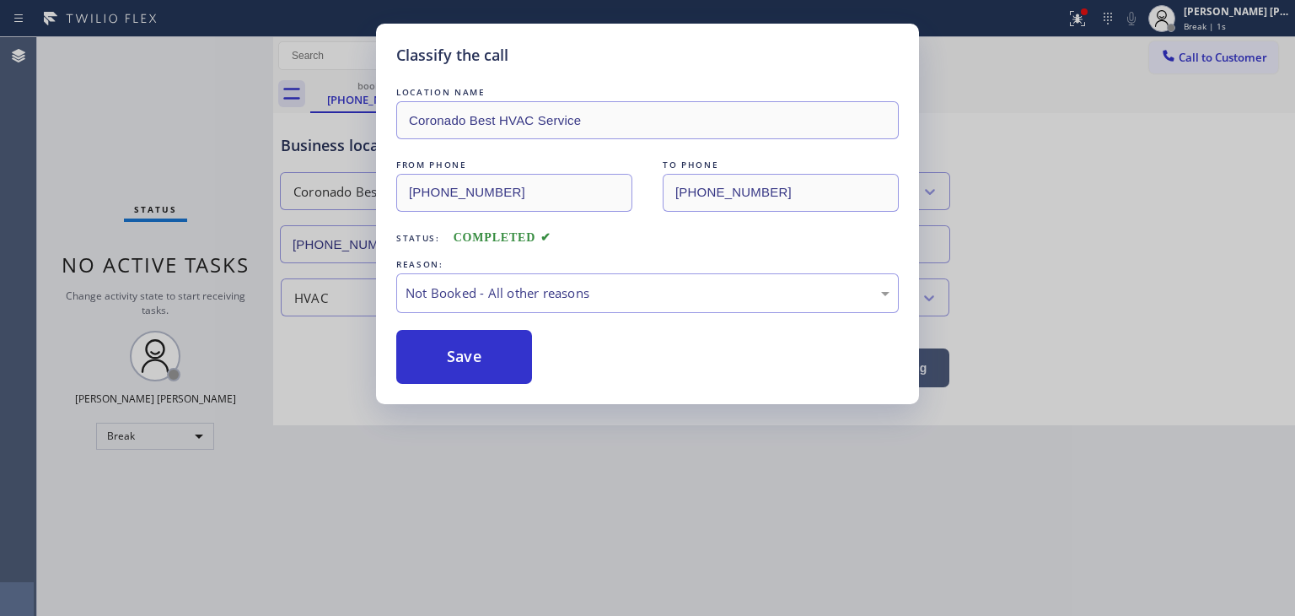
click at [459, 348] on button "Save" at bounding box center [464, 357] width 136 height 54
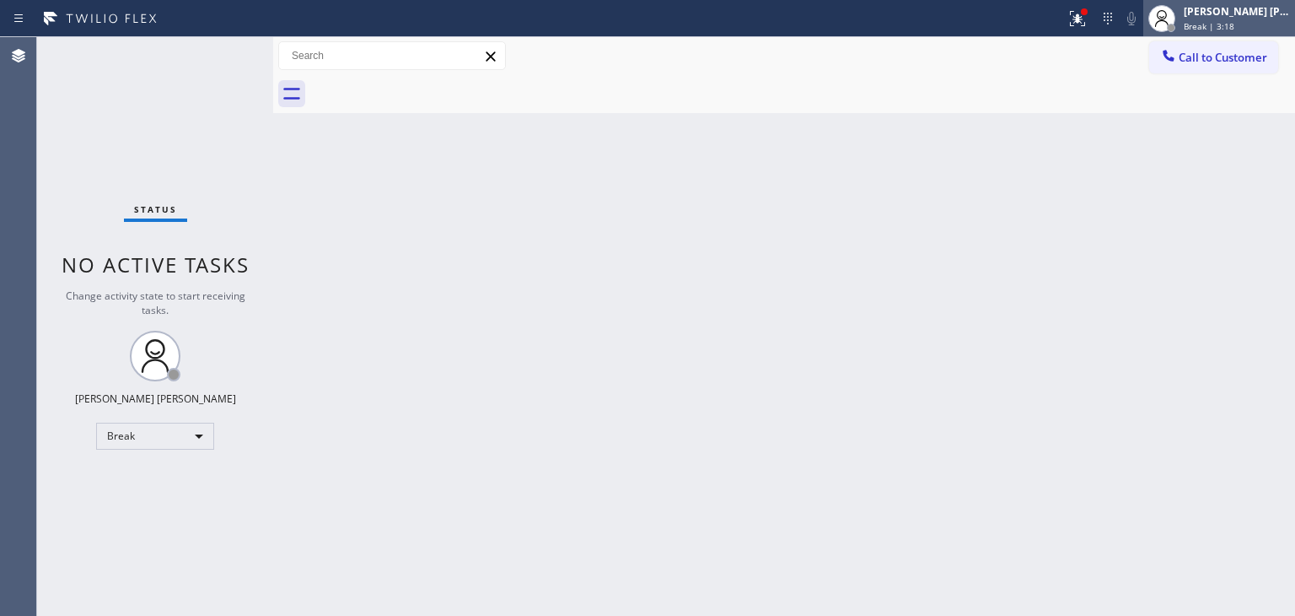
click at [1249, 17] on div "[PERSON_NAME] [PERSON_NAME]" at bounding box center [1237, 11] width 106 height 14
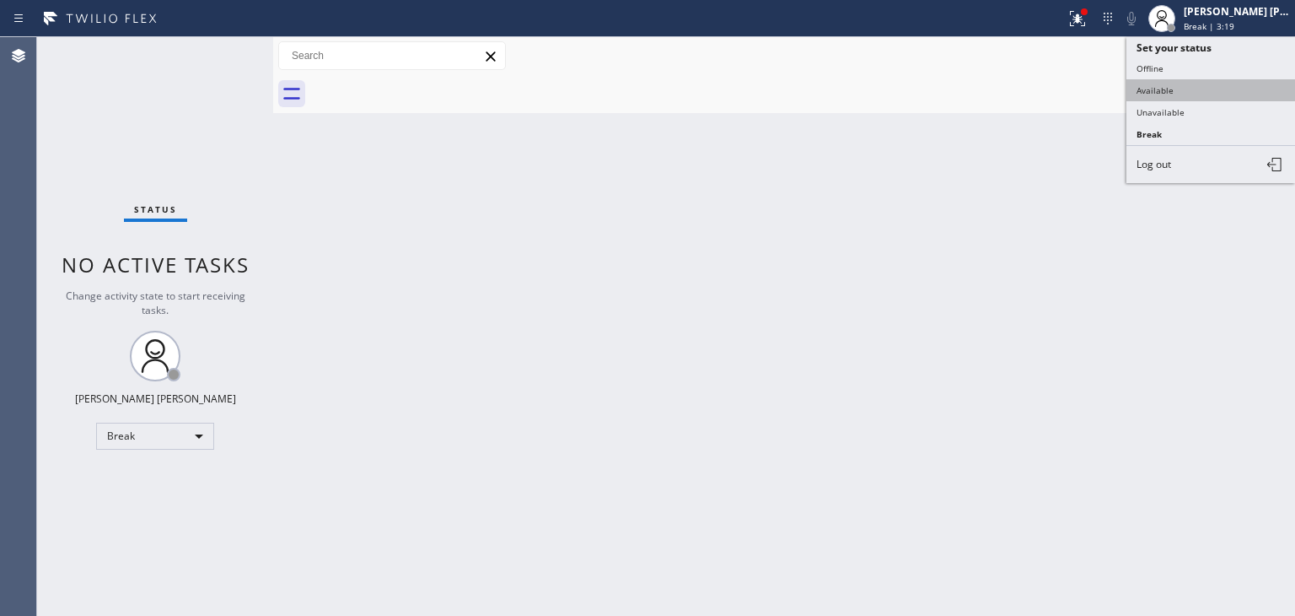
click at [1180, 85] on button "Available" at bounding box center [1211, 90] width 169 height 22
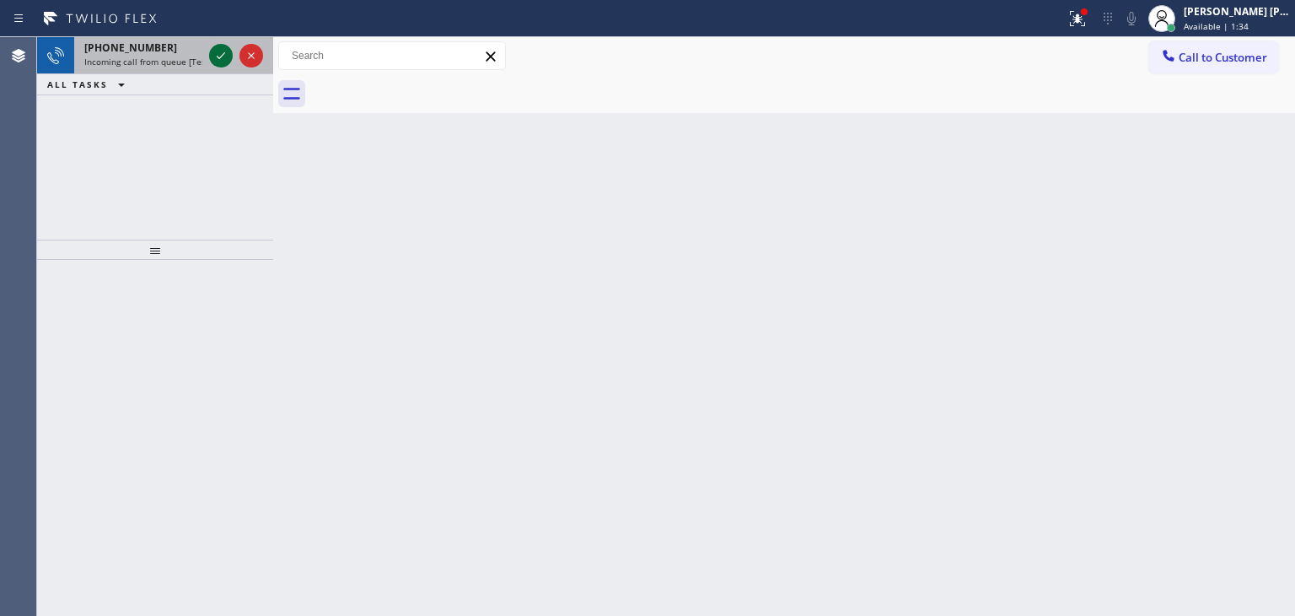
click at [228, 54] on icon at bounding box center [221, 56] width 20 height 20
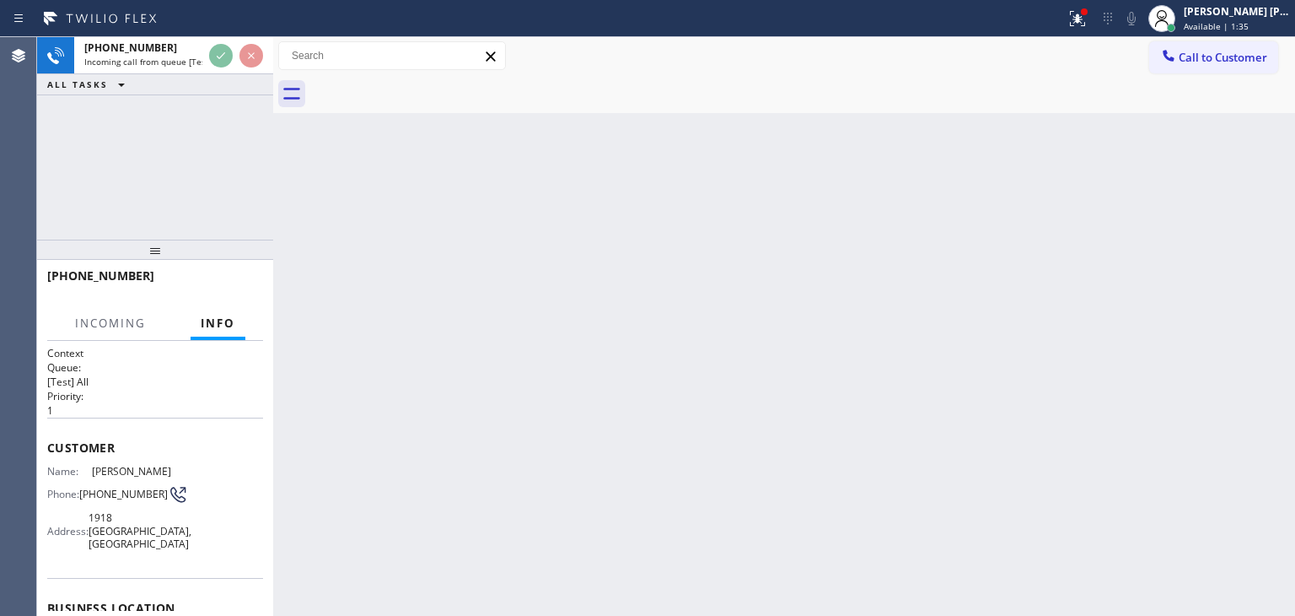
scroll to position [169, 0]
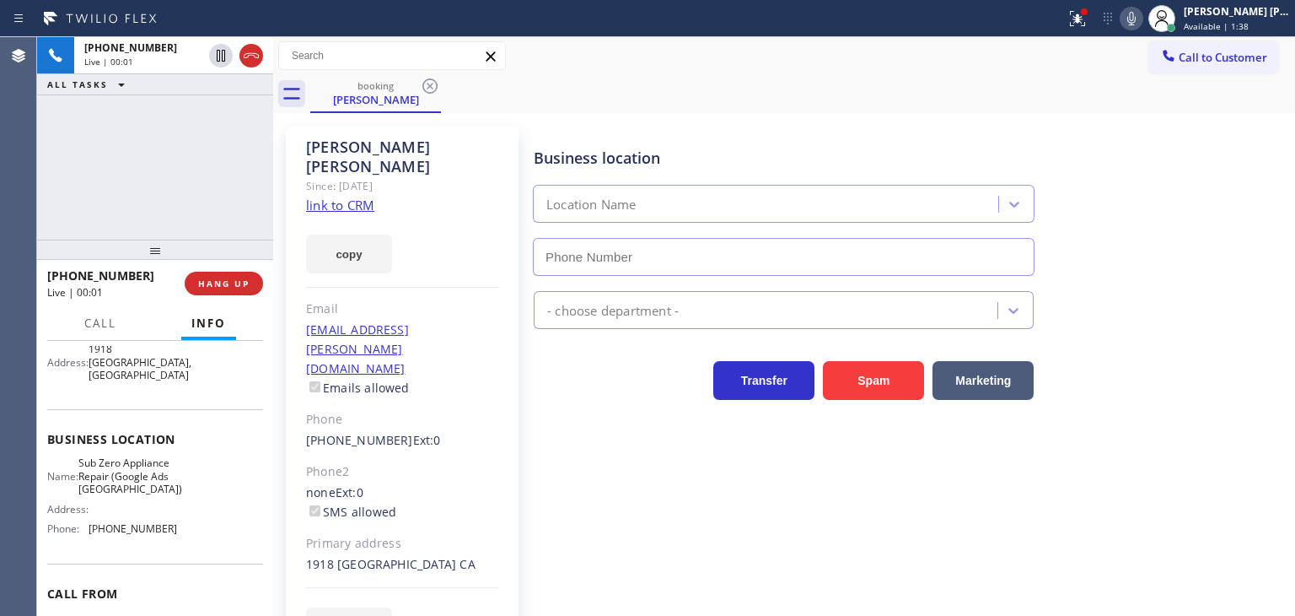
type input "[PHONE_NUMBER]"
click at [352, 197] on link "link to CRM" at bounding box center [340, 205] width 68 height 17
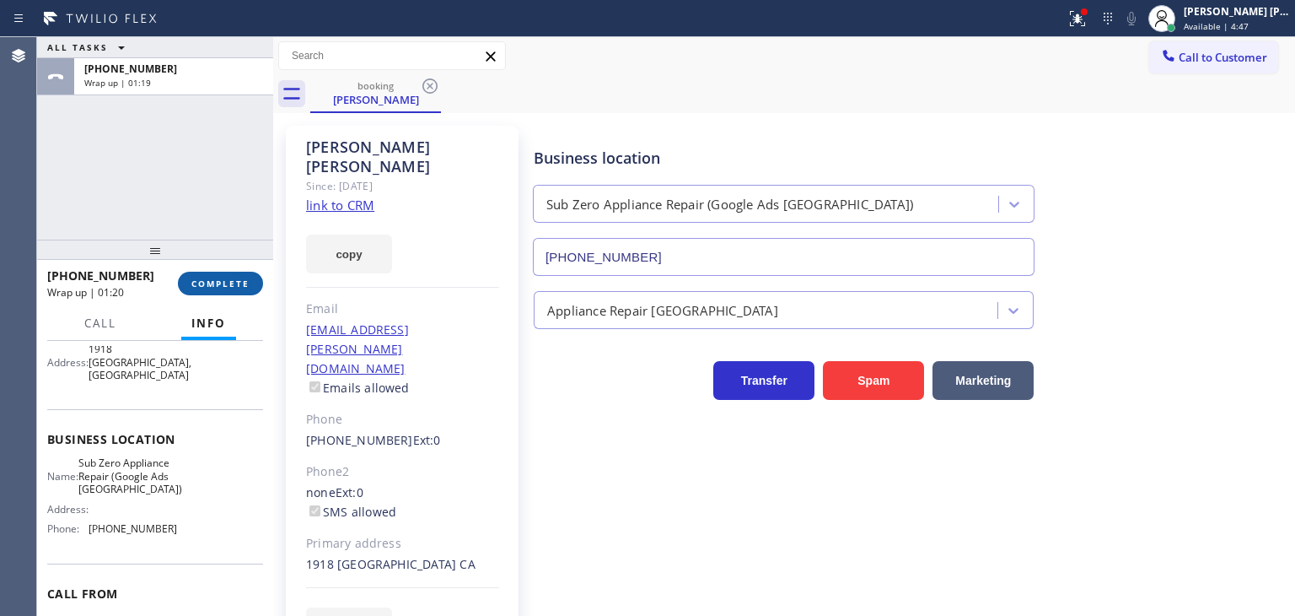
click at [213, 279] on span "COMPLETE" at bounding box center [220, 283] width 58 height 12
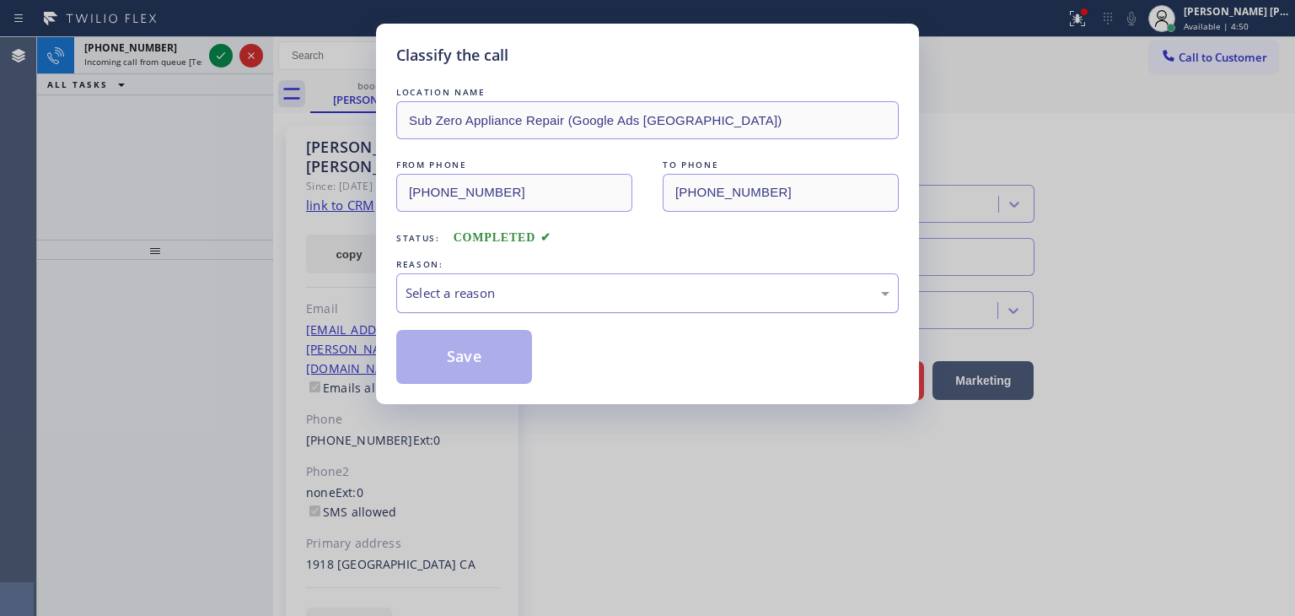
click at [519, 303] on div "Select a reason" at bounding box center [647, 293] width 503 height 40
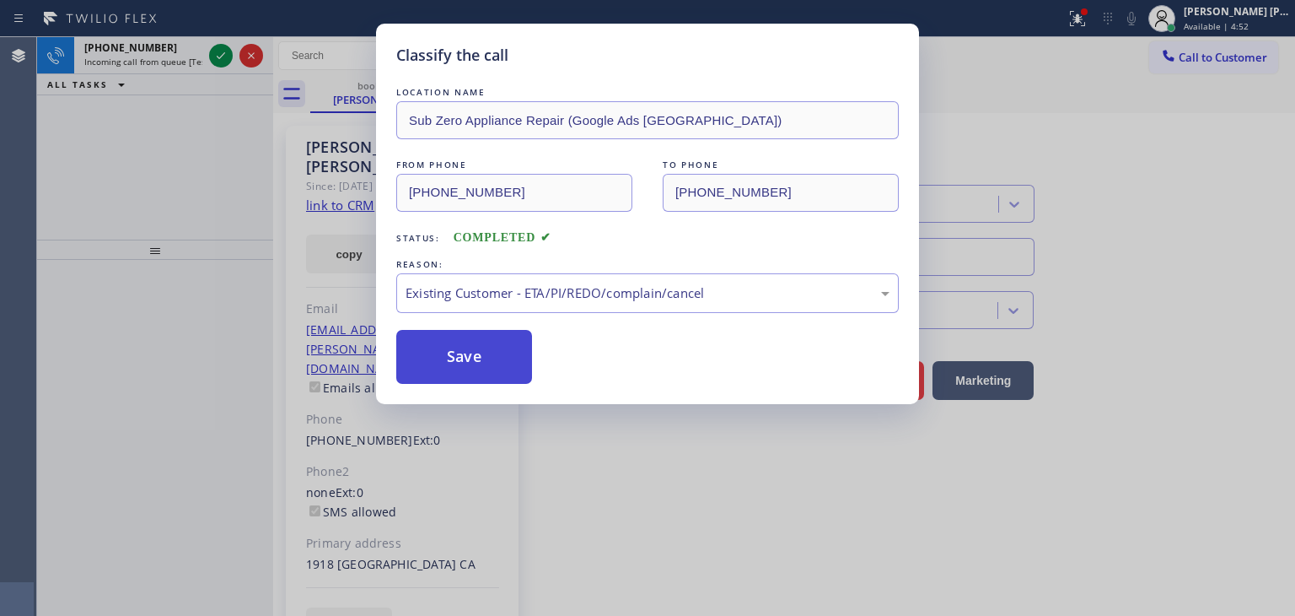
drag, startPoint x: 461, startPoint y: 355, endPoint x: 452, endPoint y: 347, distance: 12.0
click at [460, 354] on button "Save" at bounding box center [464, 357] width 136 height 54
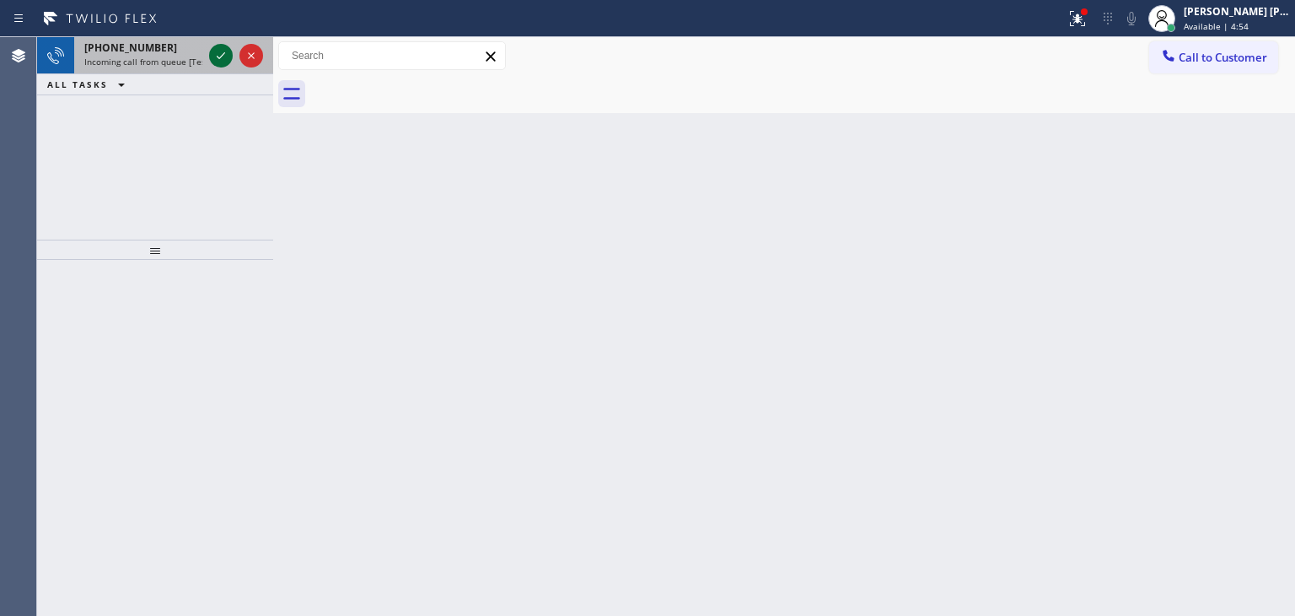
click at [219, 58] on icon at bounding box center [221, 55] width 8 height 7
click at [220, 55] on icon at bounding box center [221, 56] width 20 height 20
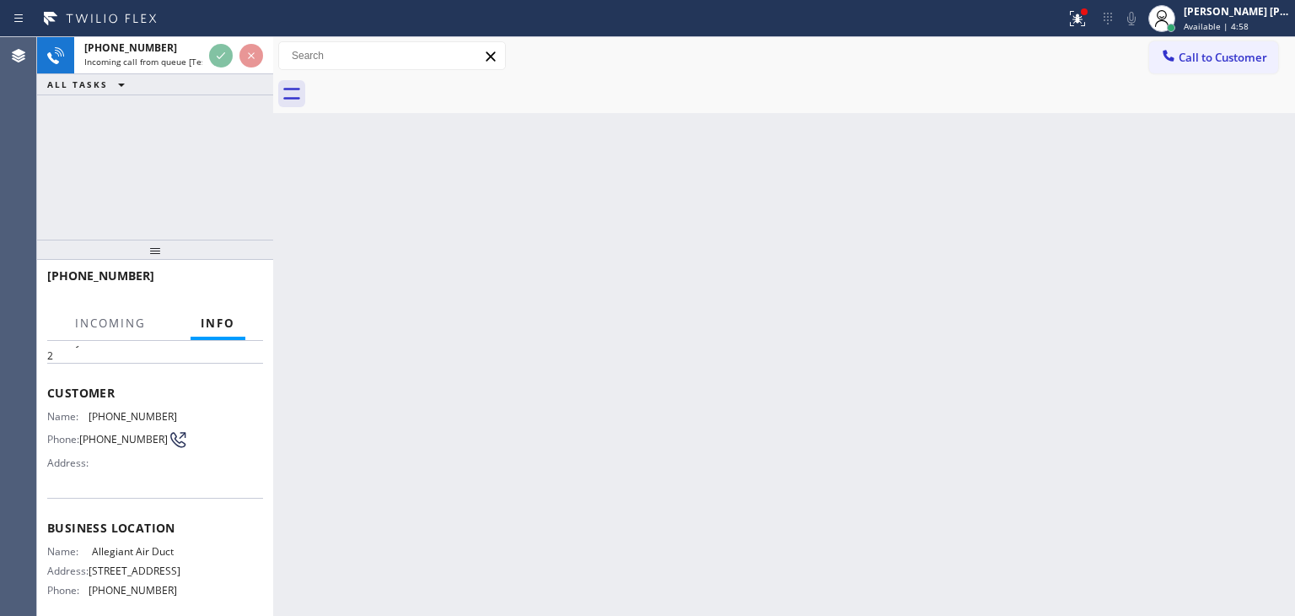
scroll to position [84, 0]
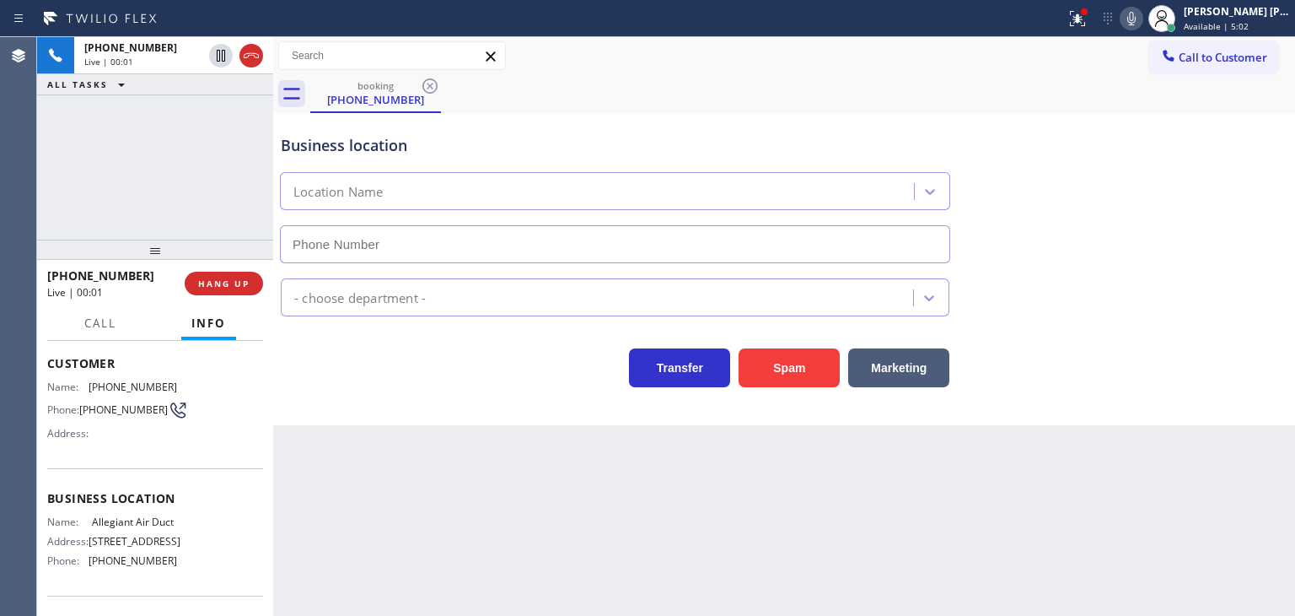
type input "[PHONE_NUMBER]"
click at [1215, 326] on div "Transfer Spam Marketing" at bounding box center [784, 351] width 1014 height 71
click at [1142, 19] on icon at bounding box center [1132, 18] width 20 height 20
click at [1244, 89] on div "booking [PHONE_NUMBER]" at bounding box center [802, 94] width 985 height 38
click at [1142, 14] on icon at bounding box center [1132, 18] width 20 height 20
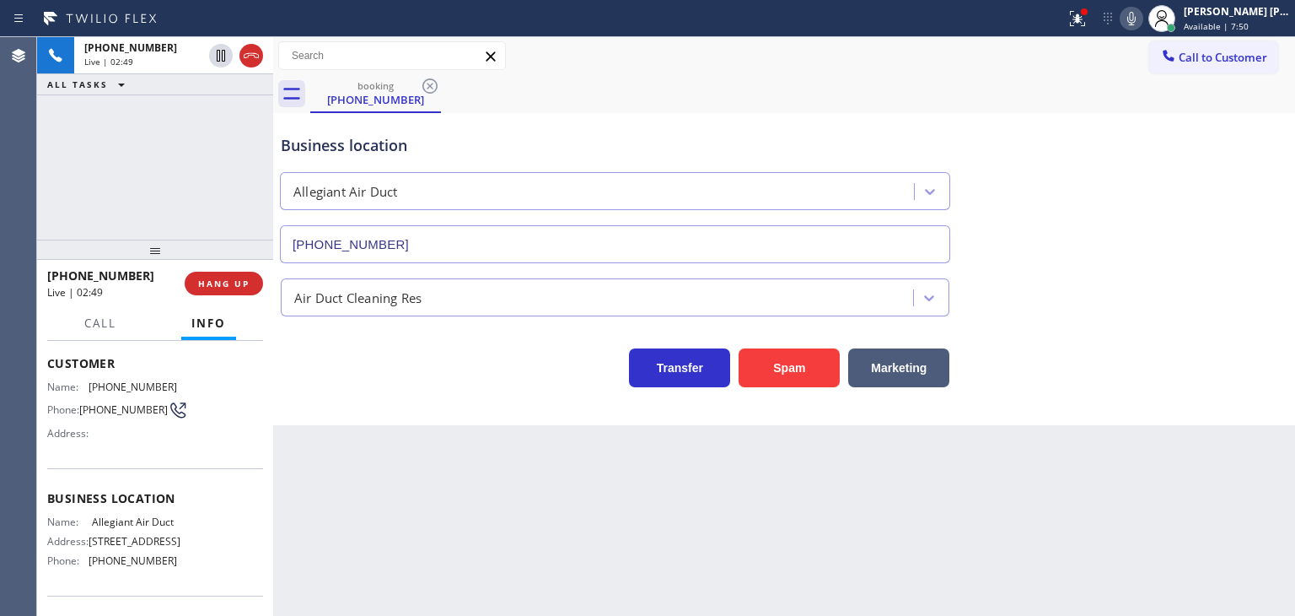
click at [1142, 14] on icon at bounding box center [1132, 18] width 20 height 20
drag, startPoint x: 219, startPoint y: 113, endPoint x: 1148, endPoint y: 35, distance: 931.9
click at [219, 113] on icon at bounding box center [221, 114] width 20 height 20
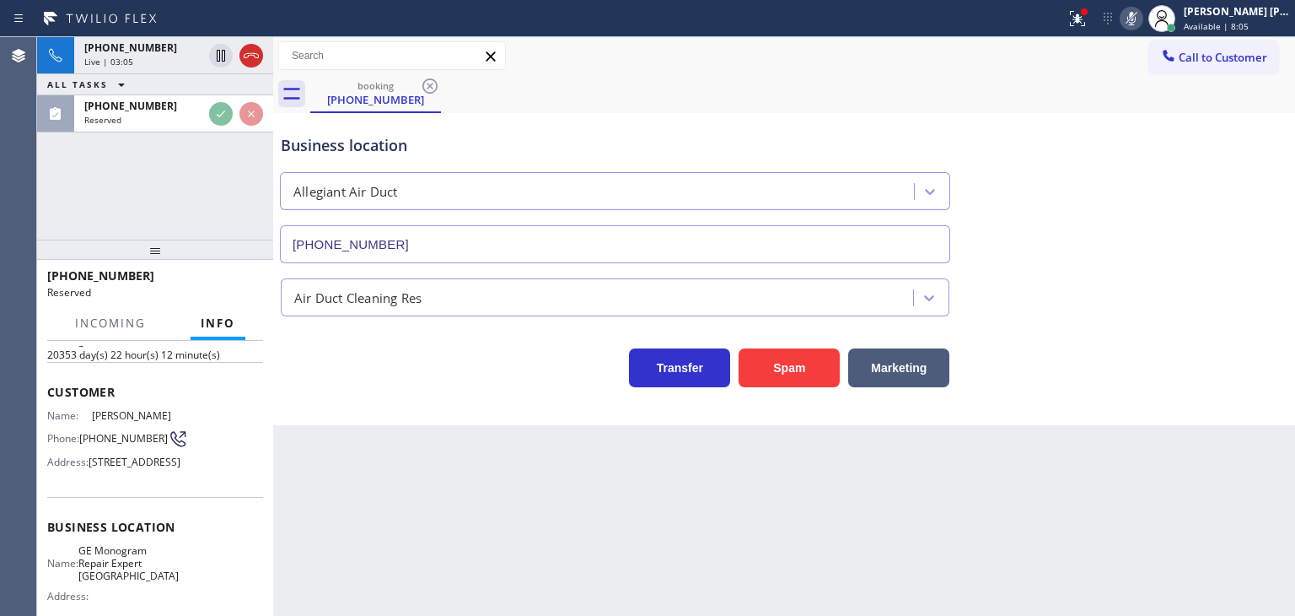
scroll to position [111, 0]
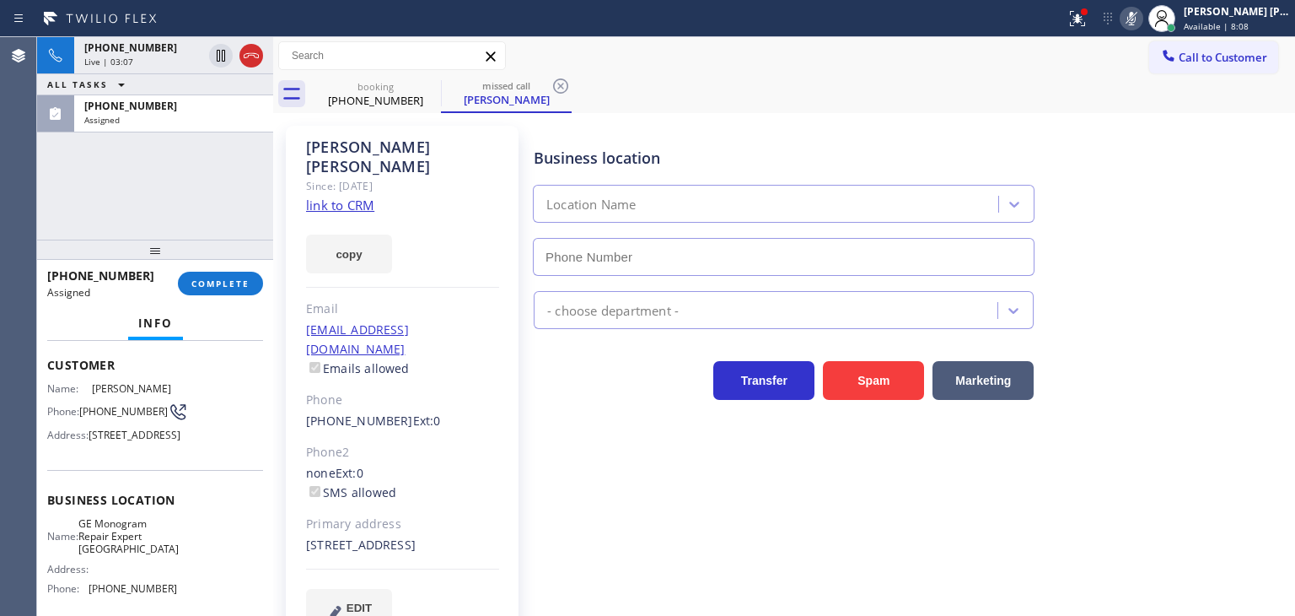
type input "[PHONE_NUMBER]"
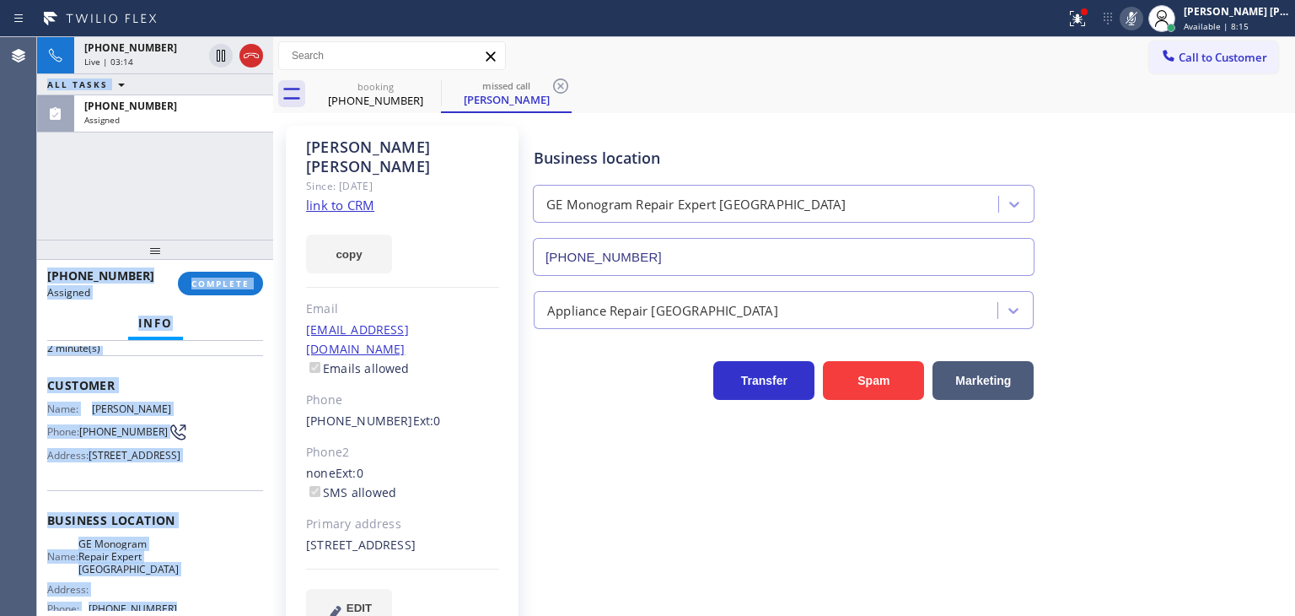
scroll to position [85, 0]
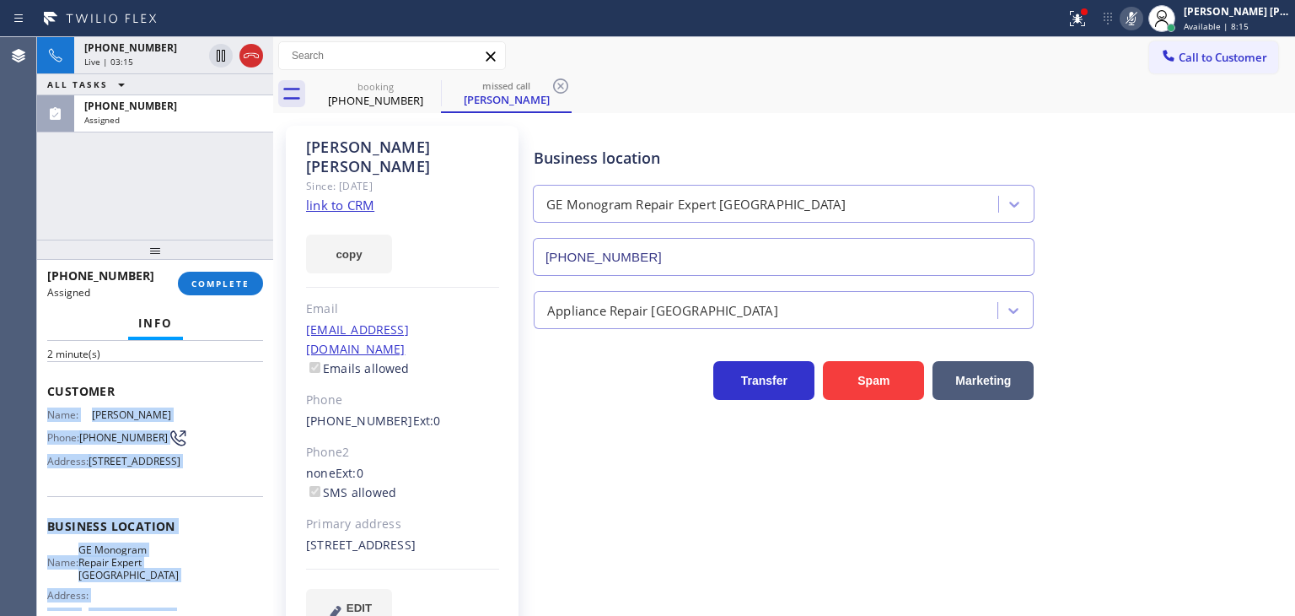
drag, startPoint x: 180, startPoint y: 552, endPoint x: 40, endPoint y: 398, distance: 207.2
click at [40, 398] on div "Context Queue: Appliance Repair High End Priority: 0 Task Age: [DEMOGRAPHIC_DAT…" at bounding box center [155, 478] width 236 height 275
click at [226, 279] on span "COMPLETE" at bounding box center [220, 283] width 58 height 12
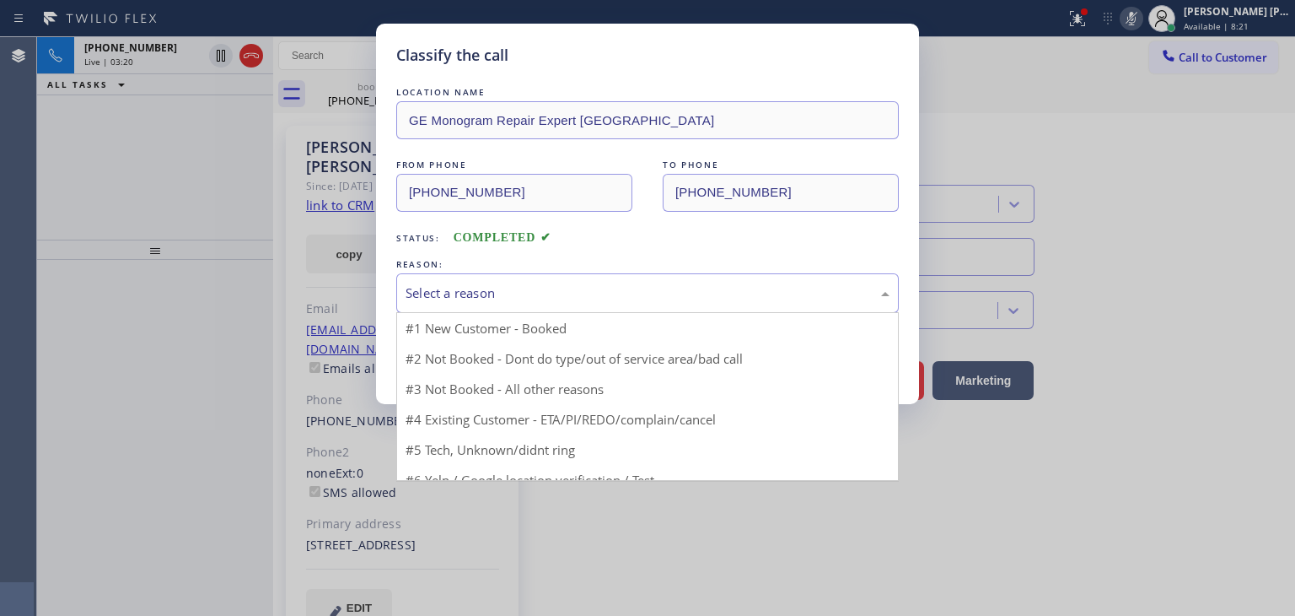
click at [547, 291] on div "Select a reason" at bounding box center [648, 292] width 484 height 19
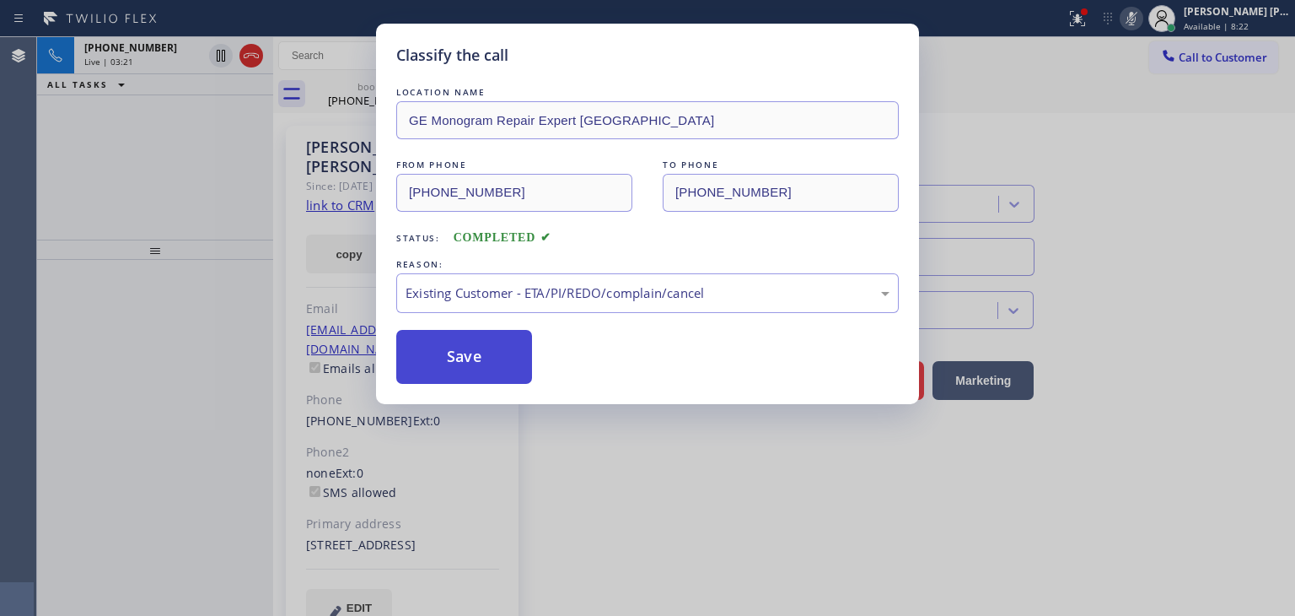
click at [476, 355] on button "Save" at bounding box center [464, 357] width 136 height 54
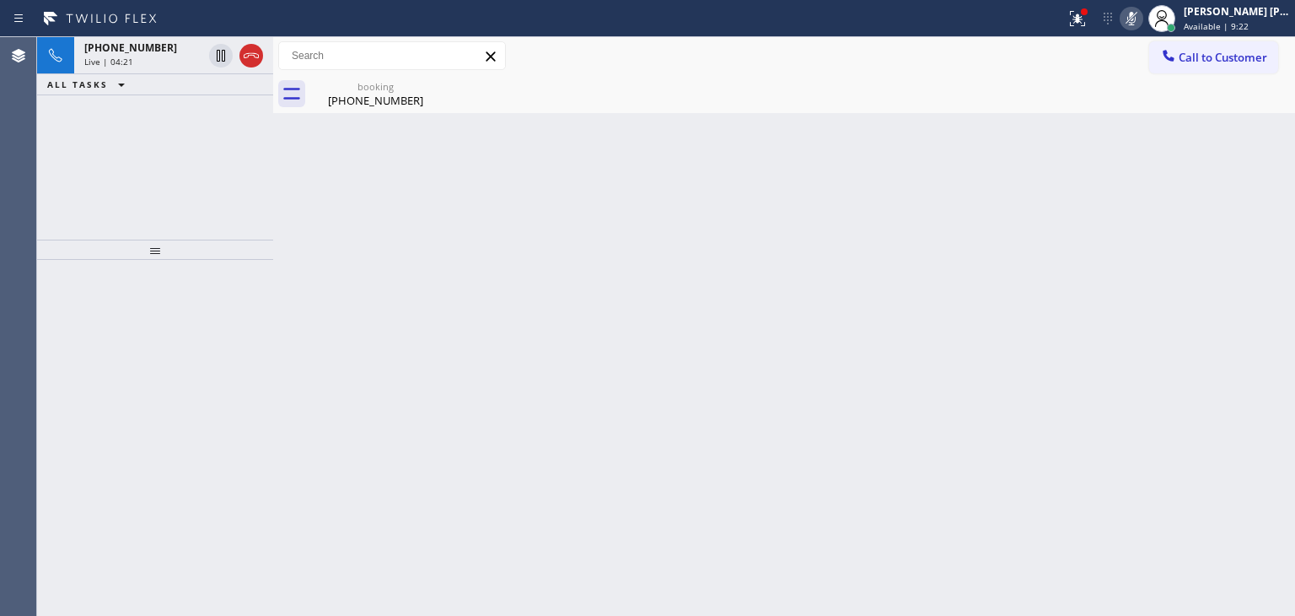
drag, startPoint x: 1242, startPoint y: 153, endPoint x: 1219, endPoint y: 119, distance: 41.2
click at [1242, 153] on div "Back to Dashboard Change Sender ID Customers Technicians Select a contact Outbo…" at bounding box center [784, 326] width 1022 height 579
click at [1142, 12] on icon at bounding box center [1132, 18] width 20 height 20
click at [1136, 18] on icon at bounding box center [1132, 18] width 8 height 13
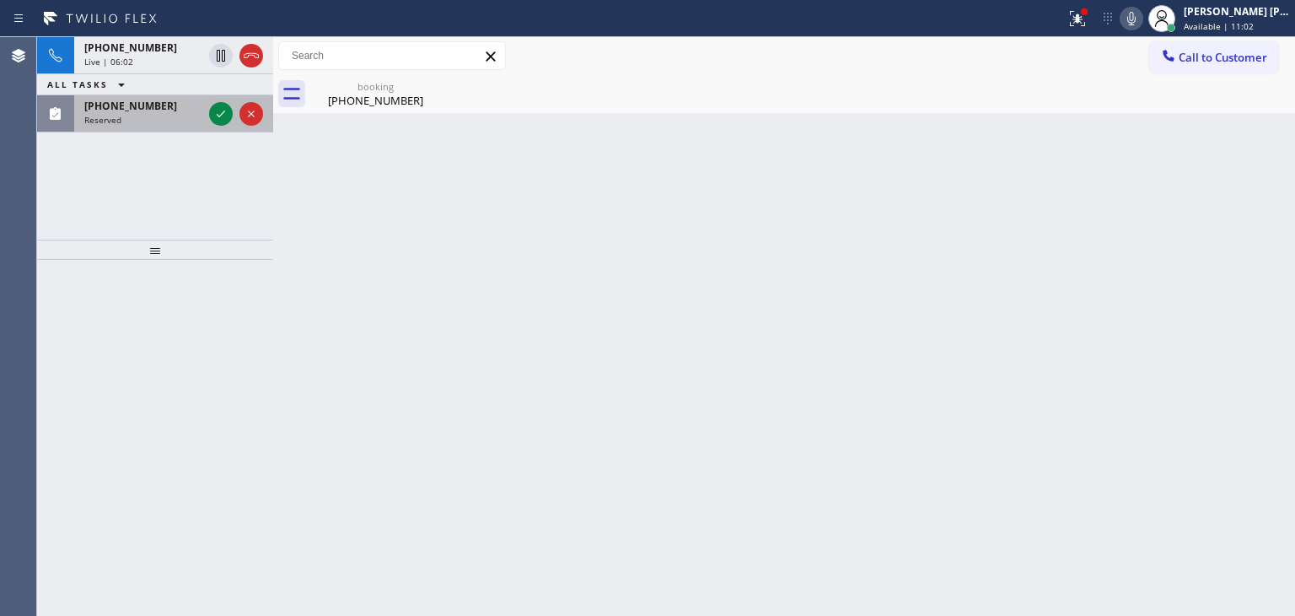
drag, startPoint x: 219, startPoint y: 108, endPoint x: 207, endPoint y: 129, distance: 24.2
click at [219, 108] on icon at bounding box center [221, 114] width 20 height 20
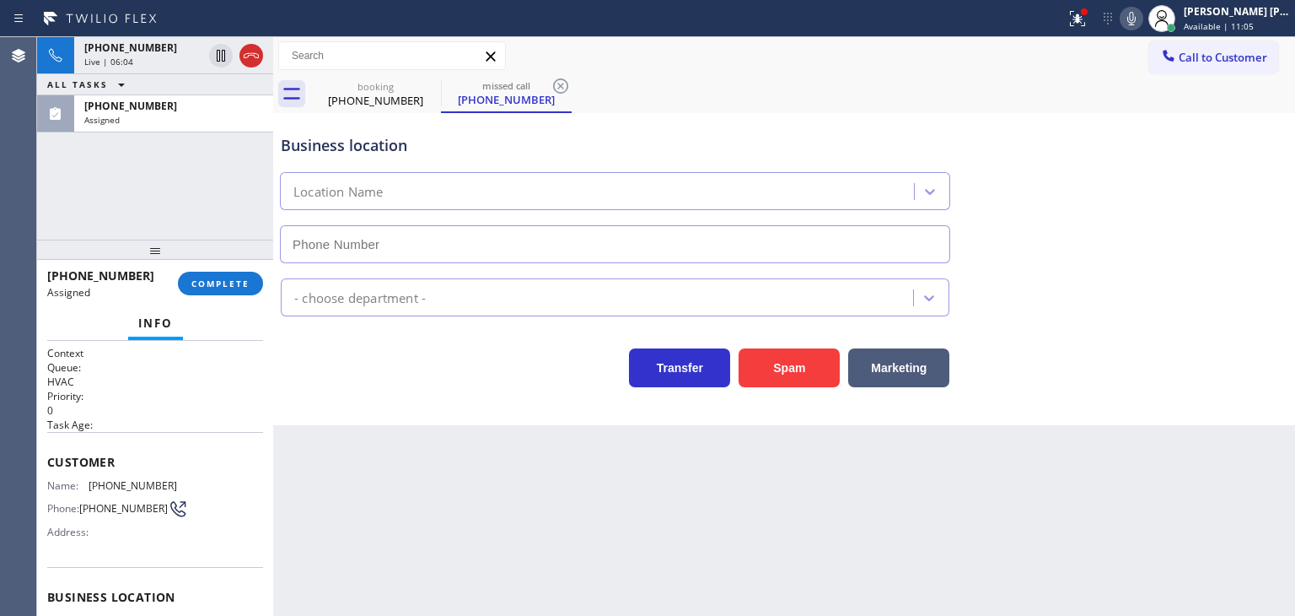
type input "[PHONE_NUMBER]"
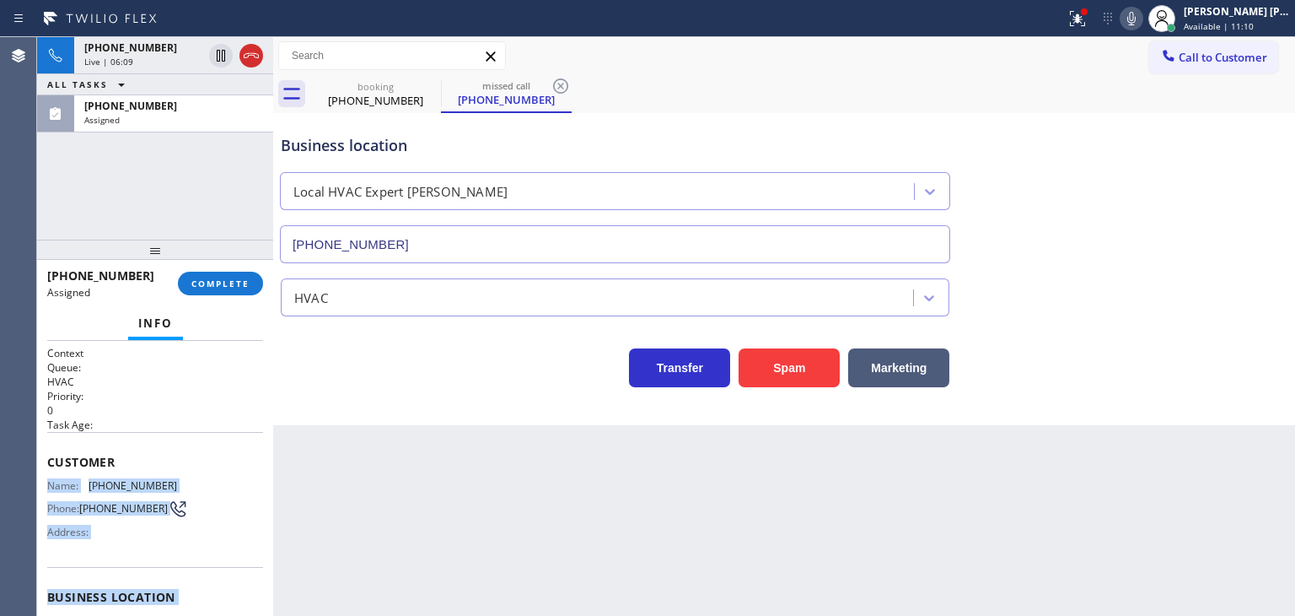
drag, startPoint x: 181, startPoint y: 520, endPoint x: 42, endPoint y: 475, distance: 146.2
click at [42, 475] on div "Context Queue: HVAC Priority: 0 Task Age: Customer Name: [PHONE_NUMBER] Phone: …" at bounding box center [155, 478] width 236 height 275
click at [220, 272] on button "COMPLETE" at bounding box center [220, 284] width 85 height 24
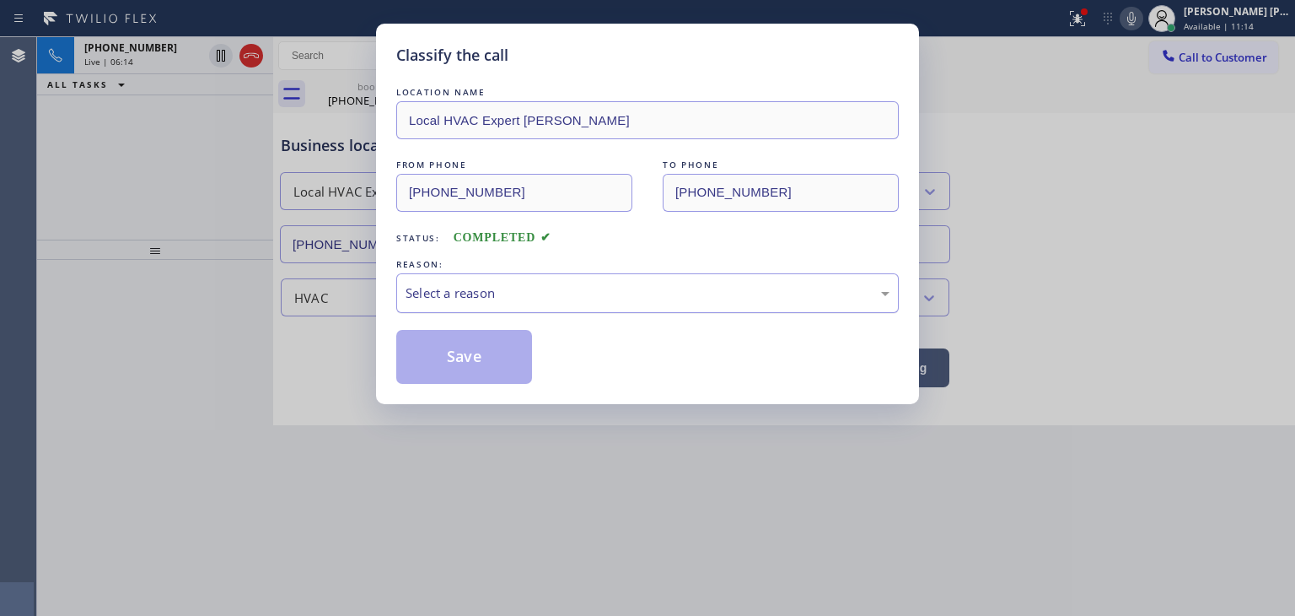
click at [537, 278] on div "Select a reason" at bounding box center [647, 293] width 503 height 40
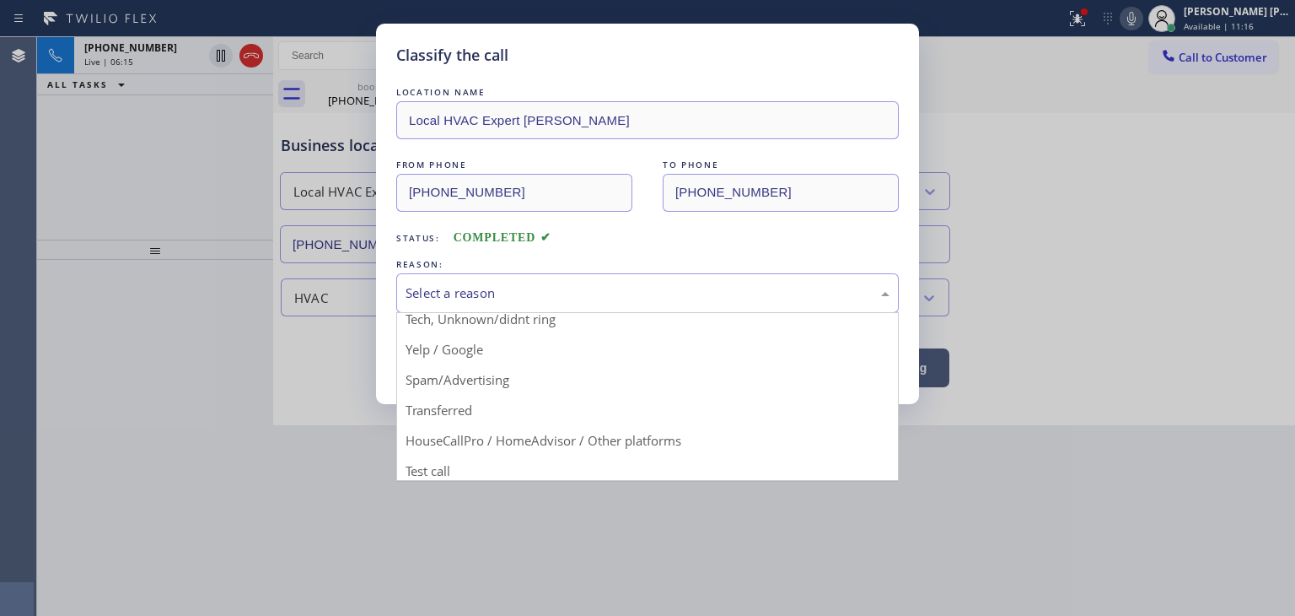
scroll to position [105, 0]
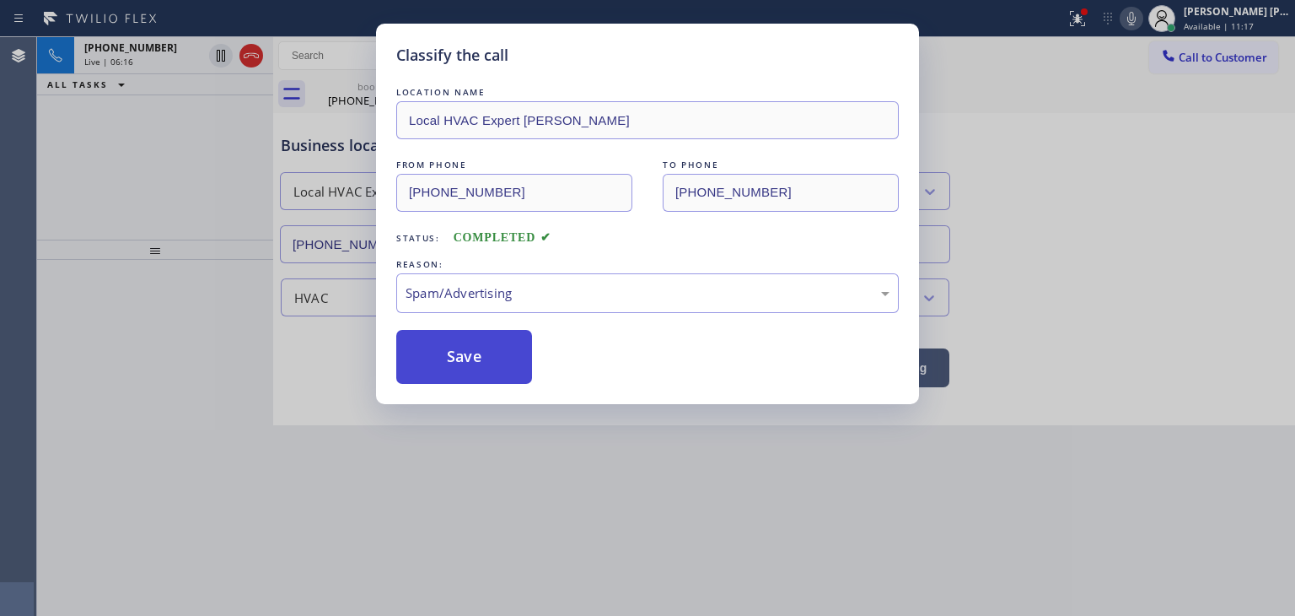
click at [477, 356] on button "Save" at bounding box center [464, 357] width 136 height 54
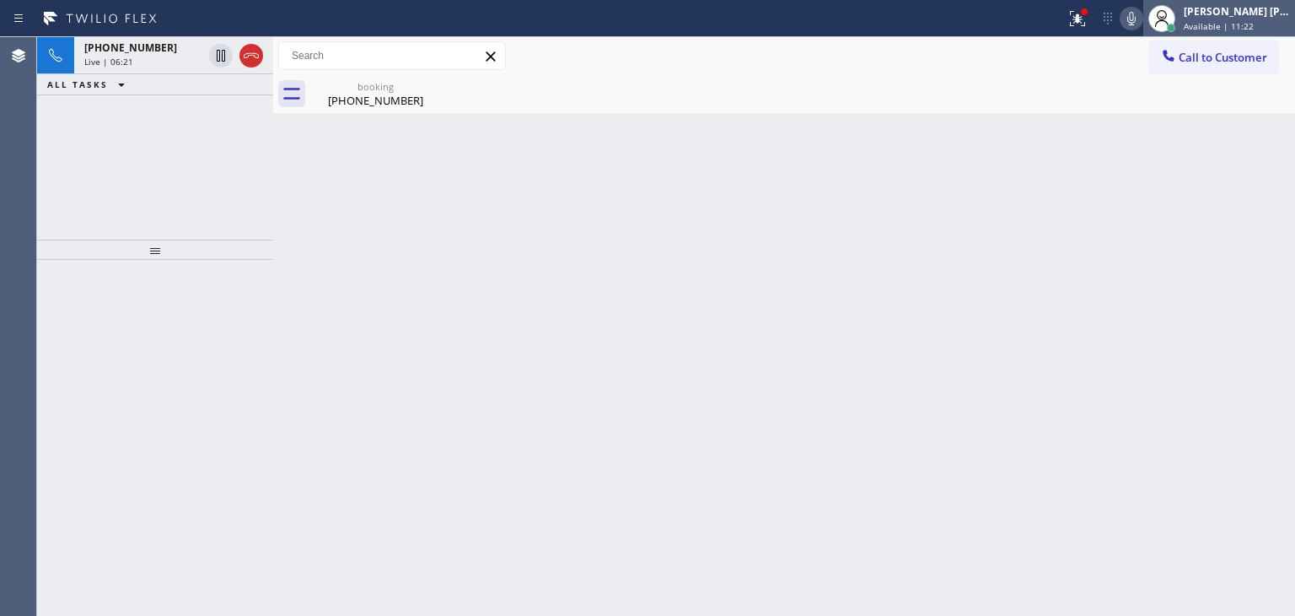
click at [1254, 28] on span "Available | 11:22" at bounding box center [1219, 26] width 70 height 12
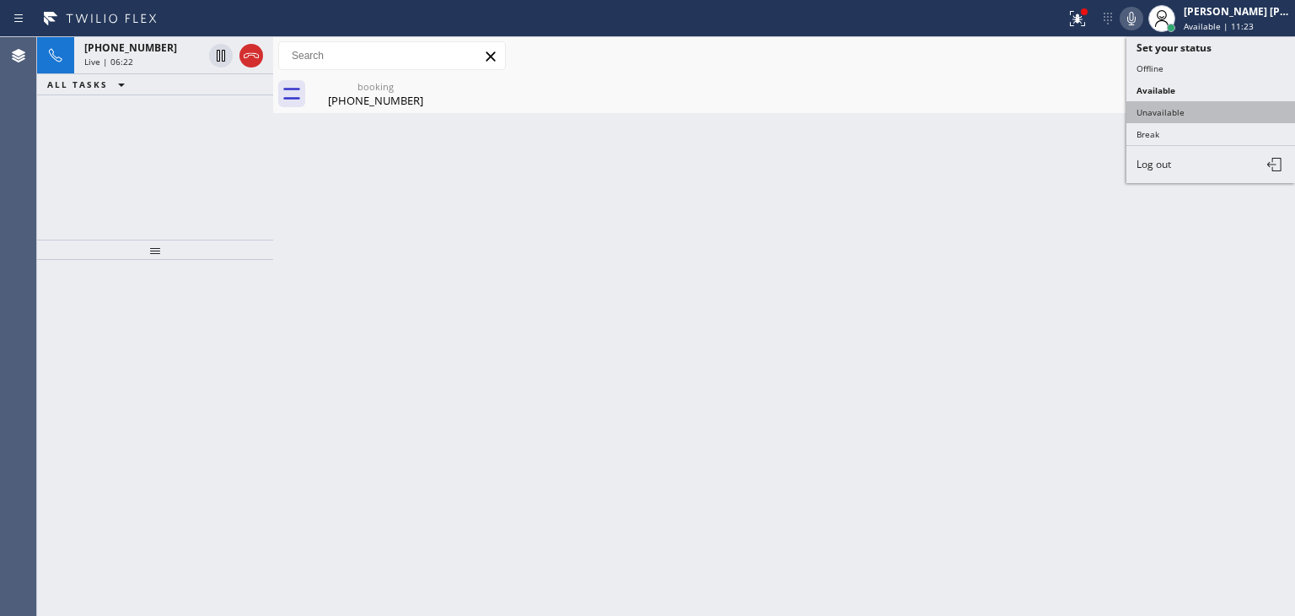
click at [1196, 107] on button "Unavailable" at bounding box center [1211, 112] width 169 height 22
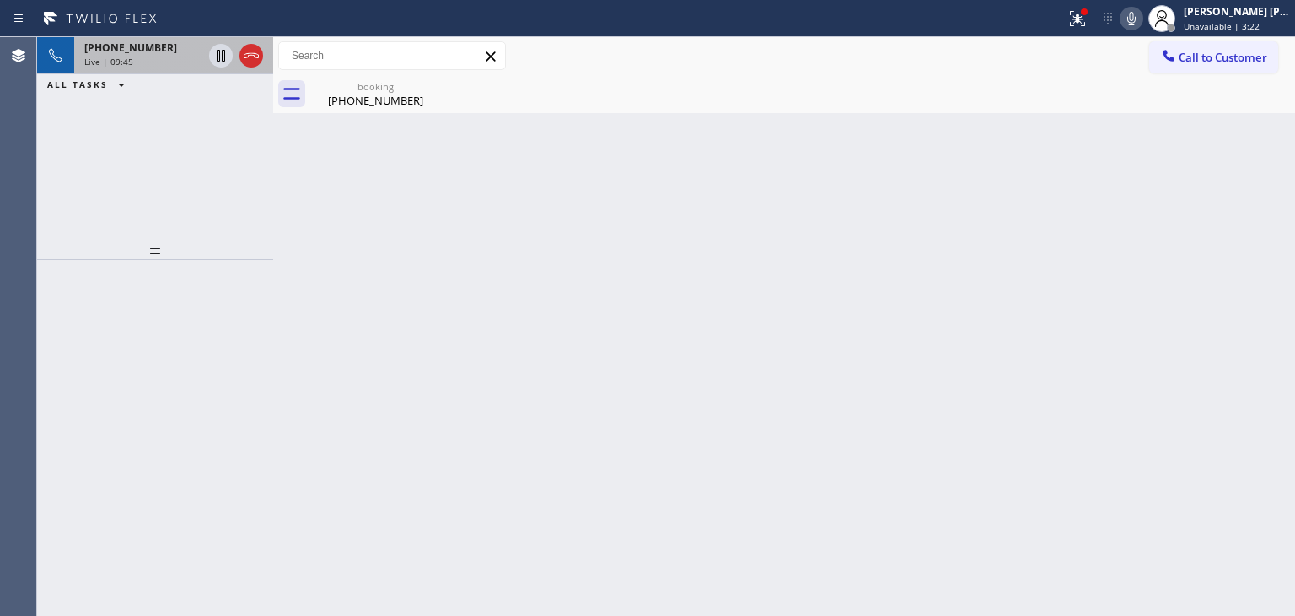
click at [137, 48] on span "[PHONE_NUMBER]" at bounding box center [130, 47] width 93 height 14
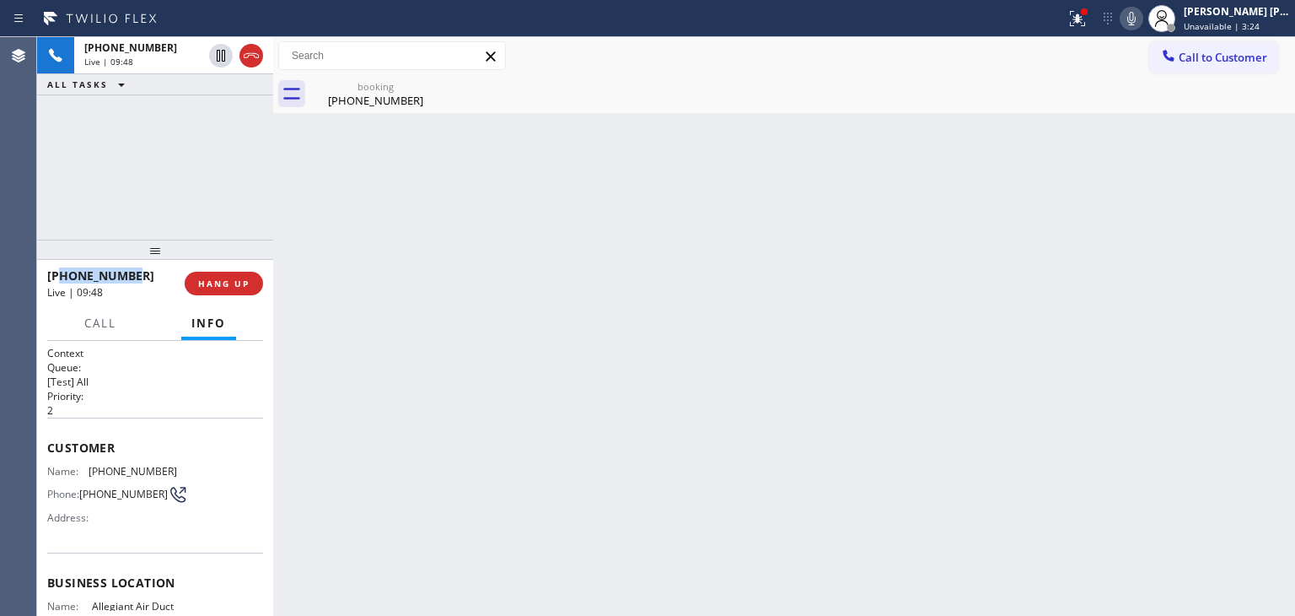
drag, startPoint x: 137, startPoint y: 274, endPoint x: 61, endPoint y: 274, distance: 76.8
click at [61, 274] on div "[PHONE_NUMBER]" at bounding box center [110, 275] width 126 height 16
click at [1142, 24] on icon at bounding box center [1132, 18] width 20 height 20
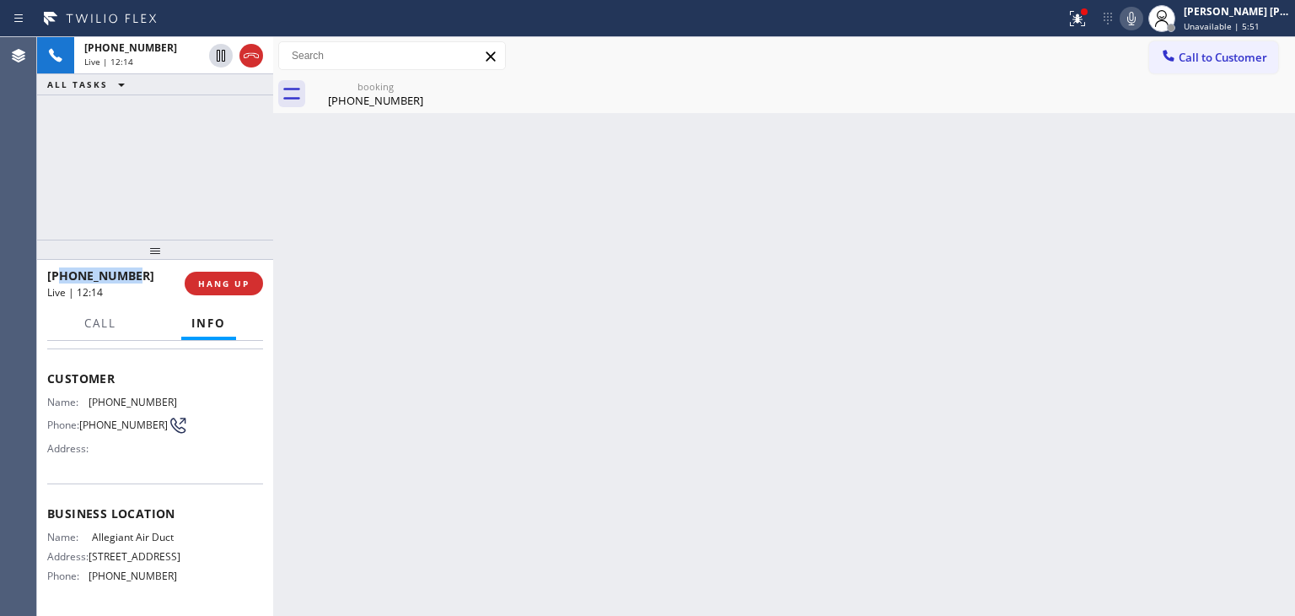
scroll to position [169, 0]
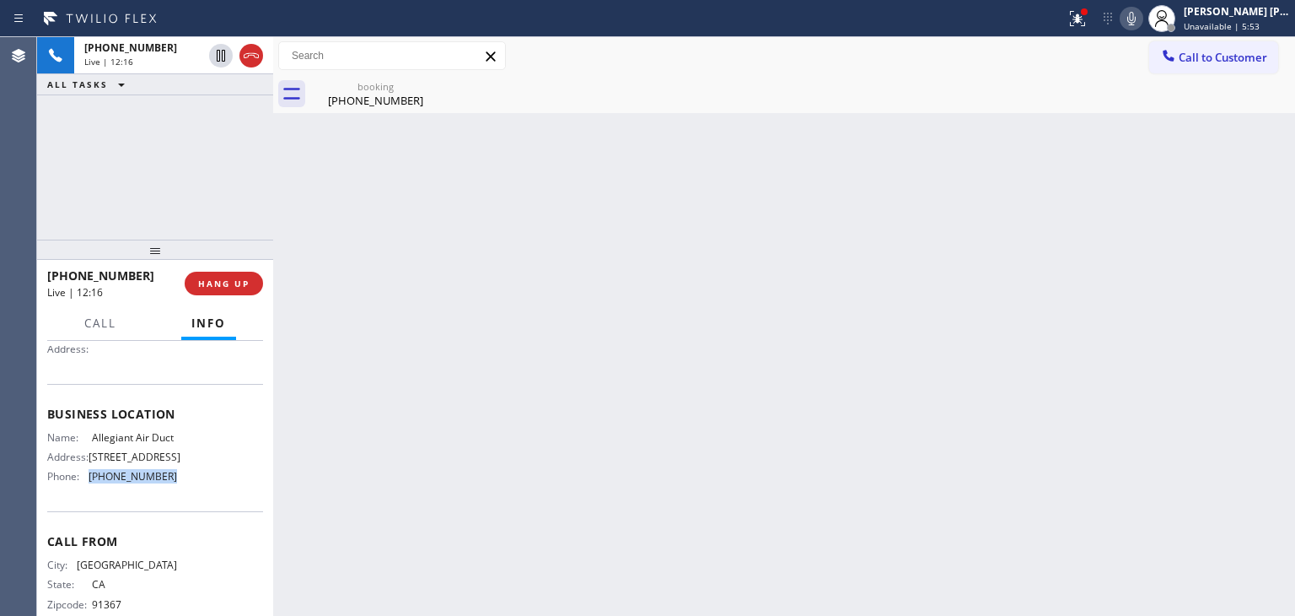
drag, startPoint x: 188, startPoint y: 486, endPoint x: 91, endPoint y: 493, distance: 97.2
click at [91, 490] on div "Name: Allegiant Air Duct Address: [STREET_ADDRESS] Phone: [PHONE_NUMBER]" at bounding box center [155, 460] width 216 height 59
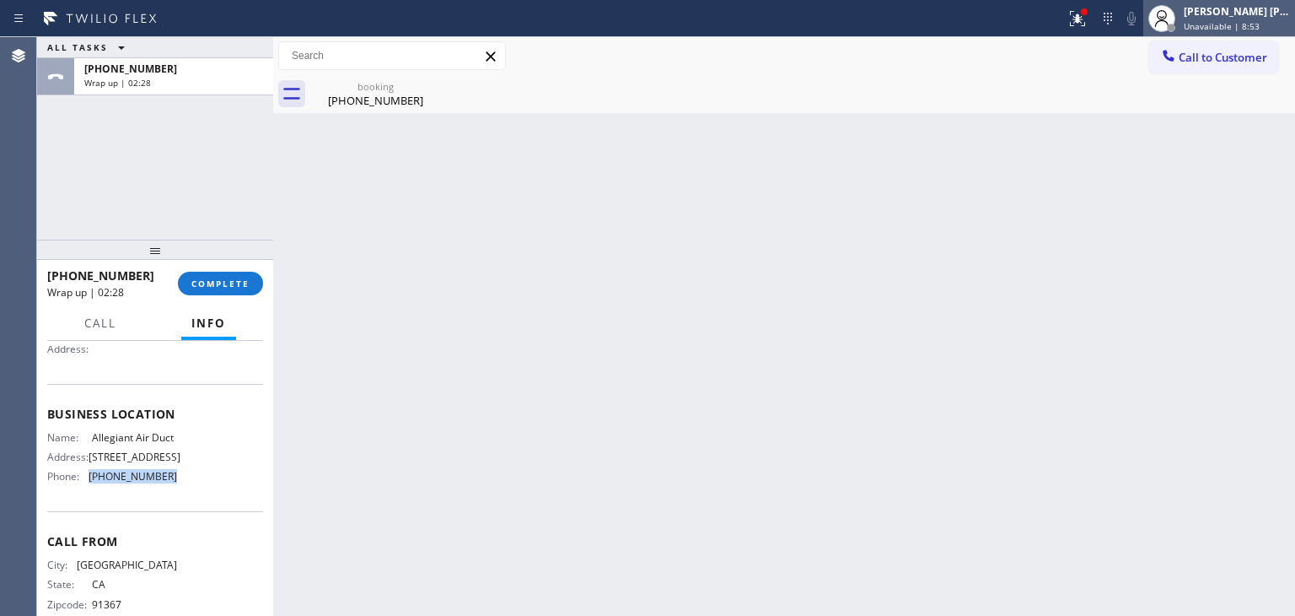
click at [1238, 24] on span "Unavailable | 8:53" at bounding box center [1222, 26] width 76 height 12
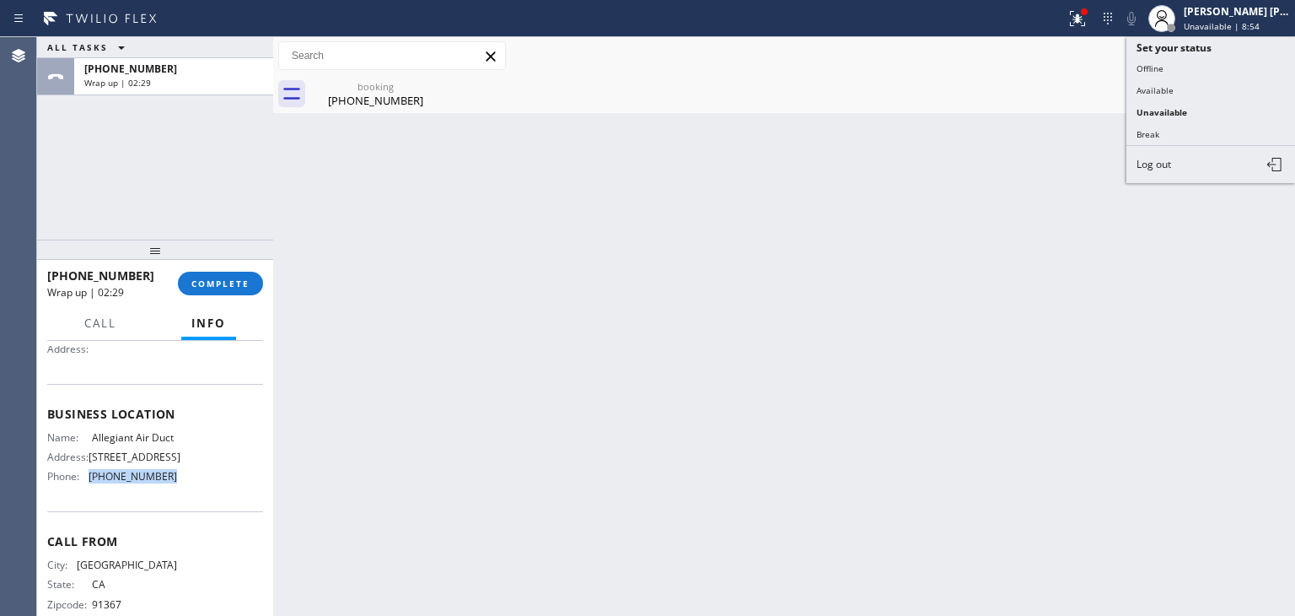
click at [1194, 81] on button "Available" at bounding box center [1211, 90] width 169 height 22
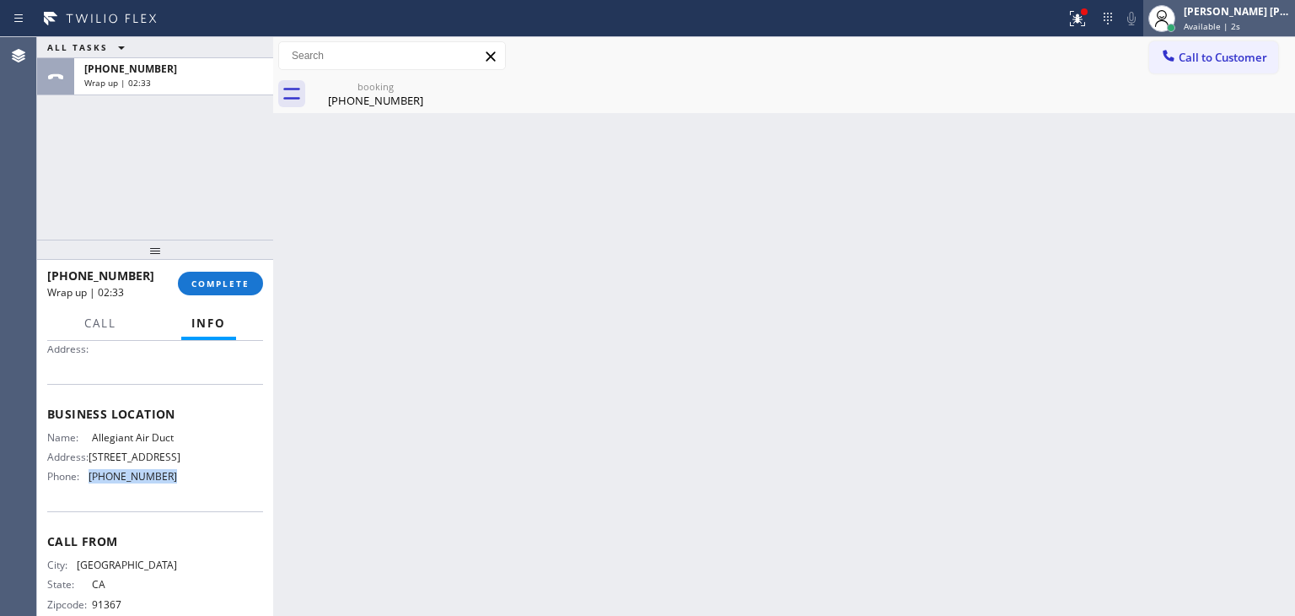
click at [1261, 6] on div "[PERSON_NAME] [PERSON_NAME]" at bounding box center [1237, 11] width 106 height 14
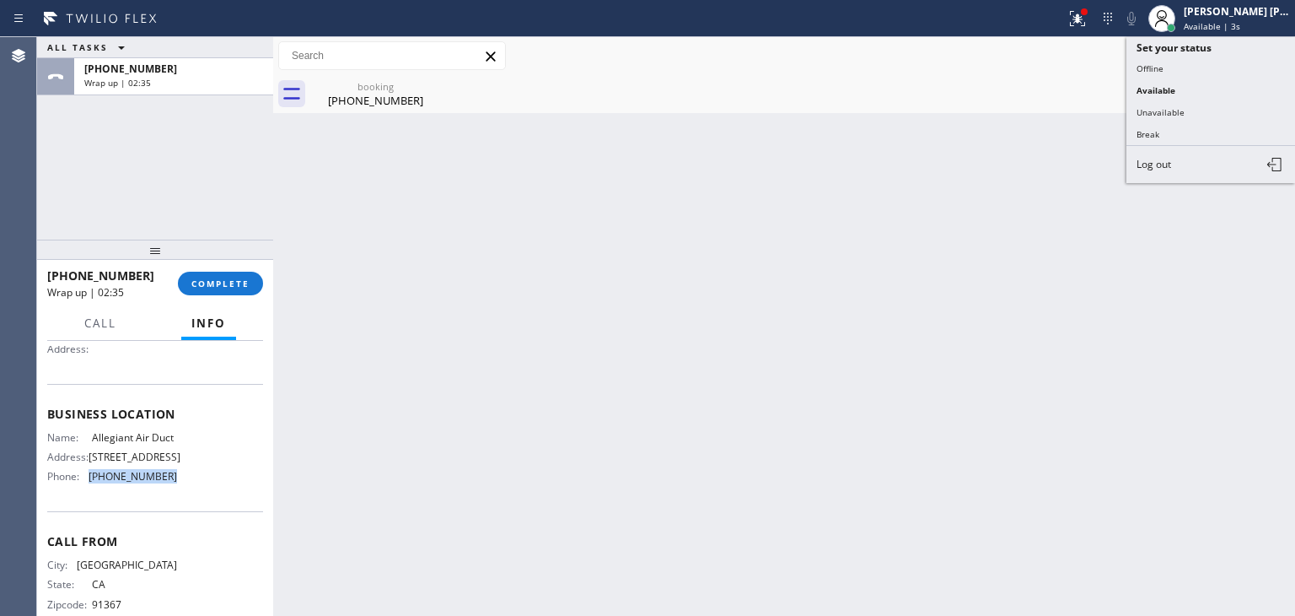
click at [1190, 114] on button "Unavailable" at bounding box center [1211, 112] width 169 height 22
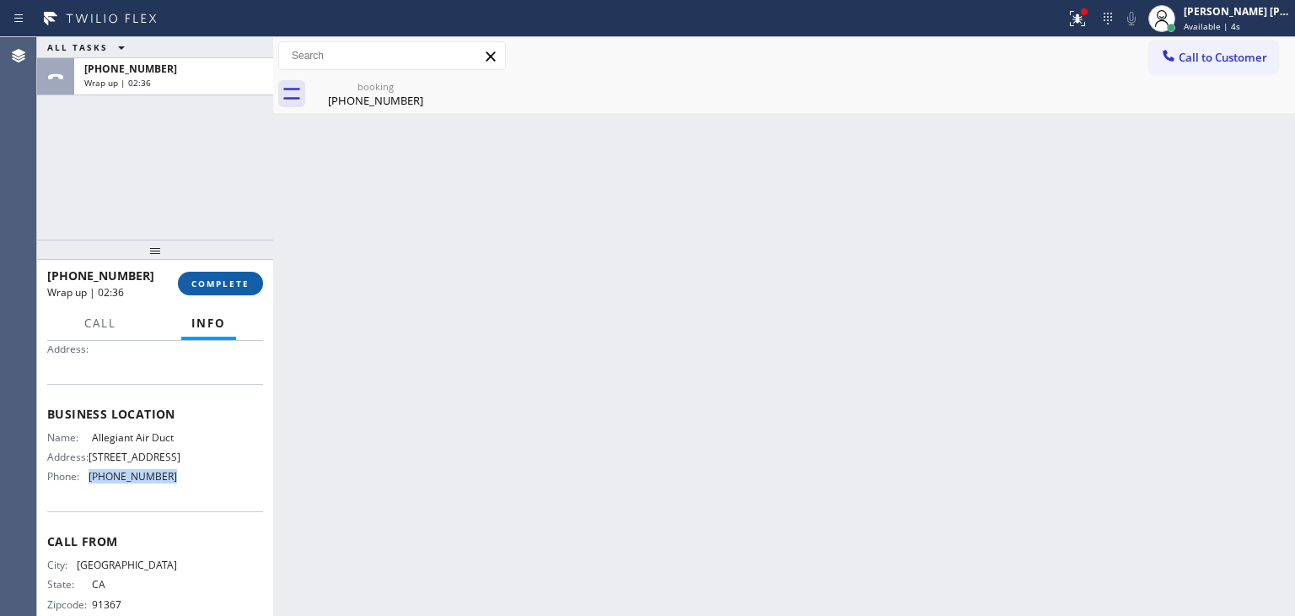
click at [215, 272] on button "COMPLETE" at bounding box center [220, 284] width 85 height 24
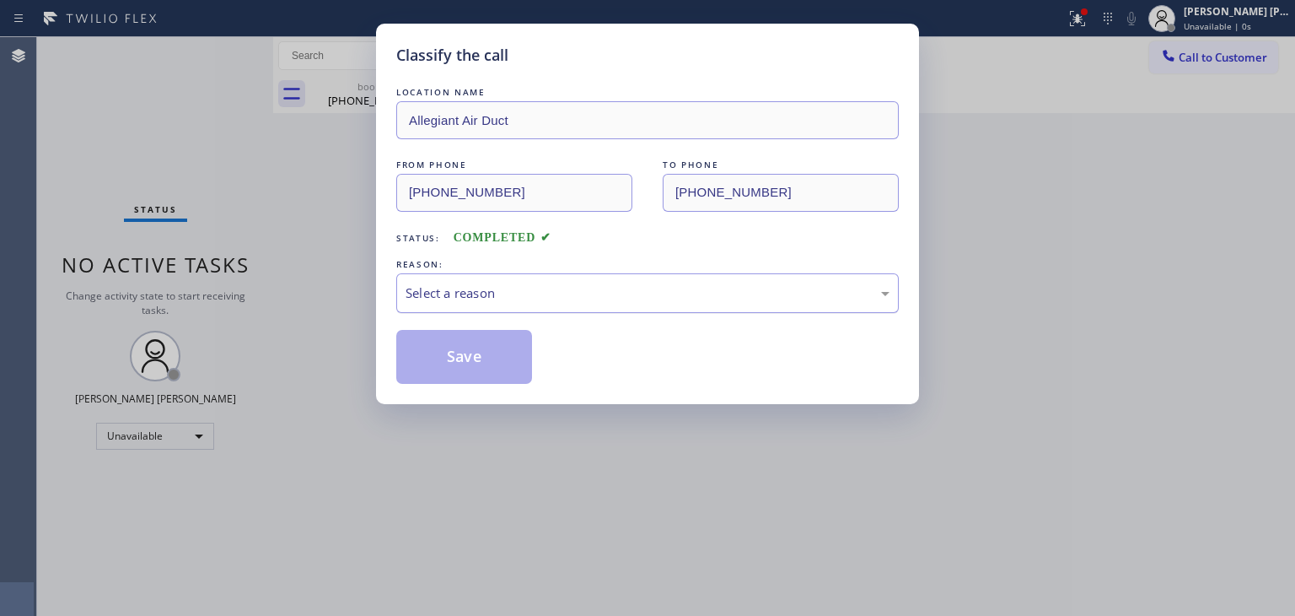
click at [476, 299] on div "Select a reason" at bounding box center [648, 292] width 484 height 19
click at [463, 344] on button "Save" at bounding box center [464, 357] width 136 height 54
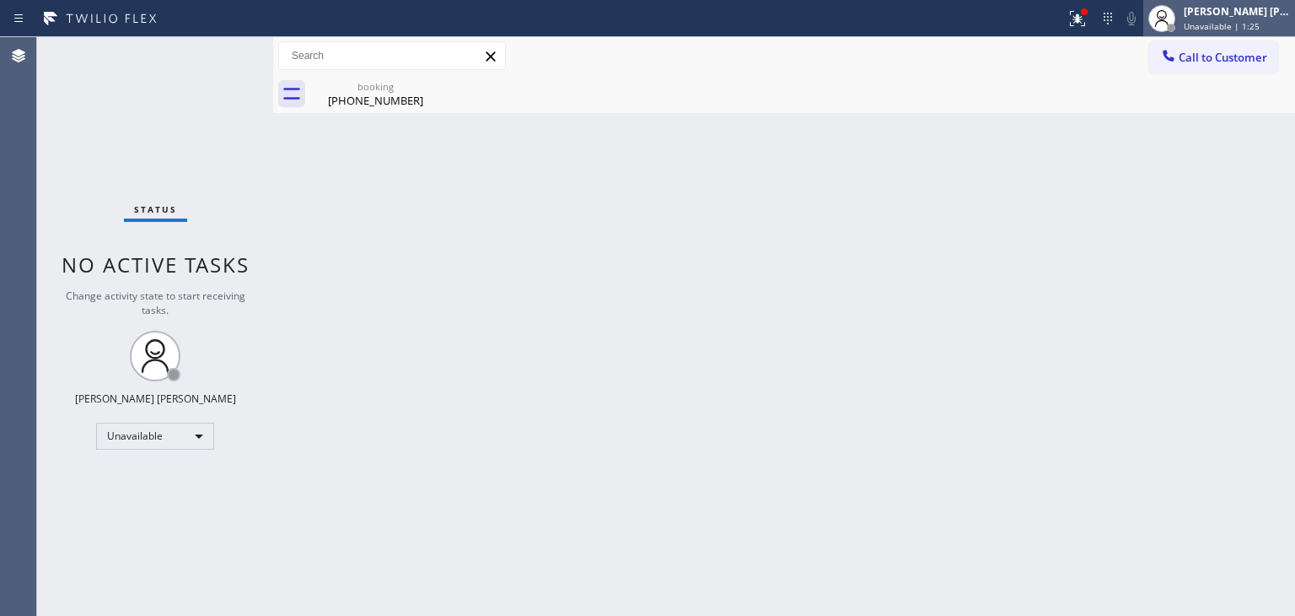
click at [1260, 20] on span "Unavailable | 1:25" at bounding box center [1222, 26] width 76 height 12
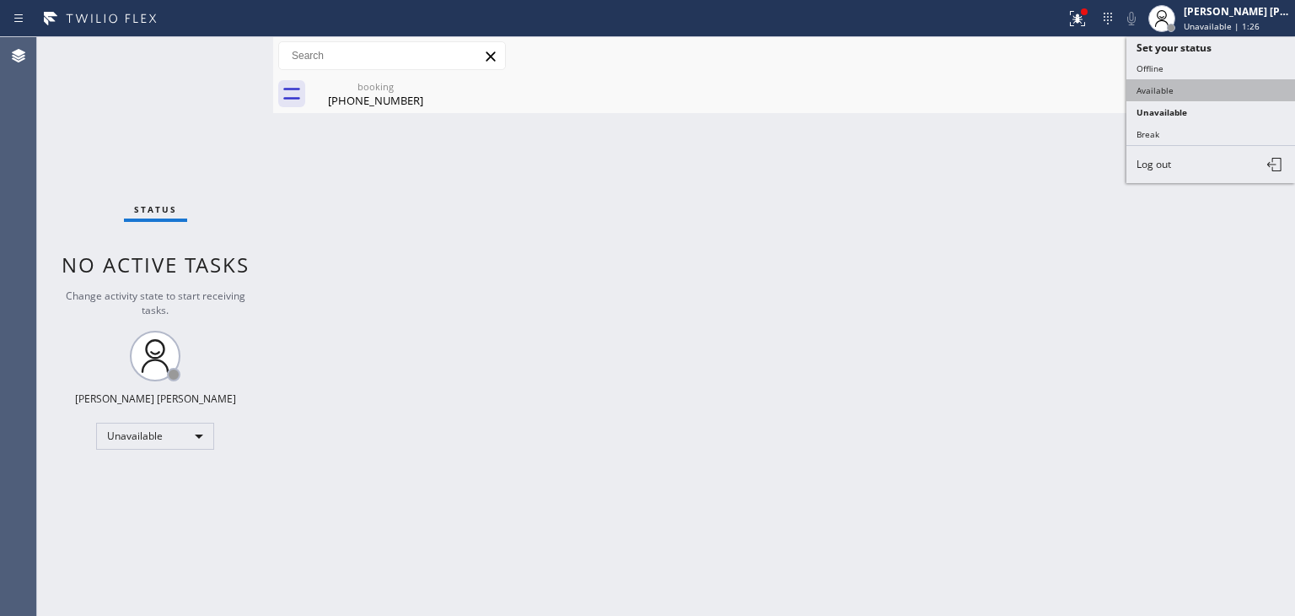
click at [1197, 82] on button "Available" at bounding box center [1211, 90] width 169 height 22
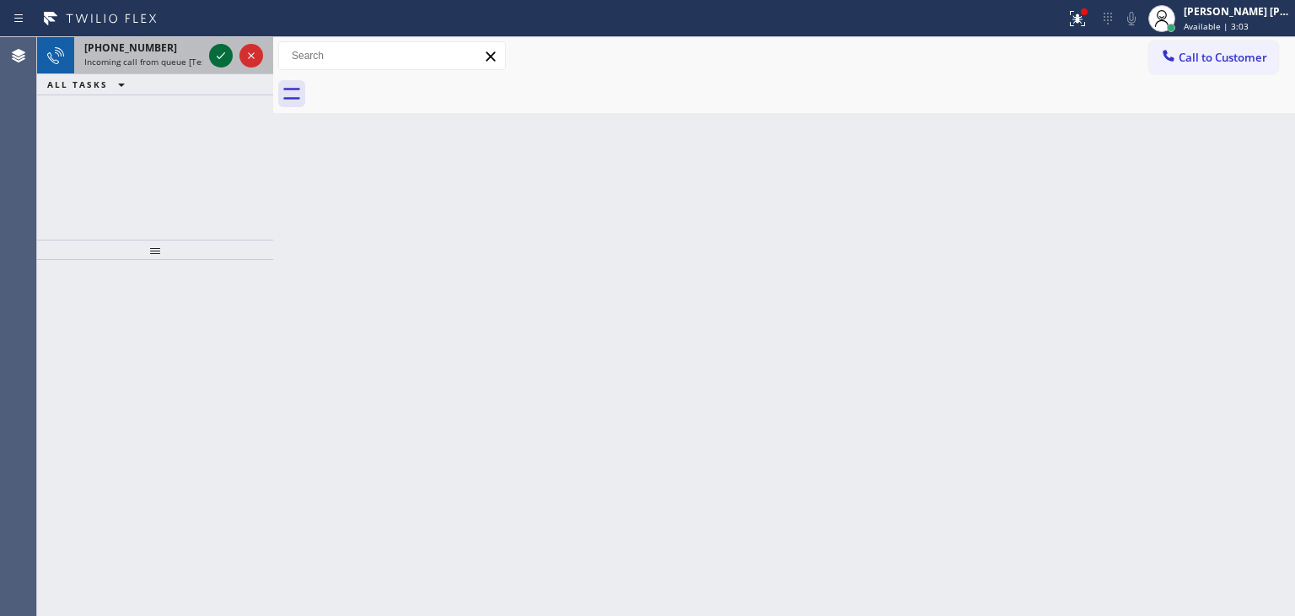
click at [217, 55] on icon at bounding box center [221, 56] width 20 height 20
click at [218, 59] on icon at bounding box center [221, 56] width 20 height 20
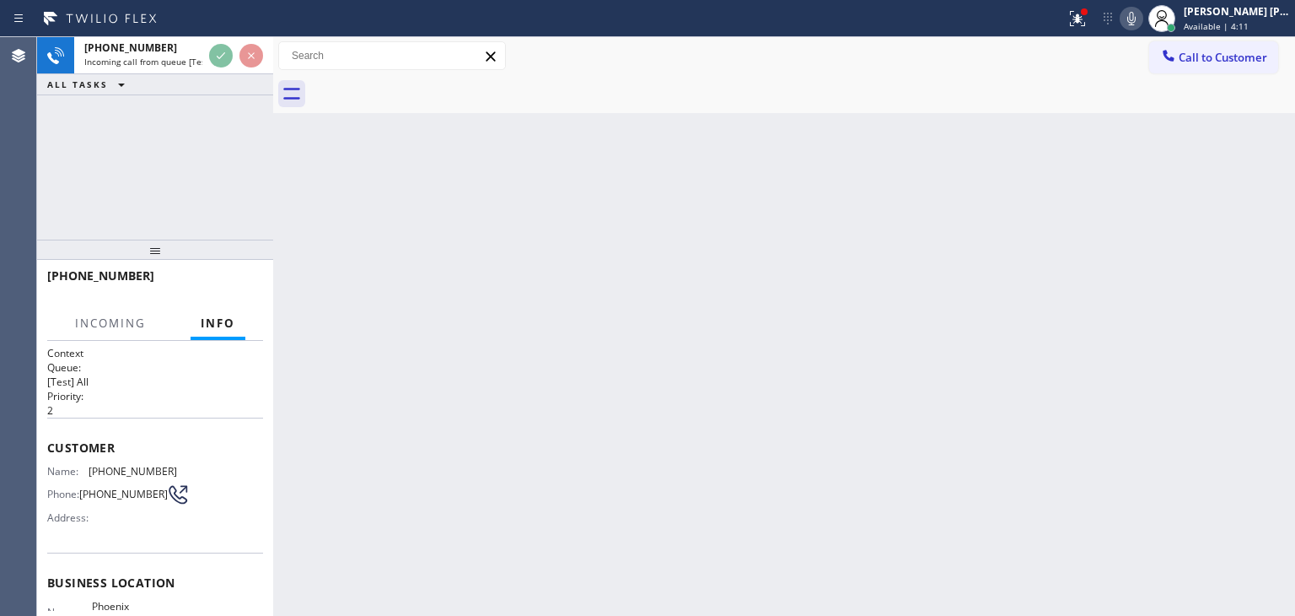
scroll to position [84, 0]
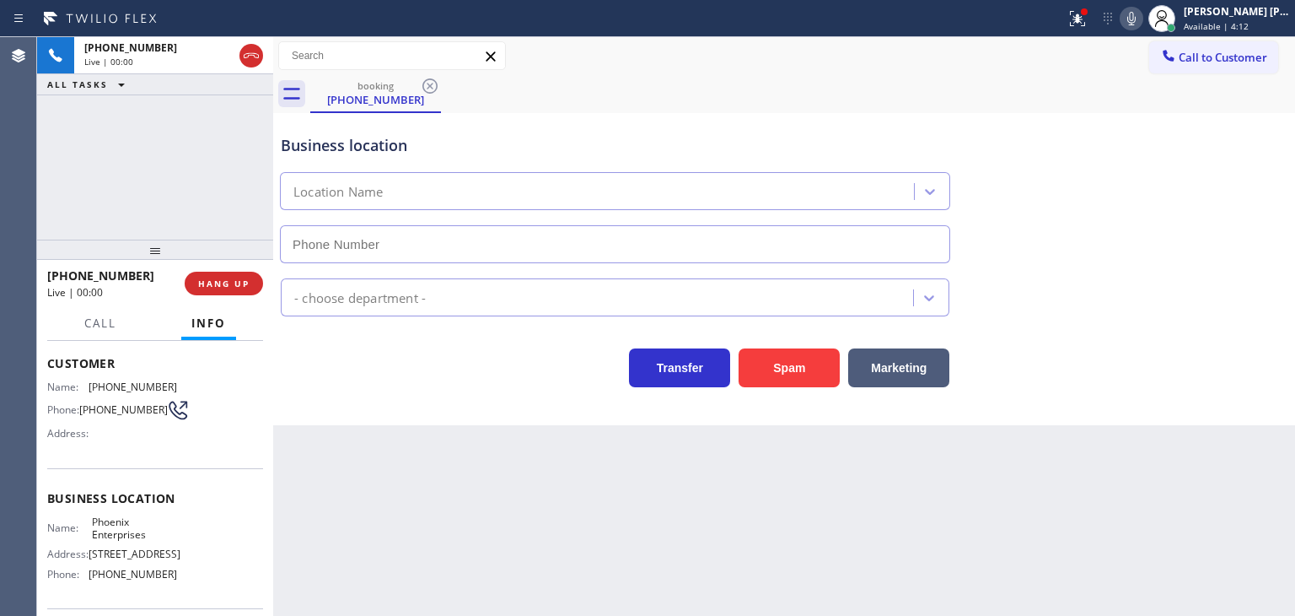
type input "[PHONE_NUMBER]"
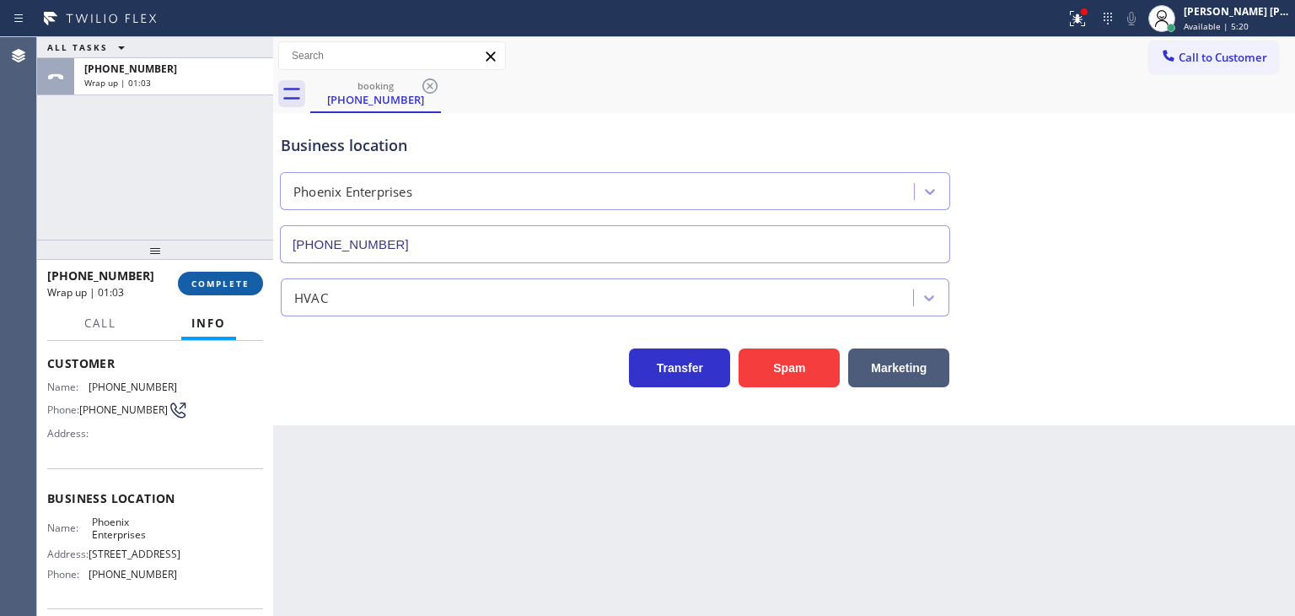
click at [233, 280] on span "COMPLETE" at bounding box center [220, 283] width 58 height 12
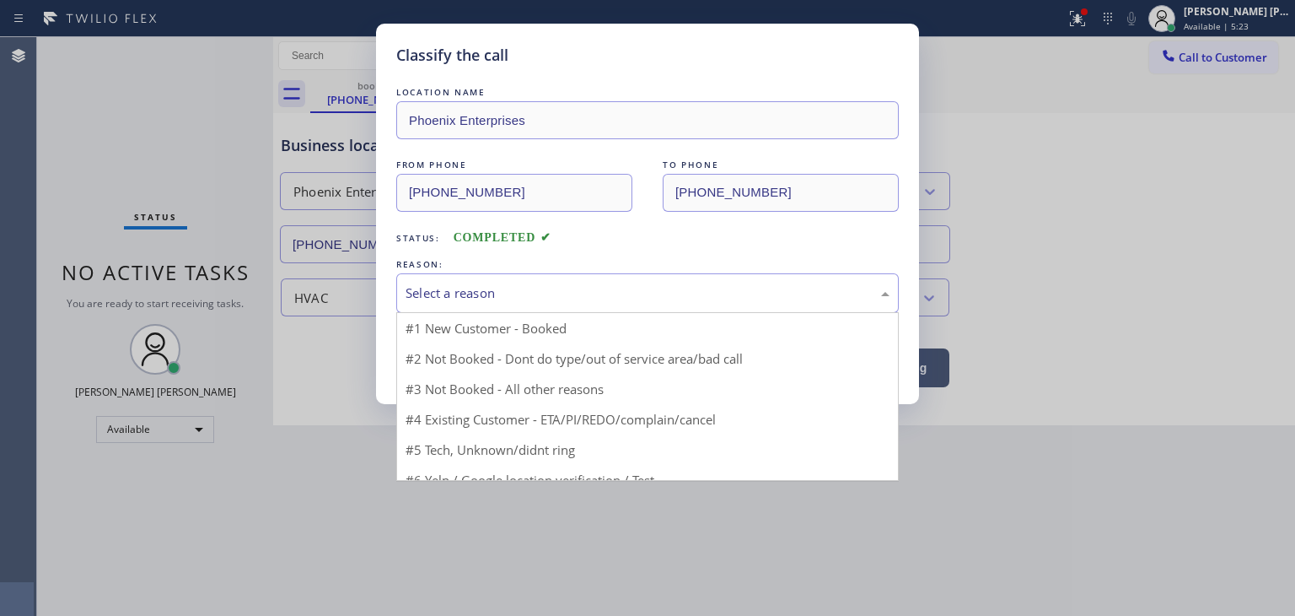
click at [620, 285] on div "Select a reason" at bounding box center [648, 292] width 484 height 19
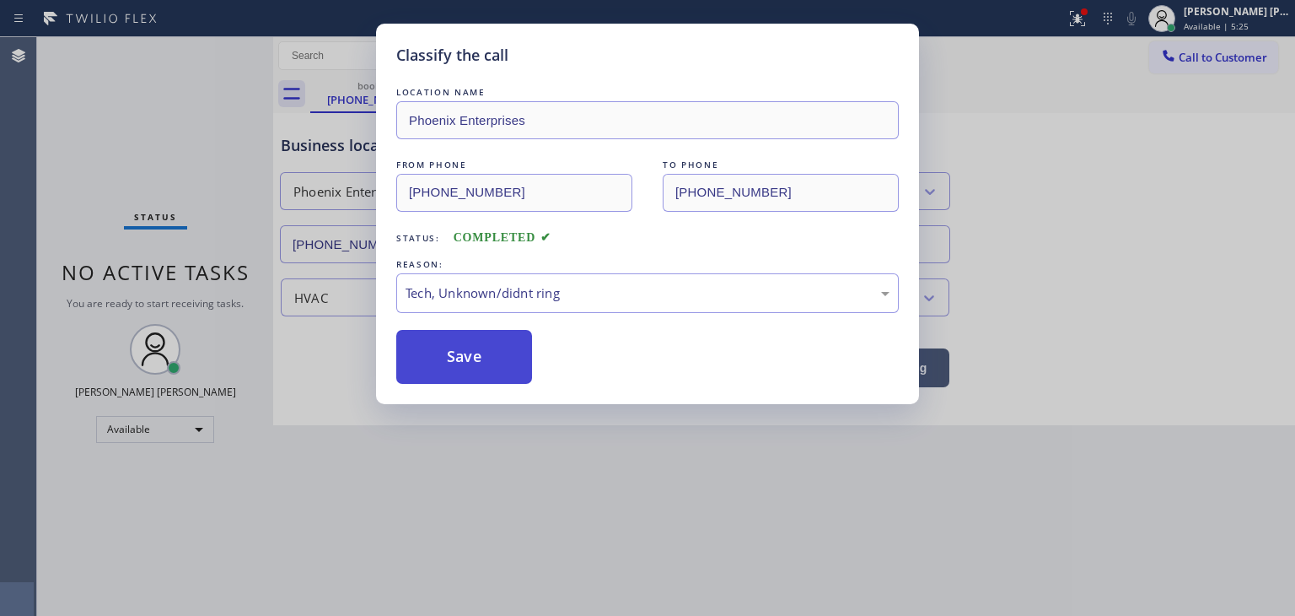
click at [472, 358] on button "Save" at bounding box center [464, 357] width 136 height 54
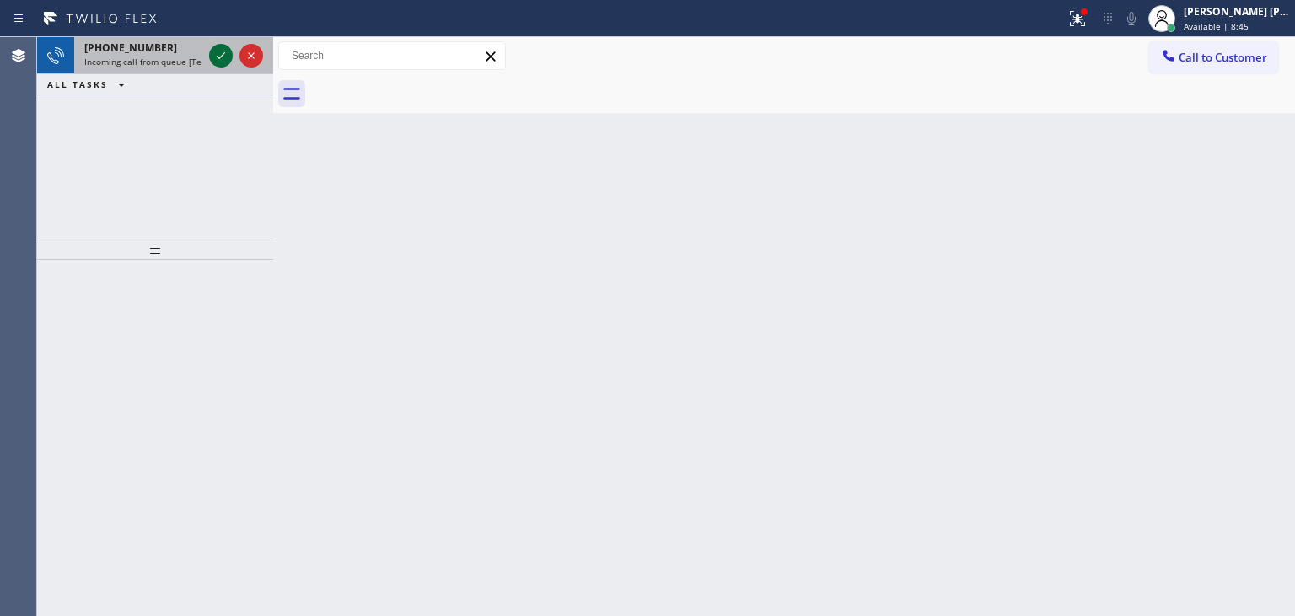
click at [223, 55] on icon at bounding box center [221, 56] width 20 height 20
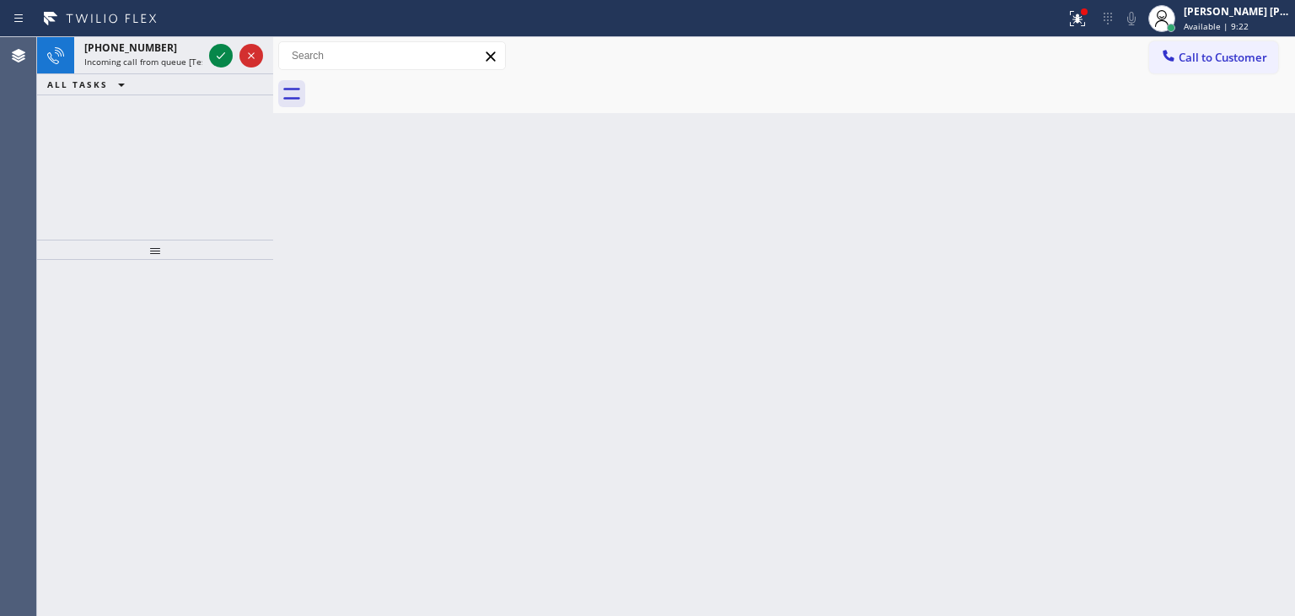
click at [220, 61] on icon at bounding box center [221, 56] width 20 height 20
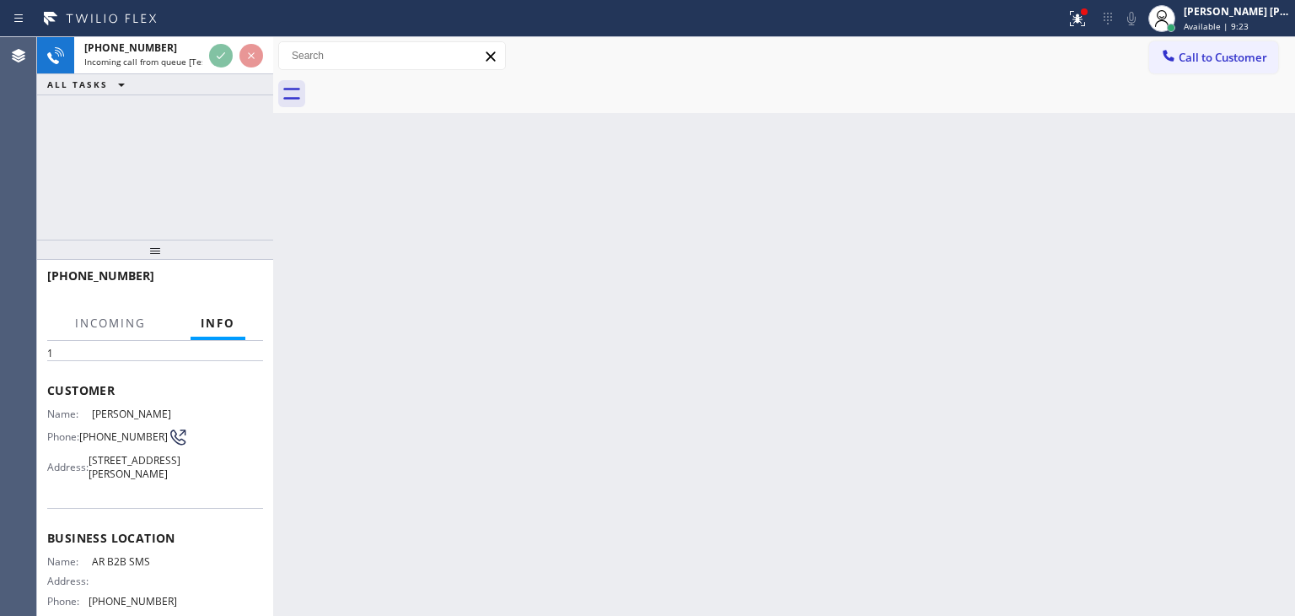
scroll to position [84, 0]
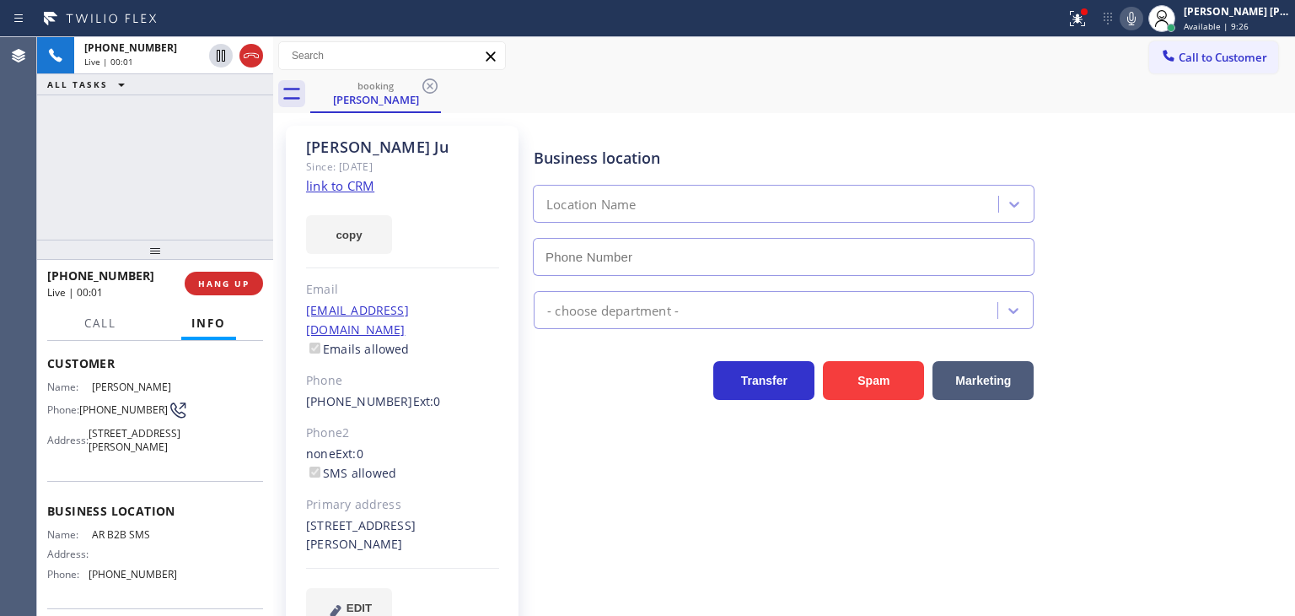
type input "[PHONE_NUMBER]"
click at [334, 185] on link "link to CRM" at bounding box center [340, 185] width 68 height 17
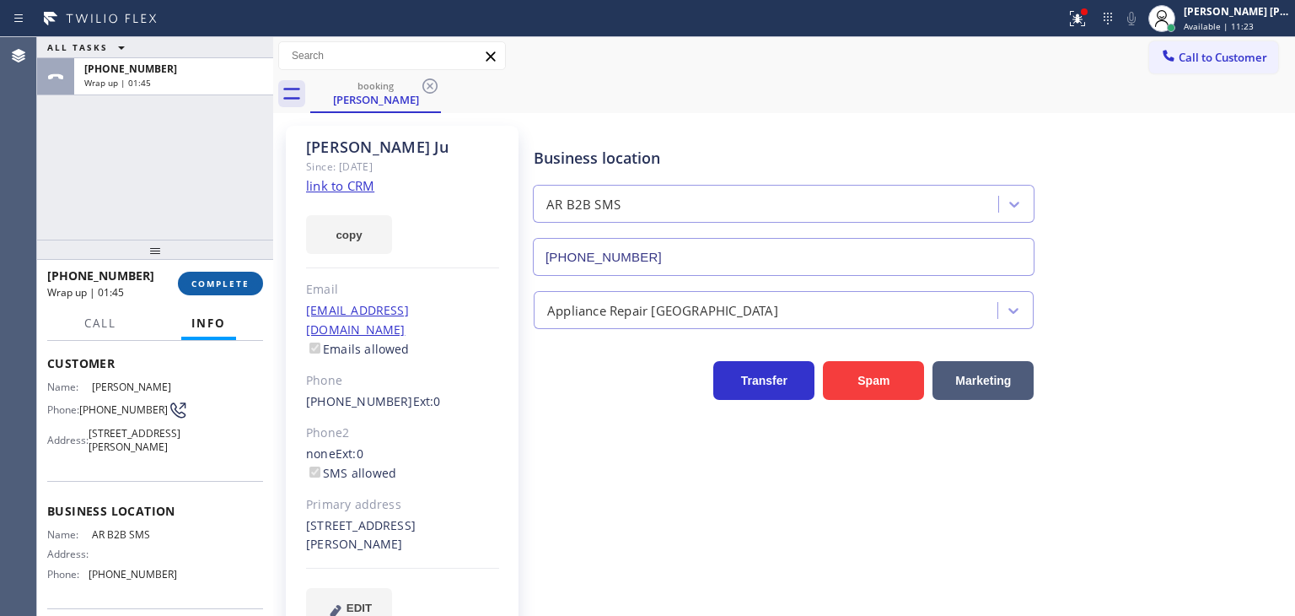
click at [245, 283] on span "COMPLETE" at bounding box center [220, 283] width 58 height 12
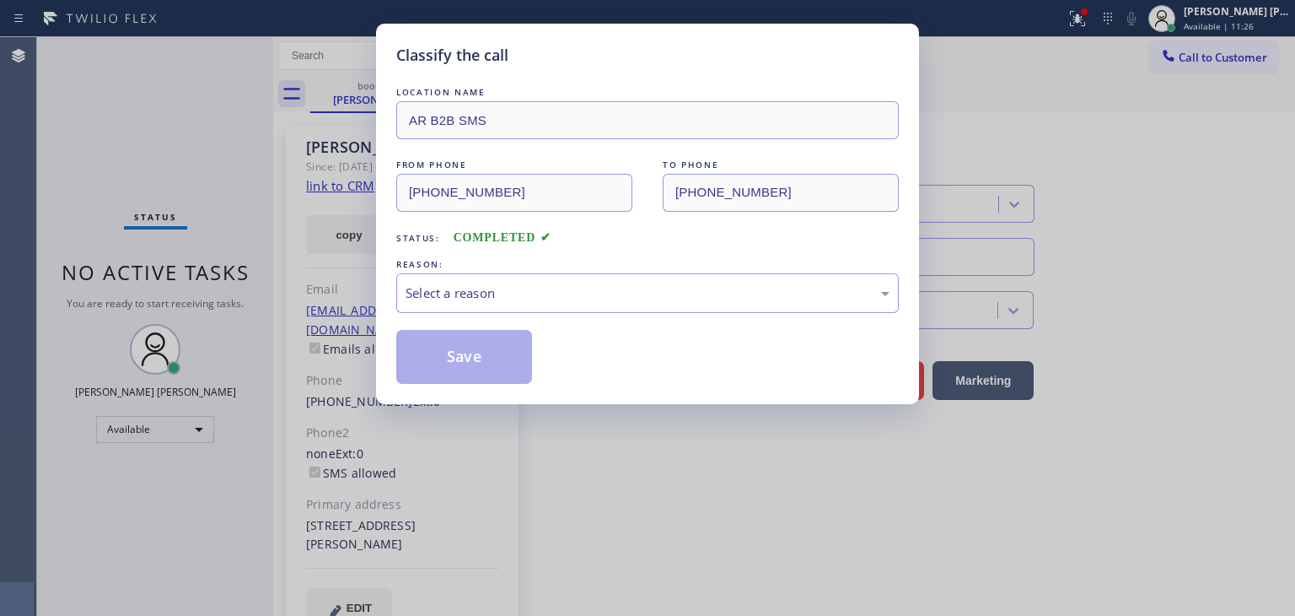
click at [482, 318] on div "LOCATION NAME AR B2B SMS FROM PHONE [PHONE_NUMBER] TO PHONE [PHONE_NUMBER] Stat…" at bounding box center [647, 233] width 503 height 300
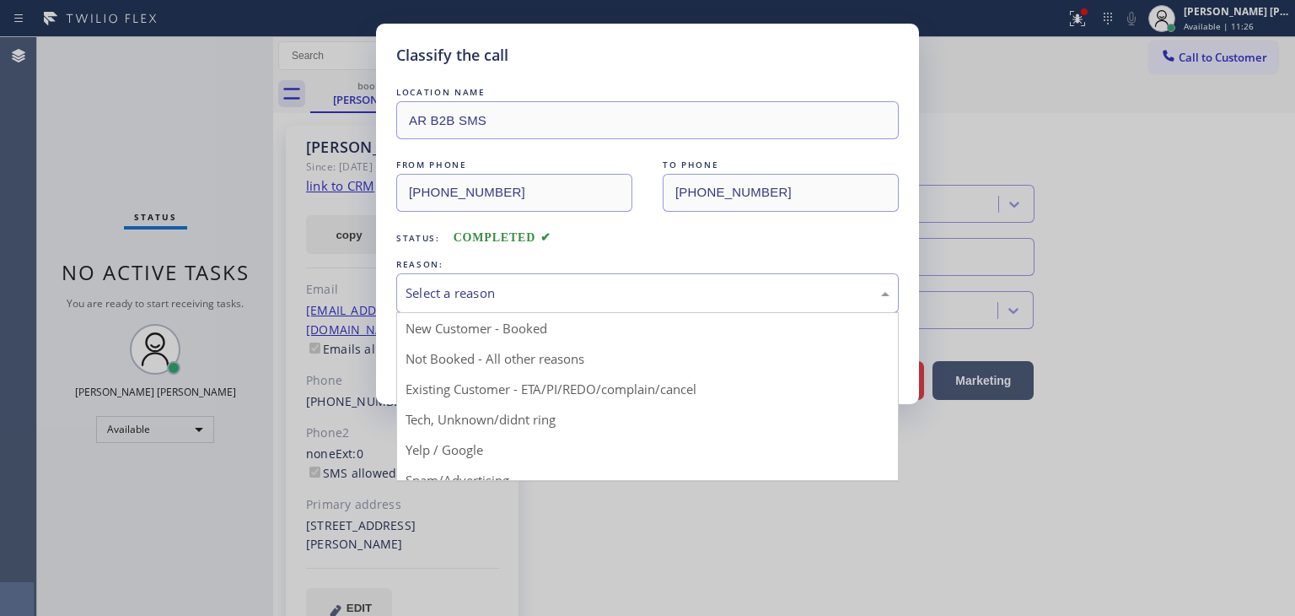
click at [491, 292] on div "Select a reason" at bounding box center [648, 292] width 484 height 19
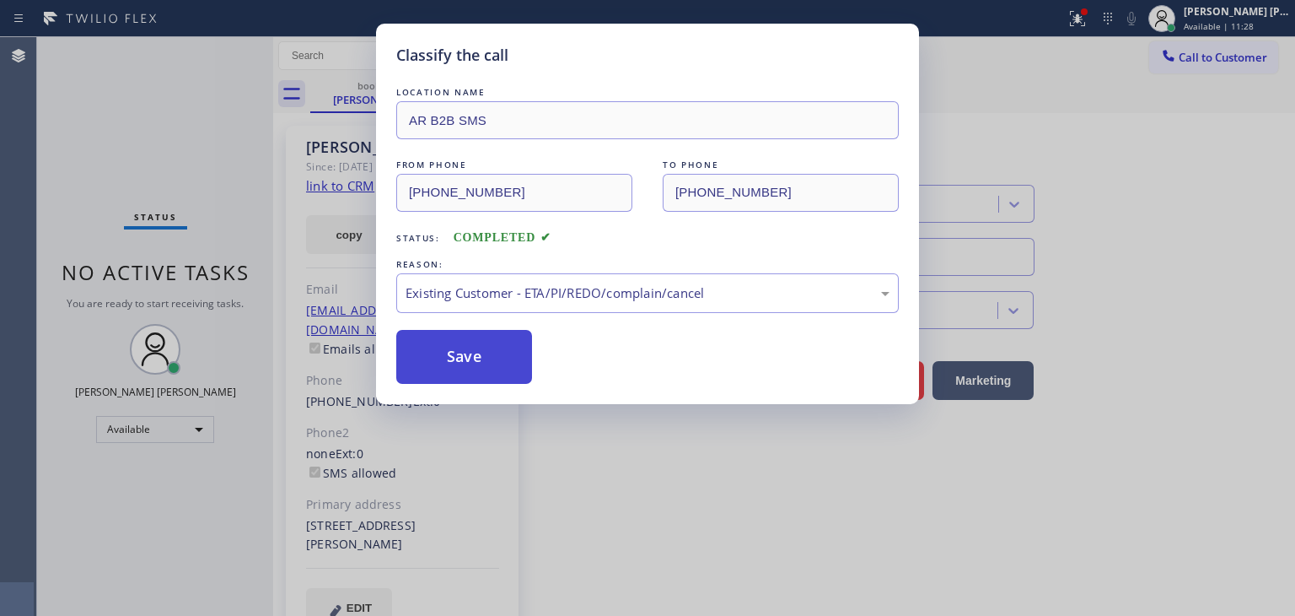
click at [472, 364] on button "Save" at bounding box center [464, 357] width 136 height 54
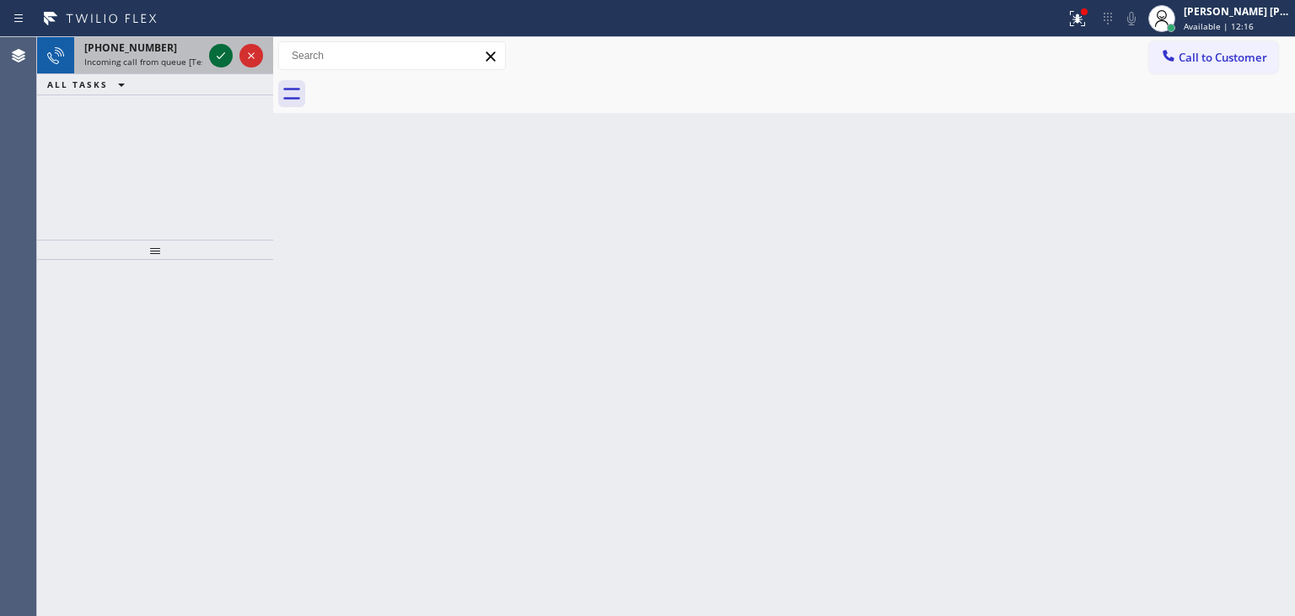
click at [216, 55] on icon at bounding box center [221, 56] width 20 height 20
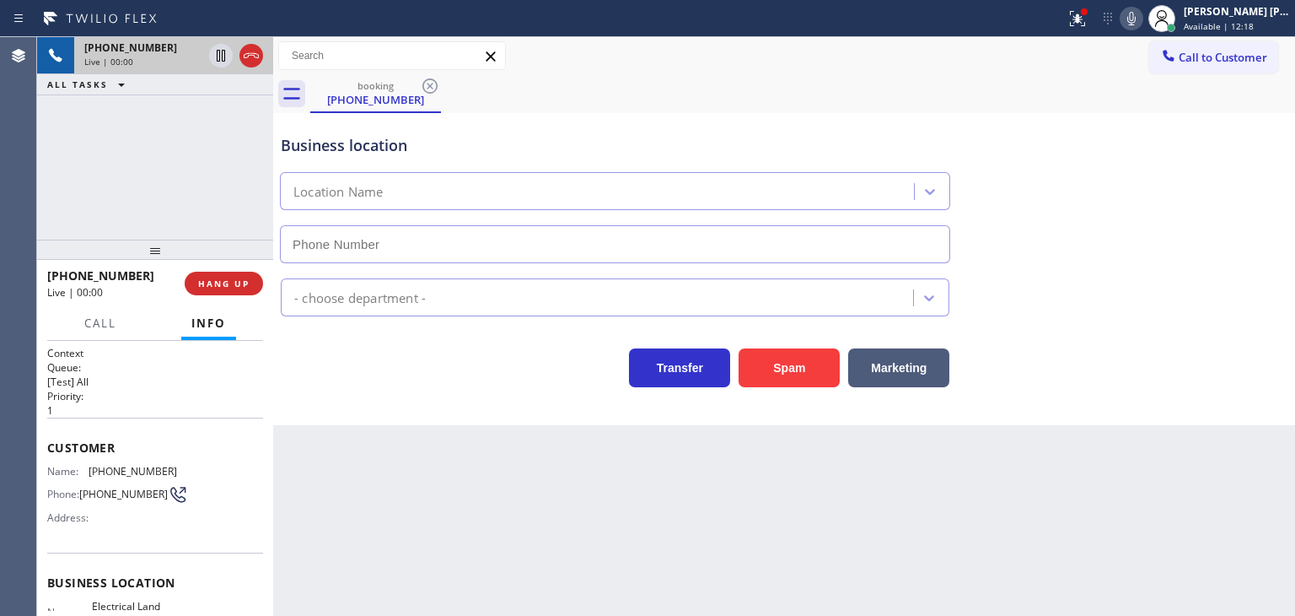
scroll to position [84, 0]
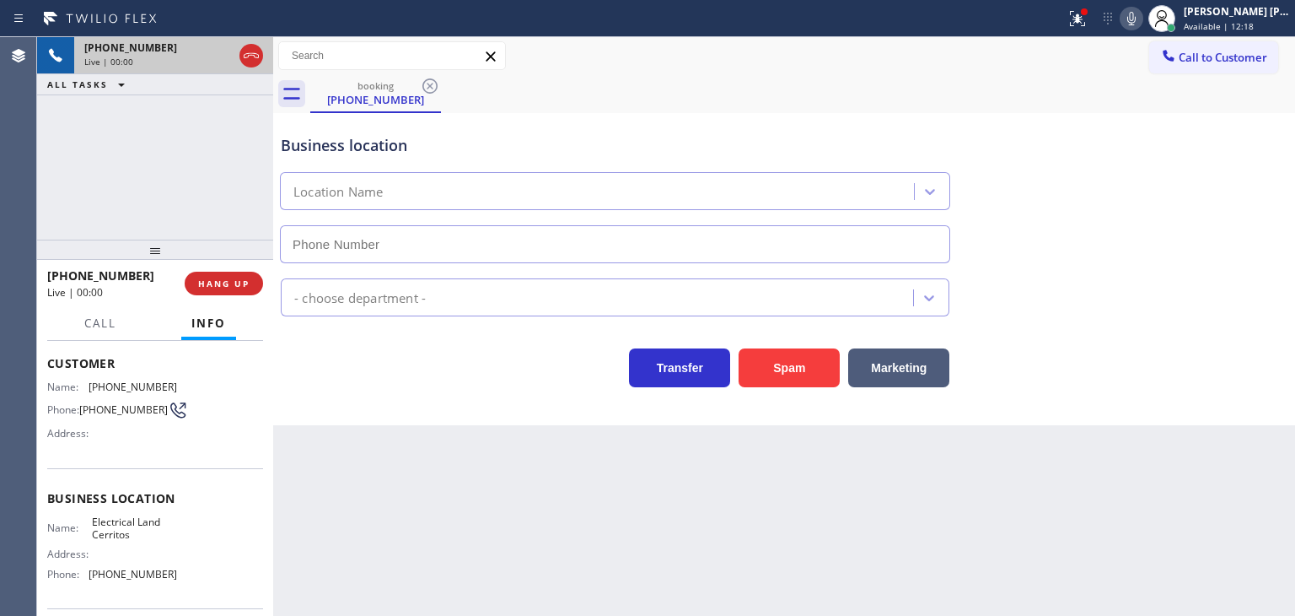
type input "[PHONE_NUMBER]"
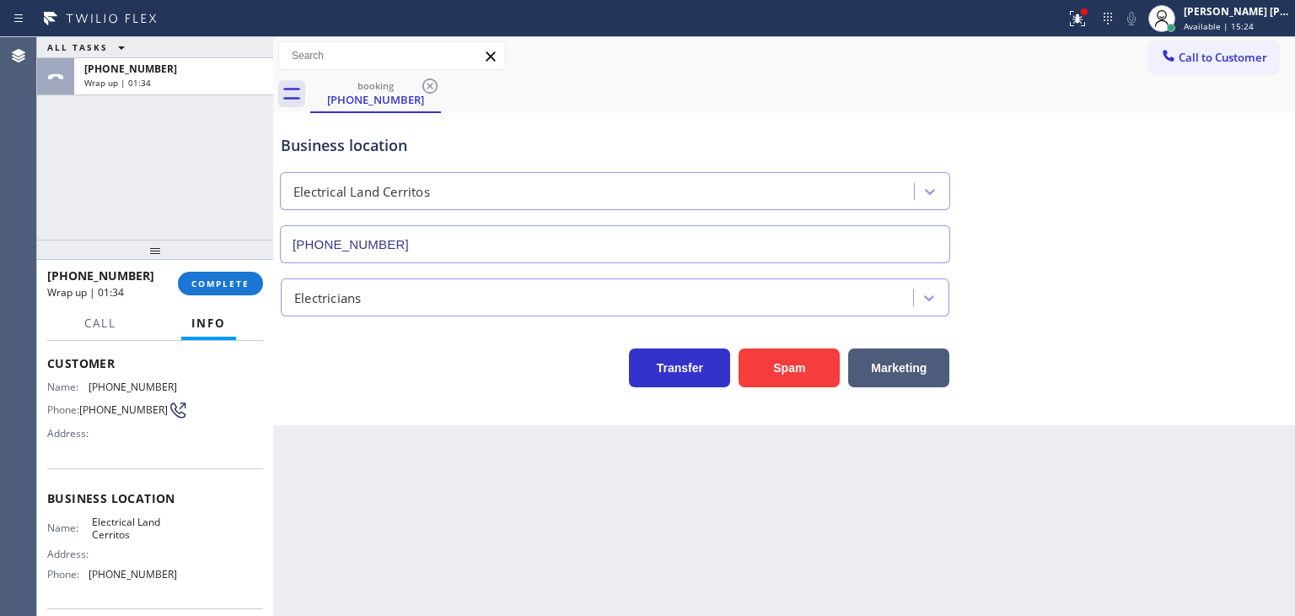
click at [1262, 151] on div "Business location Electrical Land [GEOGRAPHIC_DATA] [PHONE_NUMBER]" at bounding box center [784, 186] width 1014 height 153
drag, startPoint x: 157, startPoint y: 274, endPoint x: 63, endPoint y: 268, distance: 93.8
click at [63, 268] on div "[PHONE_NUMBER]" at bounding box center [106, 275] width 119 height 16
drag, startPoint x: 172, startPoint y: 577, endPoint x: 84, endPoint y: 573, distance: 87.8
click at [84, 573] on div "Name: Electrical Land Cerritos Address: Phone: [PHONE_NUMBER]" at bounding box center [155, 551] width 216 height 73
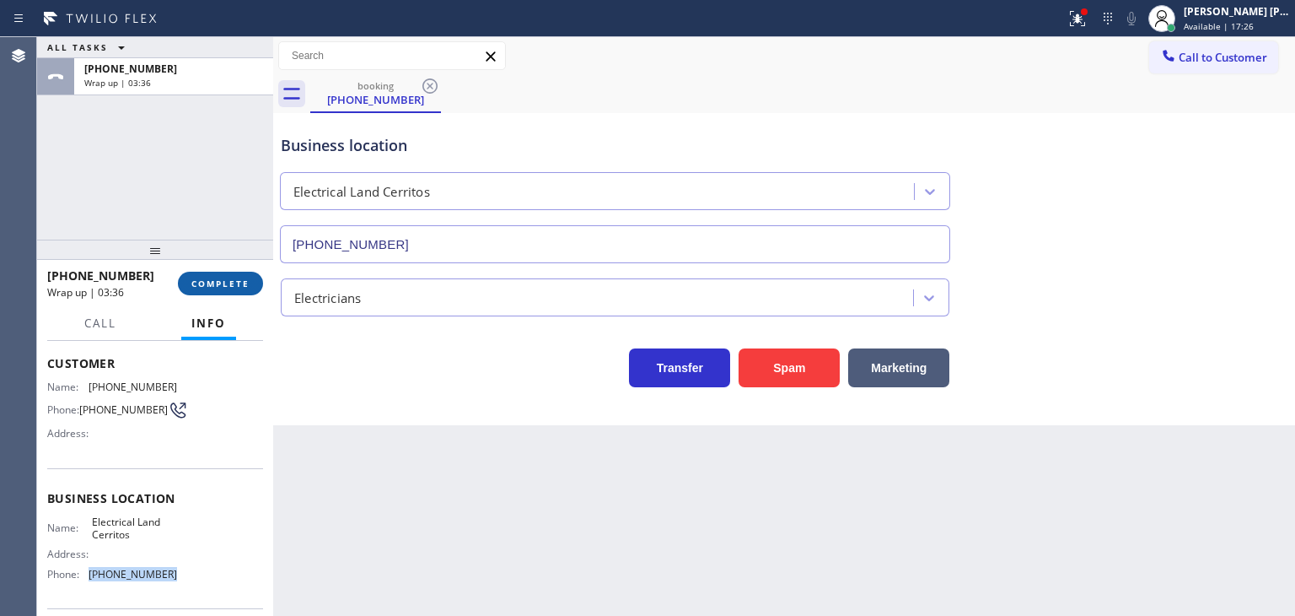
click at [250, 277] on button "COMPLETE" at bounding box center [220, 284] width 85 height 24
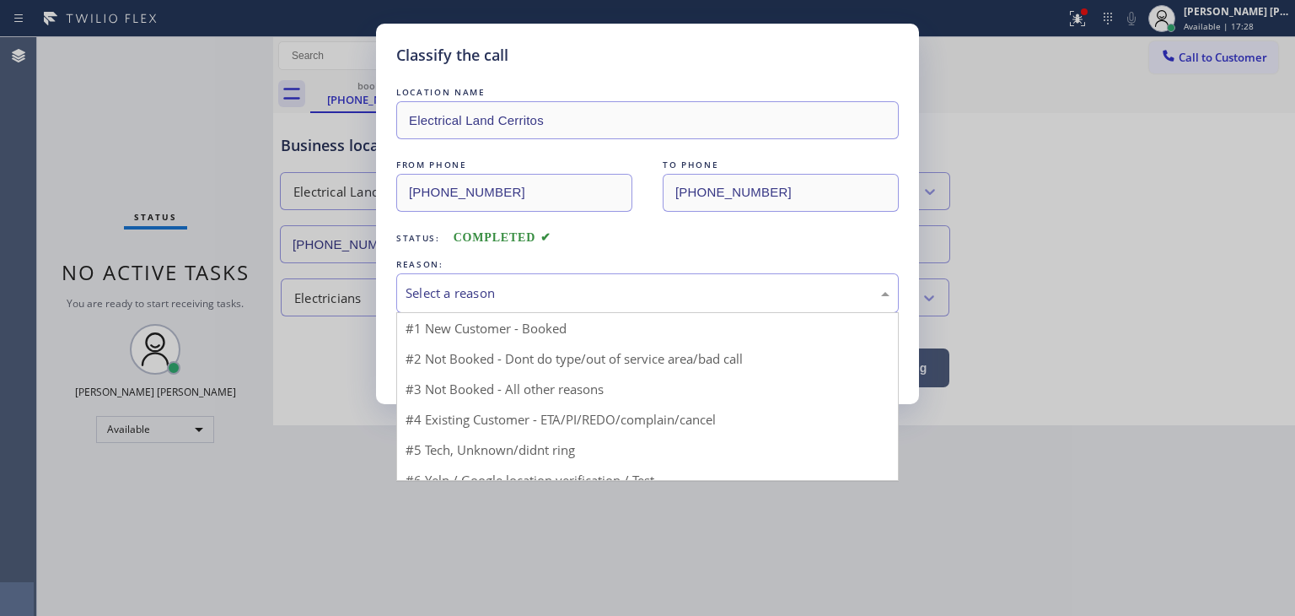
click at [496, 295] on div "Select a reason" at bounding box center [648, 292] width 484 height 19
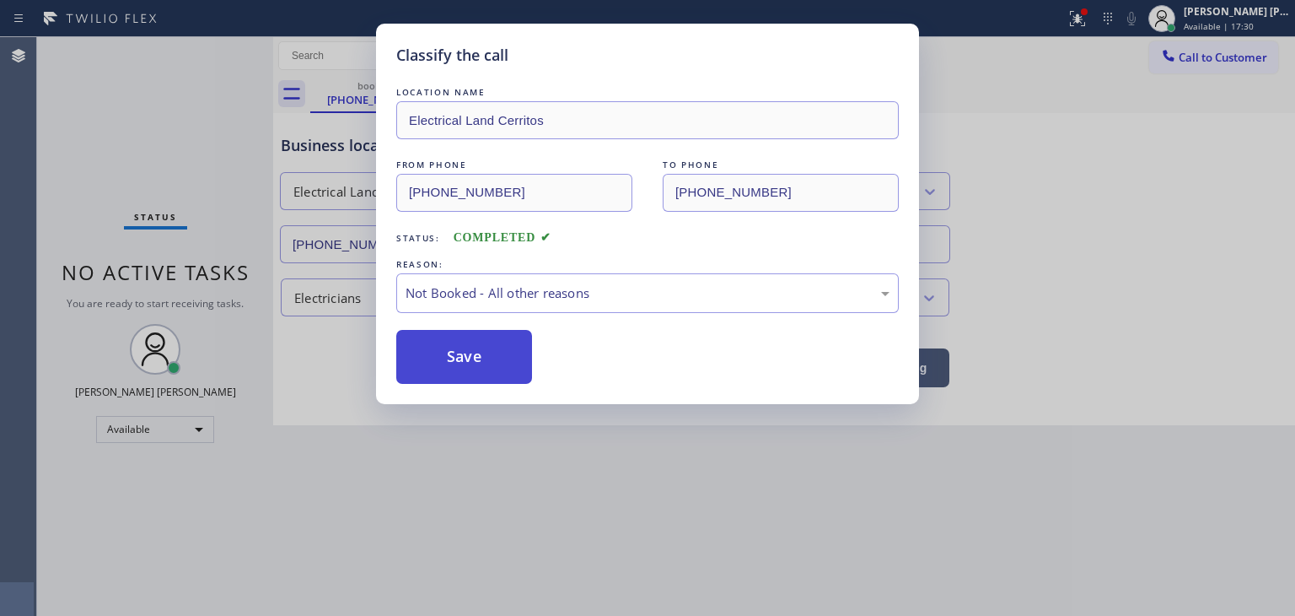
click at [472, 347] on button "Save" at bounding box center [464, 357] width 136 height 54
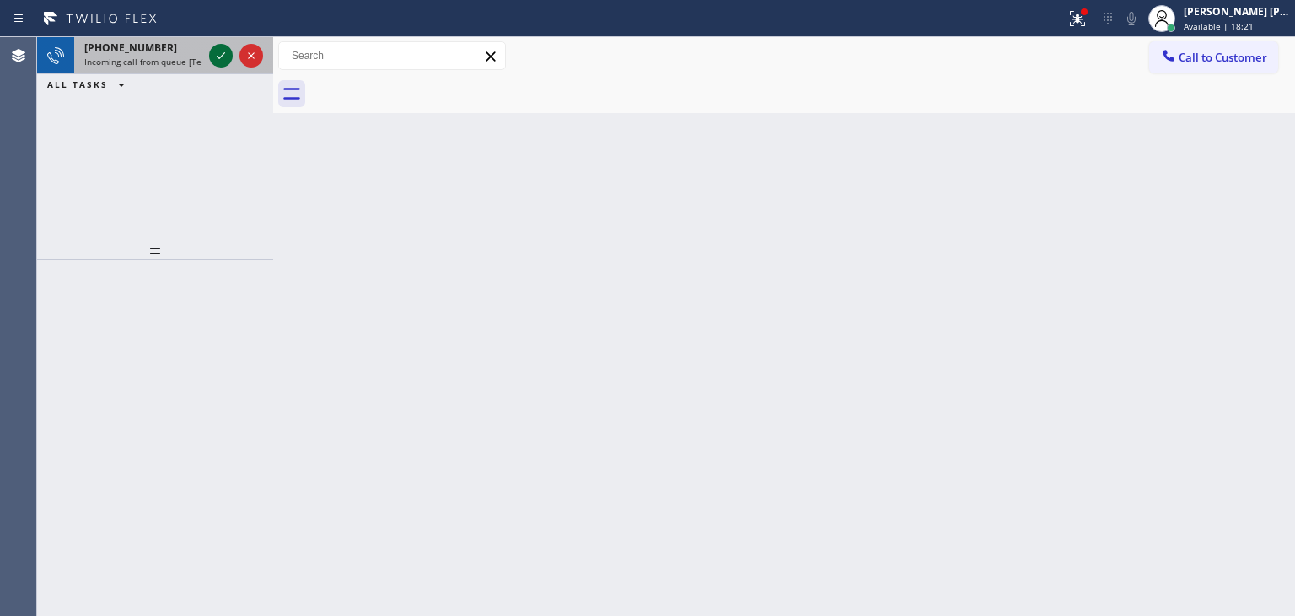
click at [219, 55] on icon at bounding box center [221, 56] width 20 height 20
click at [223, 49] on icon at bounding box center [221, 56] width 20 height 20
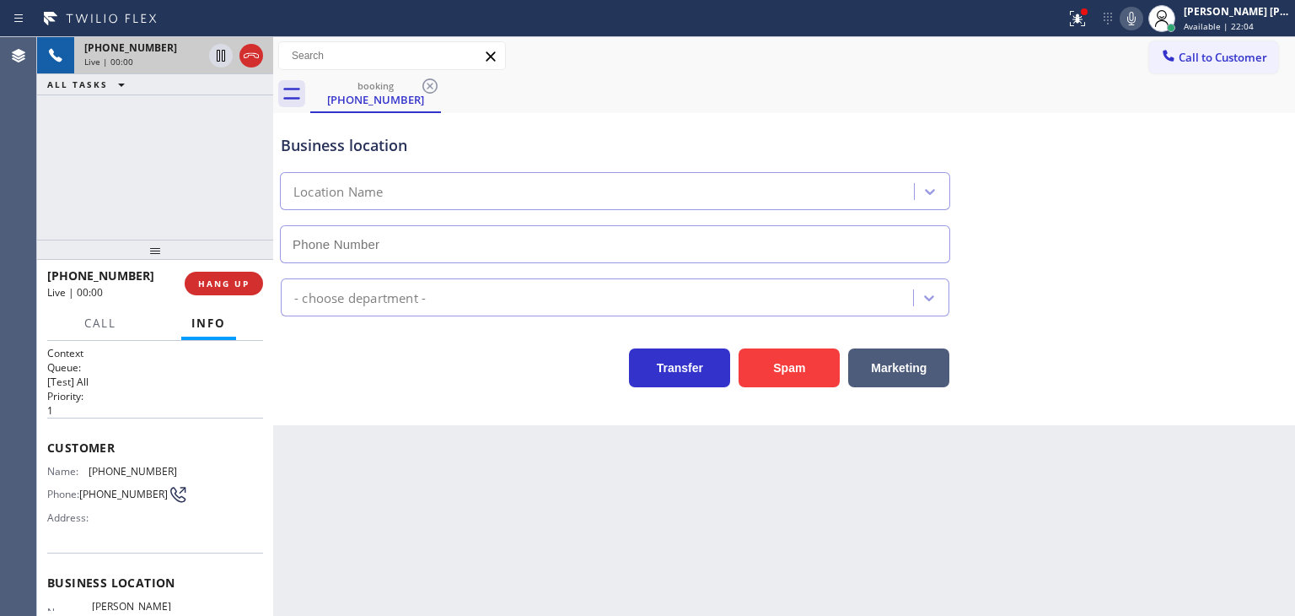
type input "[PHONE_NUMBER]"
click at [1142, 13] on icon at bounding box center [1132, 18] width 20 height 20
click at [1142, 21] on icon at bounding box center [1132, 18] width 20 height 20
click at [247, 51] on icon at bounding box center [251, 56] width 20 height 20
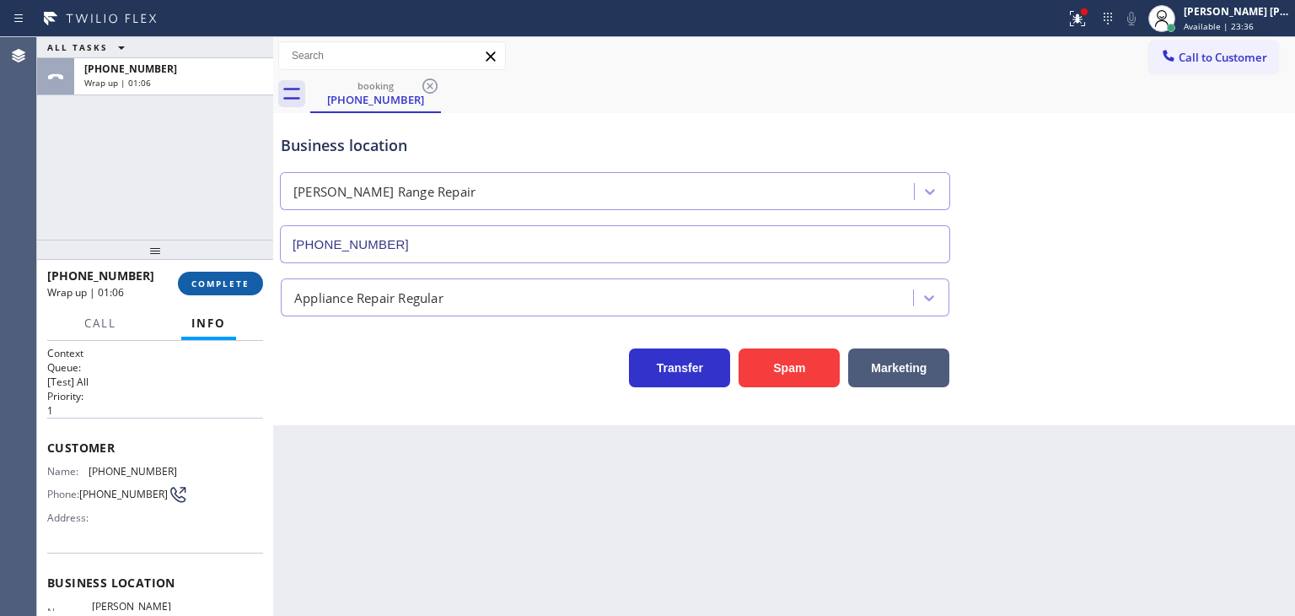
click at [229, 281] on span "COMPLETE" at bounding box center [220, 283] width 58 height 12
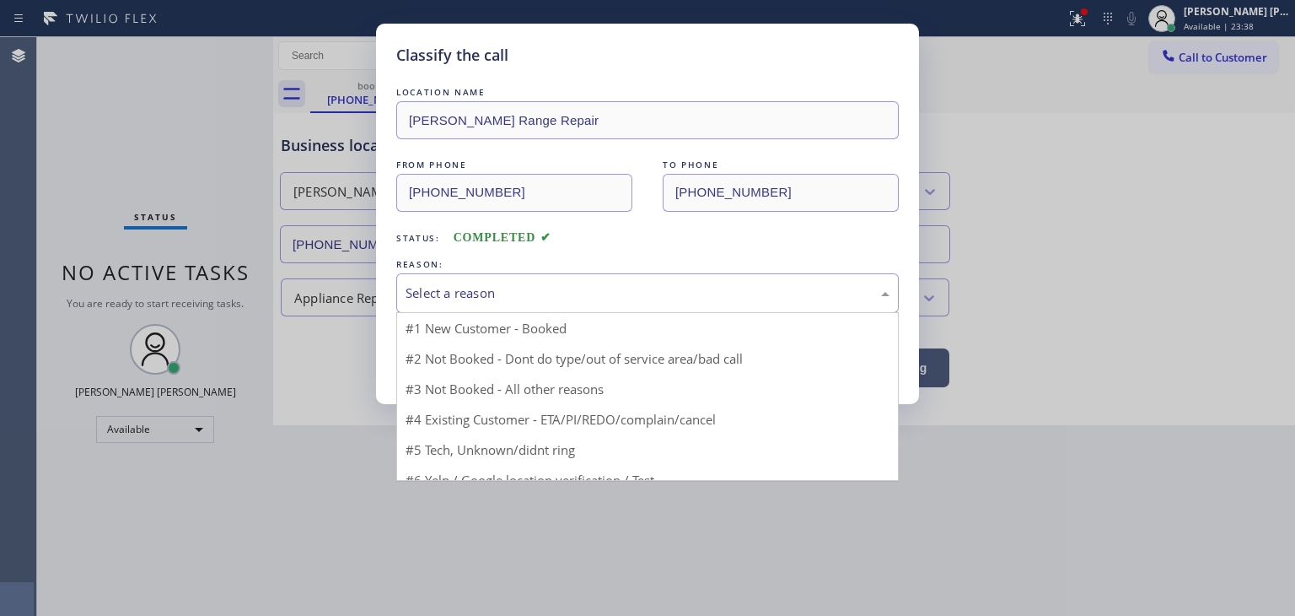
click at [450, 292] on div "Select a reason" at bounding box center [648, 292] width 484 height 19
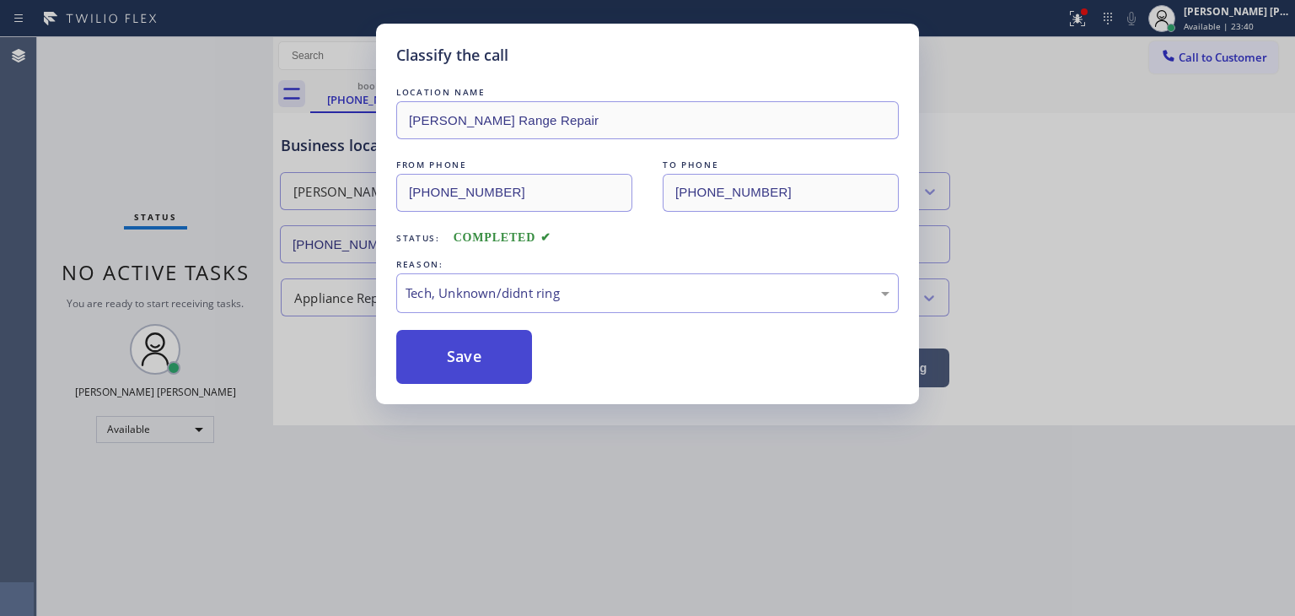
click at [475, 355] on button "Save" at bounding box center [464, 357] width 136 height 54
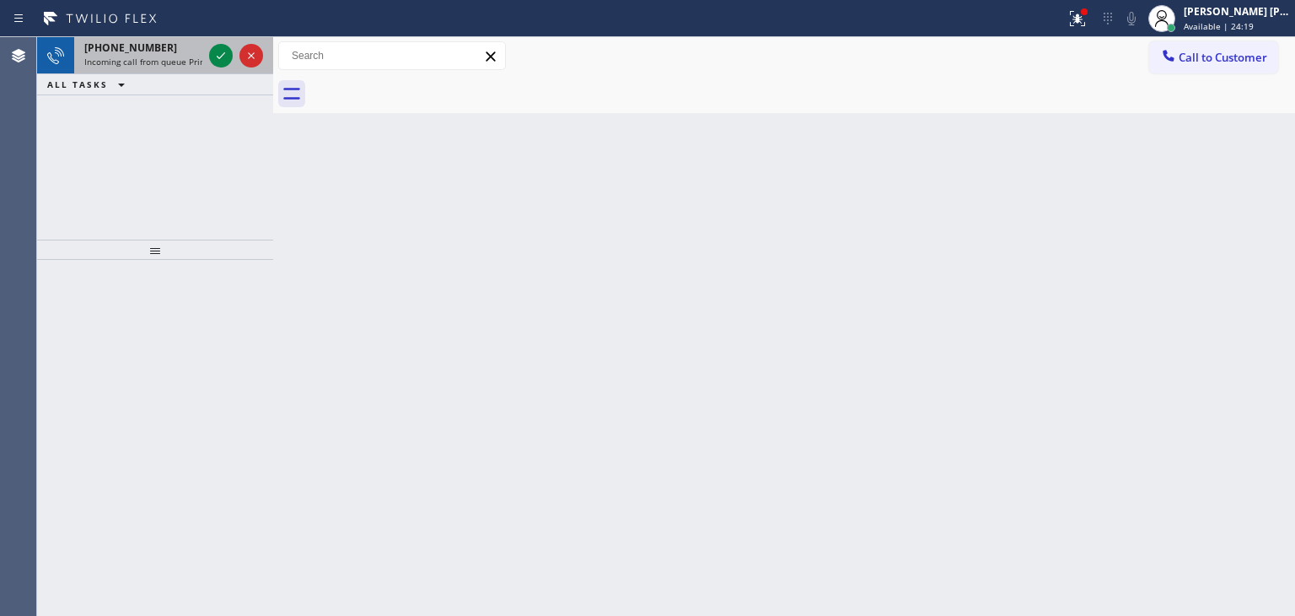
click at [234, 62] on div at bounding box center [236, 55] width 61 height 37
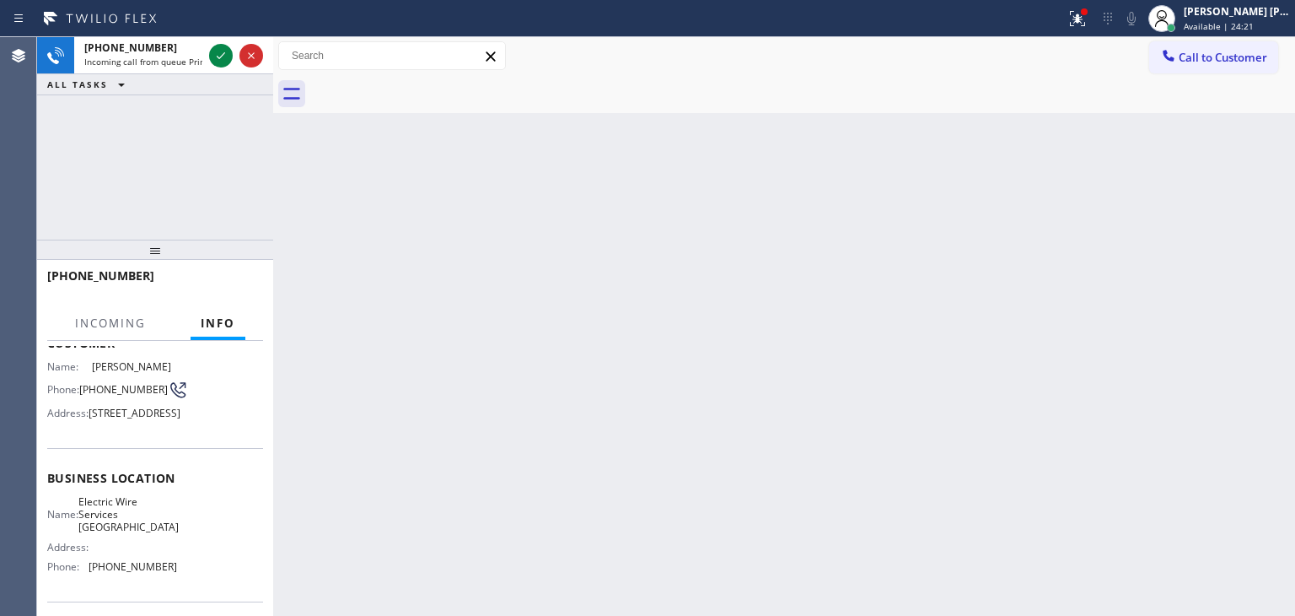
scroll to position [169, 0]
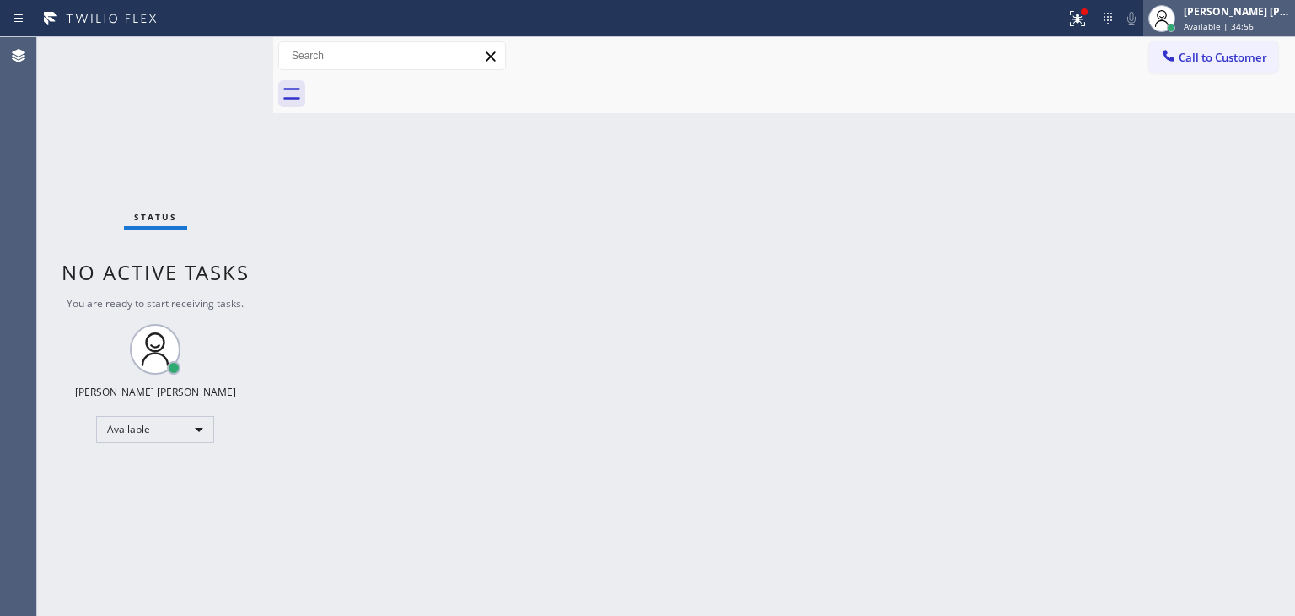
click at [1228, 24] on span "Available | 34:56" at bounding box center [1219, 26] width 70 height 12
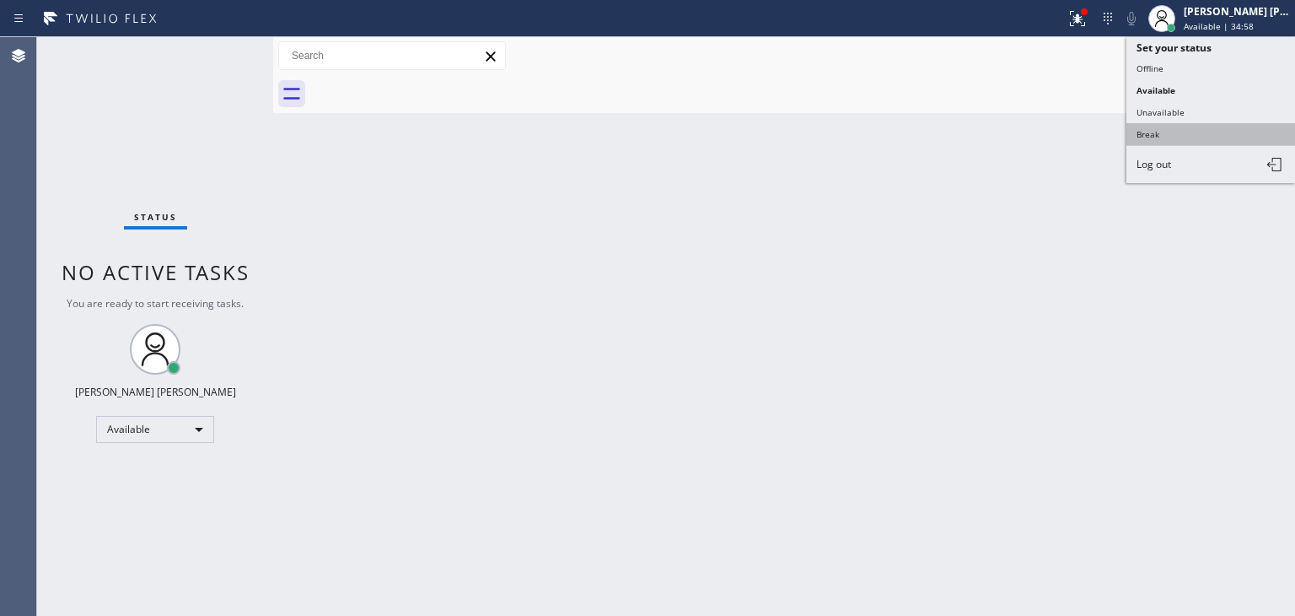
click at [1181, 123] on button "Break" at bounding box center [1211, 134] width 169 height 22
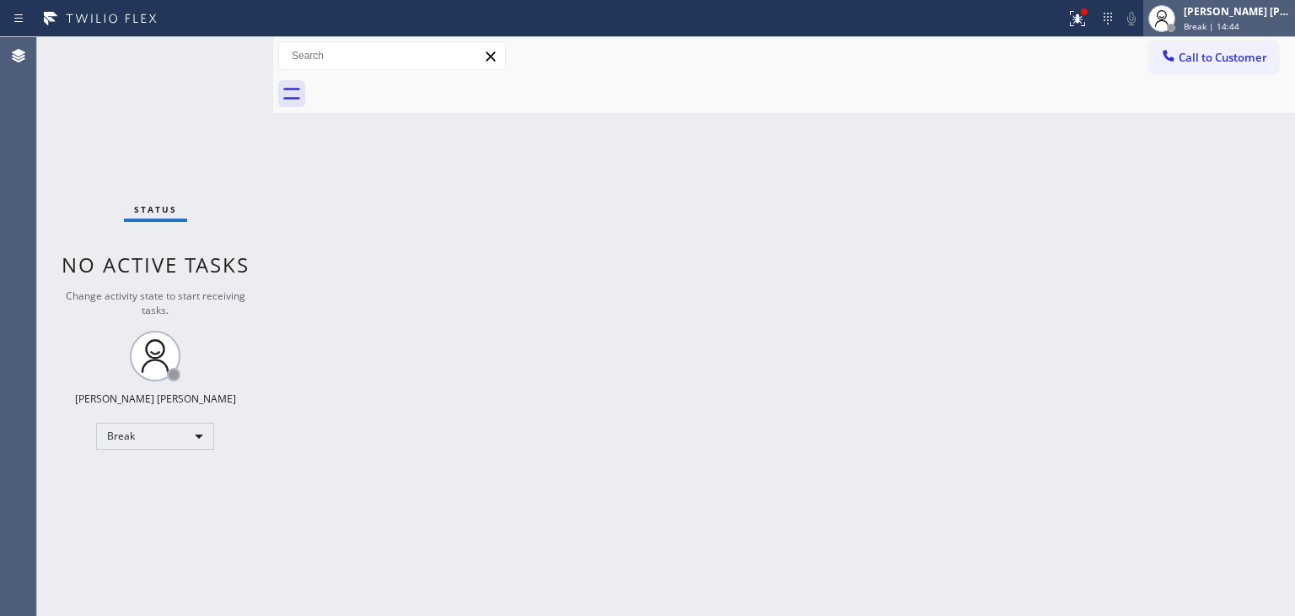
click at [1242, 19] on div "[PERSON_NAME] [PERSON_NAME] Break | 14:44" at bounding box center [1238, 18] width 115 height 30
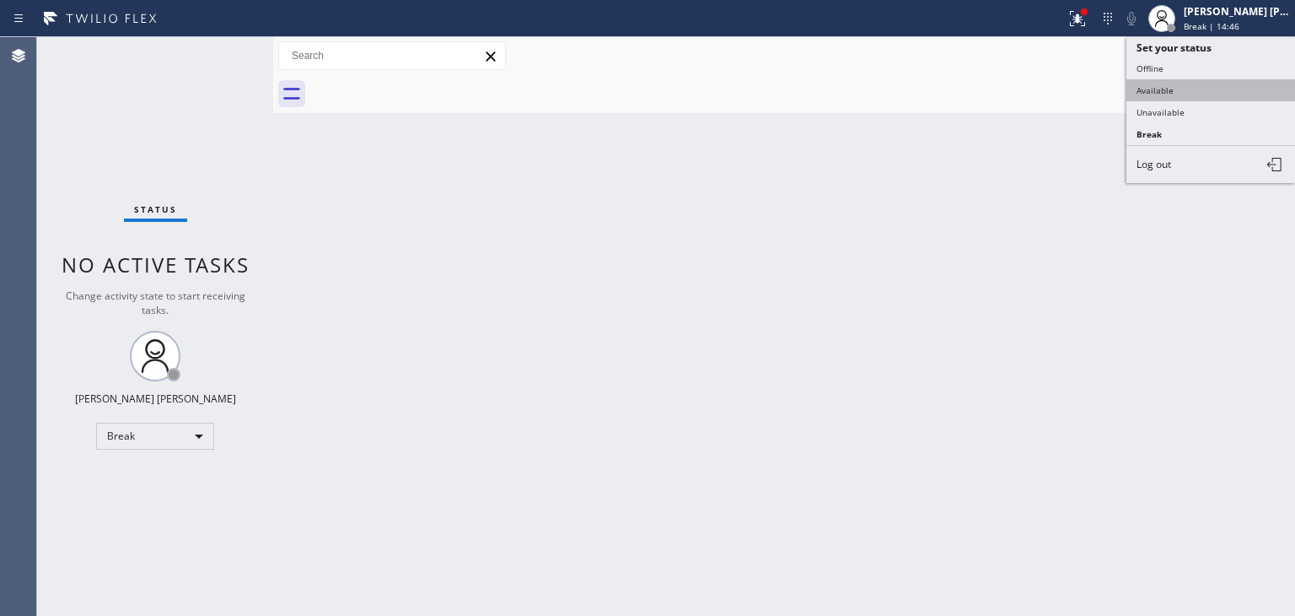
click at [1174, 82] on button "Available" at bounding box center [1211, 90] width 169 height 22
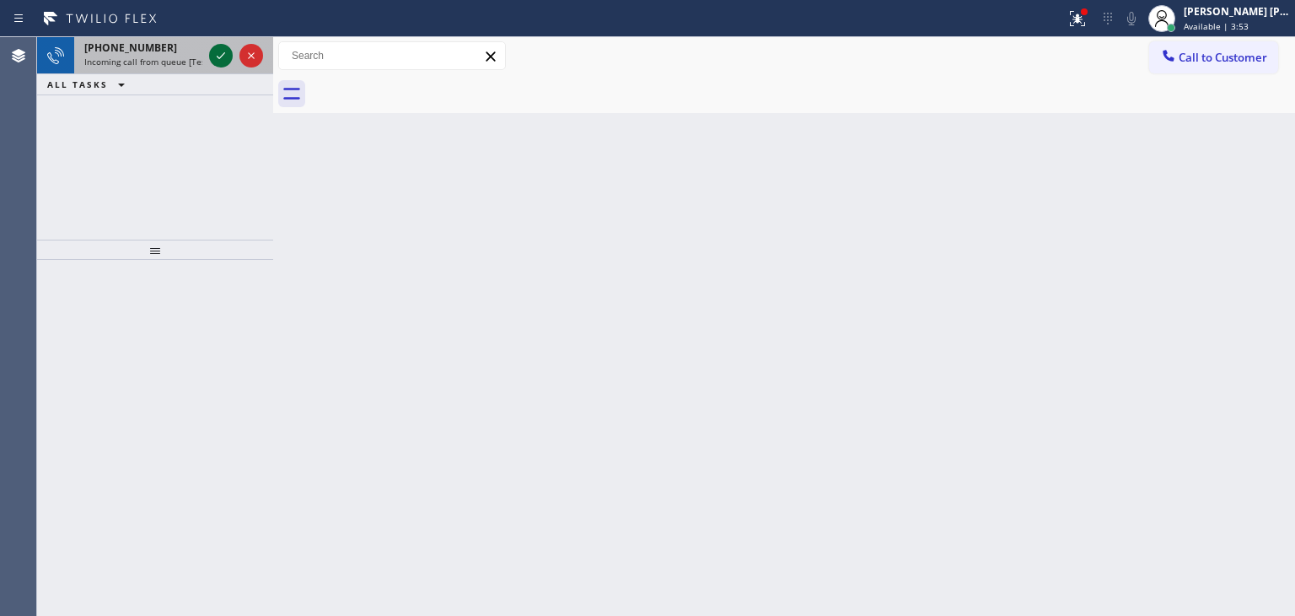
click at [218, 55] on icon at bounding box center [221, 56] width 20 height 20
click at [226, 45] on button at bounding box center [221, 56] width 24 height 24
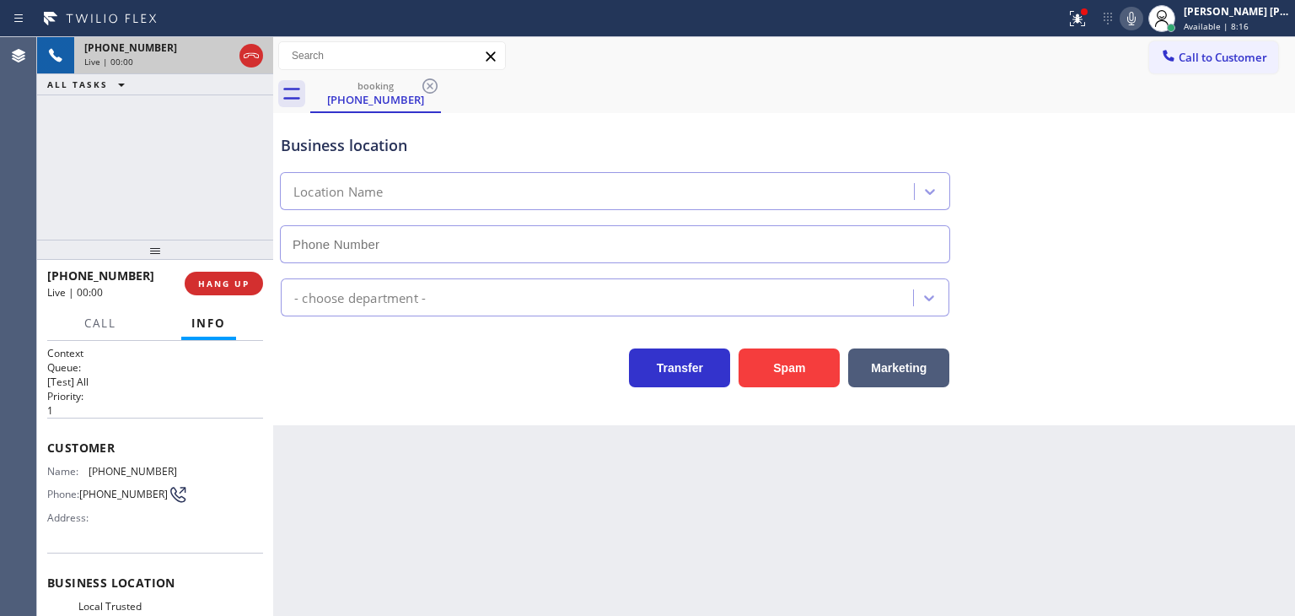
type input "[PHONE_NUMBER]"
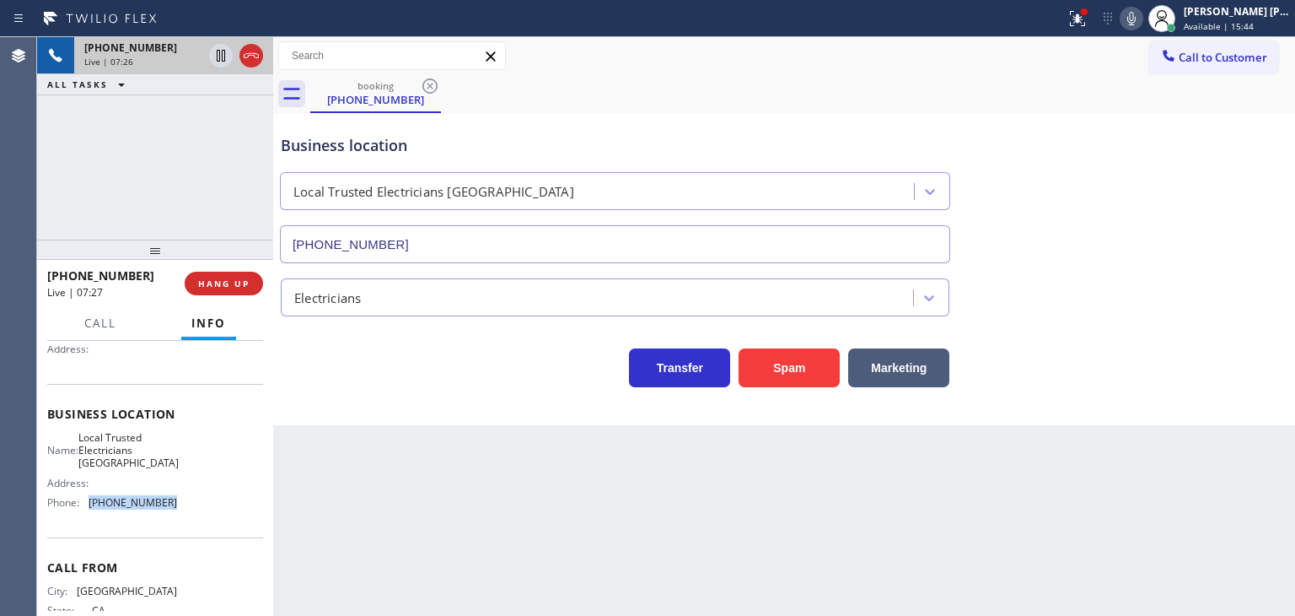
drag, startPoint x: 189, startPoint y: 504, endPoint x: 86, endPoint y: 507, distance: 103.0
click at [86, 507] on div "Name: Local Trusted Electricians Lake Forest Address: Phone: [PHONE_NUMBER]" at bounding box center [155, 473] width 216 height 85
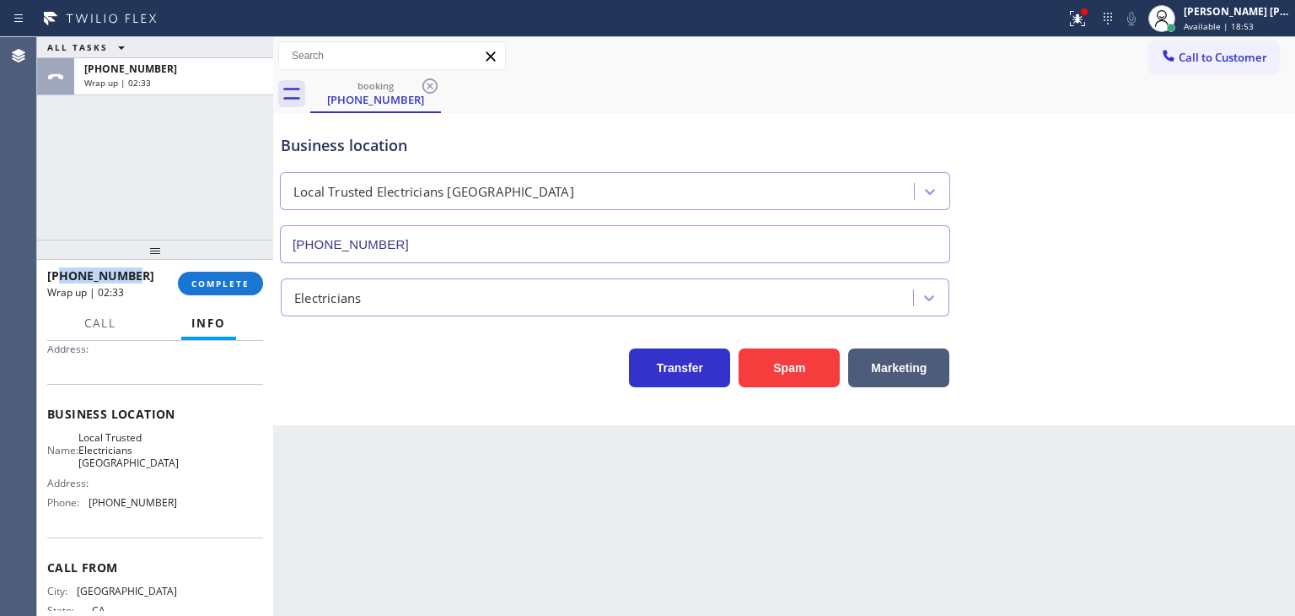
drag, startPoint x: 144, startPoint y: 276, endPoint x: 59, endPoint y: 282, distance: 85.4
click at [59, 282] on div "[PHONE_NUMBER]" at bounding box center [106, 275] width 119 height 16
click at [238, 281] on span "COMPLETE" at bounding box center [220, 283] width 58 height 12
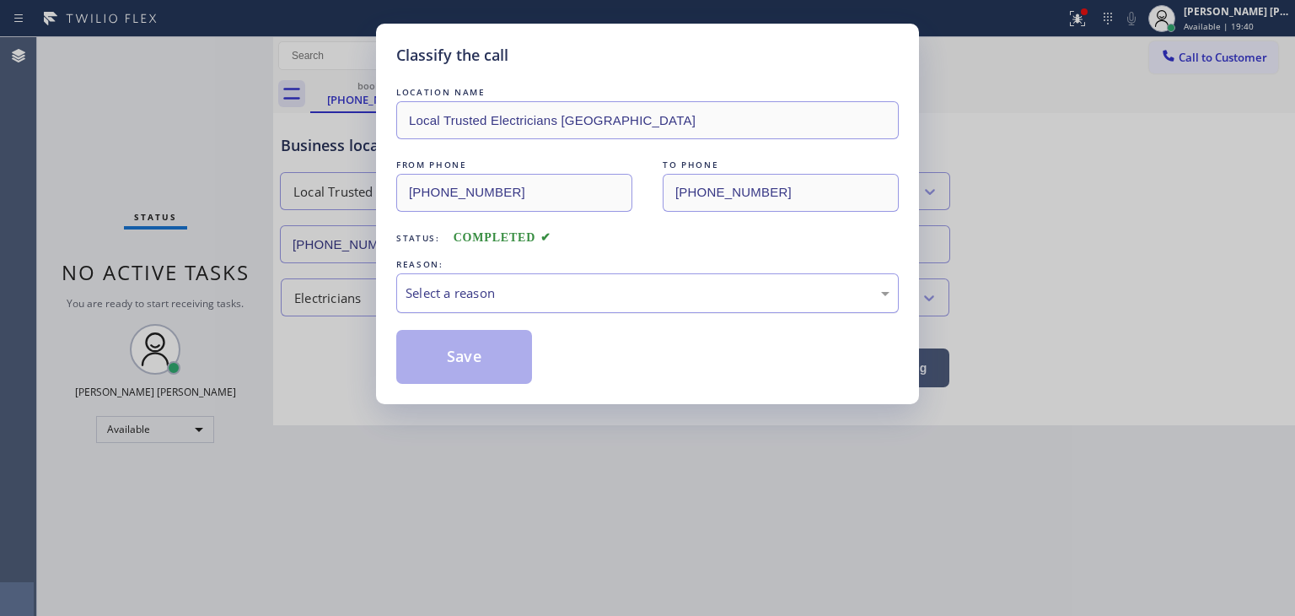
click at [471, 281] on div "Select a reason" at bounding box center [647, 293] width 503 height 40
click at [462, 352] on button "Save" at bounding box center [464, 357] width 136 height 54
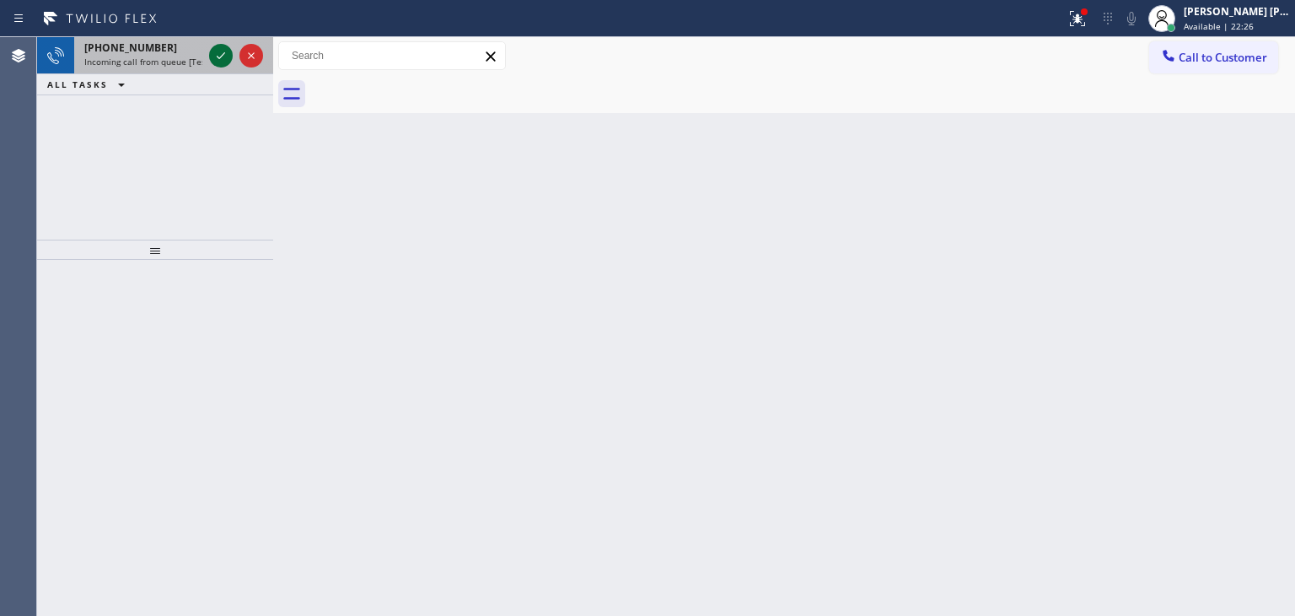
click at [220, 51] on icon at bounding box center [221, 56] width 20 height 20
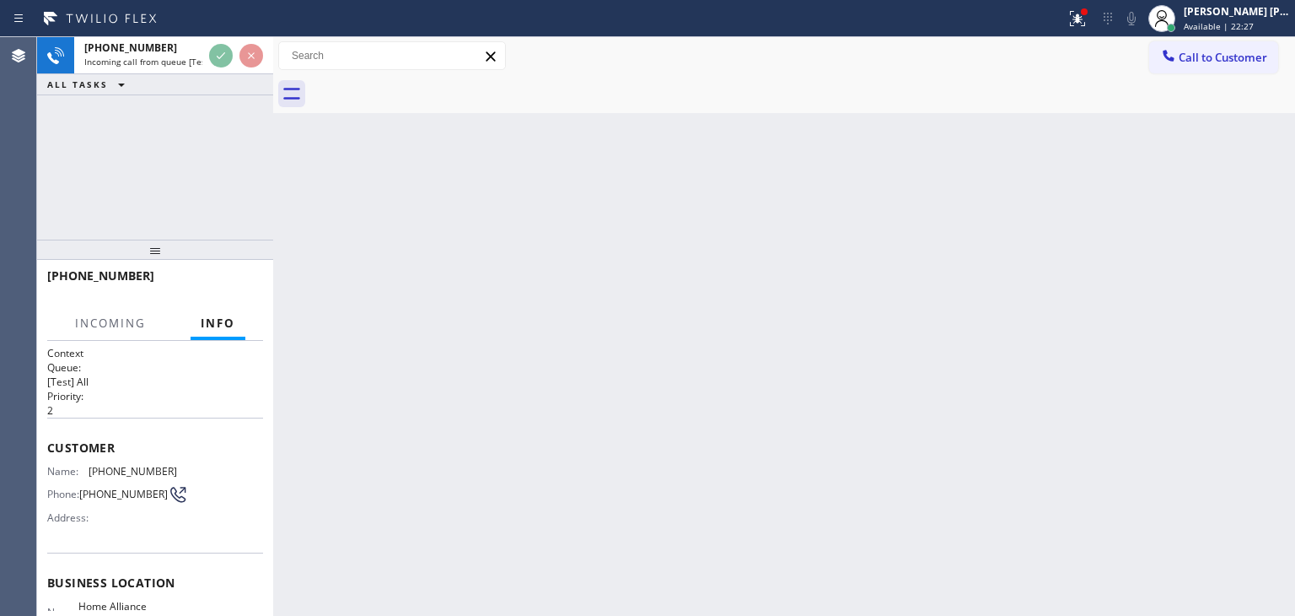
scroll to position [84, 0]
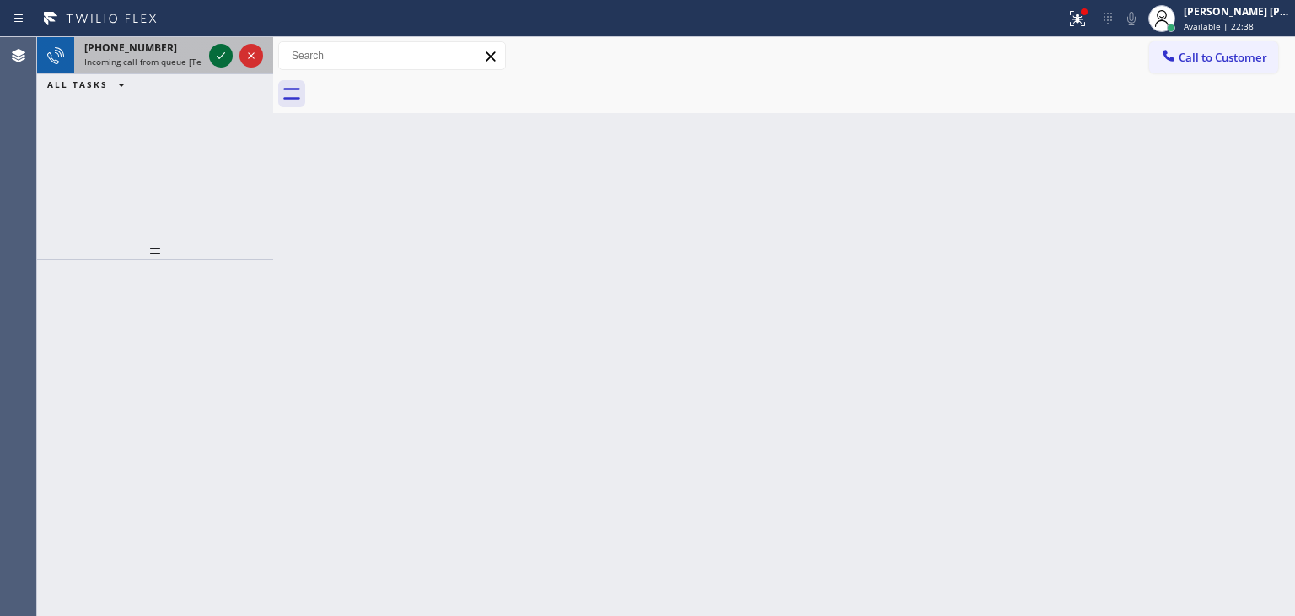
click at [213, 59] on icon at bounding box center [221, 56] width 20 height 20
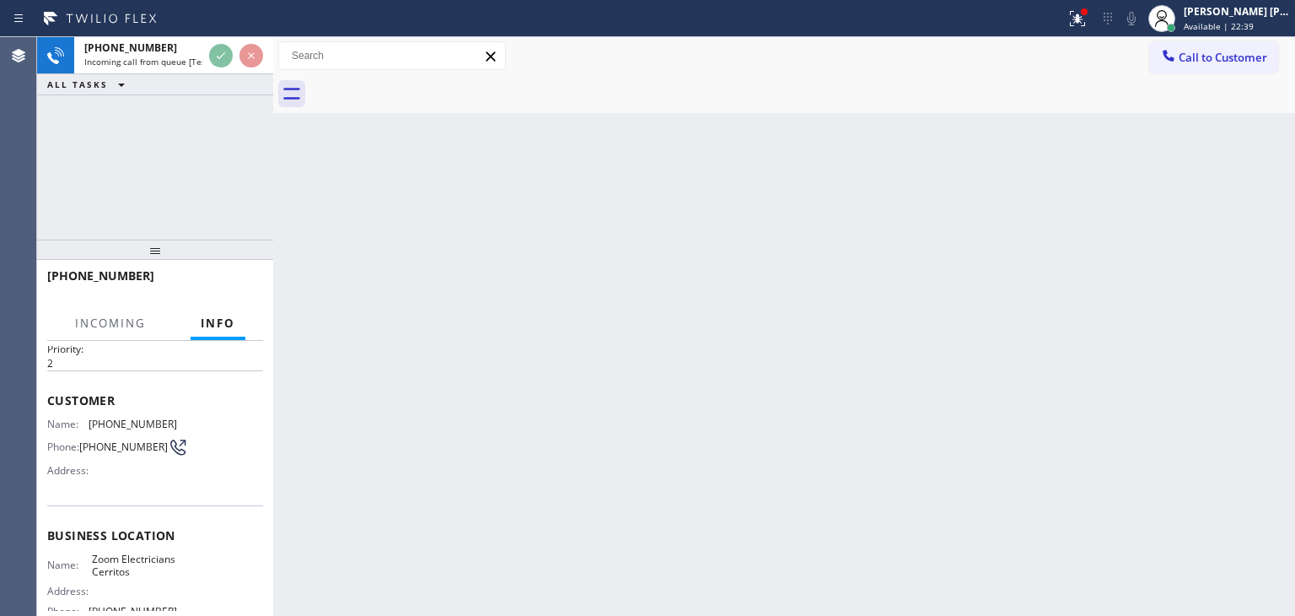
scroll to position [84, 0]
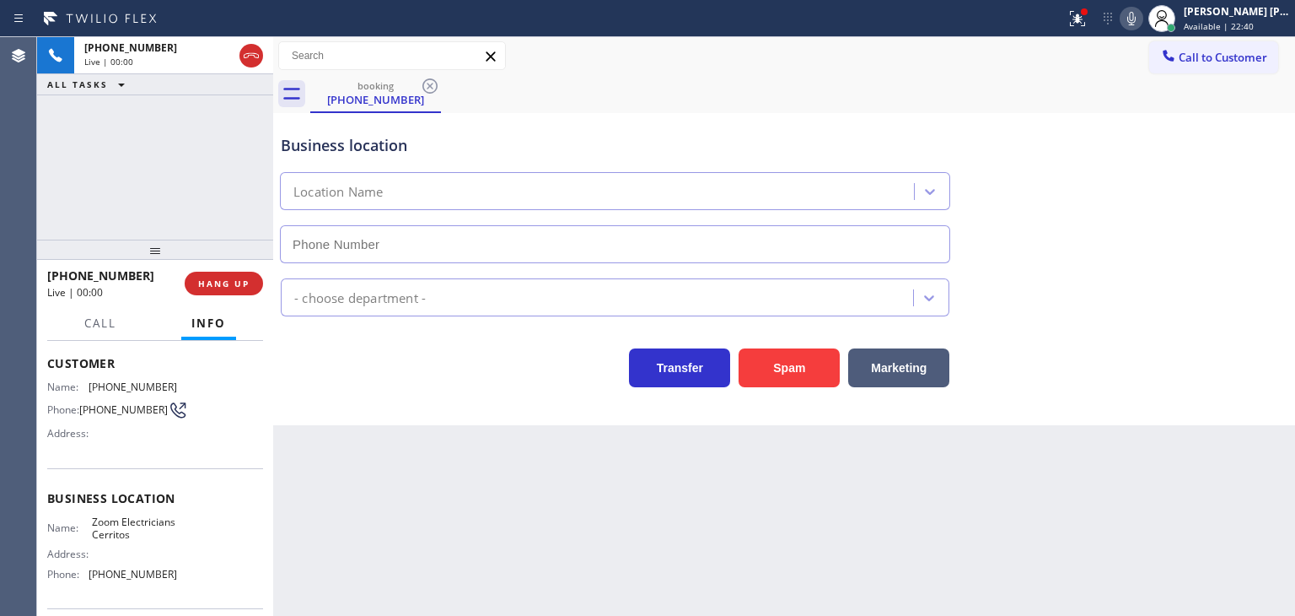
type input "[PHONE_NUMBER]"
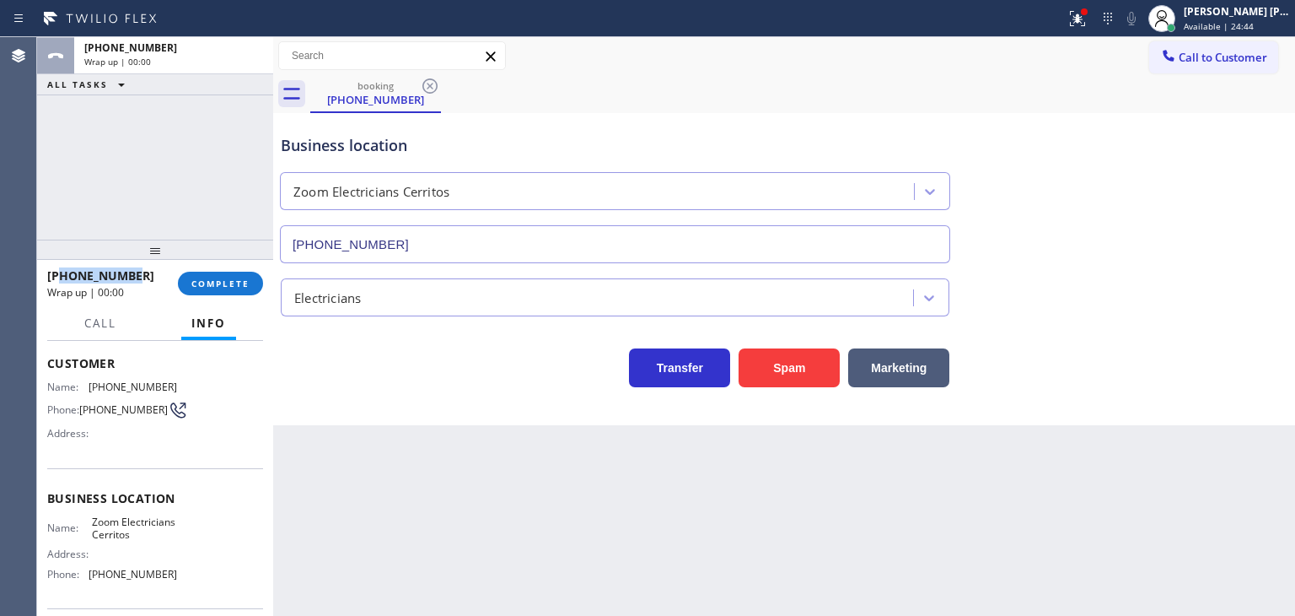
drag, startPoint x: 158, startPoint y: 276, endPoint x: 62, endPoint y: 275, distance: 96.2
click at [62, 275] on div "[PHONE_NUMBER]" at bounding box center [106, 275] width 119 height 16
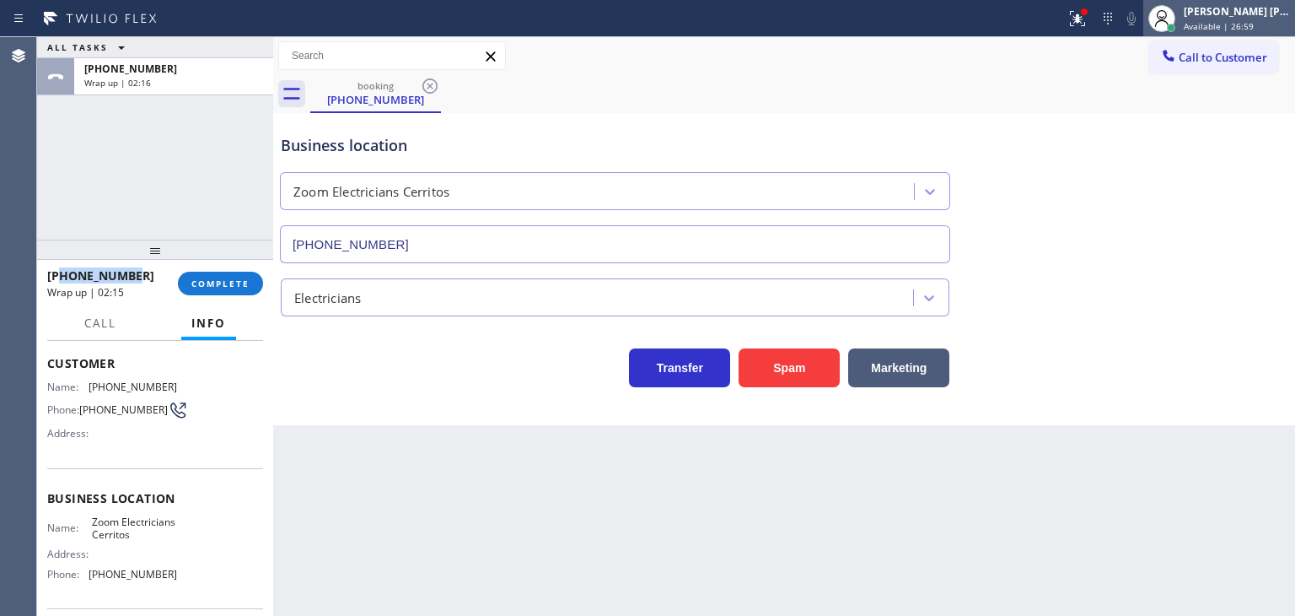
click at [1254, 20] on span "Available | 26:59" at bounding box center [1219, 26] width 70 height 12
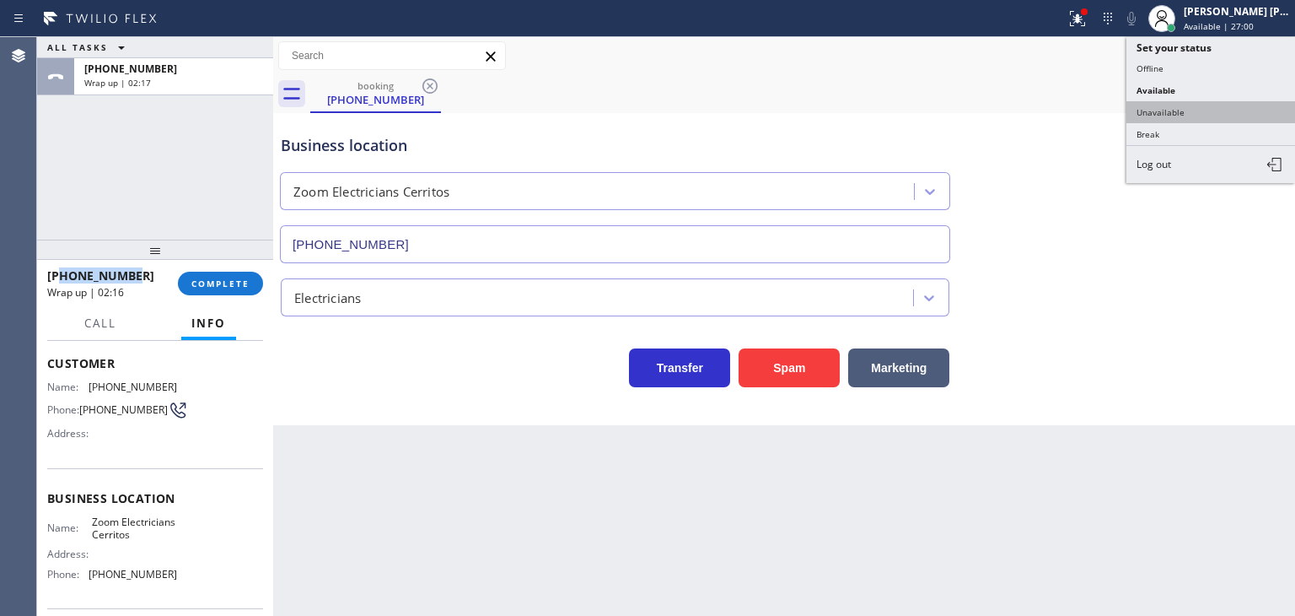
click at [1182, 106] on button "Unavailable" at bounding box center [1211, 112] width 169 height 22
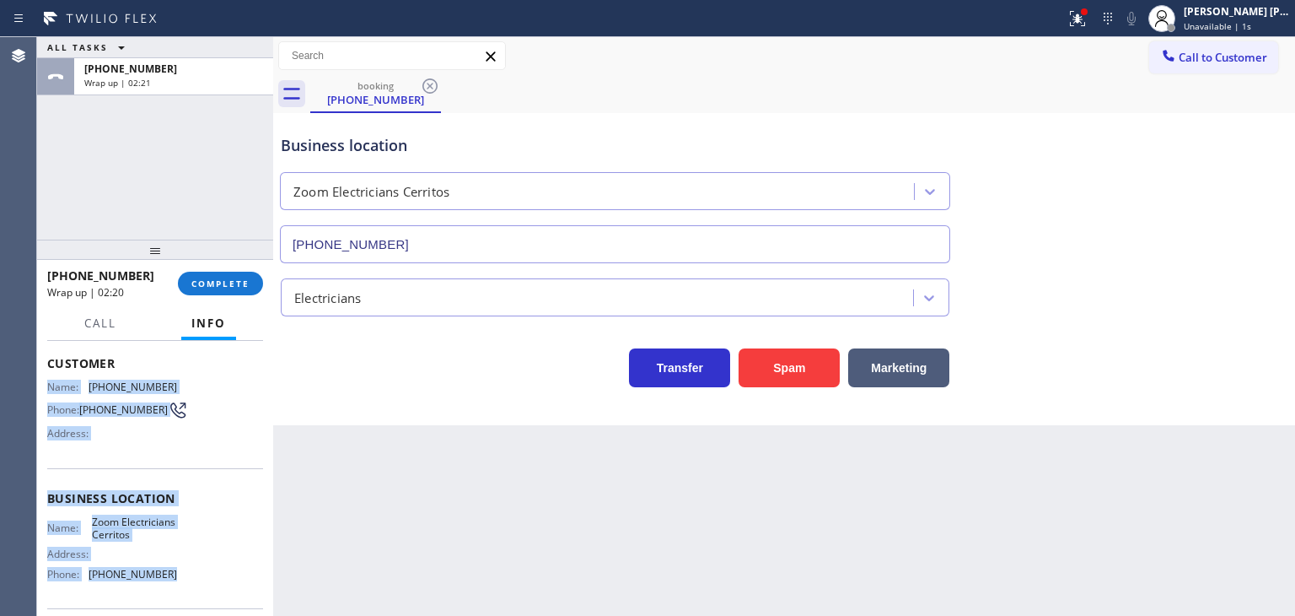
drag, startPoint x: 187, startPoint y: 596, endPoint x: 44, endPoint y: 379, distance: 260.6
click at [44, 379] on div "Context Queue: [Test] All Priority: 2 Customer Name: [PHONE_NUMBER] Phone: [PHO…" at bounding box center [155, 478] width 236 height 275
click at [215, 279] on span "COMPLETE" at bounding box center [220, 283] width 58 height 12
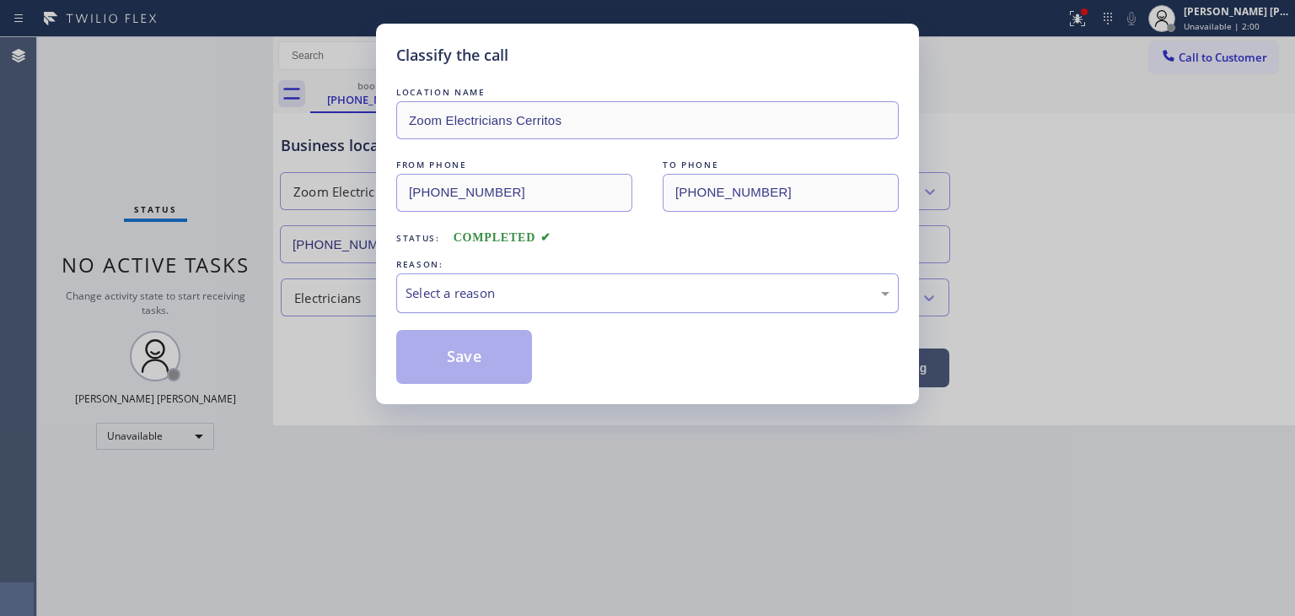
click at [459, 288] on div "Select a reason" at bounding box center [648, 292] width 484 height 19
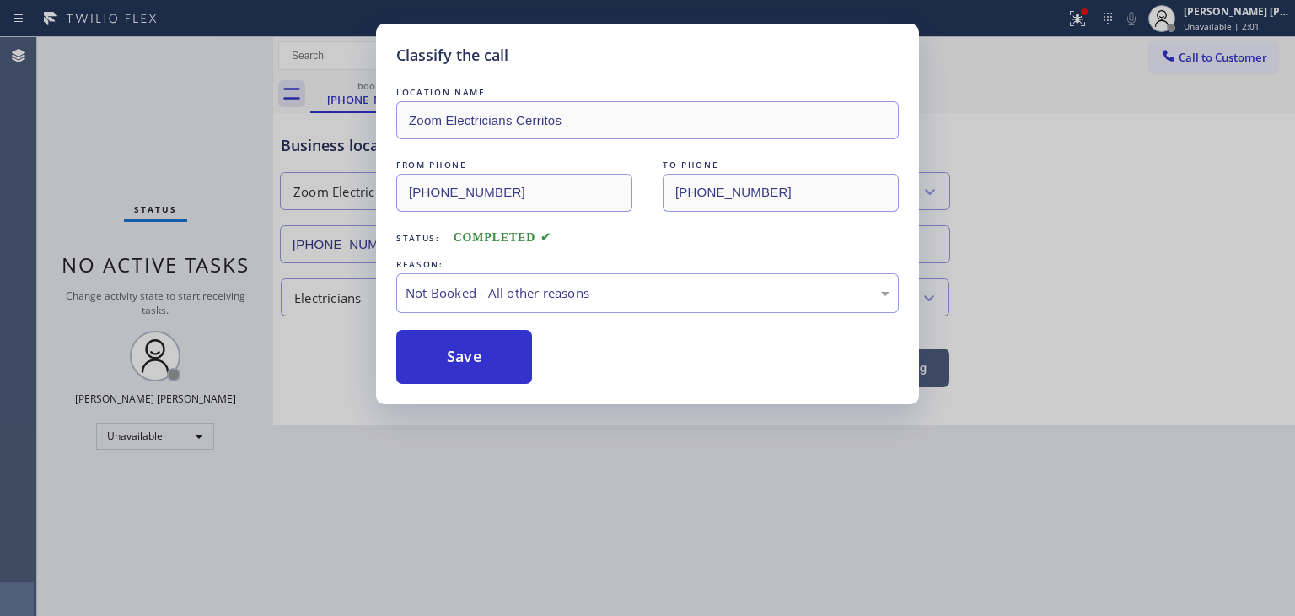
click at [465, 352] on button "Save" at bounding box center [464, 357] width 136 height 54
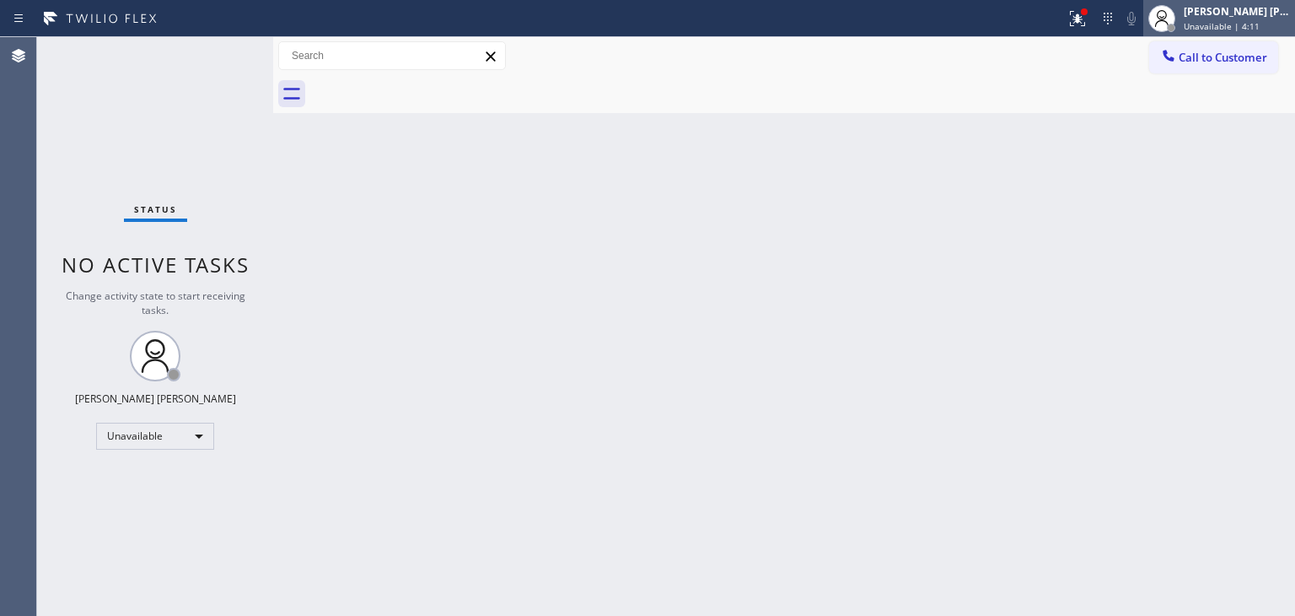
click at [1233, 12] on div "[PERSON_NAME] [PERSON_NAME]" at bounding box center [1237, 11] width 106 height 14
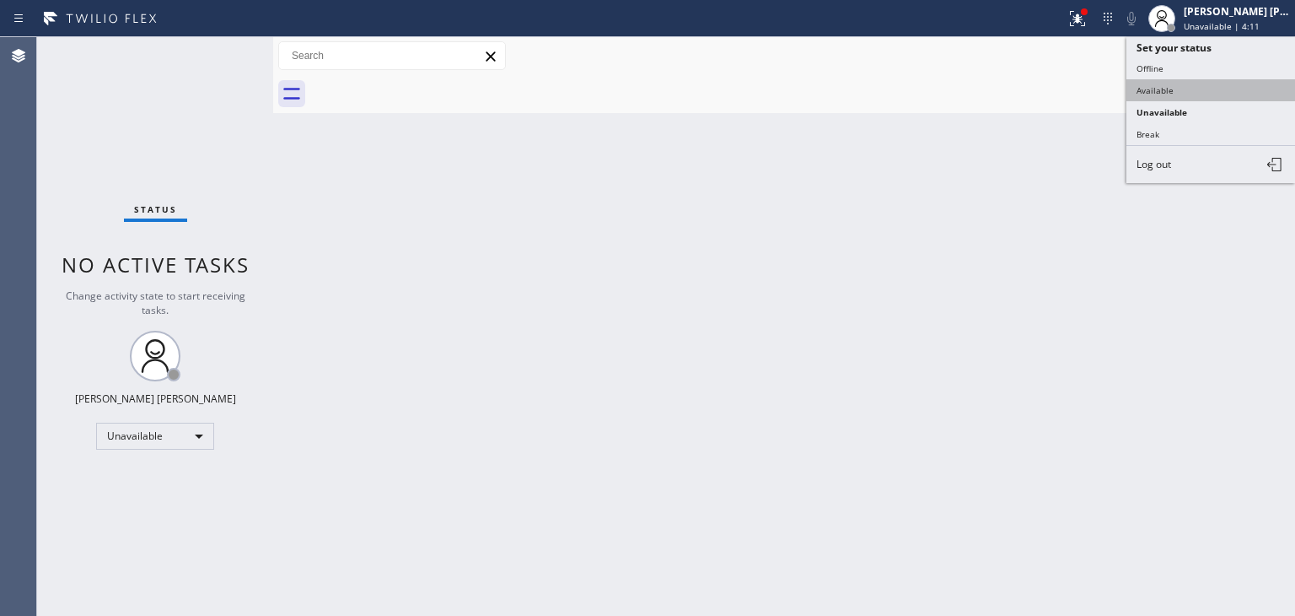
click at [1159, 89] on button "Available" at bounding box center [1211, 90] width 169 height 22
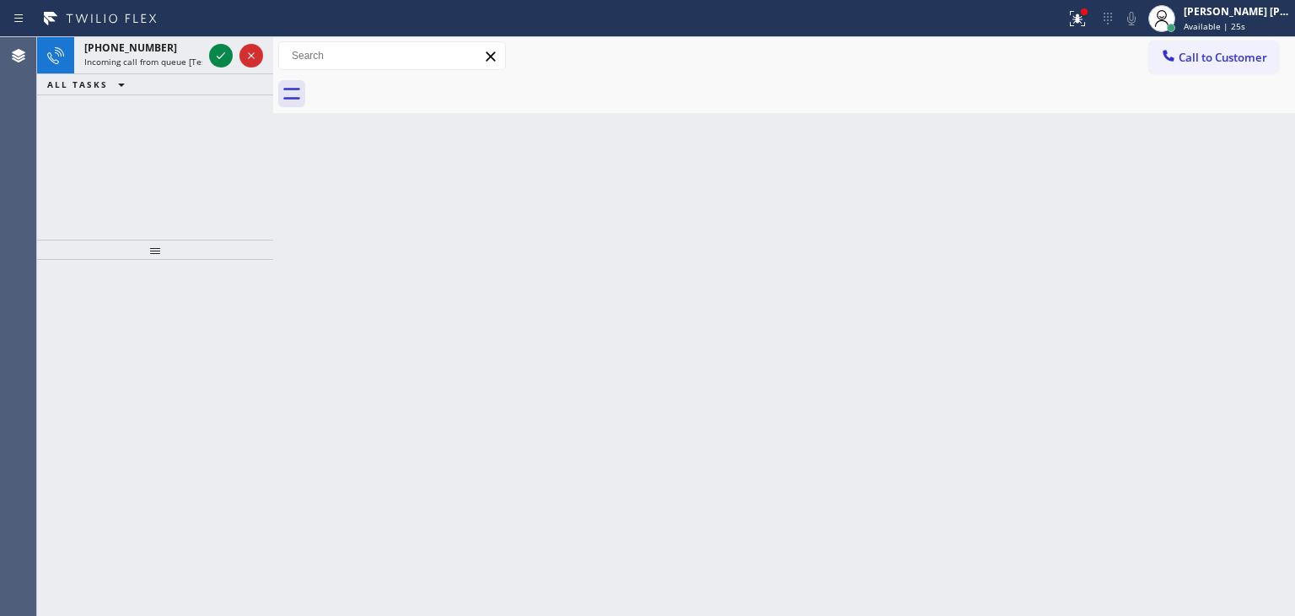
drag, startPoint x: 222, startPoint y: 56, endPoint x: 235, endPoint y: 151, distance: 96.3
click at [222, 56] on icon at bounding box center [221, 55] width 8 height 7
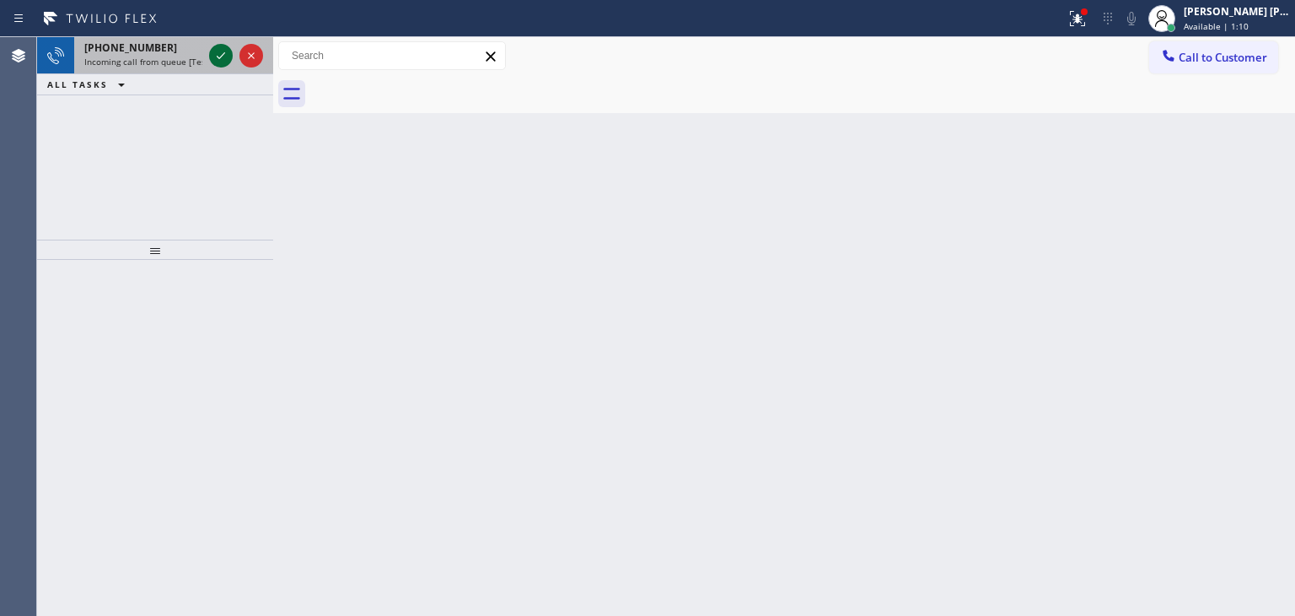
click at [224, 52] on icon at bounding box center [221, 55] width 8 height 7
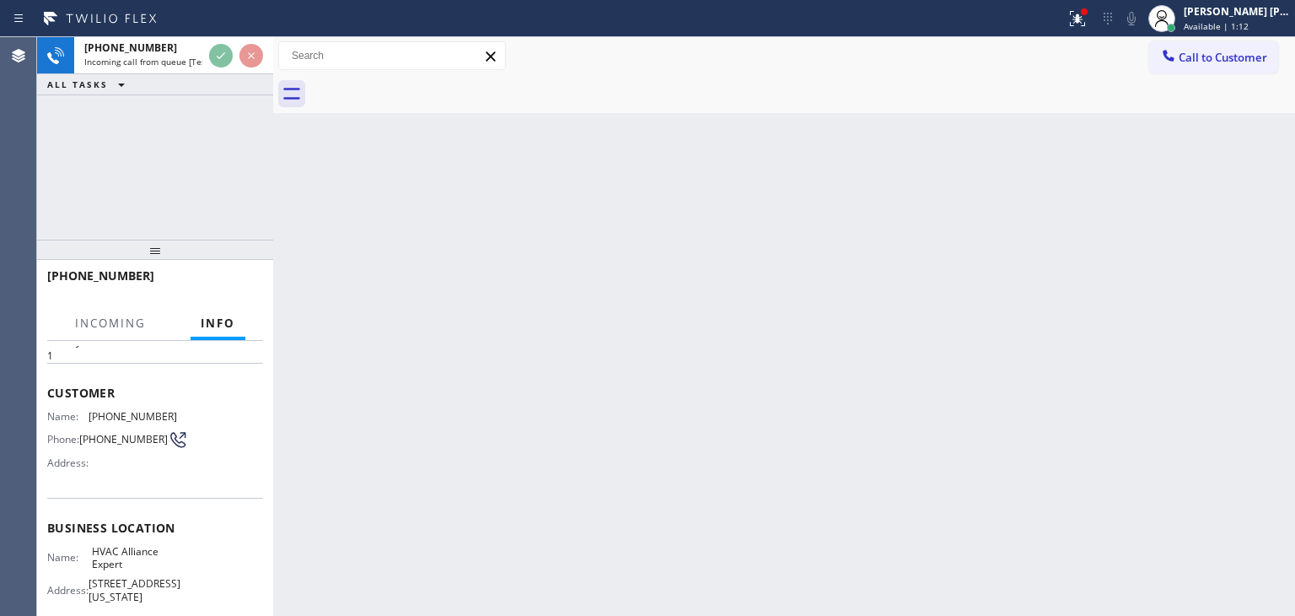
scroll to position [84, 0]
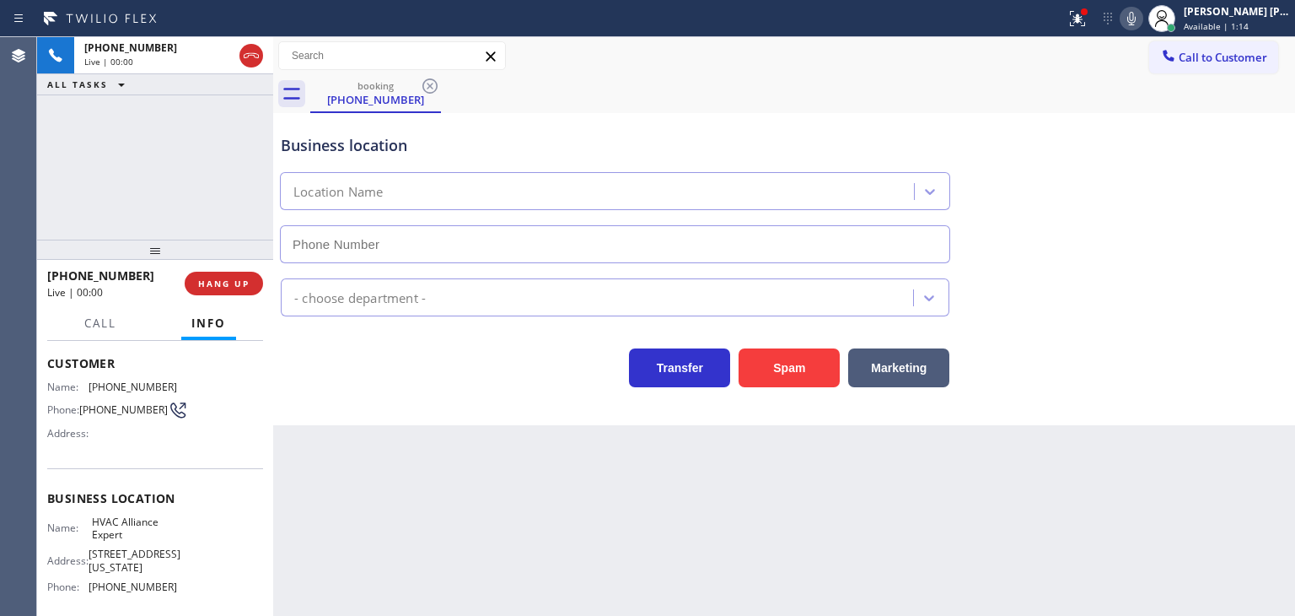
type input "[PHONE_NUMBER]"
click at [250, 289] on button "HANG UP" at bounding box center [224, 284] width 78 height 24
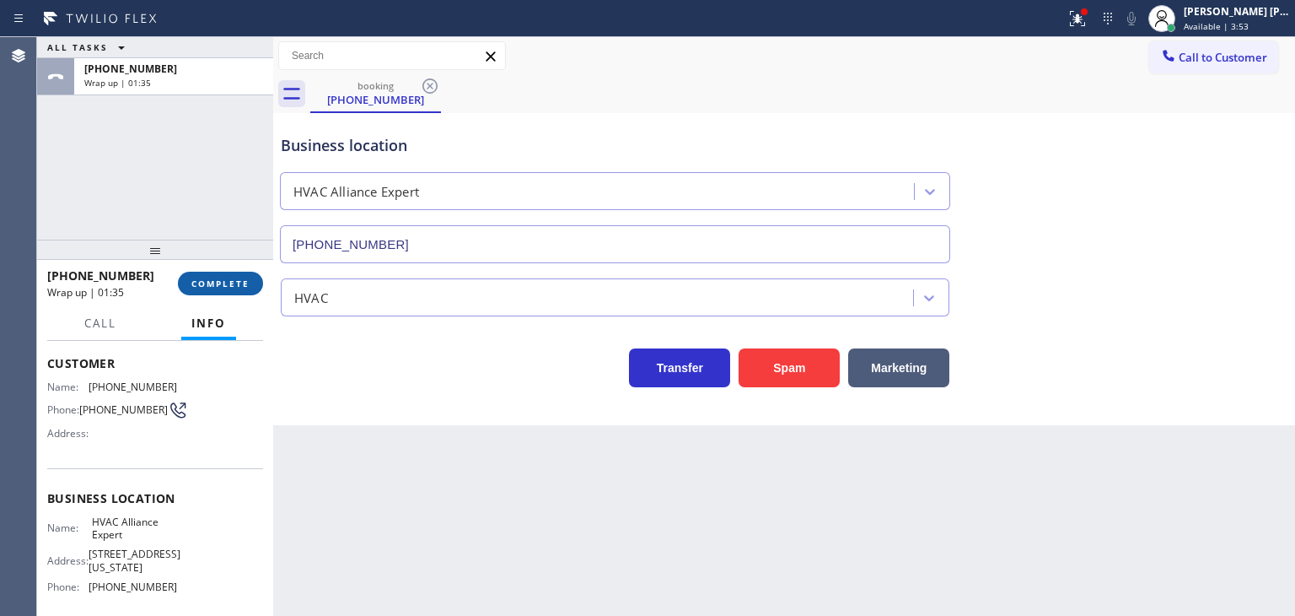
click at [233, 273] on button "COMPLETE" at bounding box center [220, 284] width 85 height 24
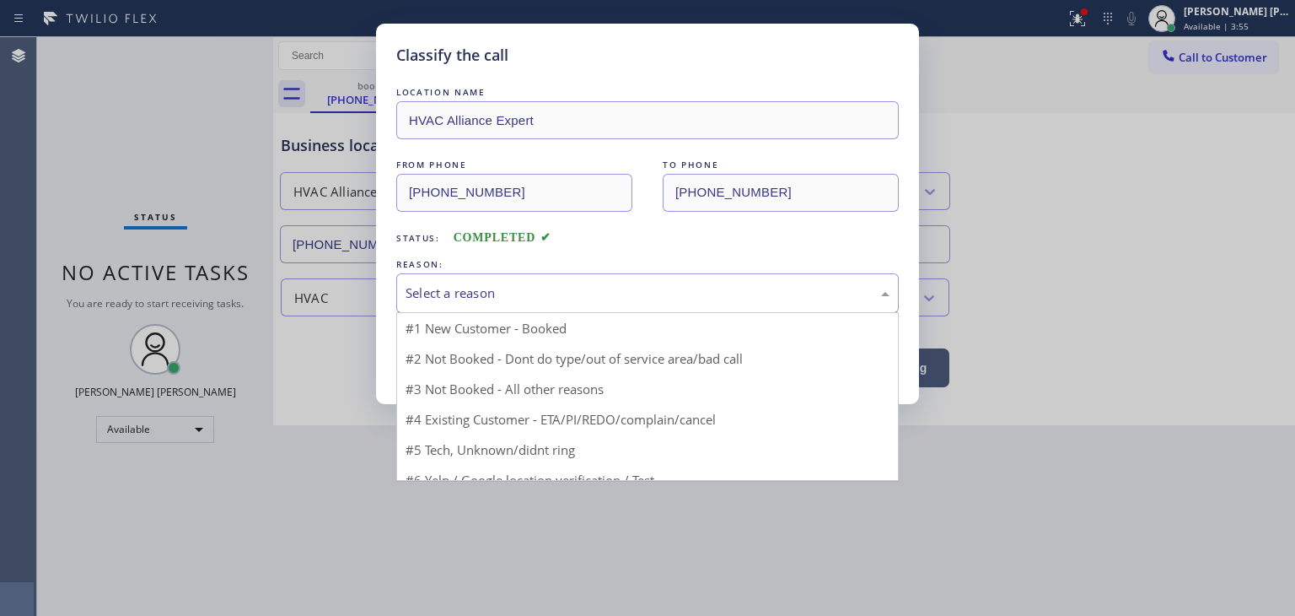
click at [485, 296] on div "Select a reason" at bounding box center [648, 292] width 484 height 19
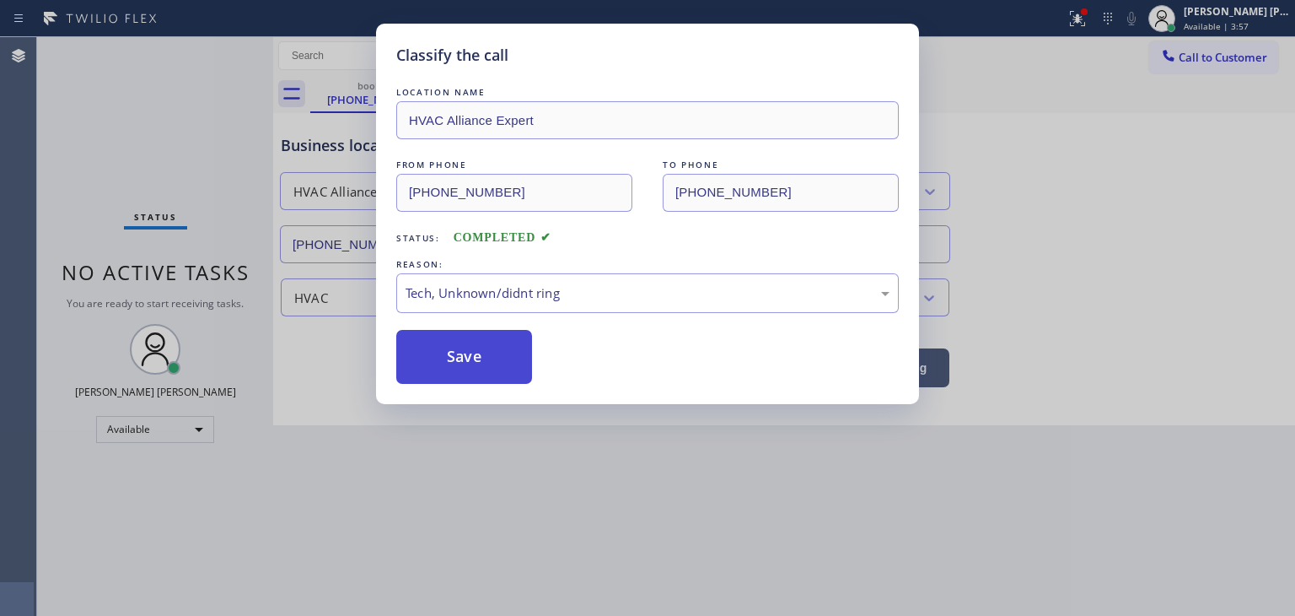
click at [470, 349] on button "Save" at bounding box center [464, 357] width 136 height 54
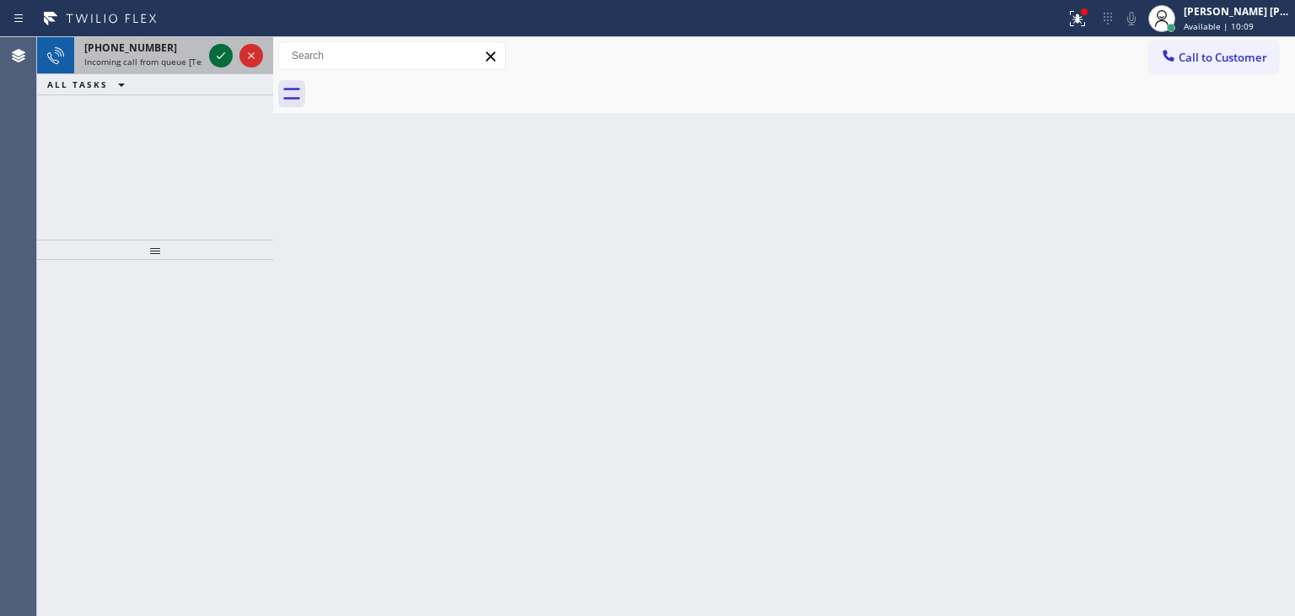
click at [213, 57] on icon at bounding box center [221, 56] width 20 height 20
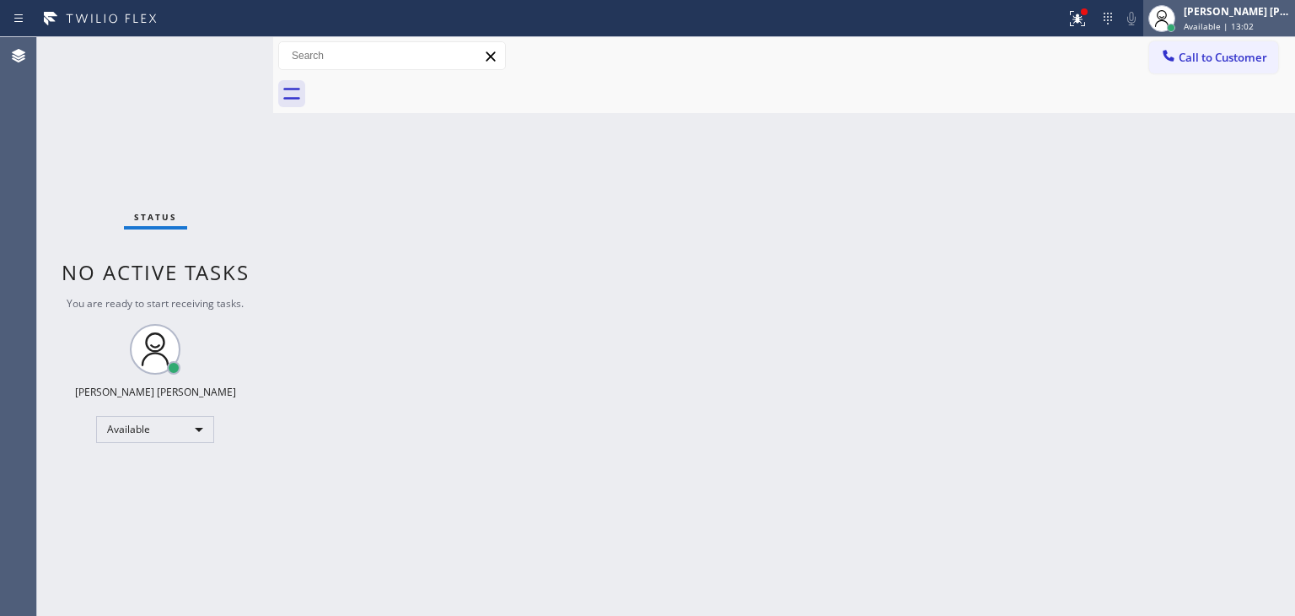
click at [1266, 18] on div "[PERSON_NAME] [PERSON_NAME]" at bounding box center [1237, 11] width 106 height 14
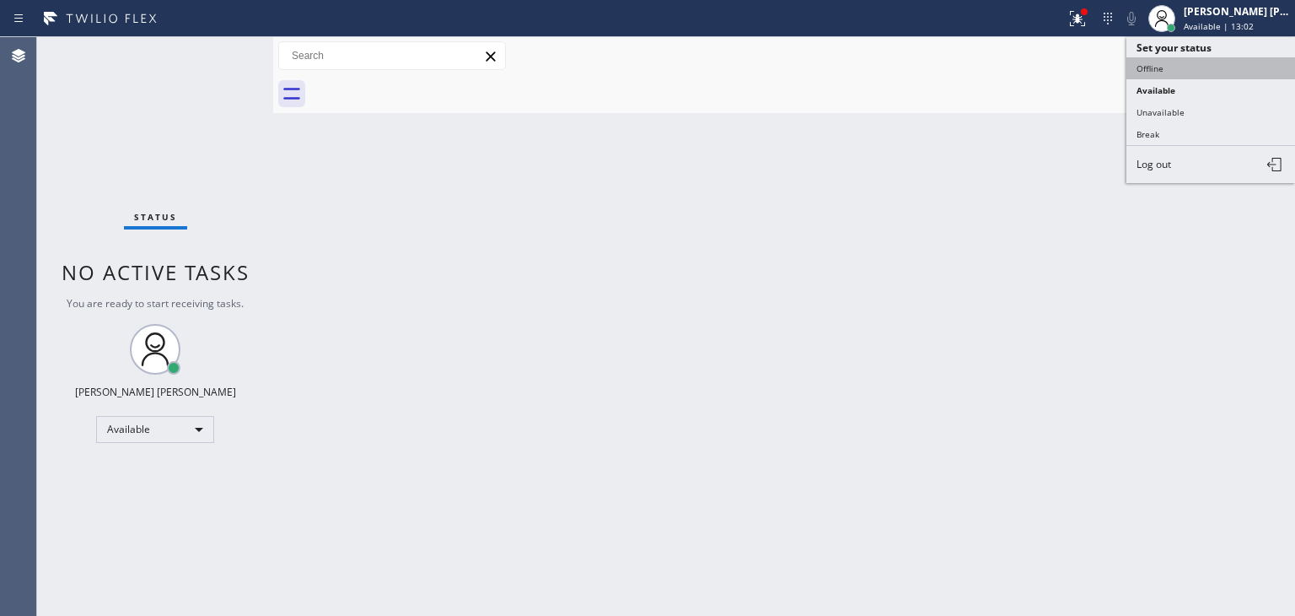
click at [1194, 57] on button "Offline" at bounding box center [1211, 68] width 169 height 22
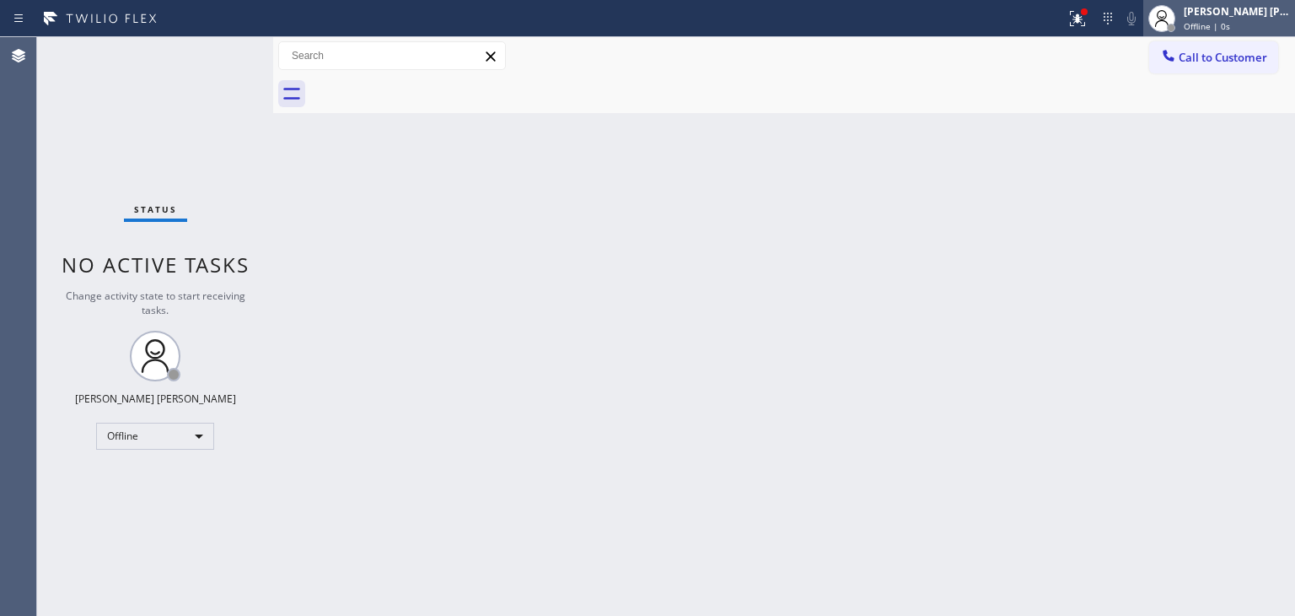
click at [1231, 28] on span "Offline | 0s" at bounding box center [1207, 26] width 46 height 12
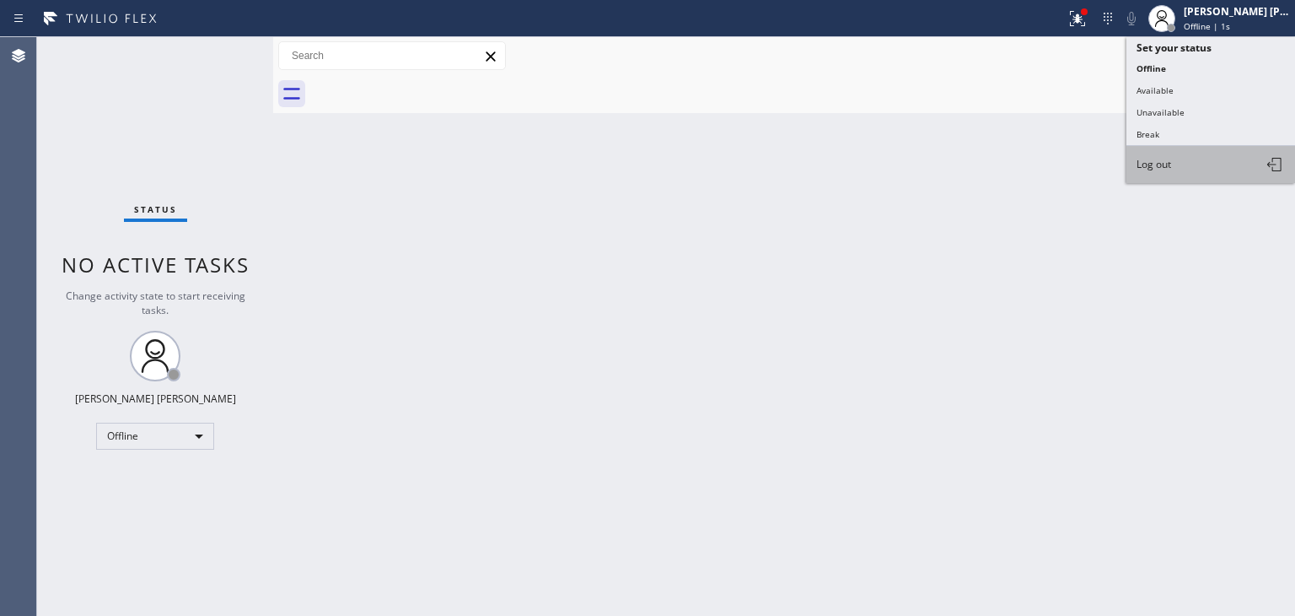
click at [1161, 153] on button "Log out" at bounding box center [1211, 164] width 169 height 37
